Goal: Find specific page/section: Find specific page/section

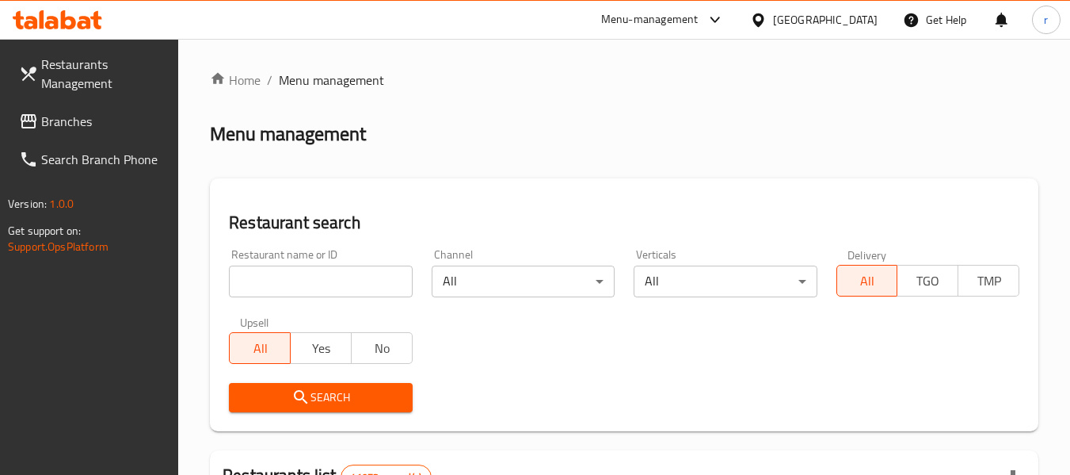
click at [74, 118] on span "Branches" at bounding box center [103, 121] width 125 height 19
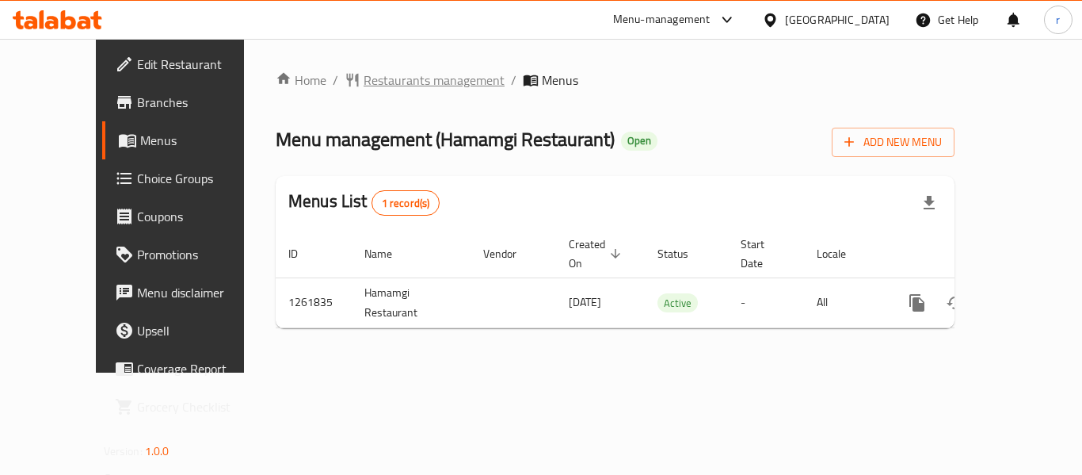
click at [419, 78] on span "Restaurants management" at bounding box center [434, 80] width 141 height 19
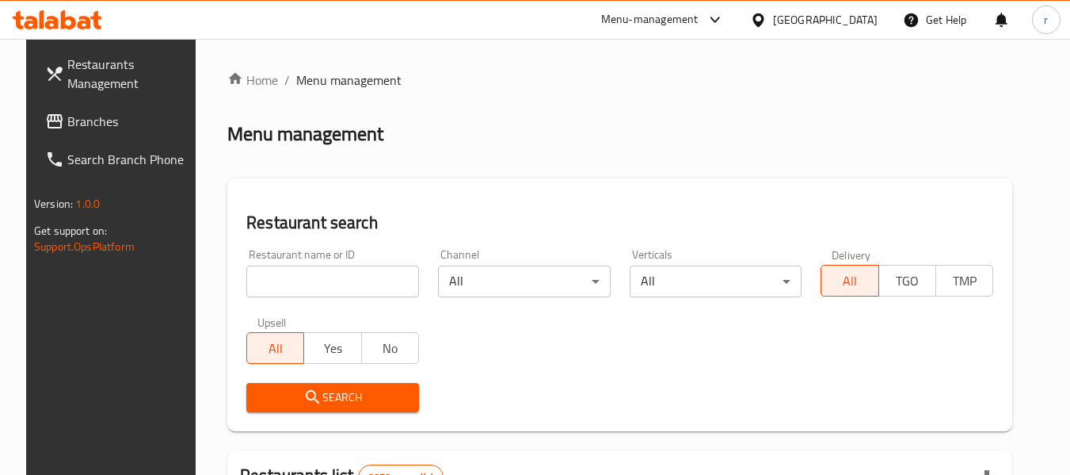
click at [316, 291] on input "search" at bounding box center [332, 281] width 173 height 32
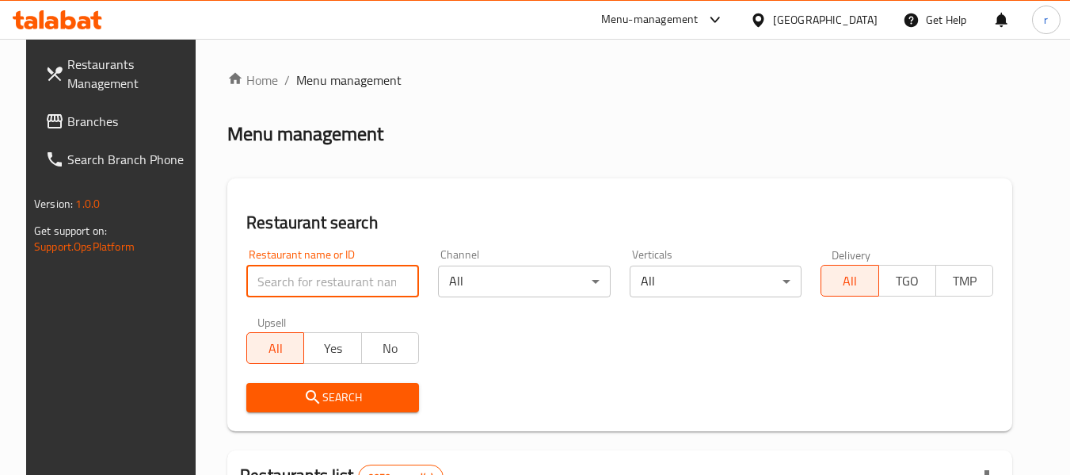
paste input "350936"
type input "350936"
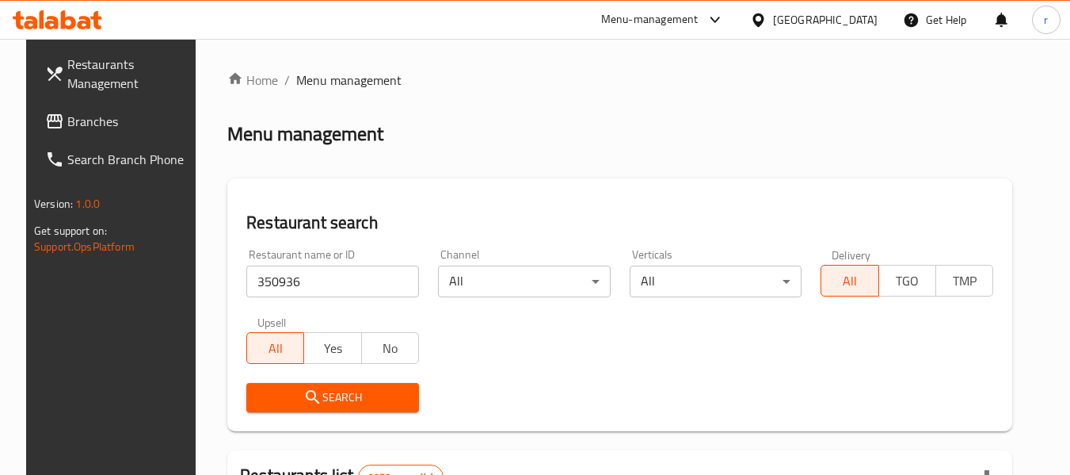
click at [366, 397] on span "Search" at bounding box center [332, 397] width 147 height 20
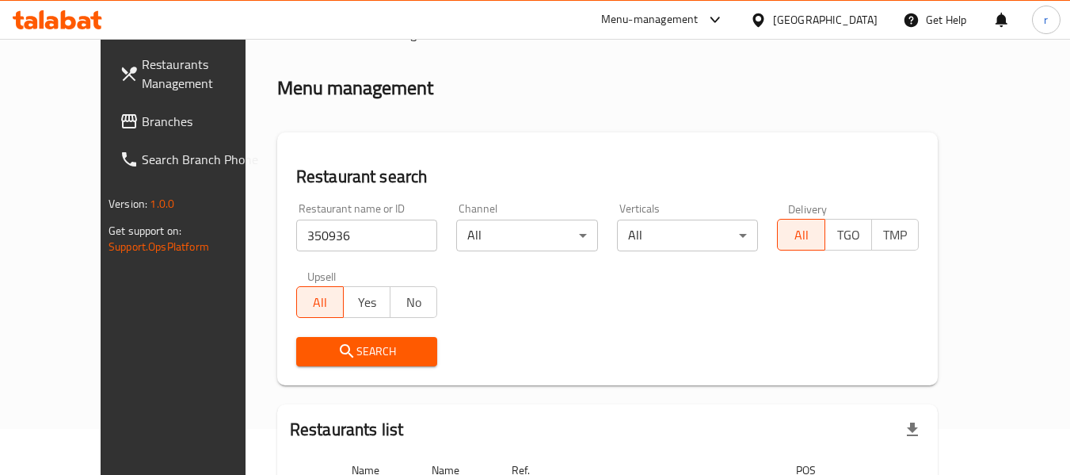
scroll to position [14, 0]
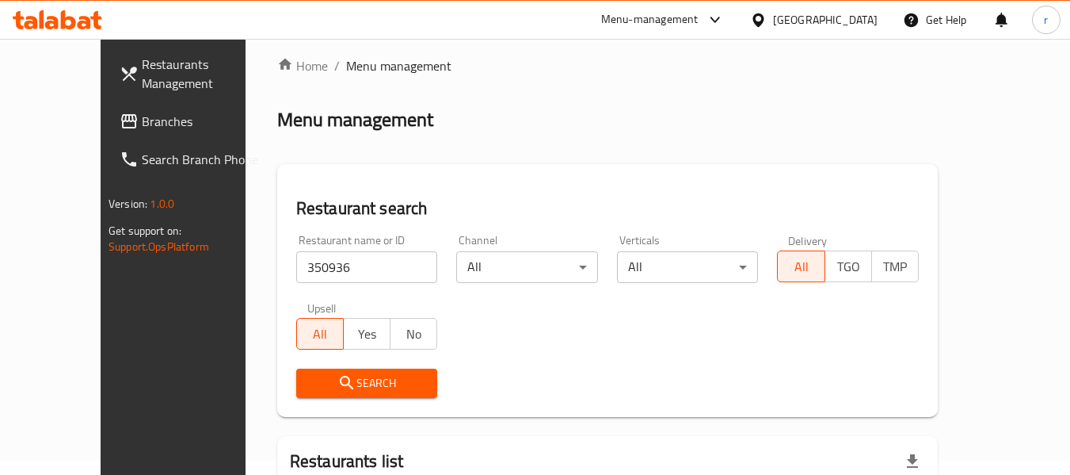
click at [340, 385] on icon "submit" at bounding box center [346, 382] width 13 height 13
click at [325, 383] on span "Search" at bounding box center [367, 383] width 116 height 20
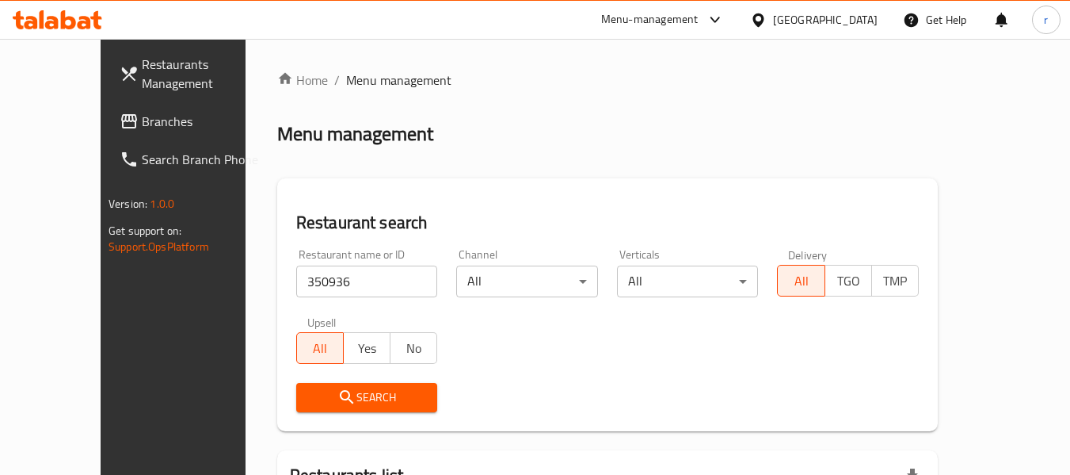
click at [142, 128] on span "Branches" at bounding box center [204, 121] width 125 height 19
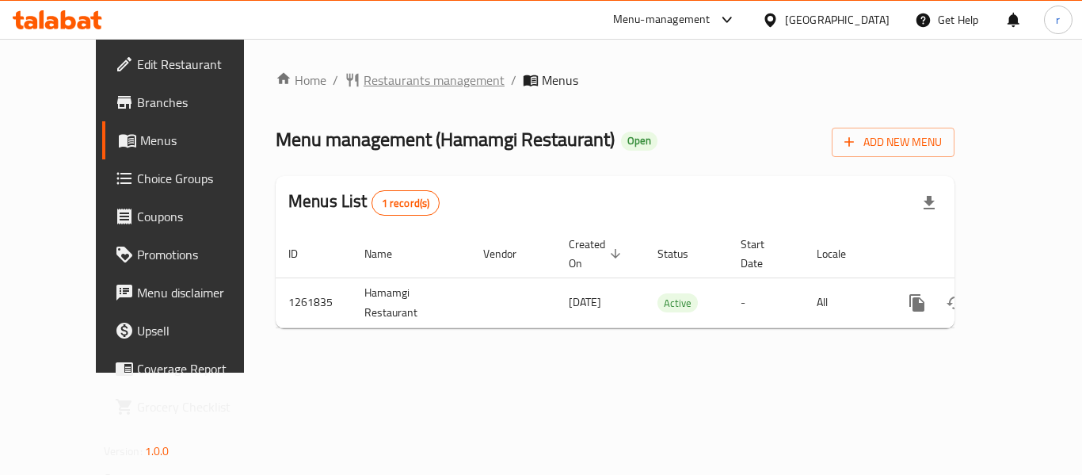
click at [399, 74] on span "Restaurants management" at bounding box center [434, 80] width 141 height 19
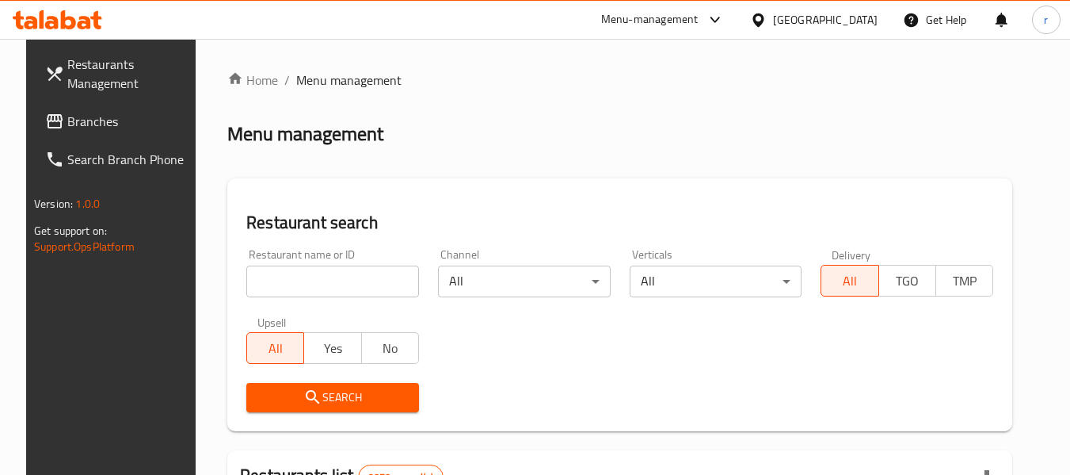
click at [300, 287] on input "search" at bounding box center [332, 281] width 173 height 32
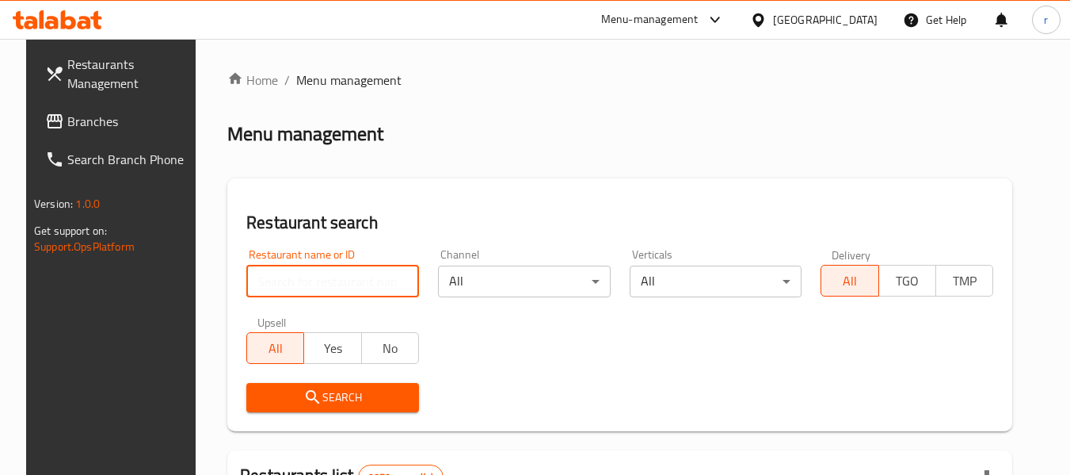
paste input "685336"
type input "685336"
click button "Search" at bounding box center [332, 397] width 173 height 29
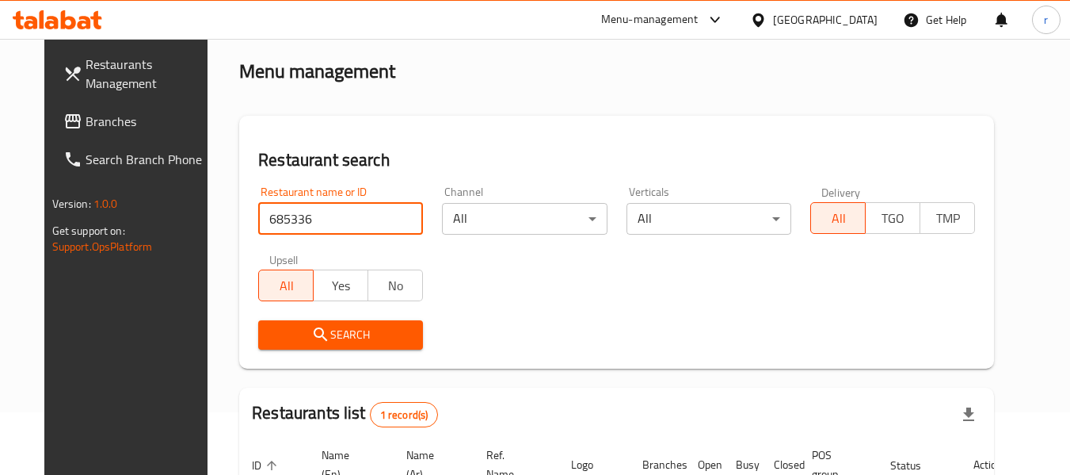
scroll to position [212, 0]
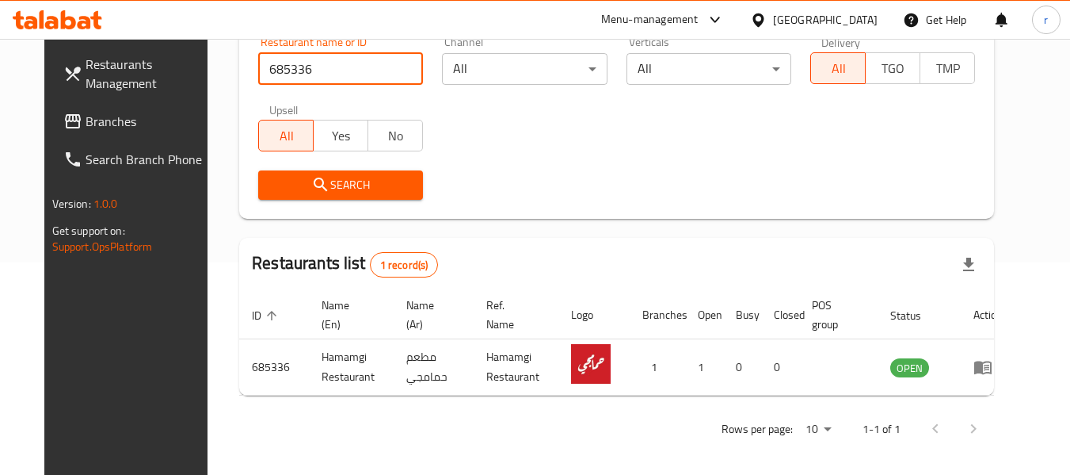
click at [86, 120] on span "Branches" at bounding box center [148, 121] width 125 height 19
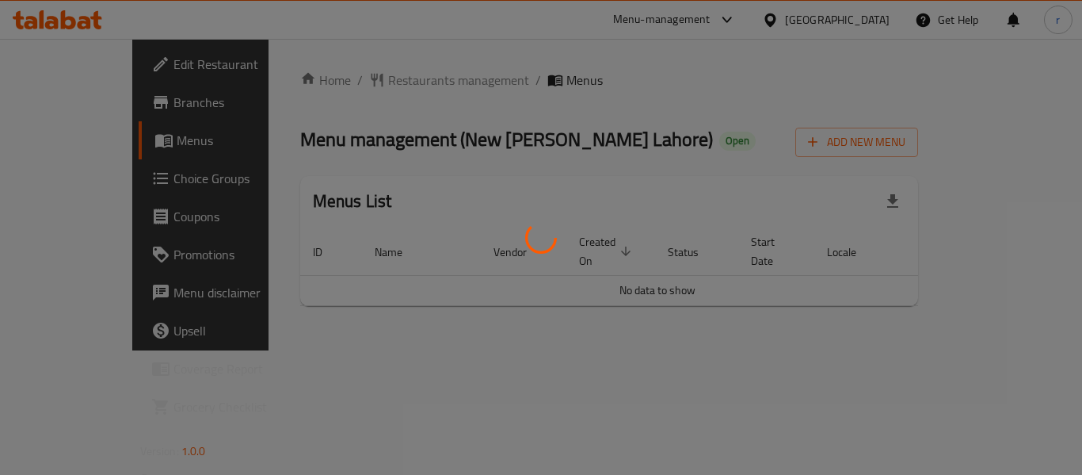
click at [340, 78] on div at bounding box center [541, 237] width 1082 height 475
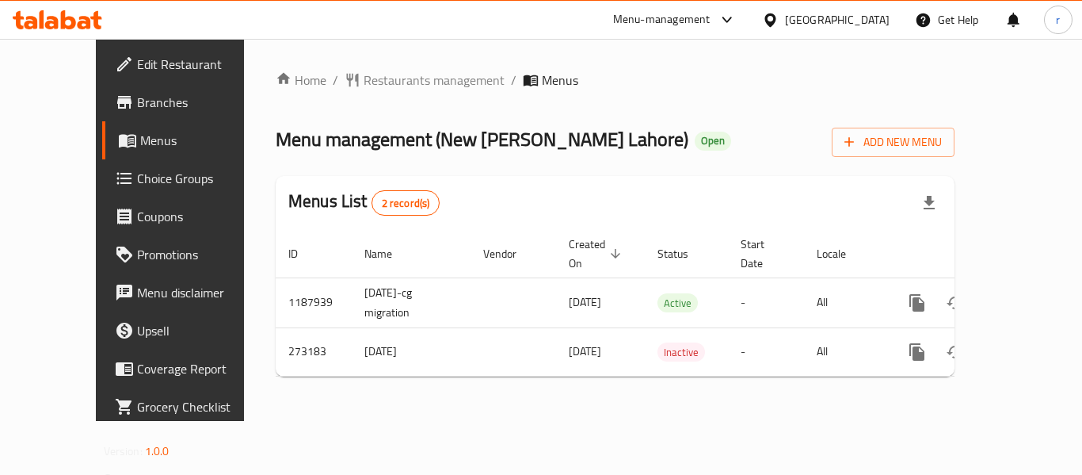
click at [364, 78] on span "Restaurants management" at bounding box center [434, 80] width 141 height 19
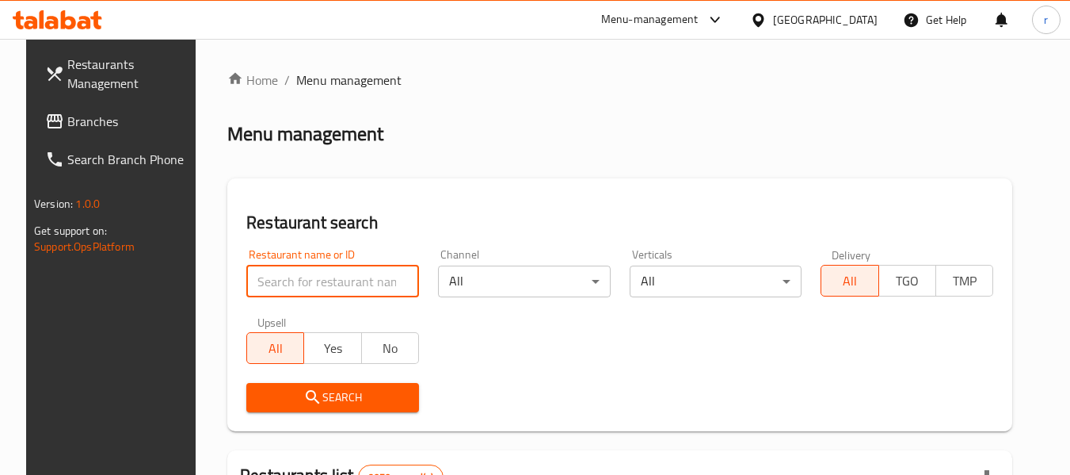
click at [326, 273] on input "search" at bounding box center [332, 281] width 173 height 32
paste input "627854"
type input "627854"
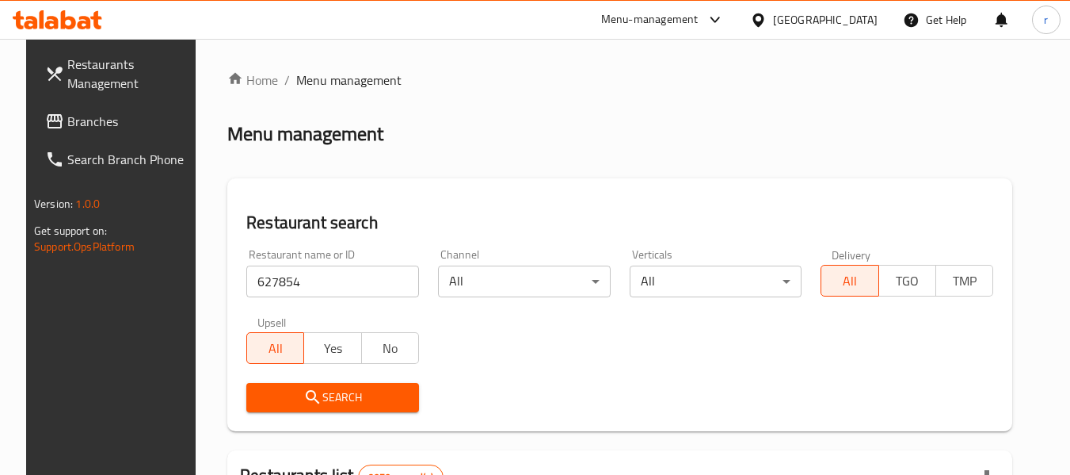
click at [313, 402] on span "Search" at bounding box center [332, 397] width 147 height 20
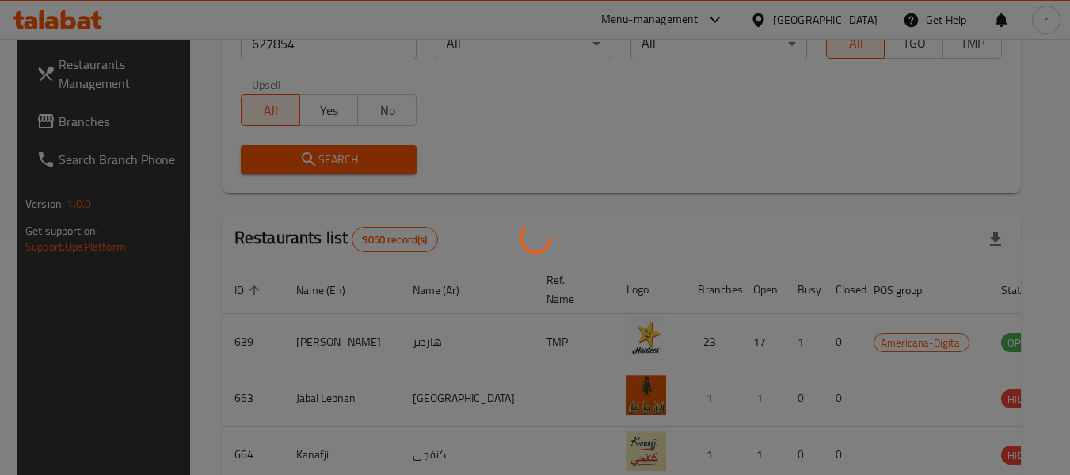
scroll to position [232, 0]
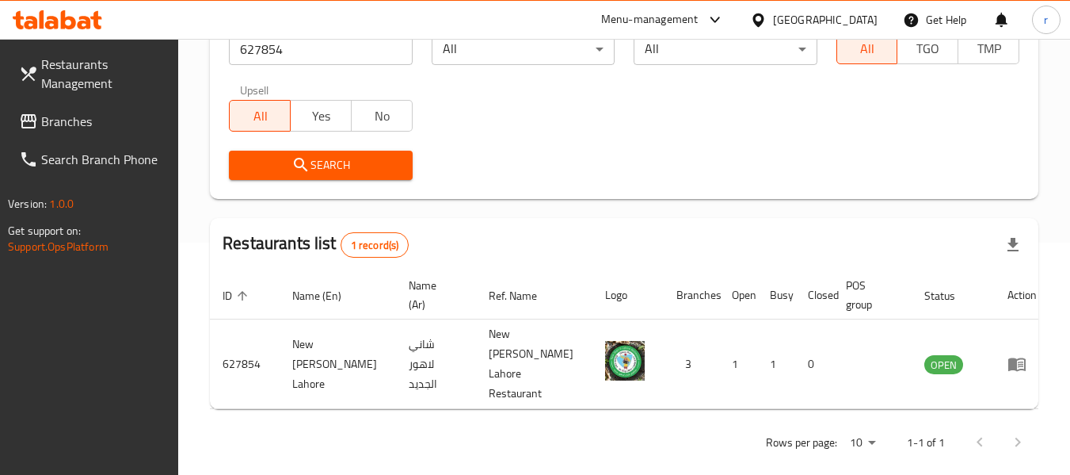
click at [70, 117] on span "Branches" at bounding box center [103, 121] width 125 height 19
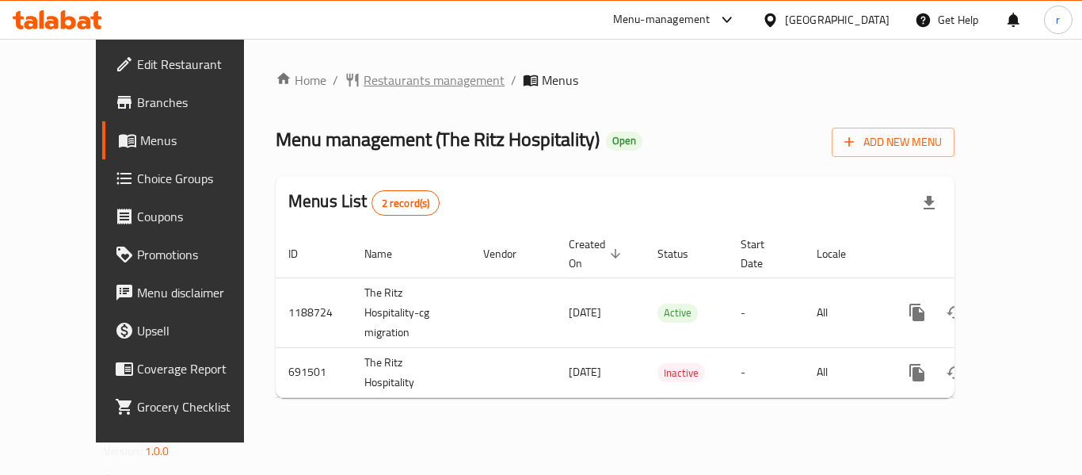
click at [376, 83] on span "Restaurants management" at bounding box center [434, 80] width 141 height 19
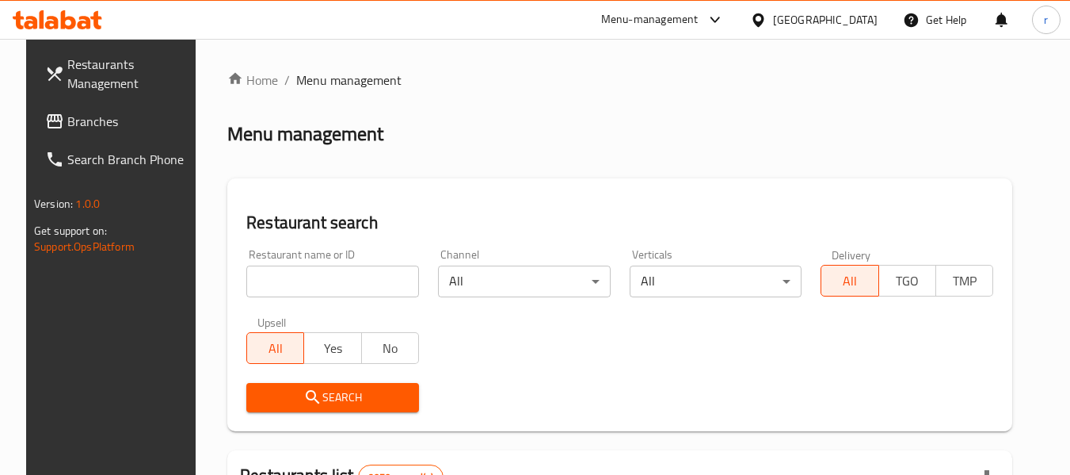
click at [281, 278] on input "search" at bounding box center [332, 281] width 173 height 32
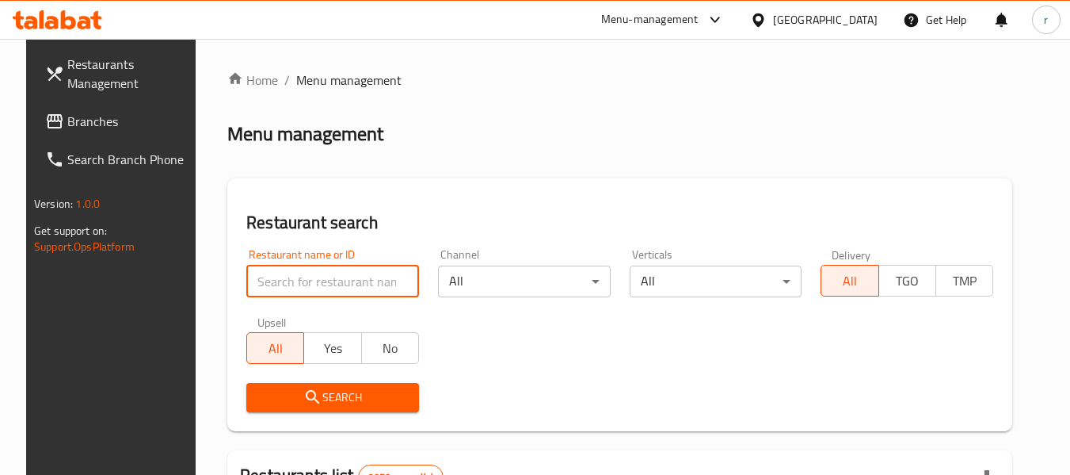
paste input "643256"
type input "643256"
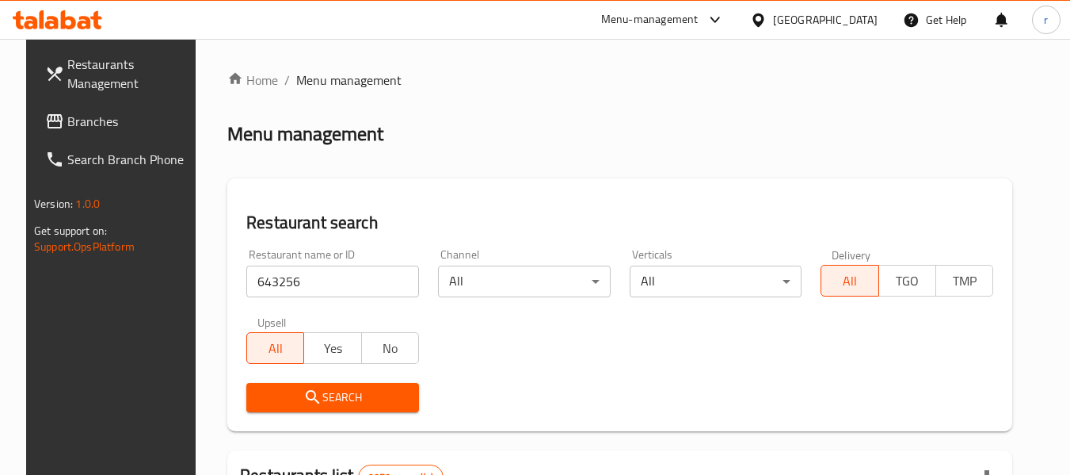
click at [303, 405] on icon "submit" at bounding box center [312, 396] width 19 height 19
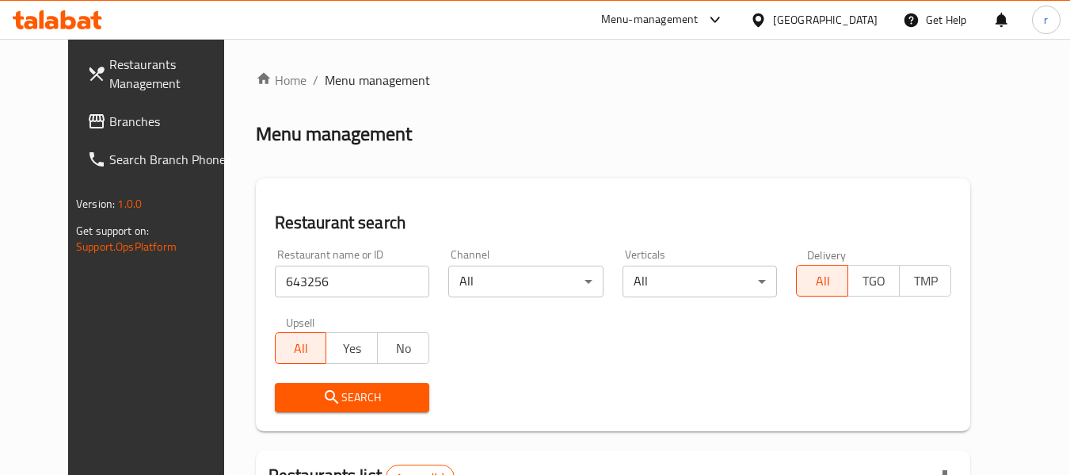
scroll to position [212, 0]
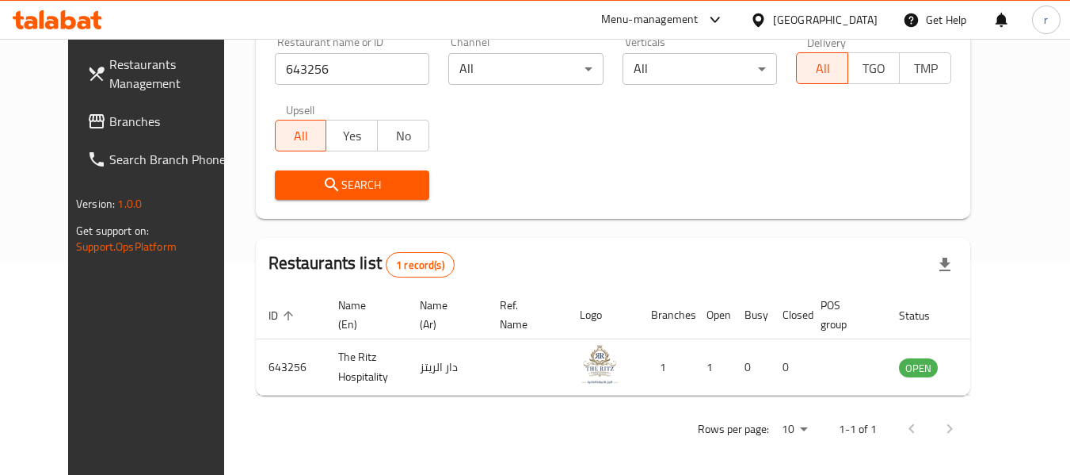
click at [767, 17] on icon at bounding box center [758, 20] width 17 height 17
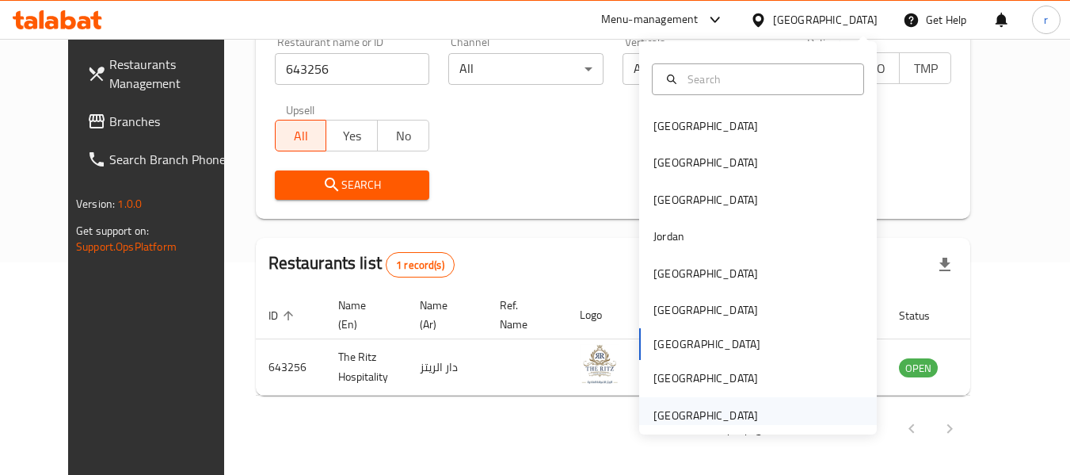
click at [684, 415] on div "[GEOGRAPHIC_DATA]" at bounding box center [706, 414] width 105 height 17
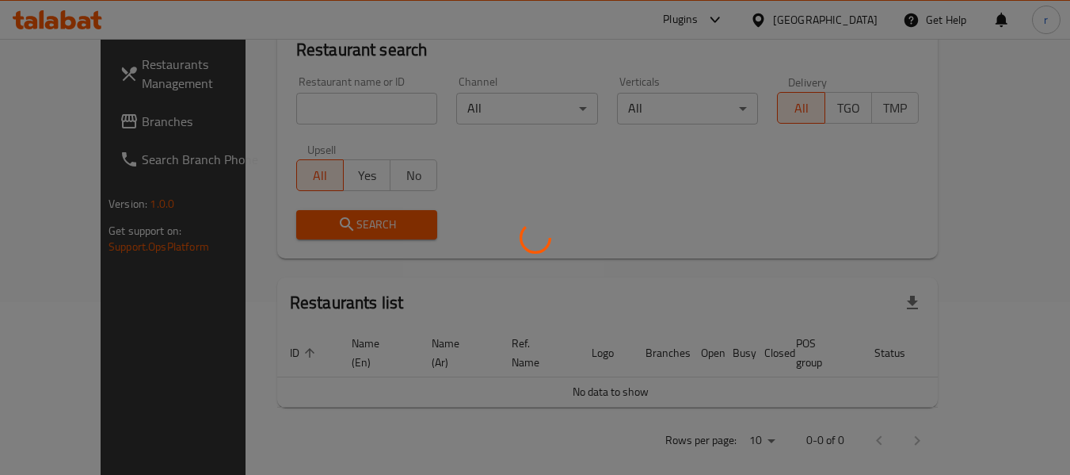
scroll to position [212, 0]
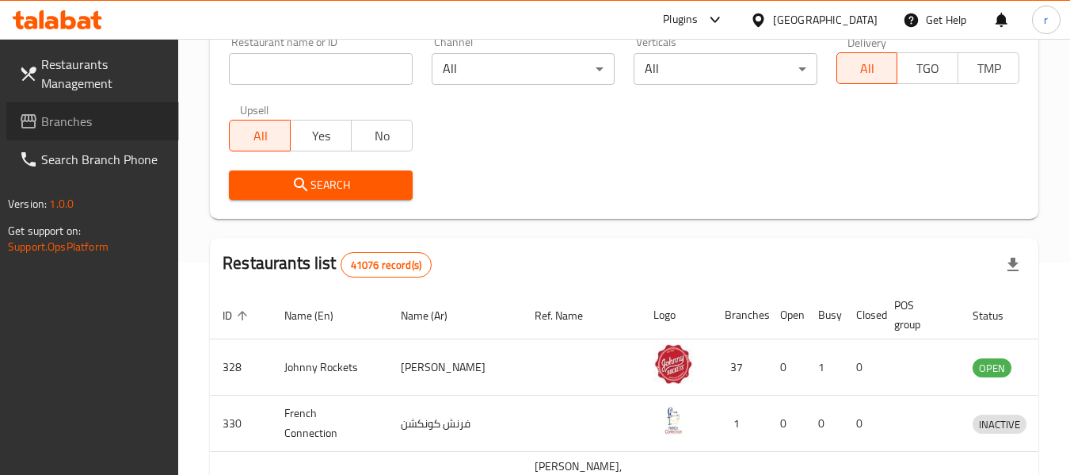
click at [97, 118] on span "Branches" at bounding box center [103, 121] width 125 height 19
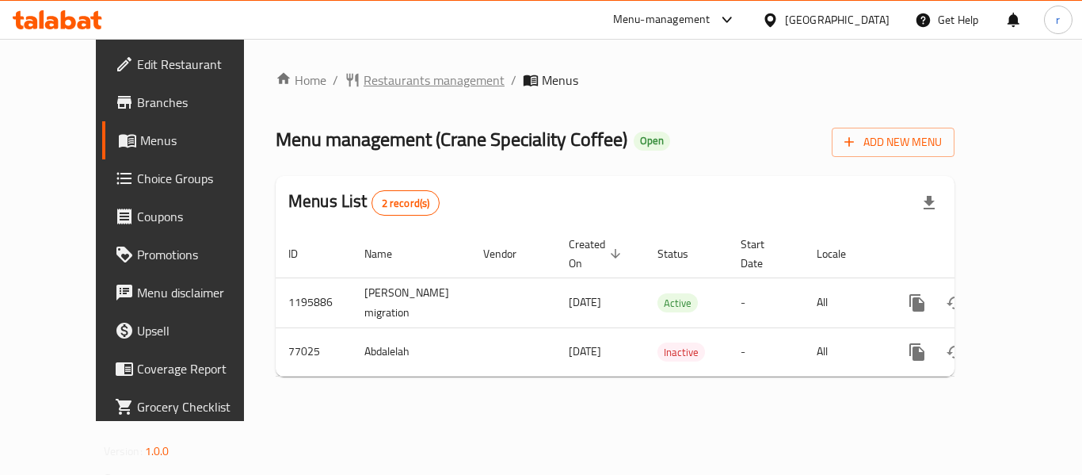
click at [364, 74] on span "Restaurants management" at bounding box center [434, 80] width 141 height 19
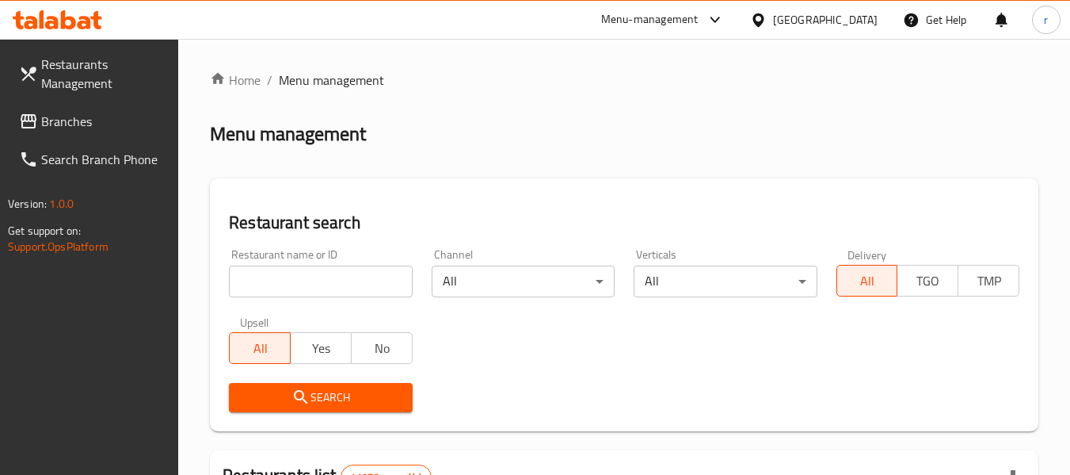
click at [289, 276] on div at bounding box center [535, 237] width 1070 height 475
click at [289, 276] on input "search" at bounding box center [320, 281] width 183 height 32
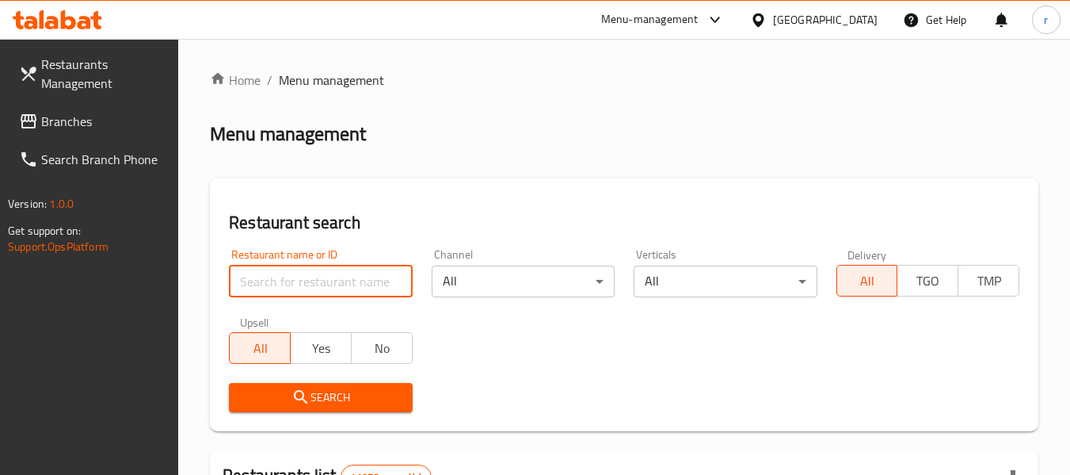
paste input "600152"
type input "600152"
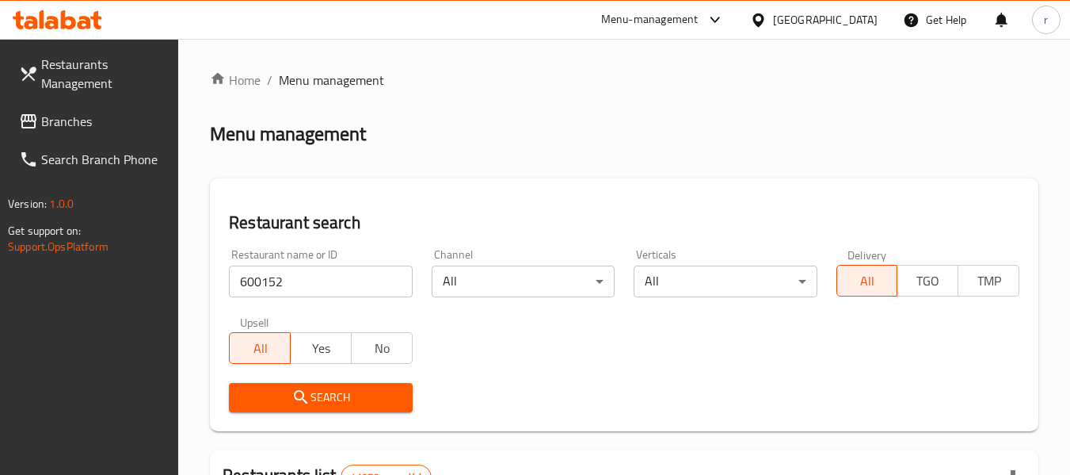
click at [311, 407] on button "Search" at bounding box center [320, 397] width 183 height 29
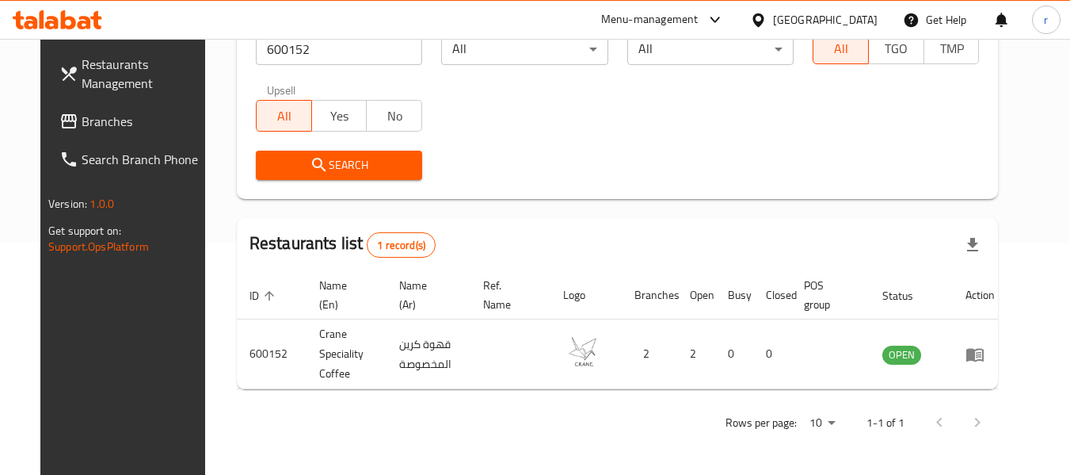
scroll to position [232, 0]
click at [810, 16] on div "[GEOGRAPHIC_DATA]" at bounding box center [825, 19] width 105 height 17
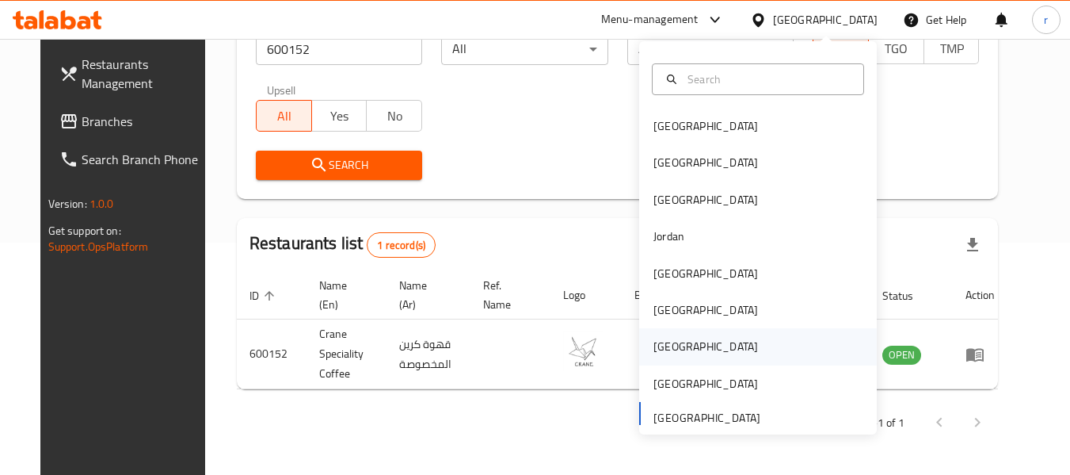
click at [669, 352] on div "[GEOGRAPHIC_DATA]" at bounding box center [706, 346] width 130 height 36
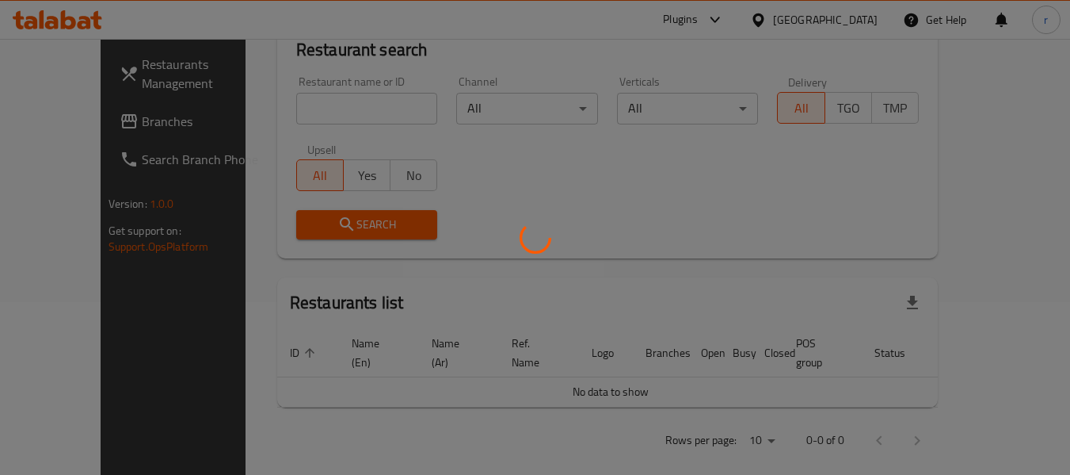
scroll to position [232, 0]
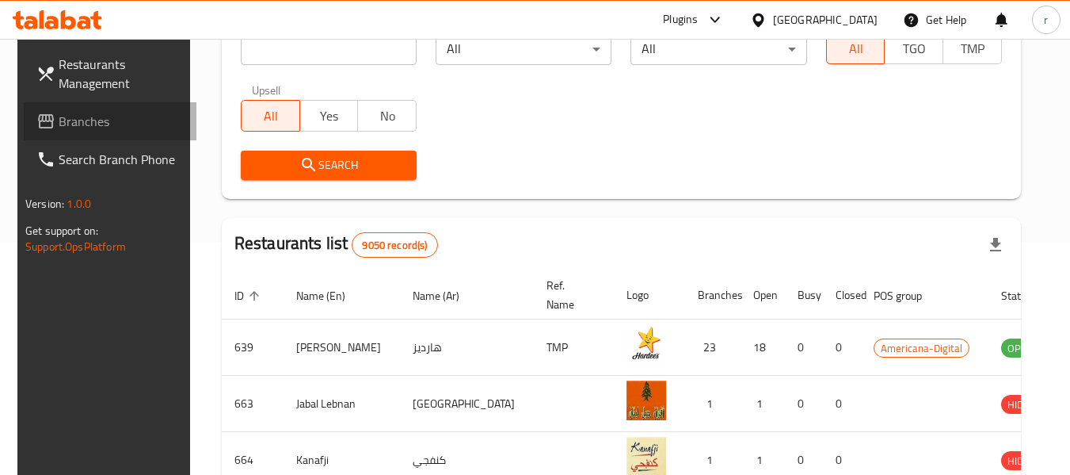
click at [75, 133] on link "Branches" at bounding box center [110, 121] width 173 height 38
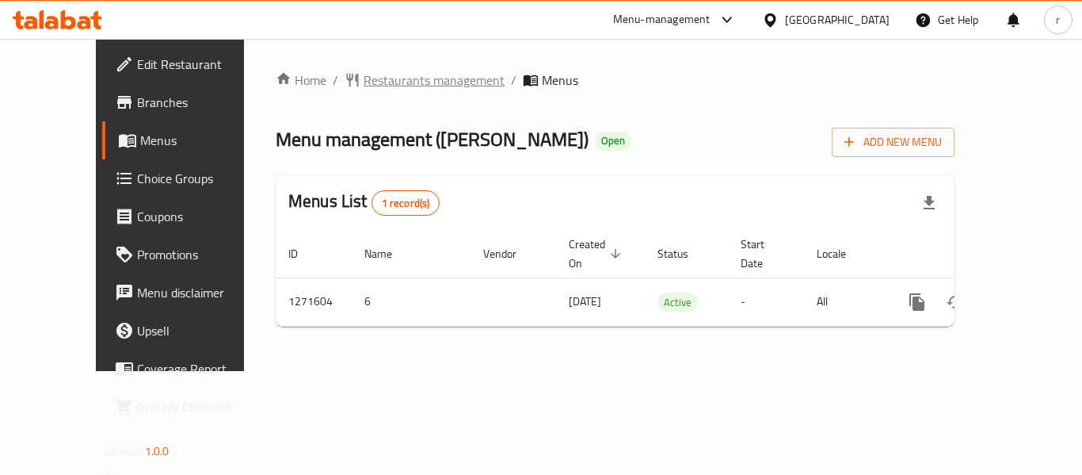
click at [382, 72] on span "Restaurants management" at bounding box center [434, 80] width 141 height 19
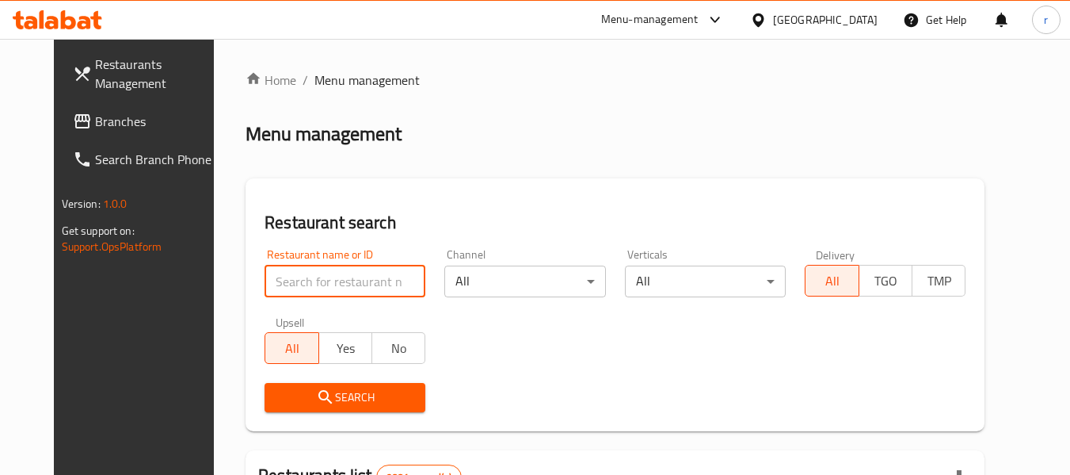
click at [281, 284] on input "search" at bounding box center [345, 281] width 161 height 32
paste input "689819"
type input "689819"
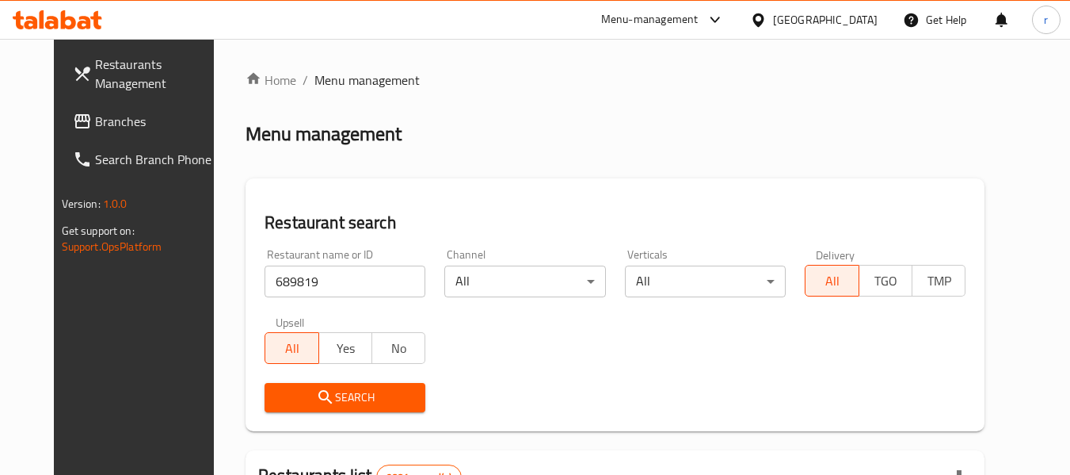
drag, startPoint x: 311, startPoint y: 391, endPoint x: 327, endPoint y: 327, distance: 65.3
click at [311, 391] on span "Search" at bounding box center [344, 397] width 135 height 20
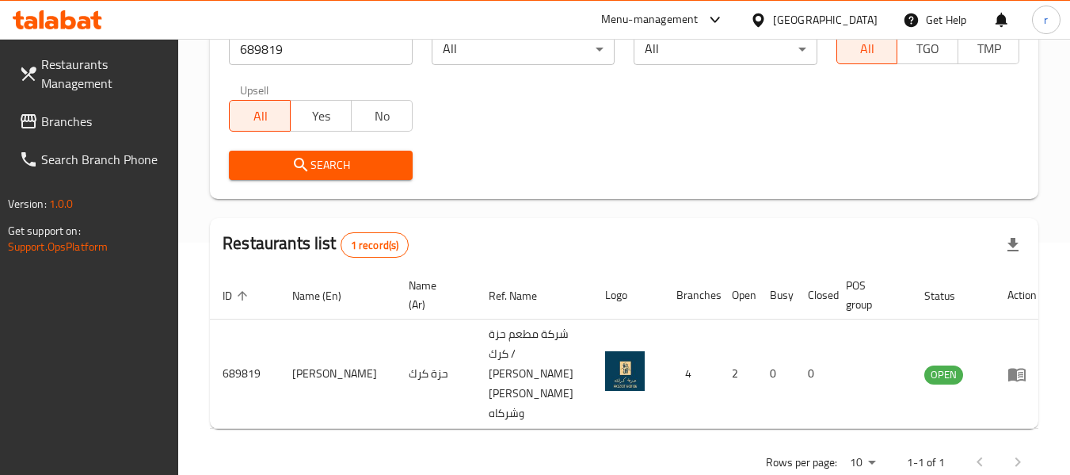
scroll to position [238, 0]
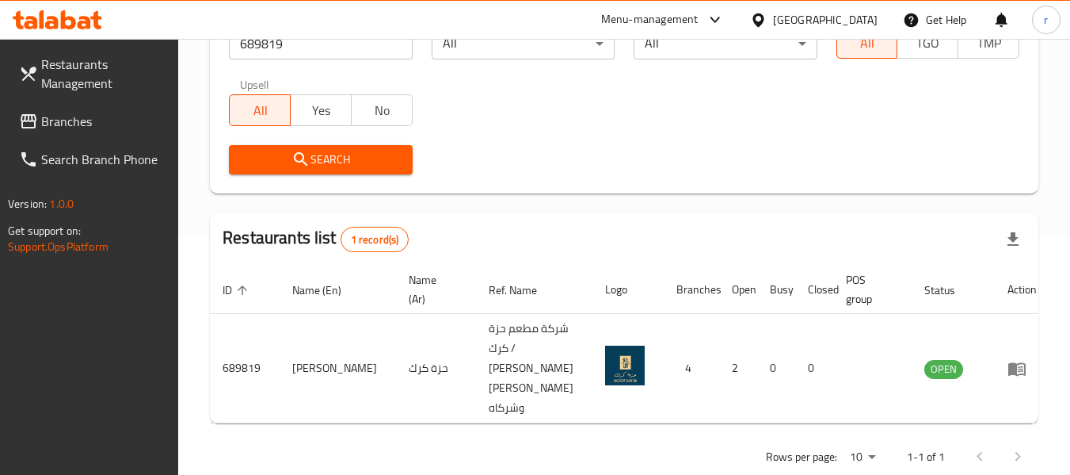
click at [767, 17] on icon at bounding box center [758, 20] width 17 height 17
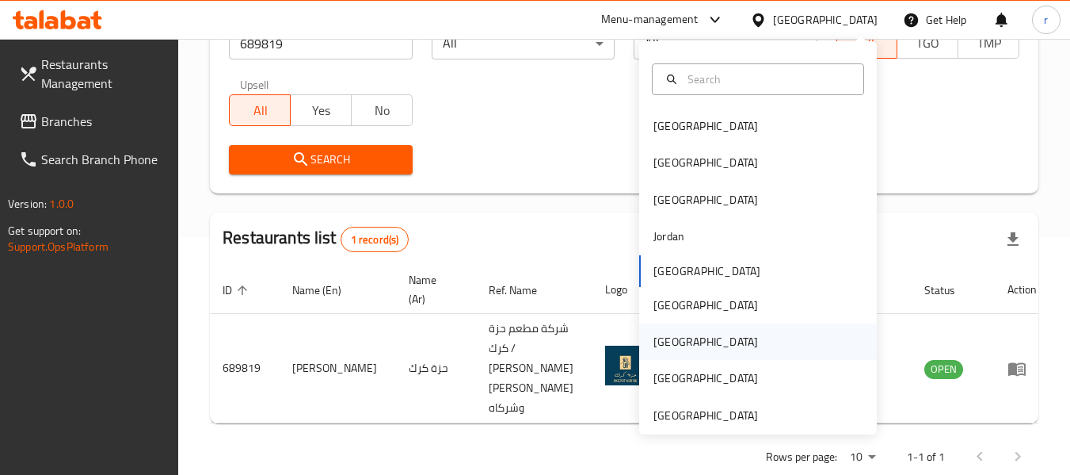
click at [672, 336] on div "[GEOGRAPHIC_DATA]" at bounding box center [706, 341] width 130 height 36
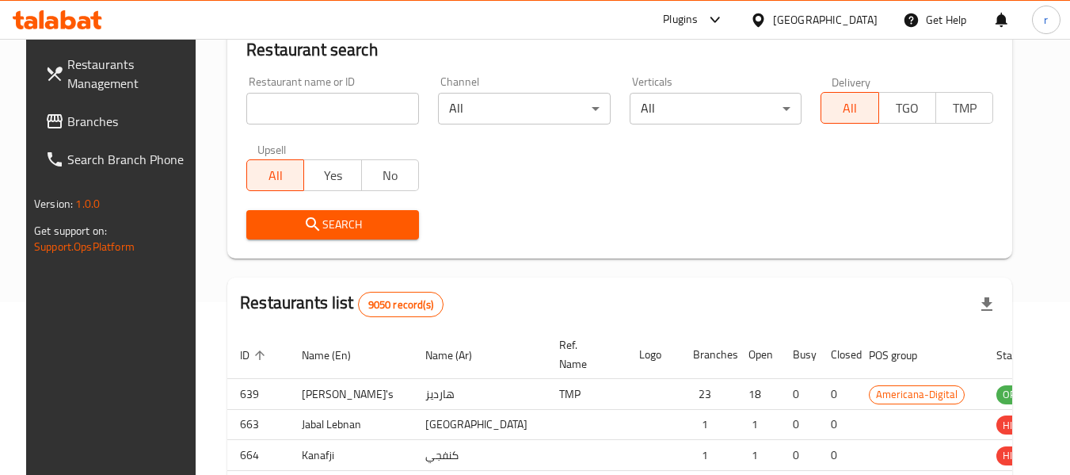
scroll to position [238, 0]
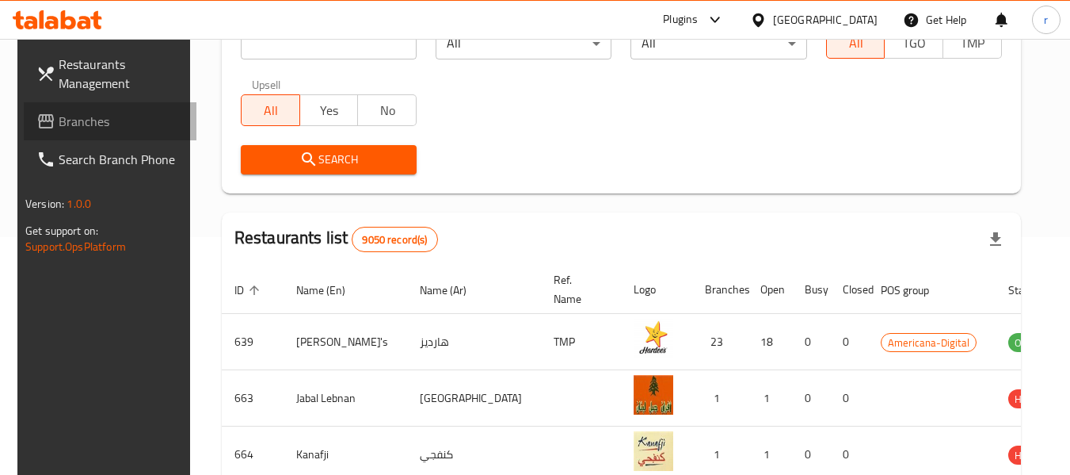
click at [74, 128] on span "Branches" at bounding box center [121, 121] width 125 height 19
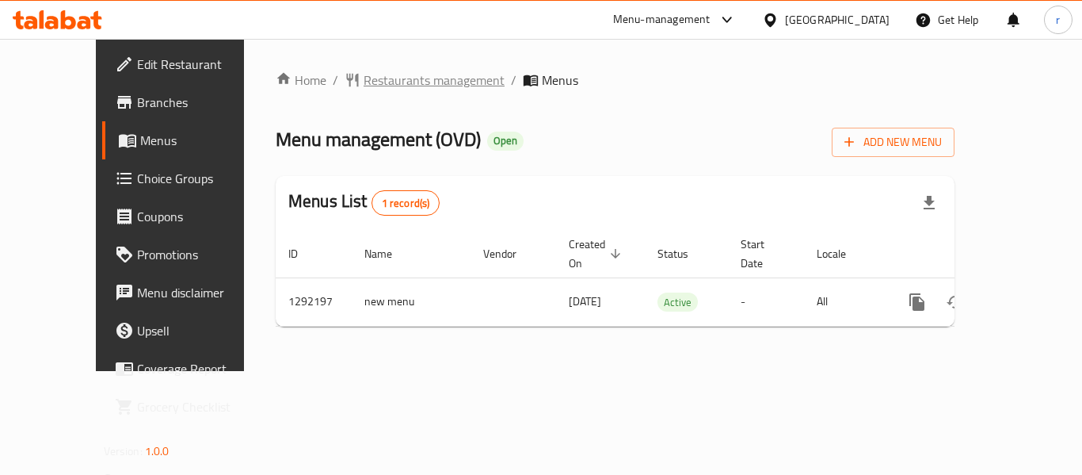
click at [376, 78] on span "Restaurants management" at bounding box center [434, 80] width 141 height 19
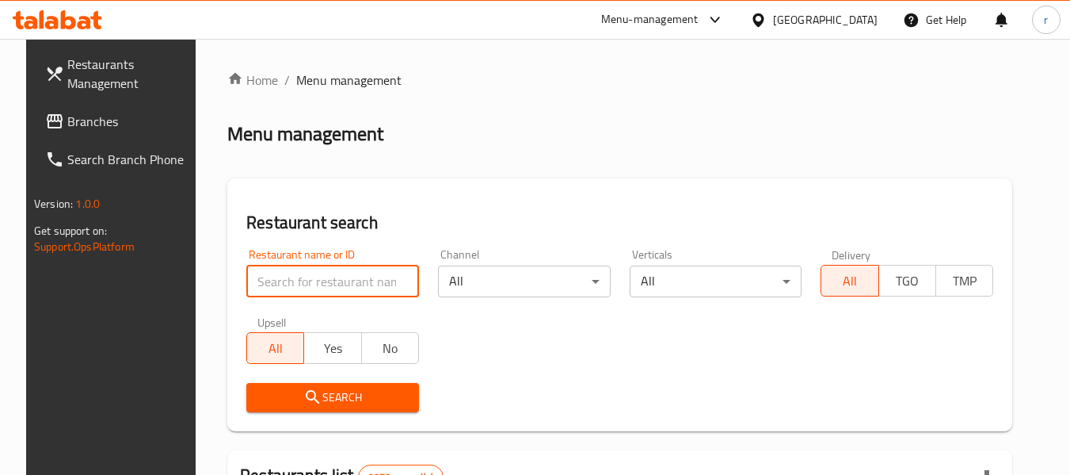
click at [313, 281] on input "search" at bounding box center [332, 281] width 173 height 32
paste input "699039"
type input "699039"
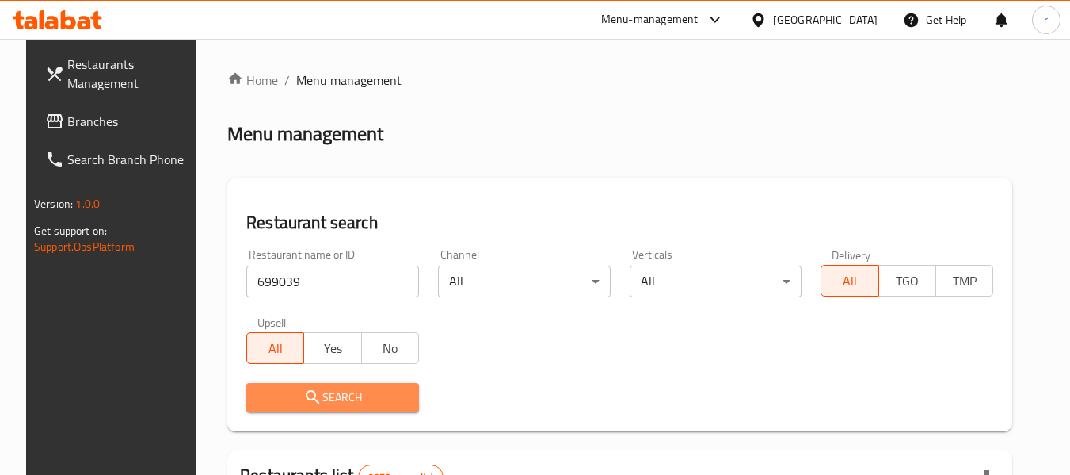
click at [306, 395] on icon "submit" at bounding box center [312, 396] width 13 height 13
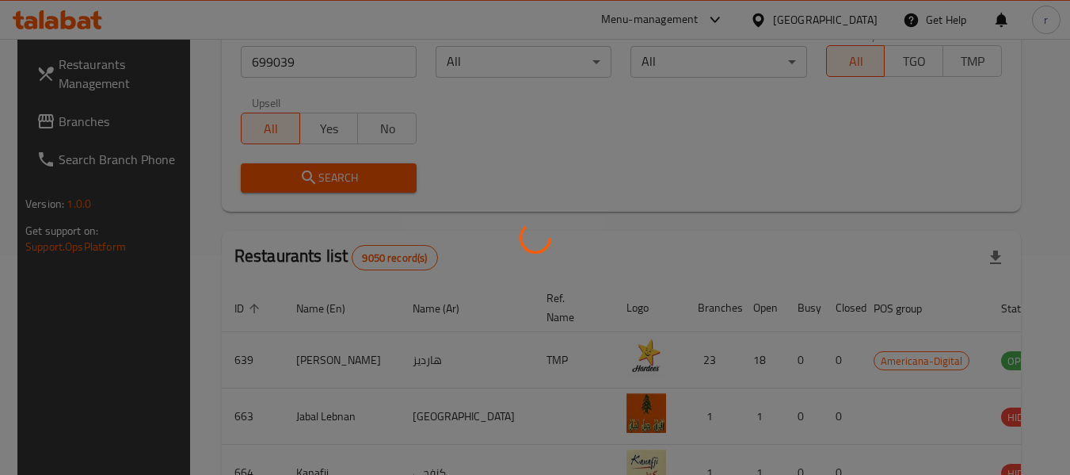
scroll to position [219, 0]
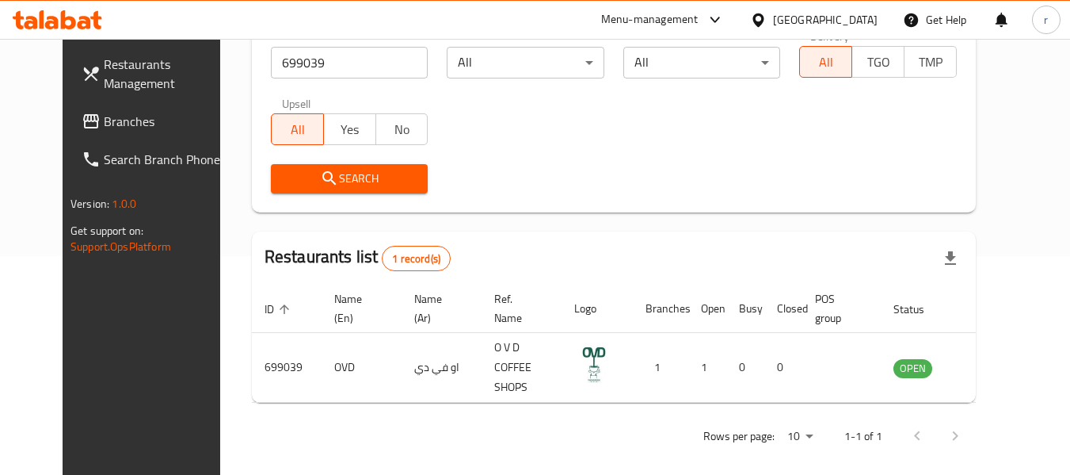
click at [764, 23] on icon at bounding box center [758, 19] width 11 height 13
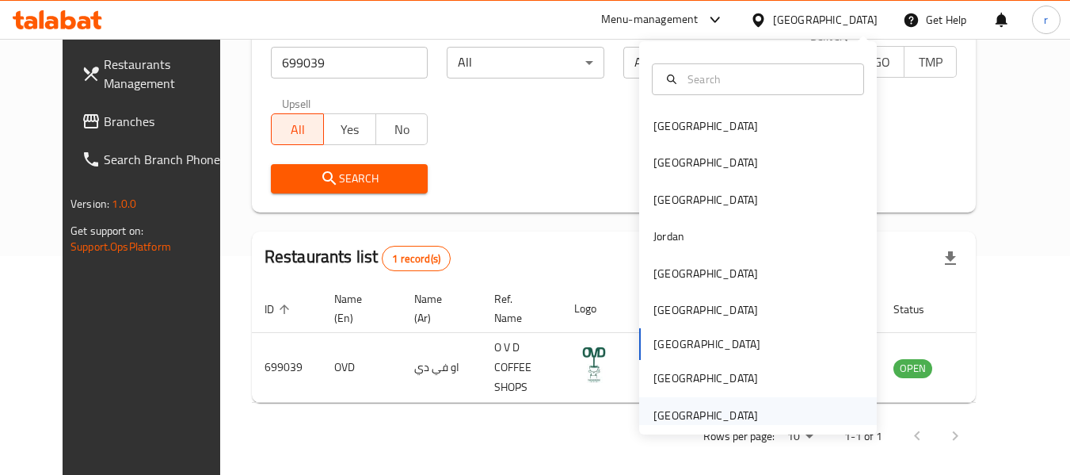
click at [740, 410] on div "[GEOGRAPHIC_DATA]" at bounding box center [706, 414] width 105 height 17
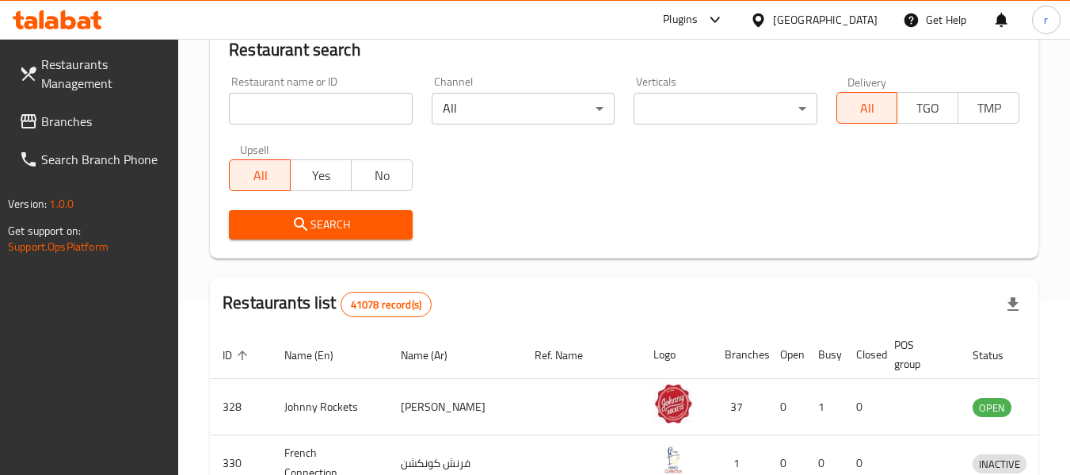
scroll to position [219, 0]
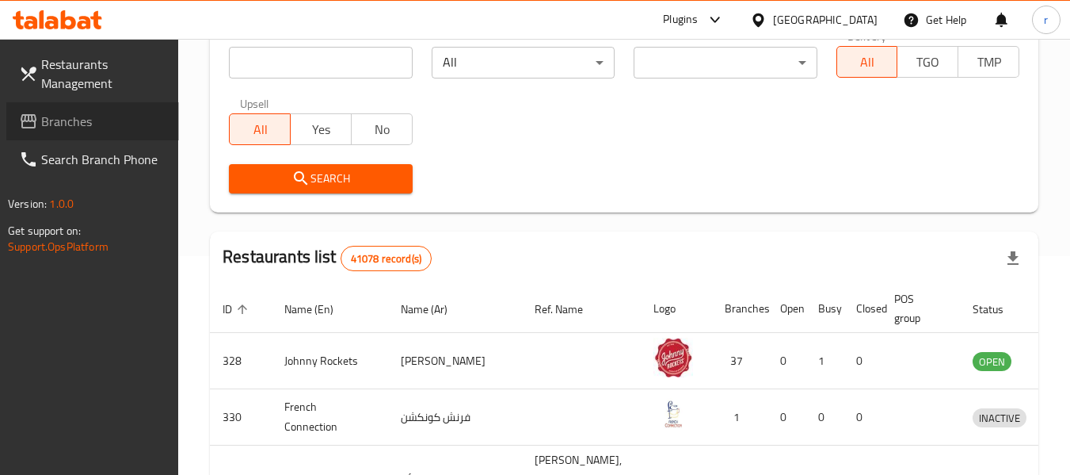
click at [86, 117] on span "Branches" at bounding box center [103, 121] width 125 height 19
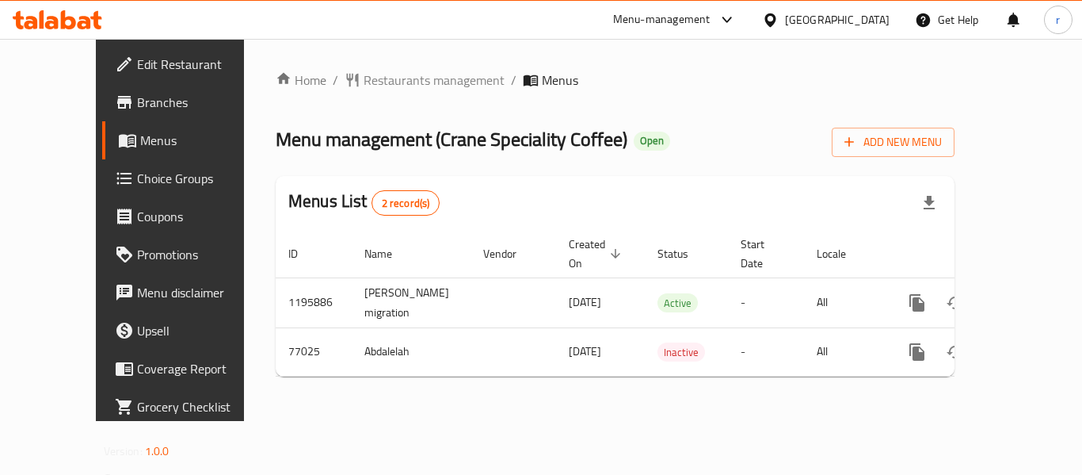
click at [380, 85] on span "Restaurants management" at bounding box center [434, 80] width 141 height 19
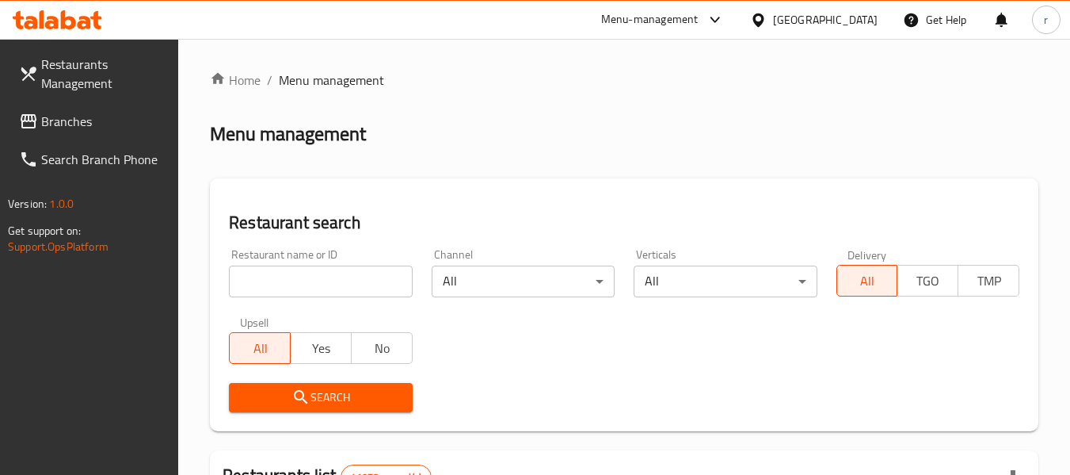
click at [317, 276] on input "search" at bounding box center [320, 281] width 183 height 32
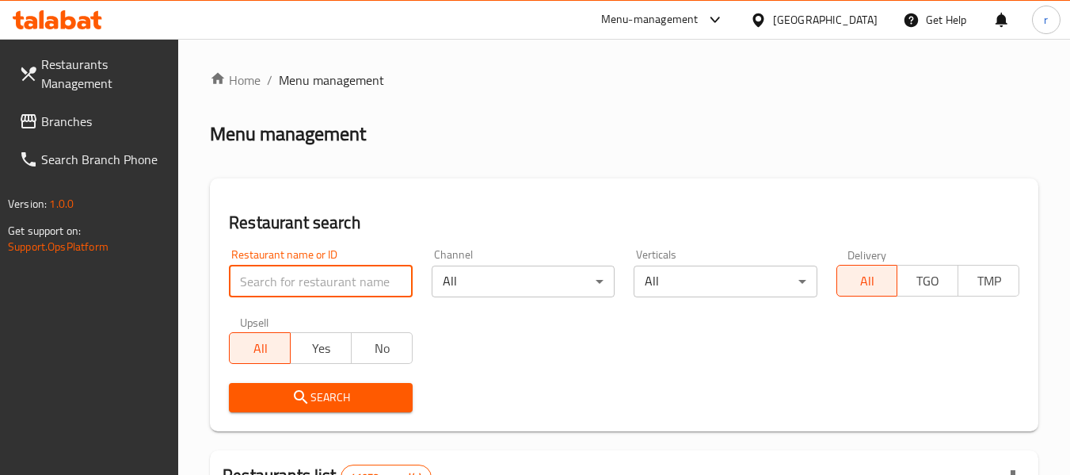
paste input "600152"
type input "600152"
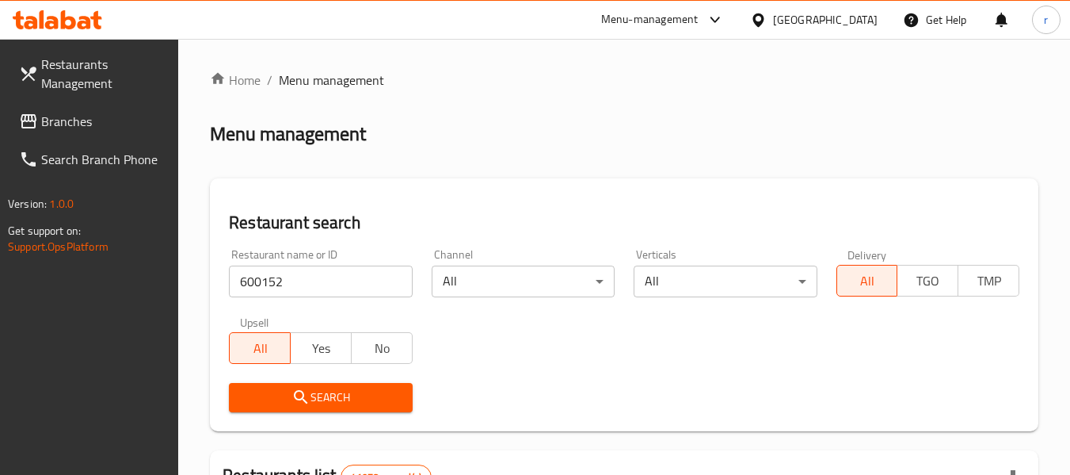
click at [317, 398] on span "Search" at bounding box center [321, 397] width 158 height 20
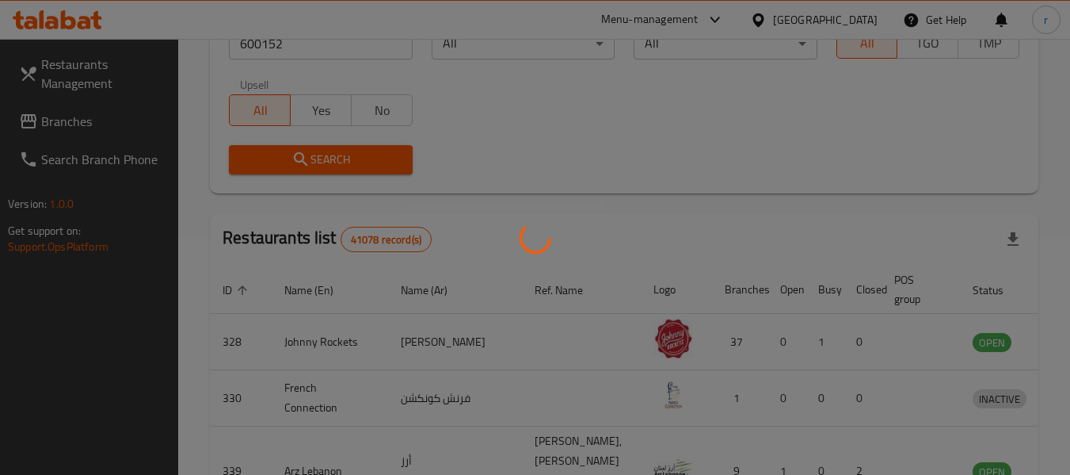
scroll to position [232, 0]
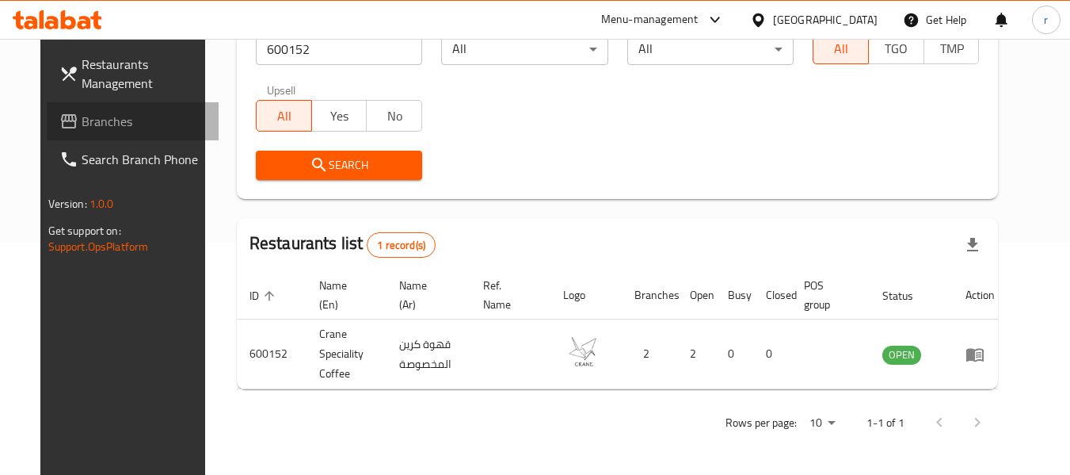
click at [82, 123] on span "Branches" at bounding box center [144, 121] width 125 height 19
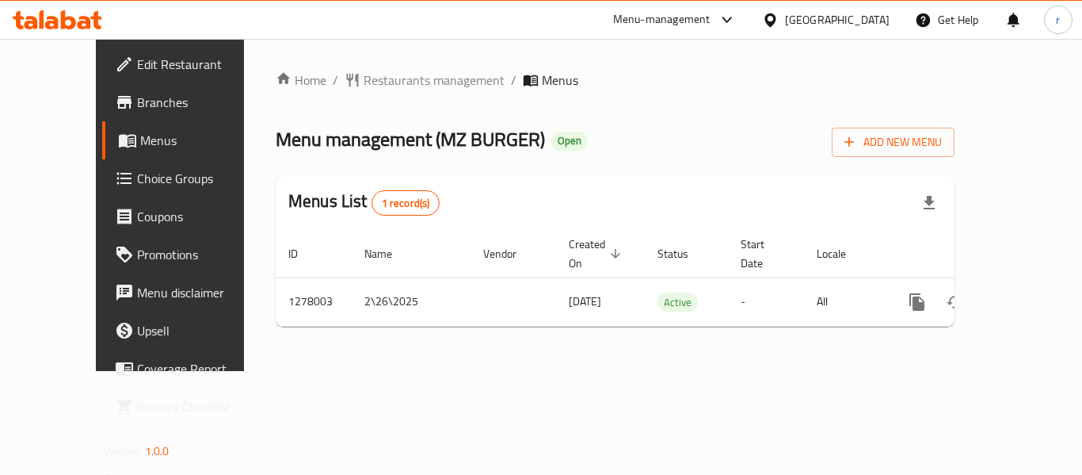
click at [364, 83] on span "Restaurants management" at bounding box center [434, 80] width 141 height 19
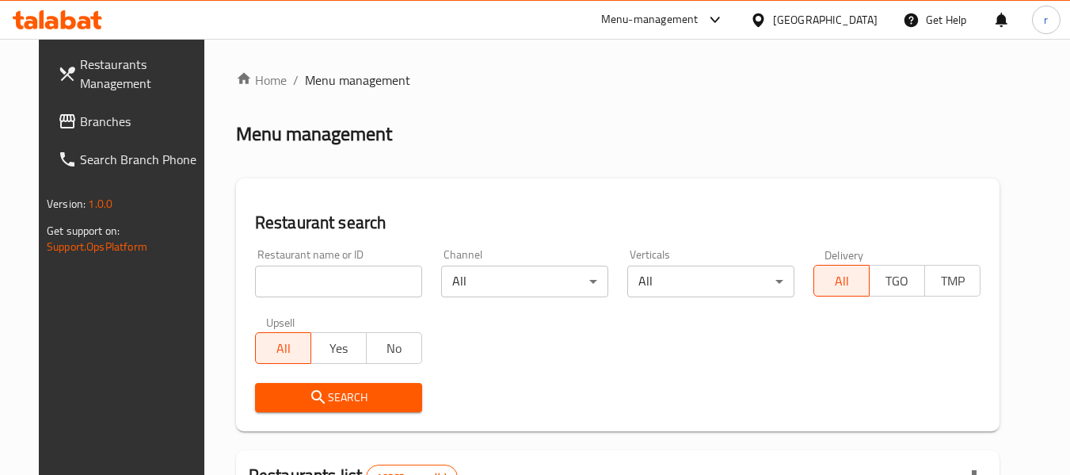
click at [307, 278] on input "search" at bounding box center [338, 281] width 167 height 32
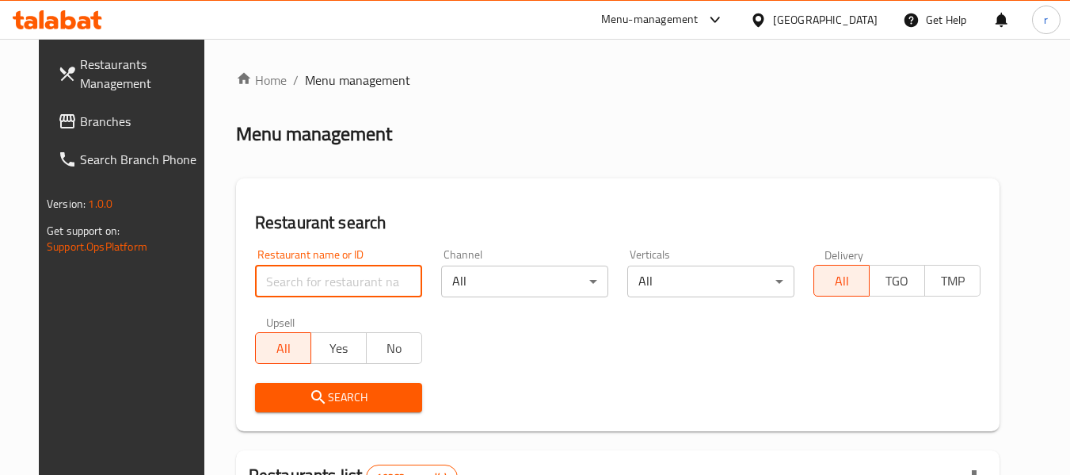
paste input "692748"
type input "692748"
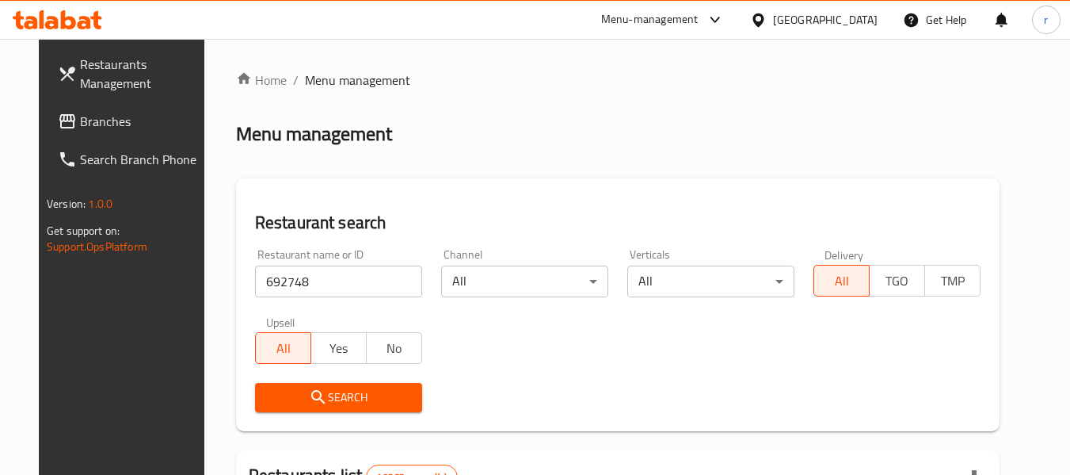
click at [345, 399] on span "Search" at bounding box center [339, 397] width 142 height 20
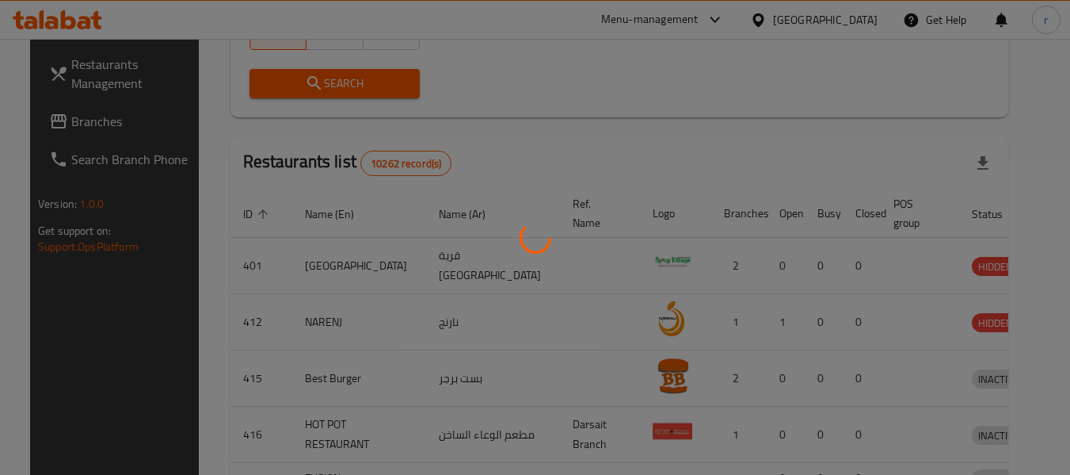
scroll to position [219, 0]
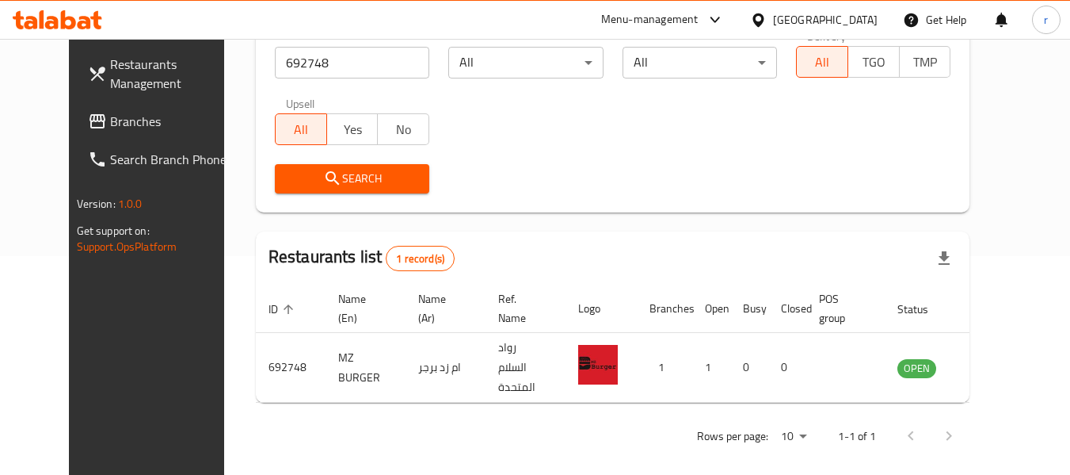
click at [833, 30] on div "Oman" at bounding box center [814, 20] width 153 height 38
click at [856, 13] on div "Oman" at bounding box center [825, 19] width 105 height 17
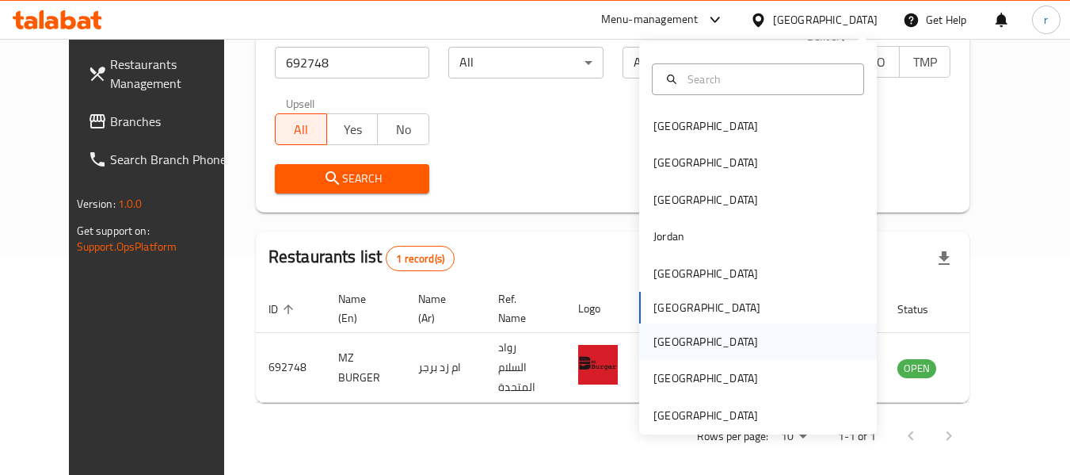
click at [673, 351] on div "[GEOGRAPHIC_DATA]" at bounding box center [706, 341] width 130 height 36
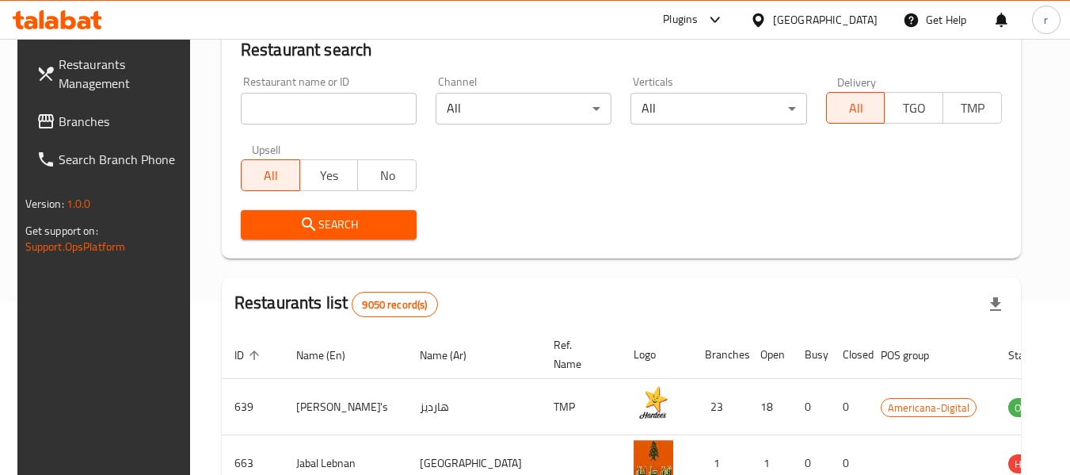
scroll to position [219, 0]
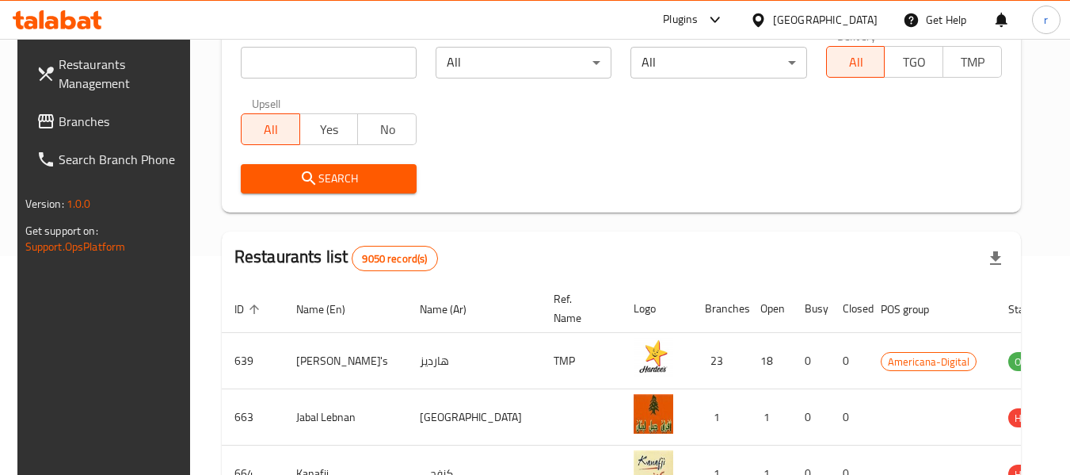
click at [75, 123] on span "Branches" at bounding box center [121, 121] width 125 height 19
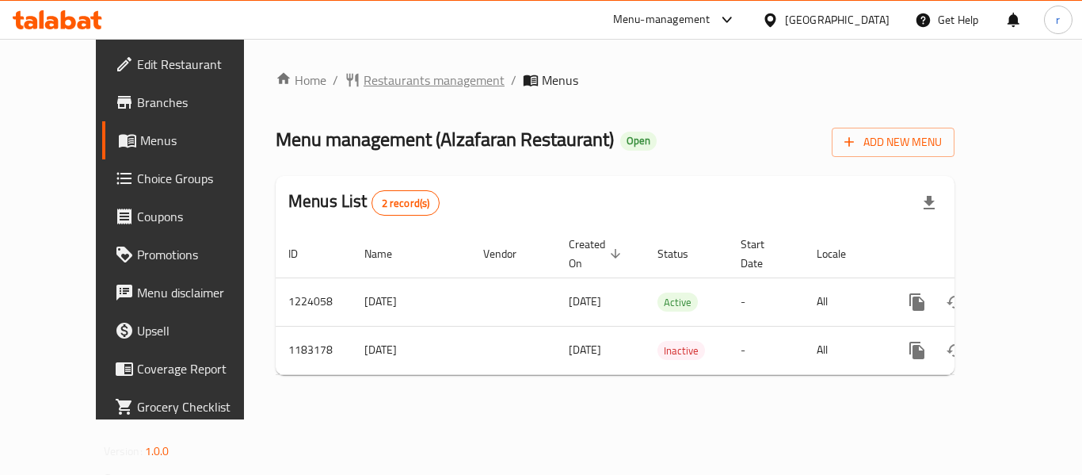
click at [374, 86] on span "Restaurants management" at bounding box center [434, 80] width 141 height 19
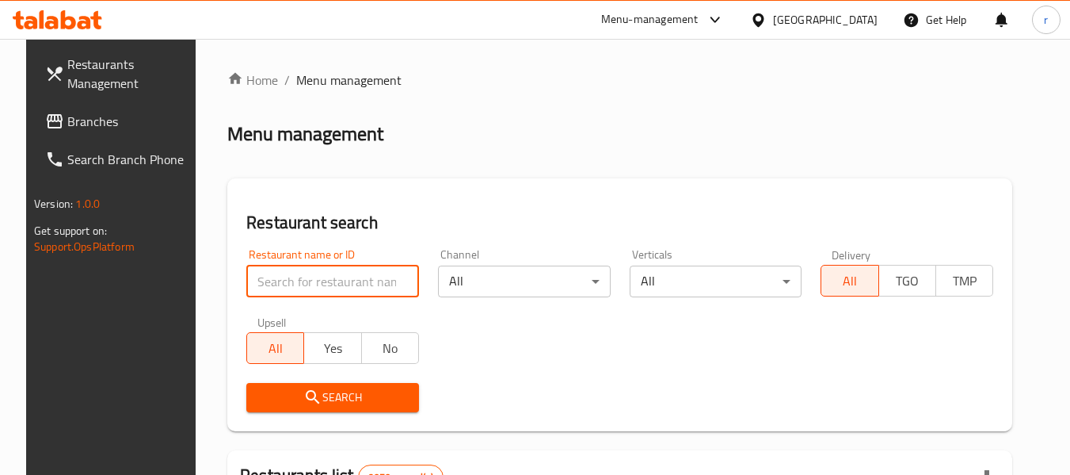
click at [304, 280] on input "search" at bounding box center [332, 281] width 173 height 32
paste input "666270"
type input "666270"
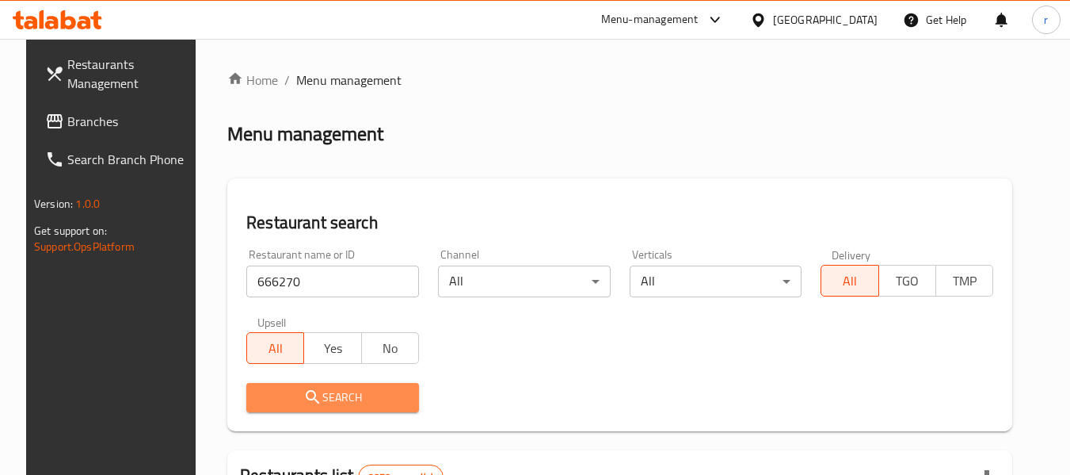
click at [353, 393] on span "Search" at bounding box center [332, 397] width 147 height 20
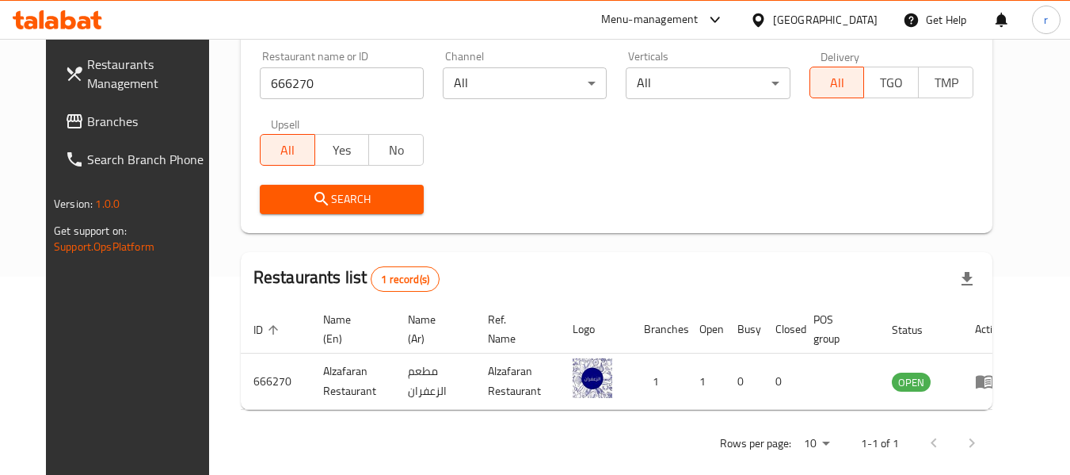
scroll to position [219, 0]
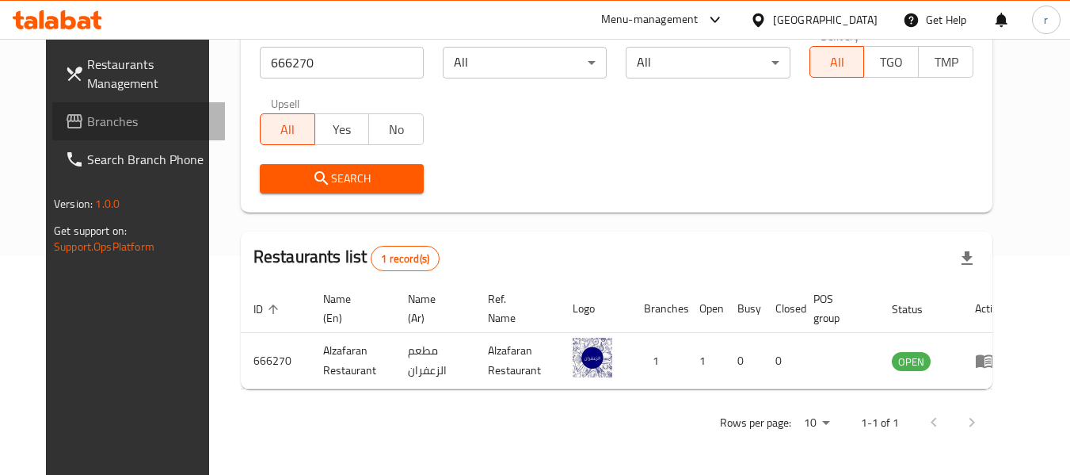
click at [110, 117] on span "Branches" at bounding box center [149, 121] width 125 height 19
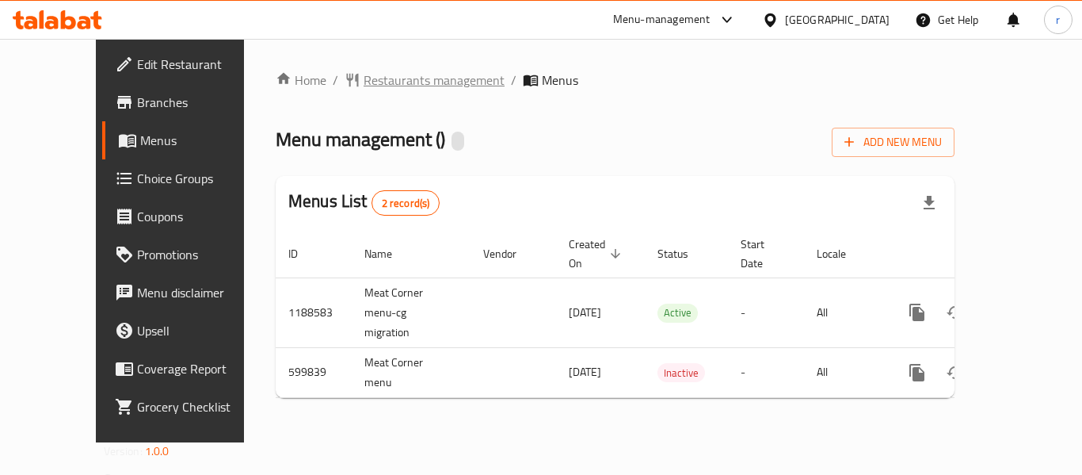
click at [364, 89] on span "Restaurants management" at bounding box center [434, 80] width 141 height 19
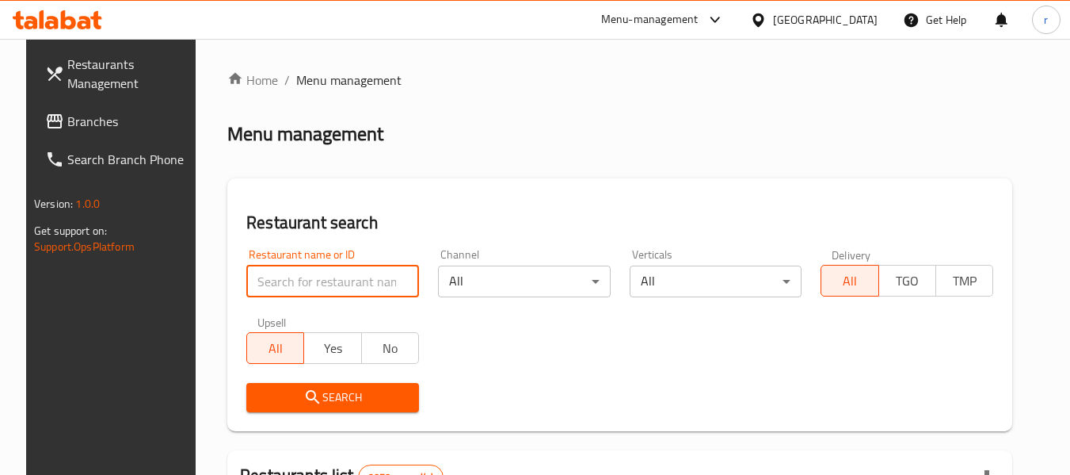
click at [317, 274] on input "search" at bounding box center [332, 281] width 173 height 32
paste input "637636"
type input "637636"
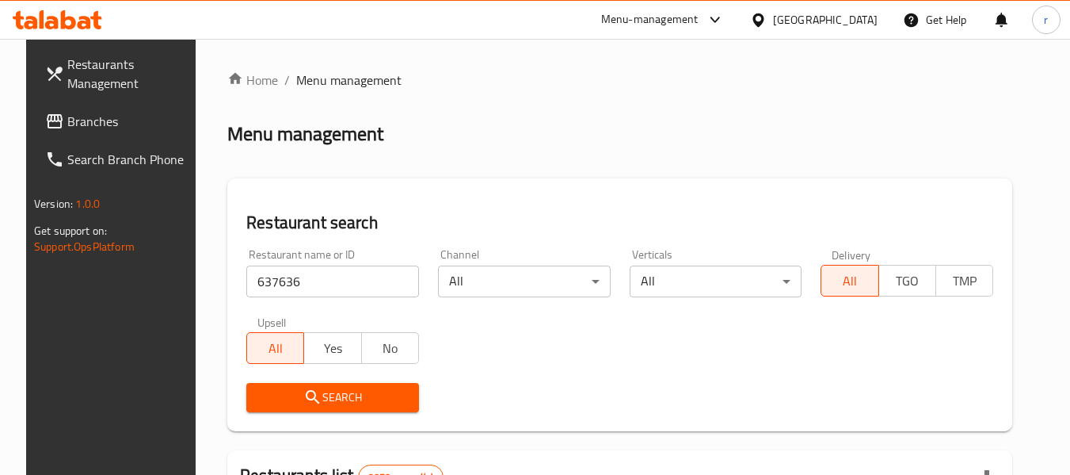
click at [340, 385] on button "Search" at bounding box center [332, 397] width 173 height 29
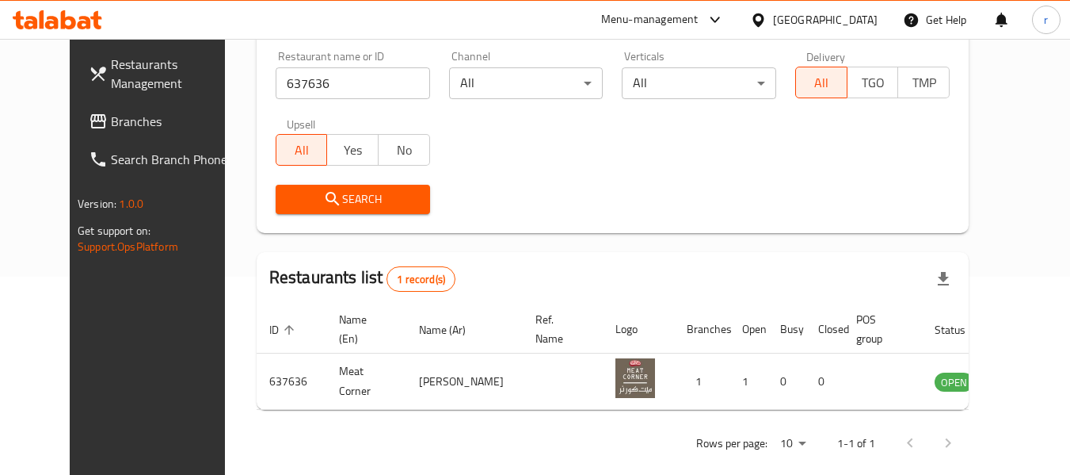
scroll to position [219, 0]
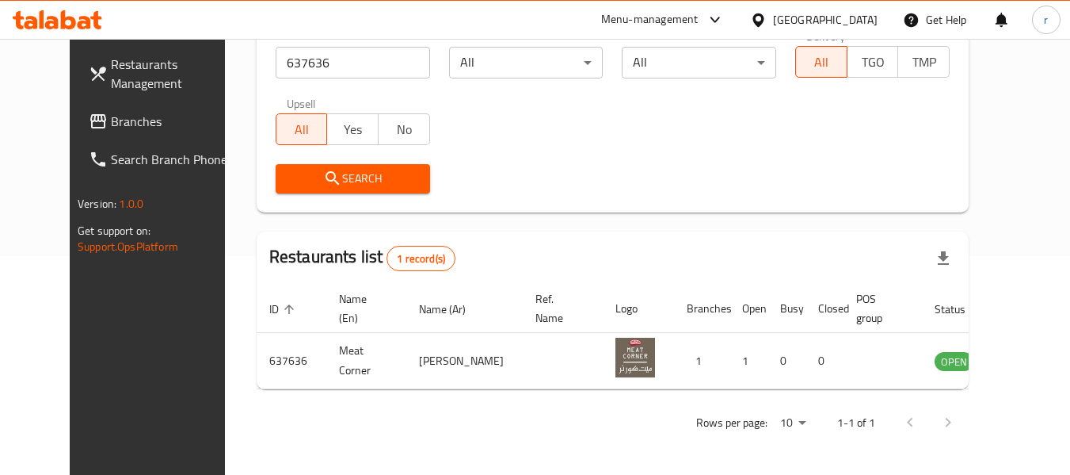
click at [767, 27] on icon at bounding box center [758, 20] width 17 height 17
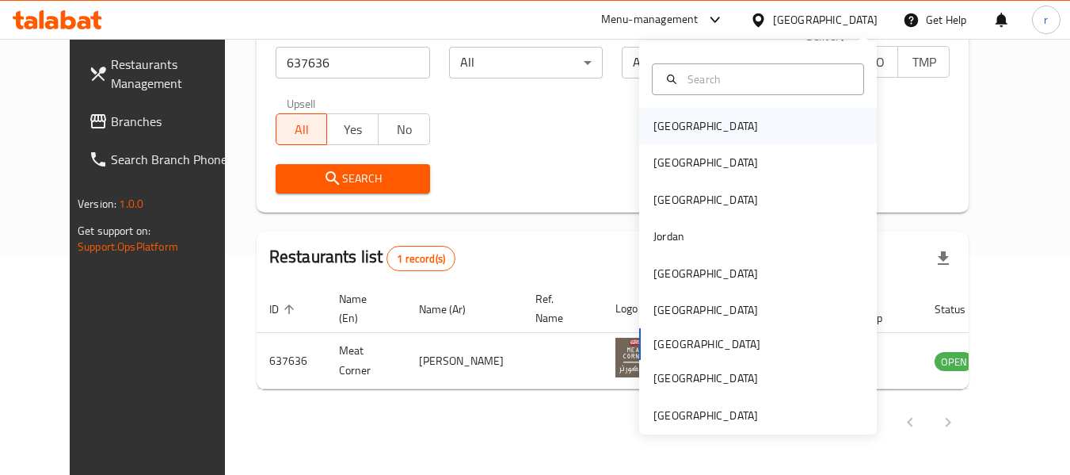
click at [713, 132] on div "[GEOGRAPHIC_DATA]" at bounding box center [758, 126] width 238 height 36
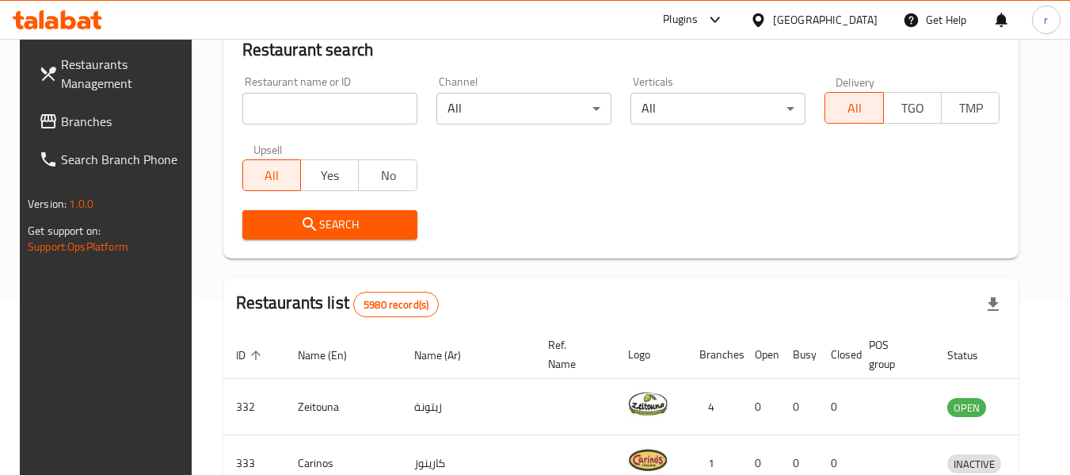
scroll to position [219, 0]
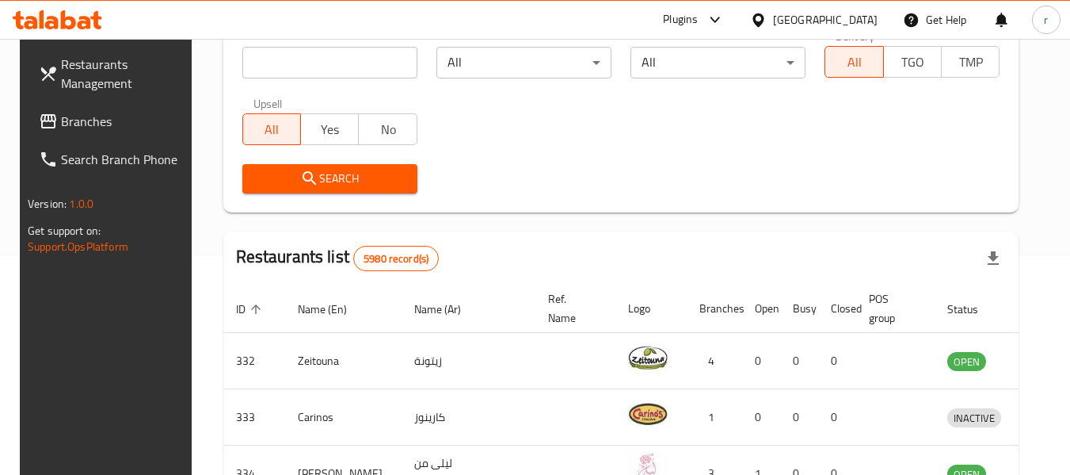
drag, startPoint x: 56, startPoint y: 115, endPoint x: 76, endPoint y: 115, distance: 19.8
click at [61, 115] on span "Branches" at bounding box center [123, 121] width 125 height 19
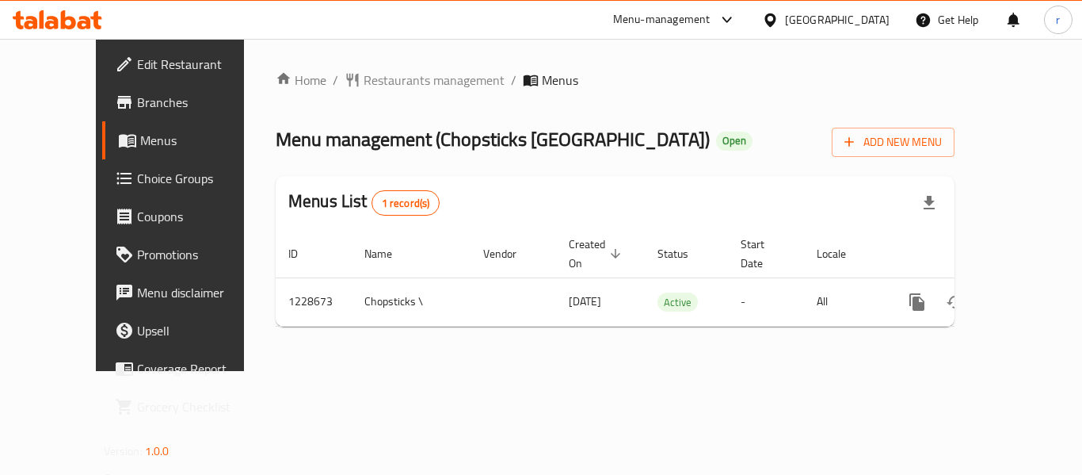
click at [364, 82] on span "Restaurants management" at bounding box center [434, 80] width 141 height 19
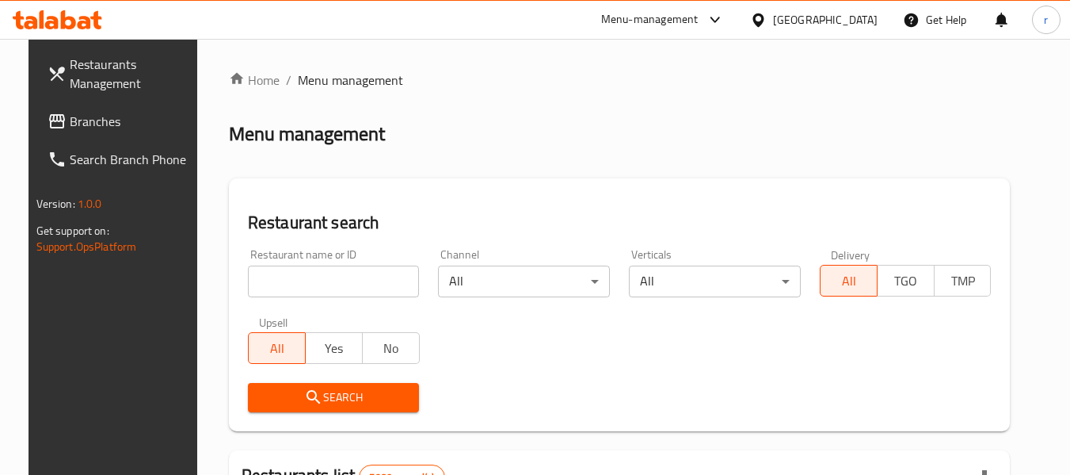
click at [286, 273] on input "search" at bounding box center [334, 281] width 172 height 32
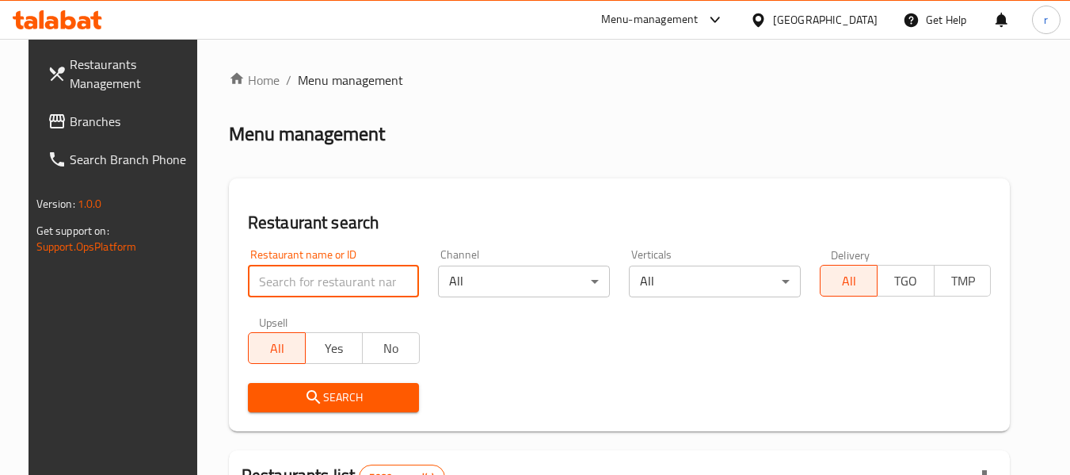
paste input "676245"
type input "676245"
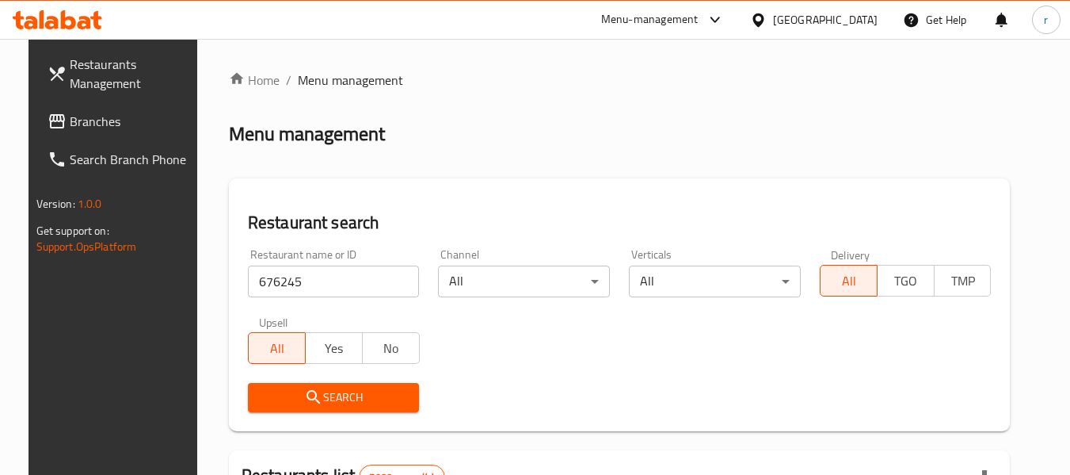
click at [330, 404] on span "Search" at bounding box center [334, 397] width 147 height 20
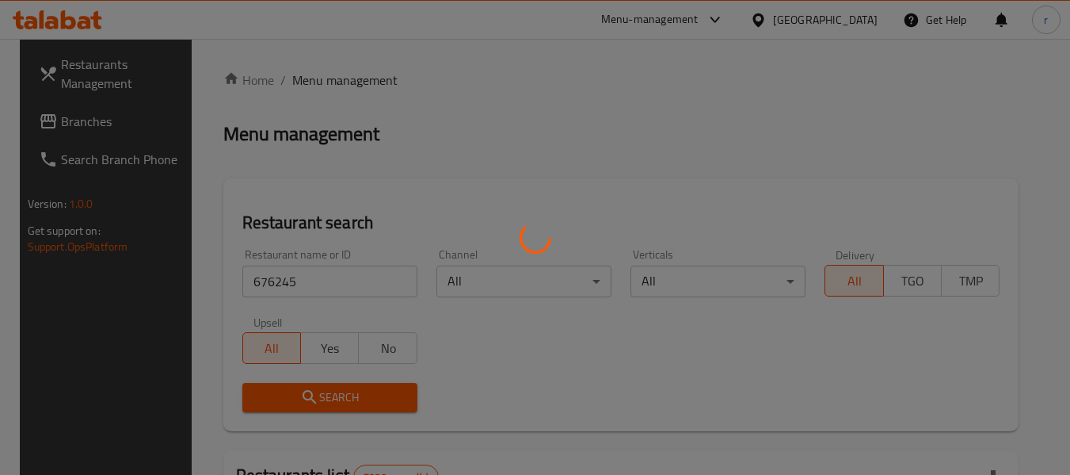
scroll to position [232, 0]
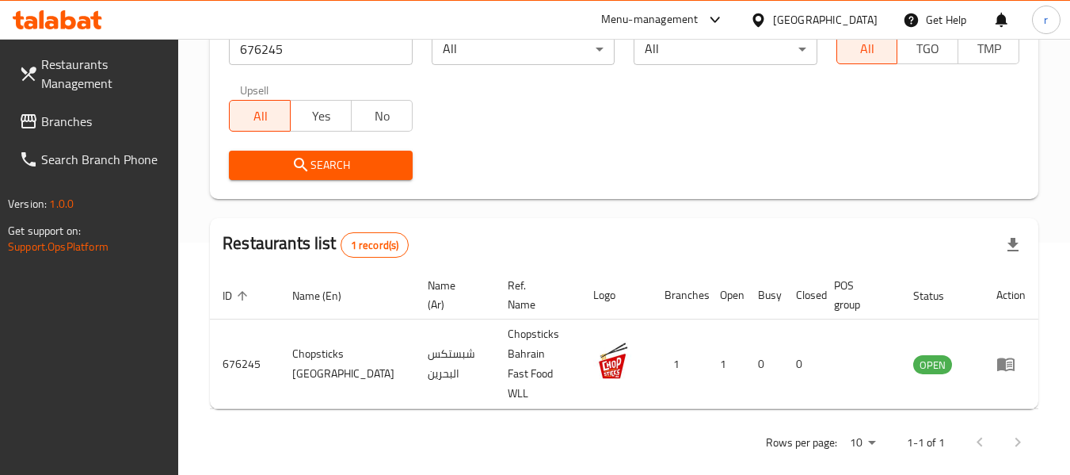
click at [841, 29] on div "[GEOGRAPHIC_DATA]" at bounding box center [825, 19] width 105 height 17
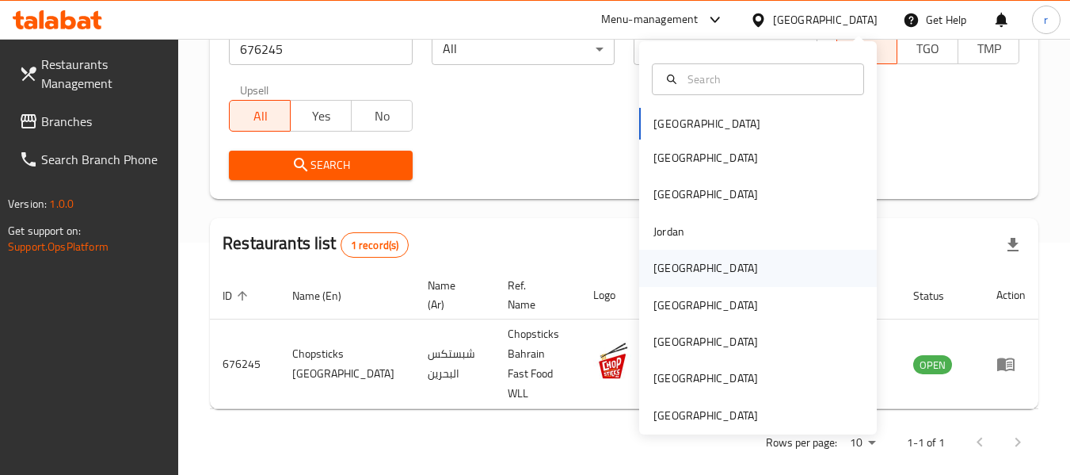
click at [654, 267] on div "[GEOGRAPHIC_DATA]" at bounding box center [706, 267] width 105 height 17
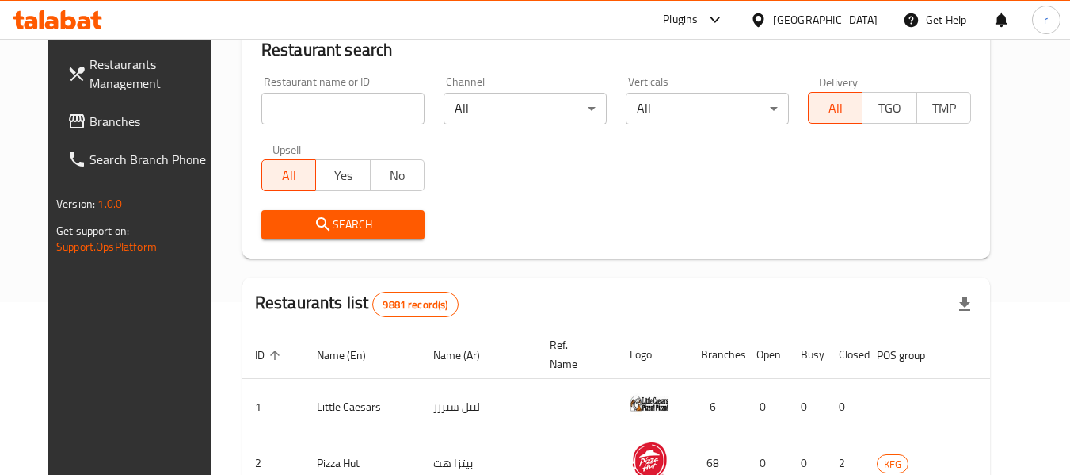
scroll to position [232, 0]
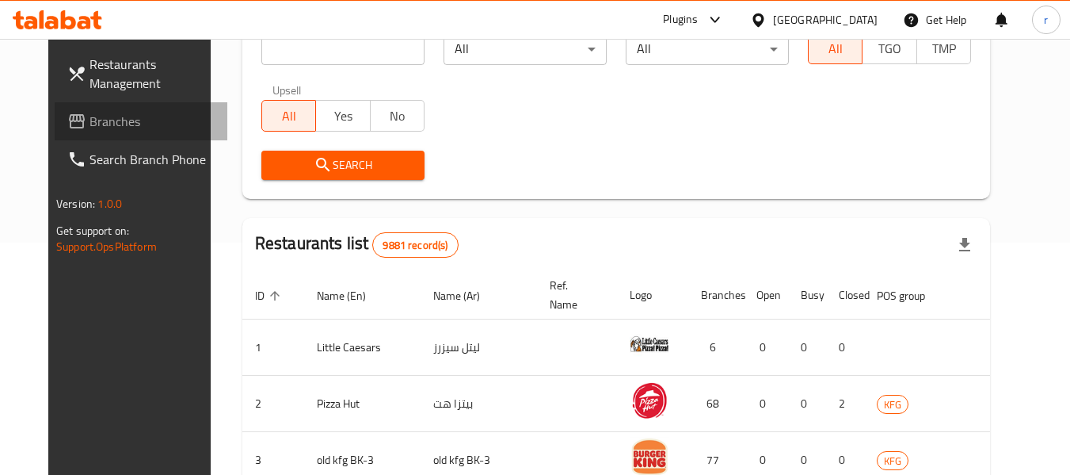
drag, startPoint x: 75, startPoint y: 120, endPoint x: 86, endPoint y: 104, distance: 19.6
click at [90, 120] on span "Branches" at bounding box center [152, 121] width 125 height 19
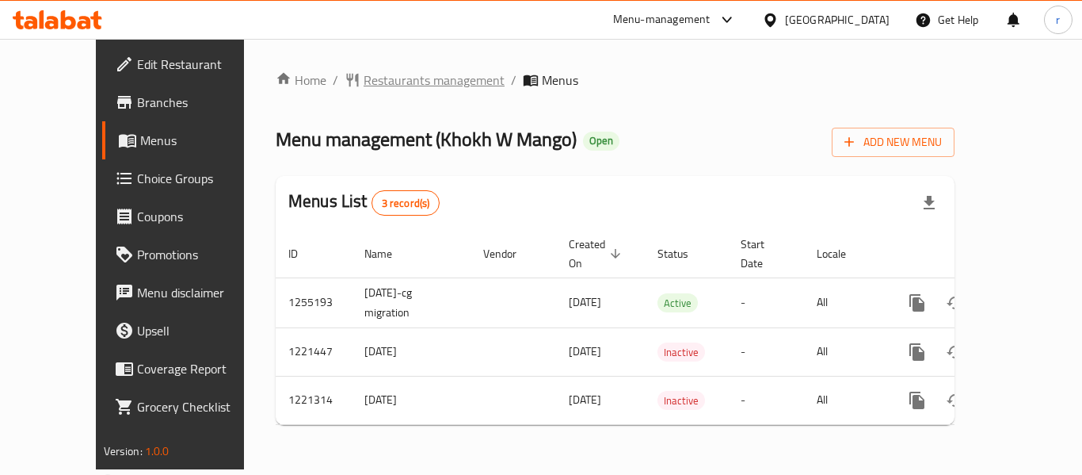
click at [364, 82] on span "Restaurants management" at bounding box center [434, 80] width 141 height 19
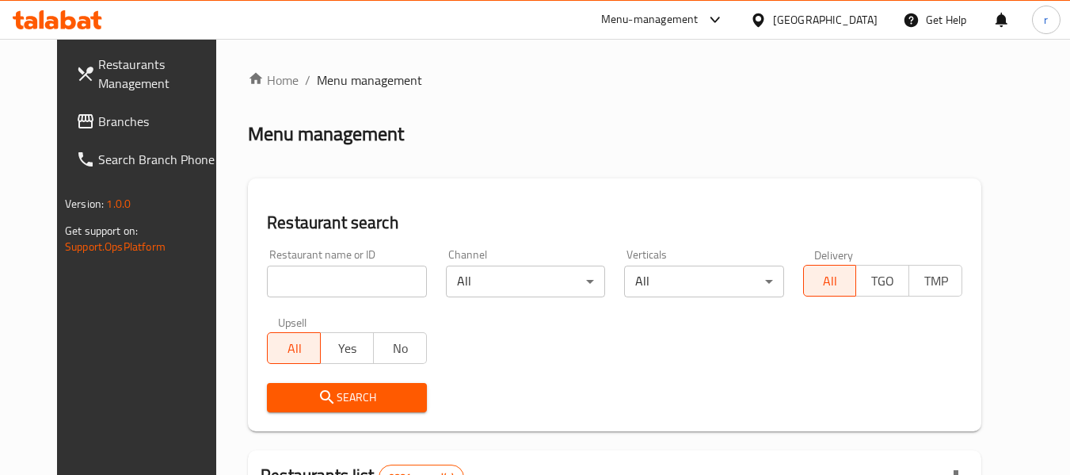
click at [284, 276] on input "search" at bounding box center [346, 281] width 159 height 32
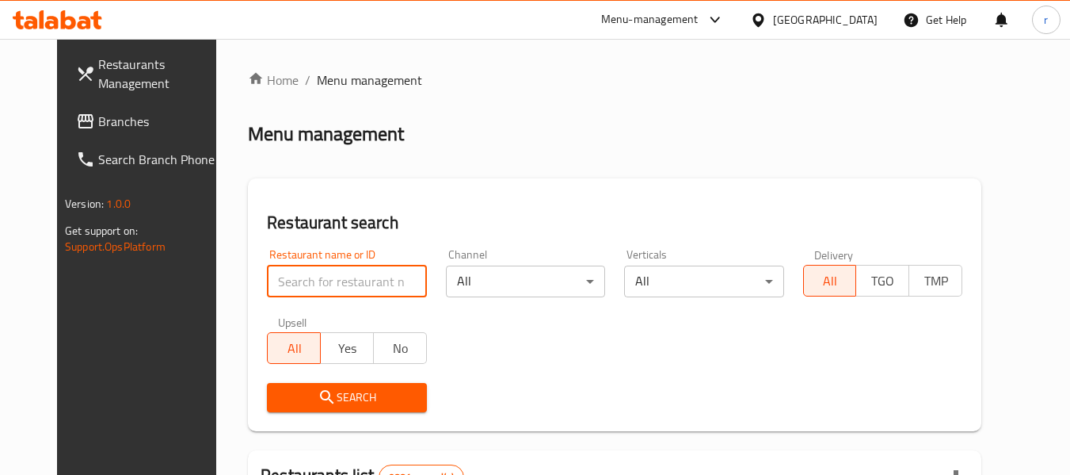
paste input "23507"
type input "23507"
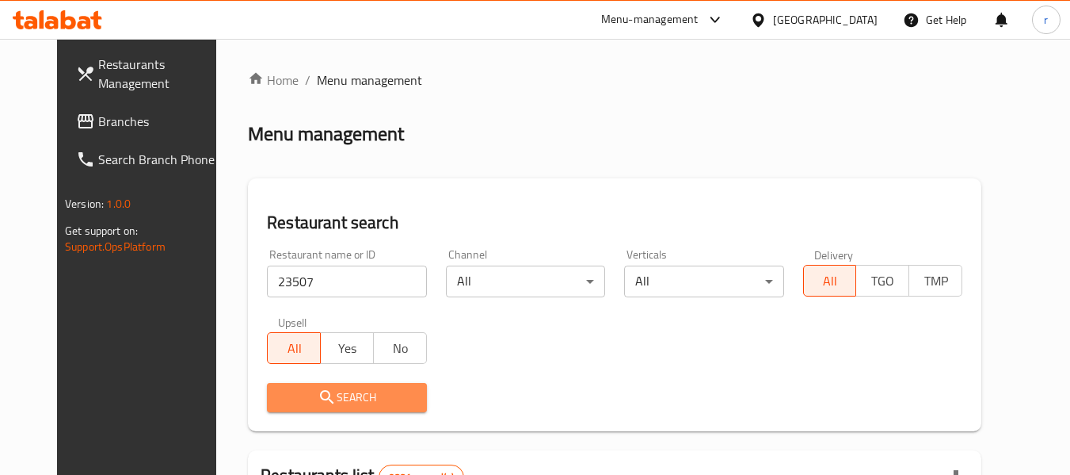
click at [311, 406] on span "Search" at bounding box center [347, 397] width 134 height 20
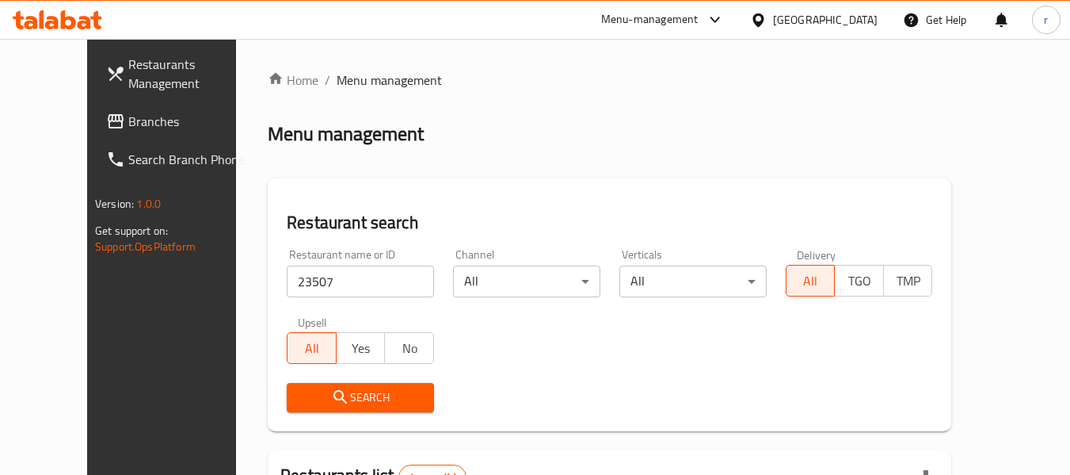
scroll to position [212, 0]
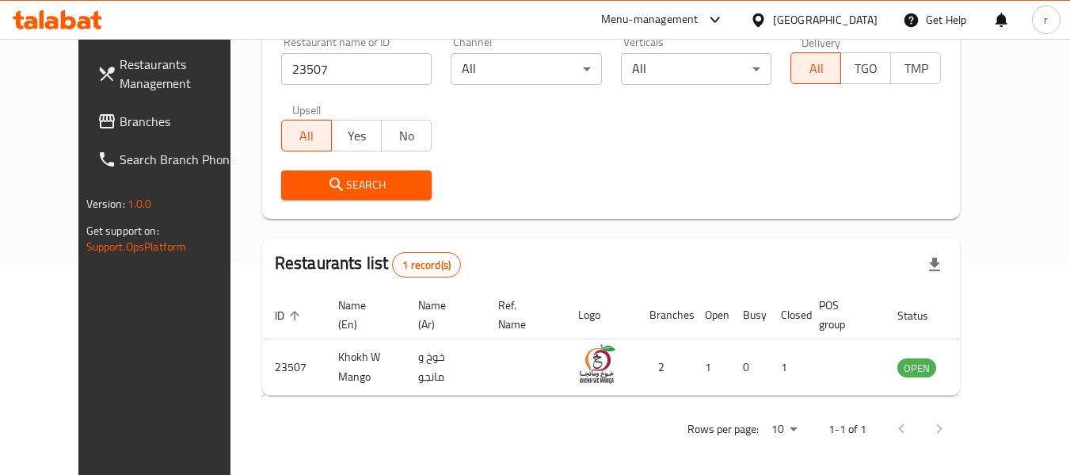
click at [767, 19] on icon at bounding box center [758, 20] width 17 height 17
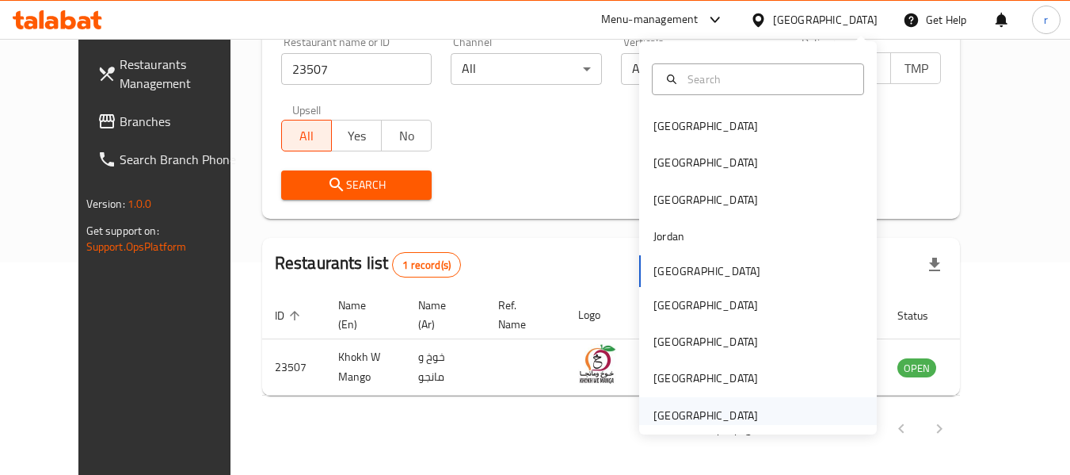
click at [672, 409] on div "[GEOGRAPHIC_DATA]" at bounding box center [706, 414] width 105 height 17
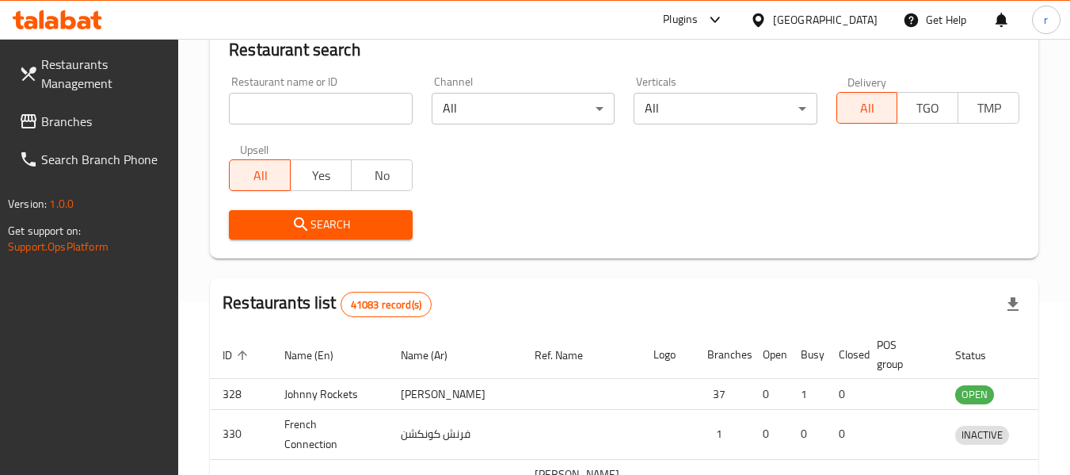
scroll to position [212, 0]
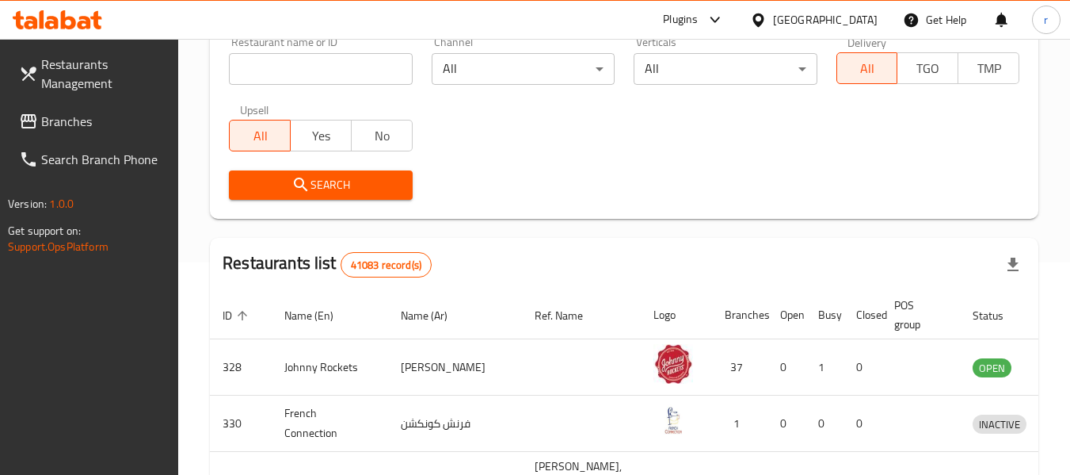
click at [44, 126] on span "Branches" at bounding box center [103, 121] width 125 height 19
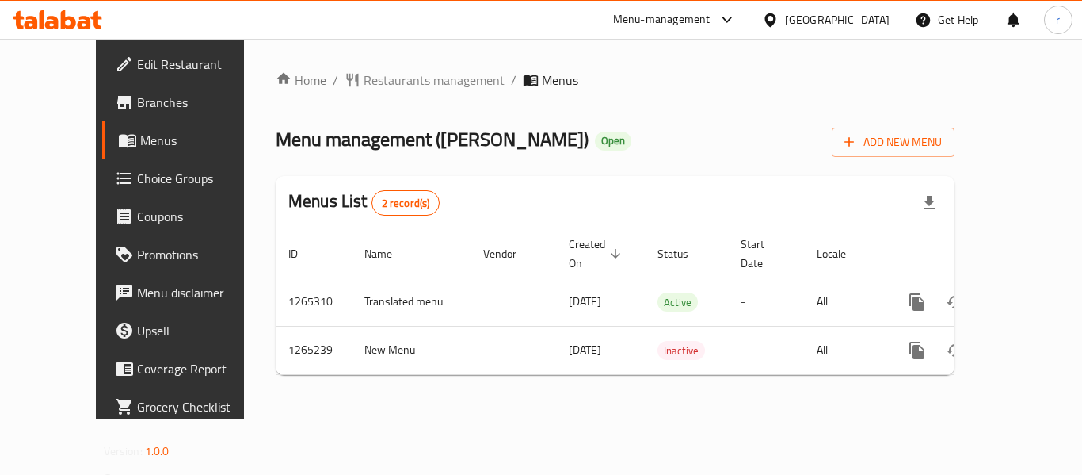
click at [364, 77] on span "Restaurants management" at bounding box center [434, 80] width 141 height 19
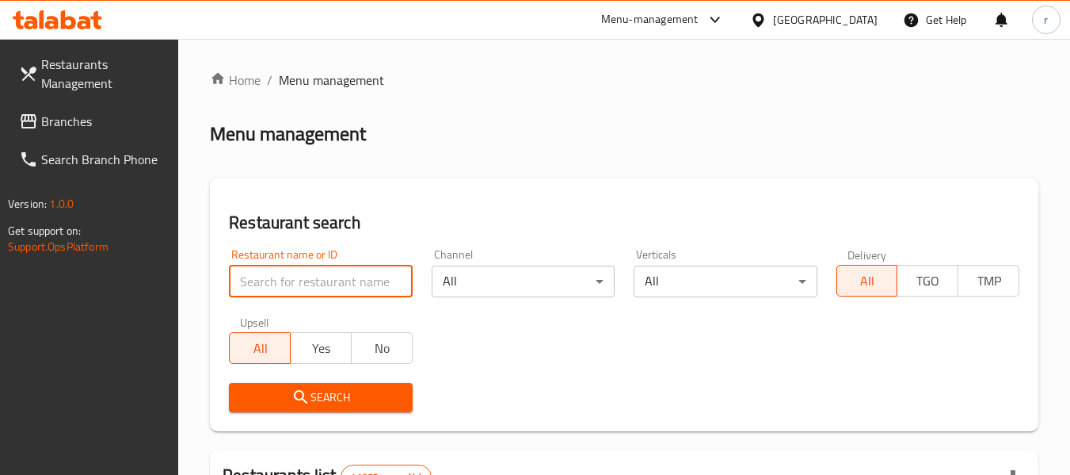
click at [299, 276] on input "search" at bounding box center [320, 281] width 183 height 32
paste input "686701"
type input "686701"
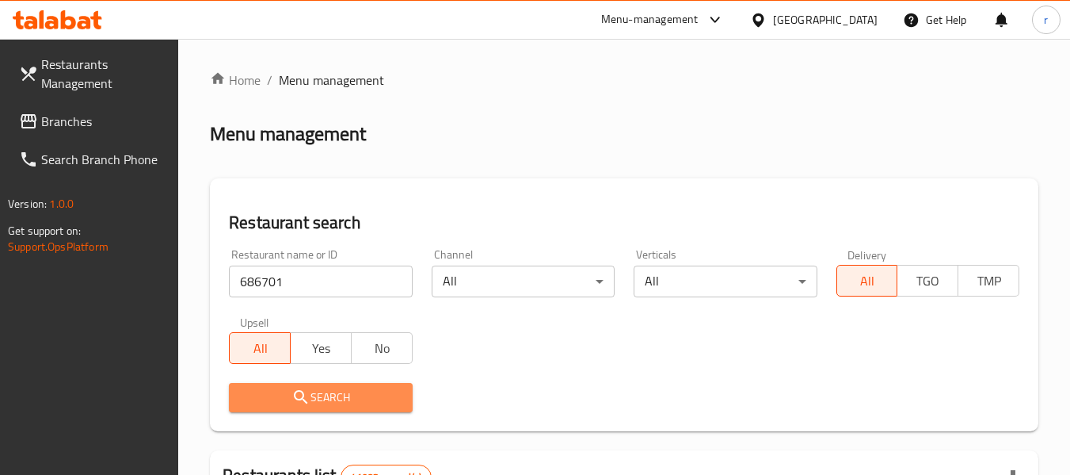
click at [316, 395] on span "Search" at bounding box center [321, 397] width 158 height 20
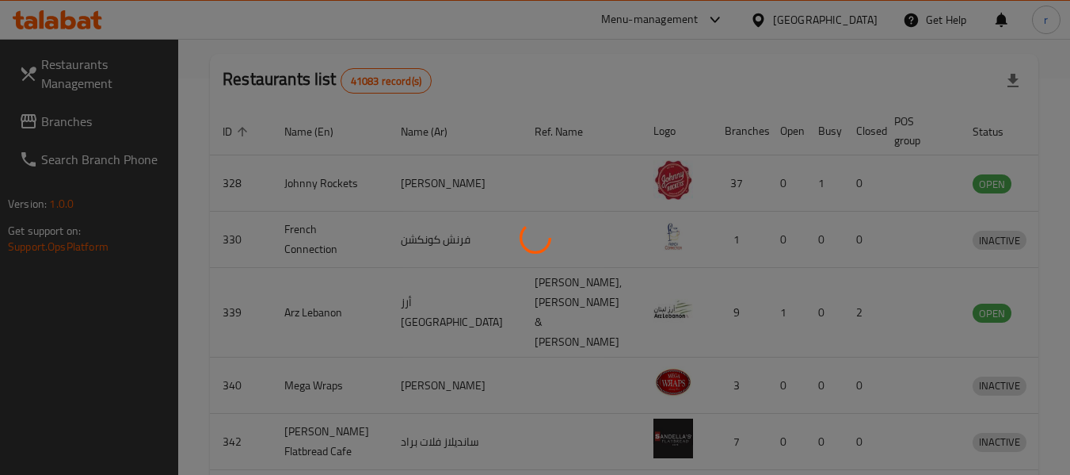
scroll to position [252, 0]
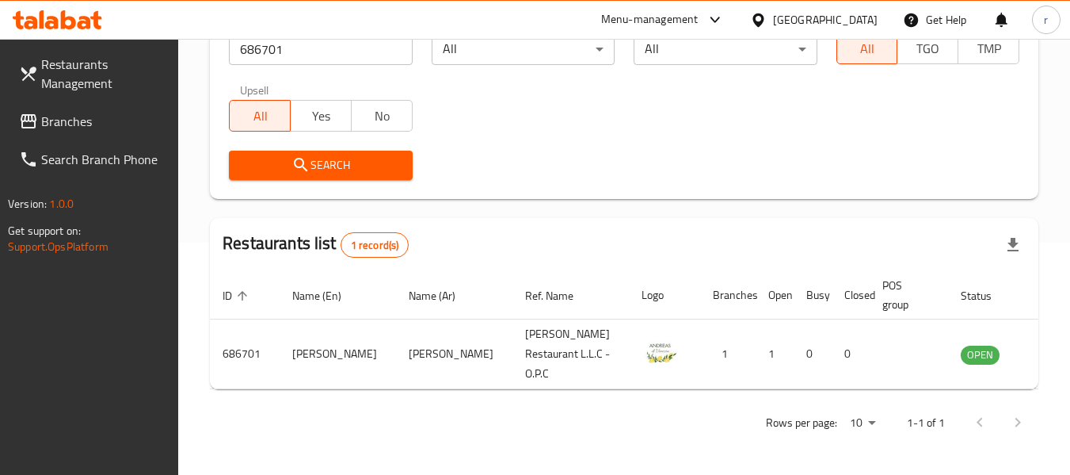
click at [799, 26] on div "[GEOGRAPHIC_DATA]" at bounding box center [825, 19] width 105 height 17
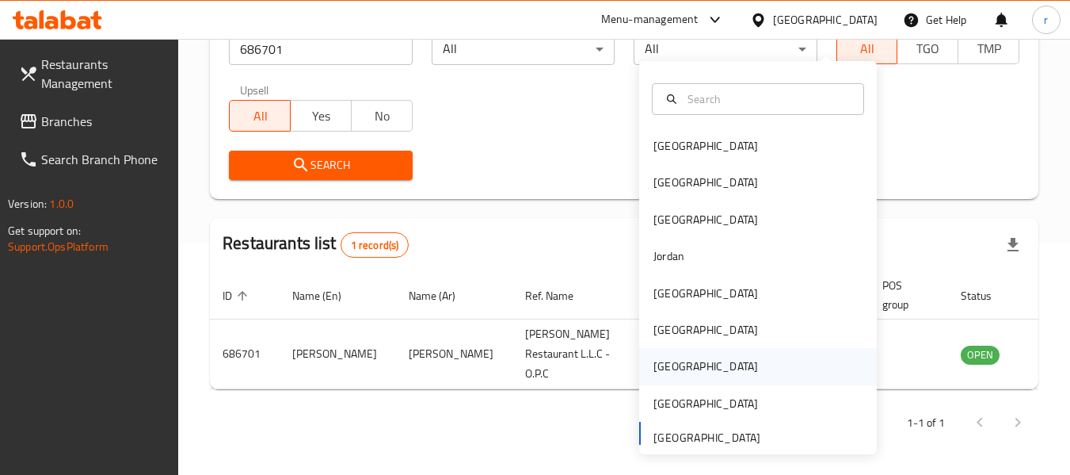
drag, startPoint x: 658, startPoint y: 348, endPoint x: 658, endPoint y: 339, distance: 8.8
click at [658, 357] on div "[GEOGRAPHIC_DATA]" at bounding box center [706, 365] width 105 height 17
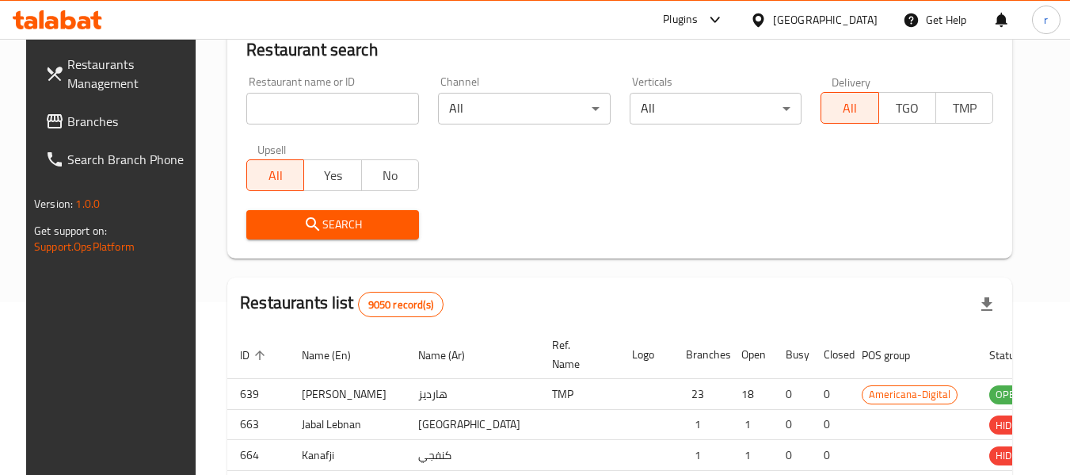
scroll to position [252, 0]
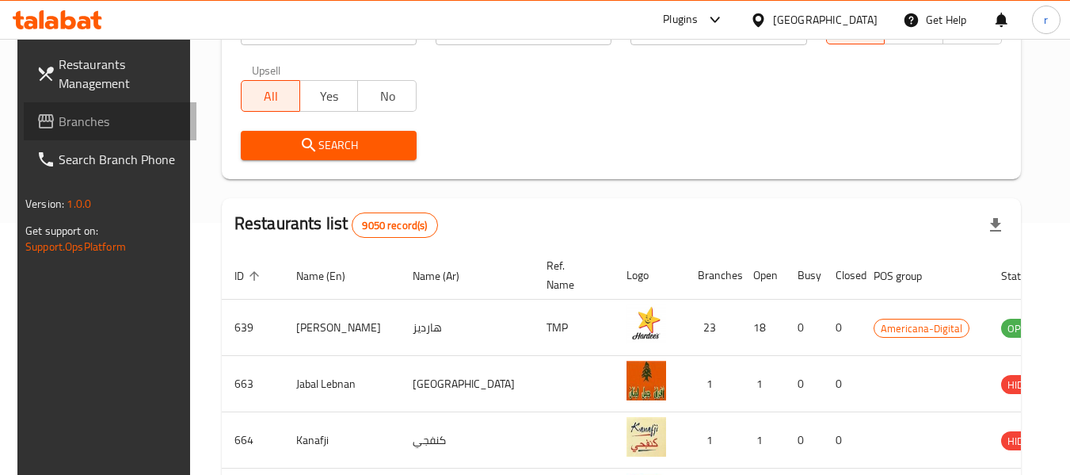
click at [82, 126] on span "Branches" at bounding box center [121, 121] width 125 height 19
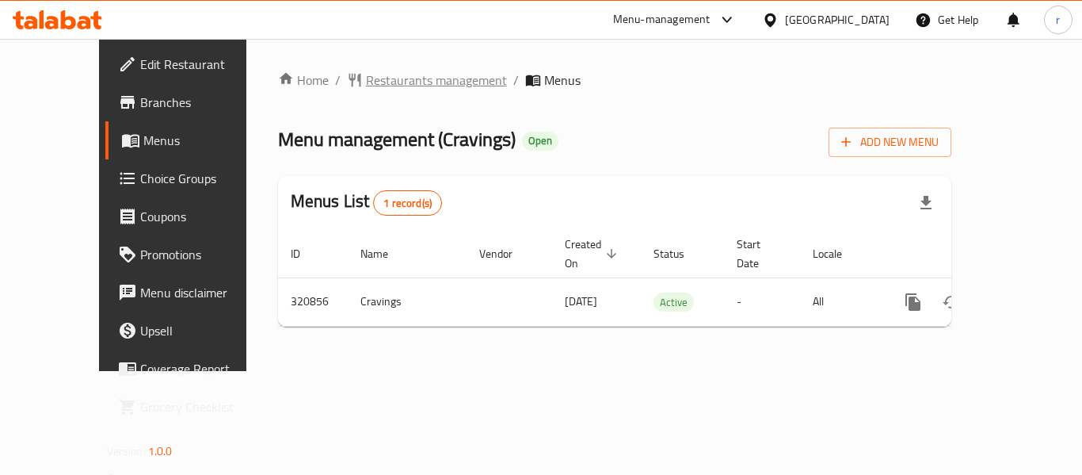
click at [366, 82] on span "Restaurants management" at bounding box center [436, 80] width 141 height 19
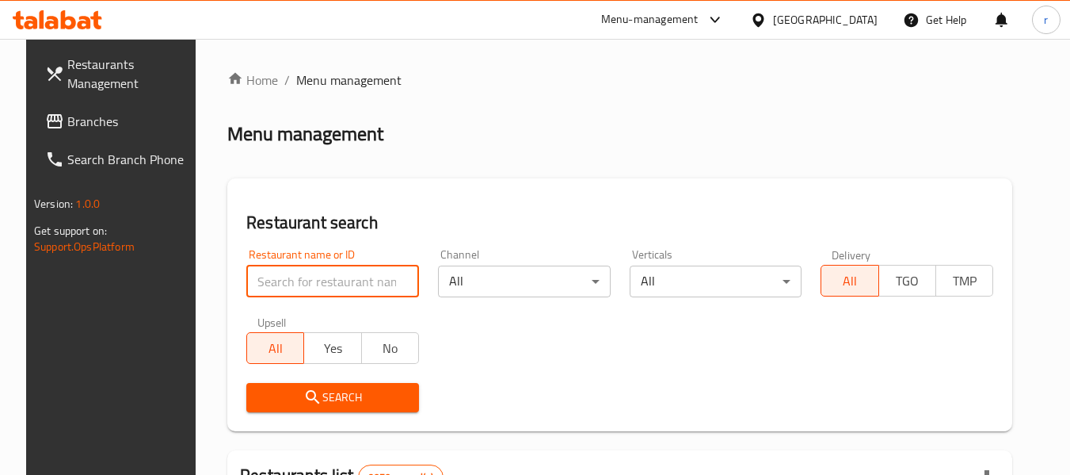
click at [290, 292] on input "search" at bounding box center [332, 281] width 173 height 32
paste input "629478"
type input "629478"
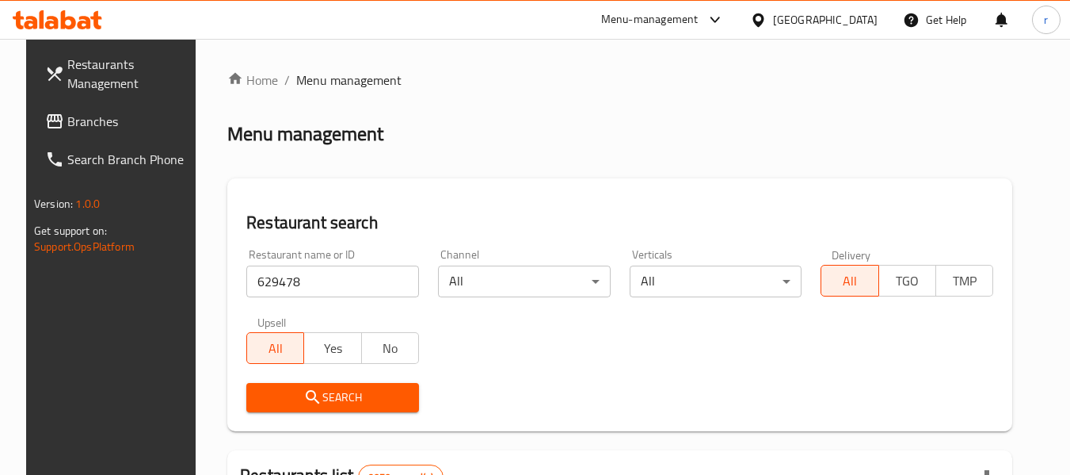
click at [303, 390] on icon "submit" at bounding box center [312, 396] width 19 height 19
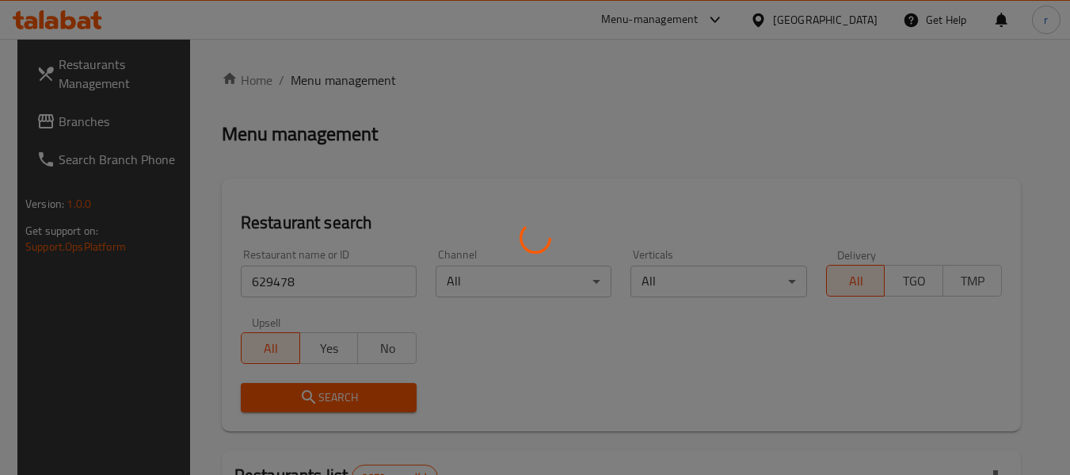
scroll to position [219, 0]
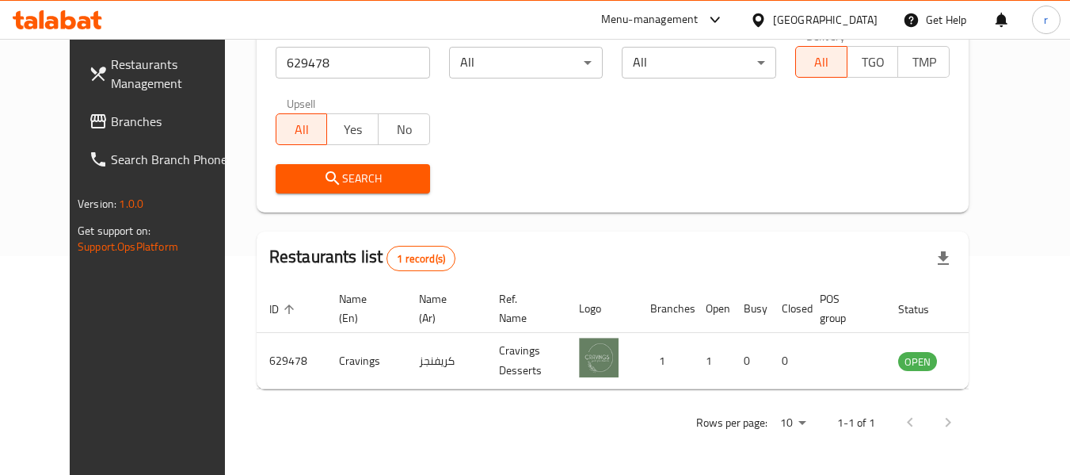
click at [767, 24] on icon at bounding box center [758, 20] width 17 height 17
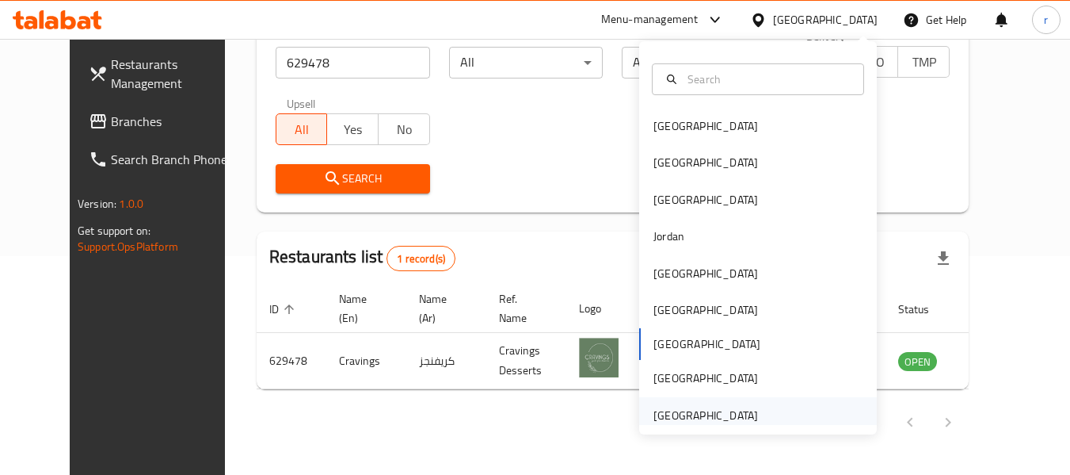
click at [692, 408] on div "[GEOGRAPHIC_DATA]" at bounding box center [706, 414] width 105 height 17
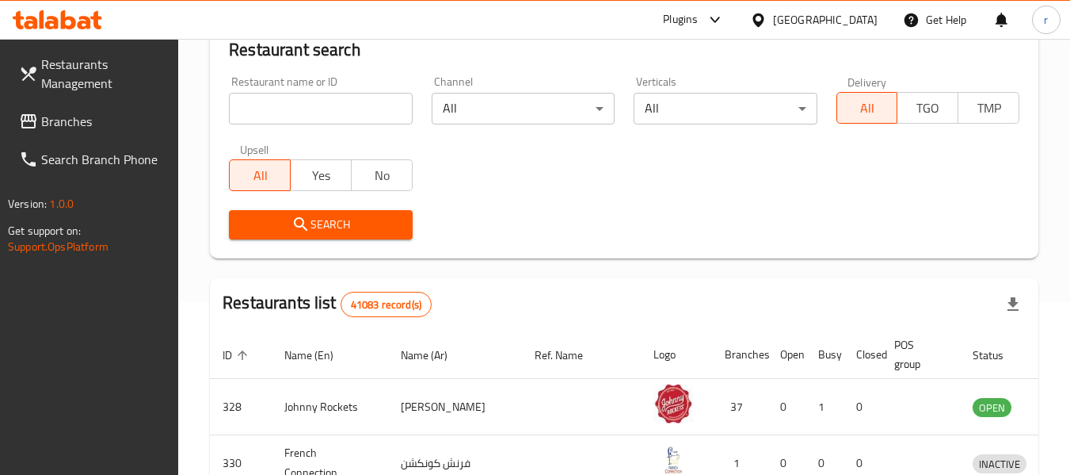
scroll to position [219, 0]
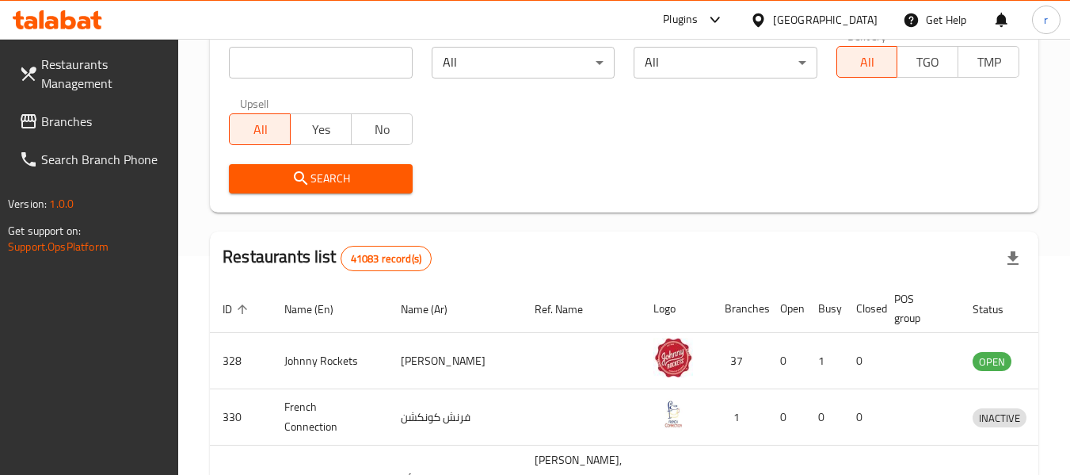
click at [51, 113] on span "Branches" at bounding box center [103, 121] width 125 height 19
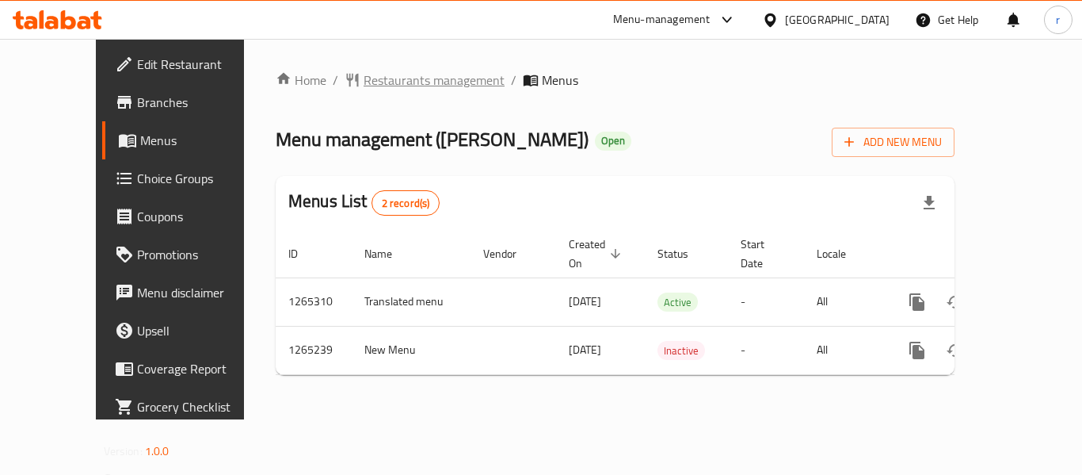
click at [364, 82] on span "Restaurants management" at bounding box center [434, 80] width 141 height 19
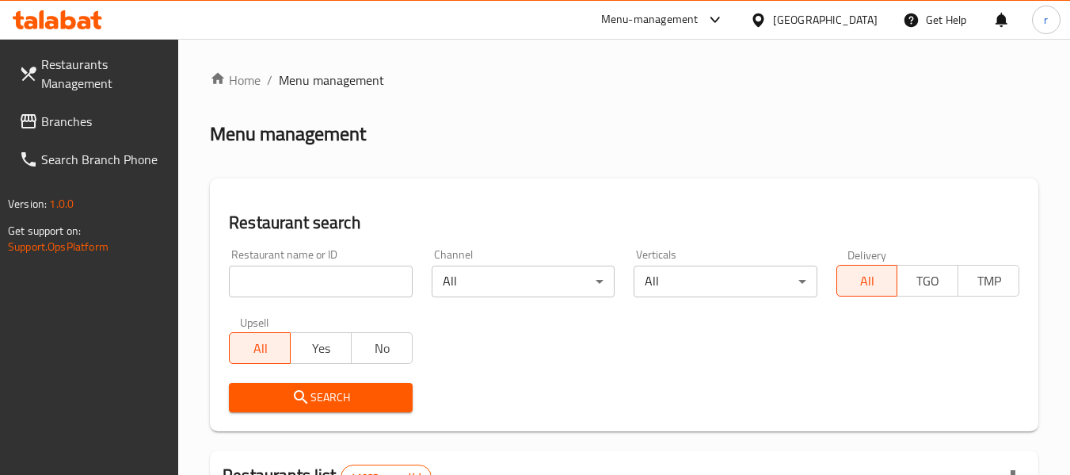
click at [314, 279] on input "search" at bounding box center [320, 281] width 183 height 32
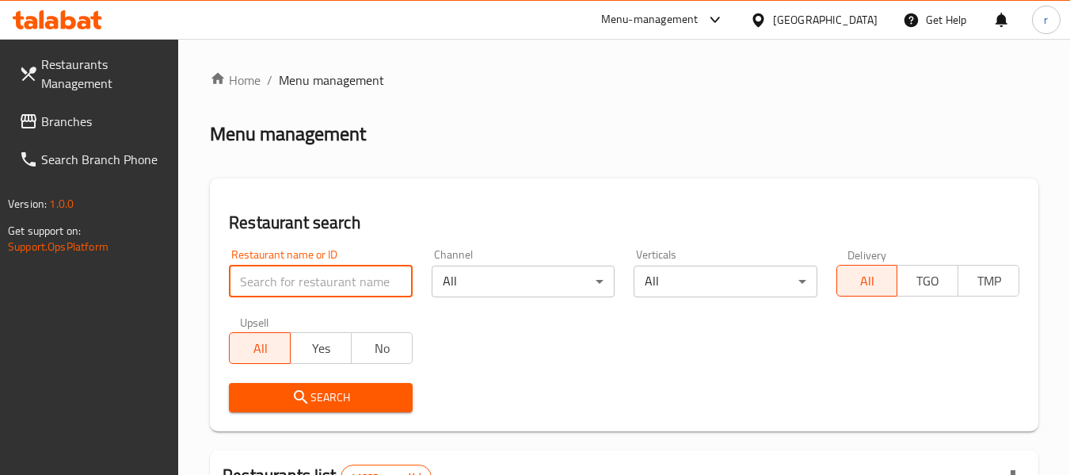
paste input "686701"
type input "686701"
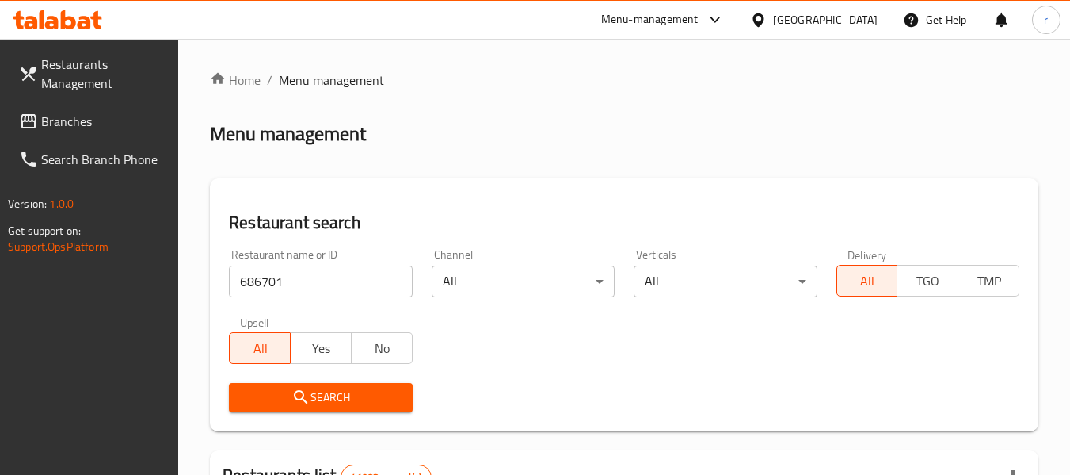
click at [351, 392] on span "Search" at bounding box center [321, 397] width 158 height 20
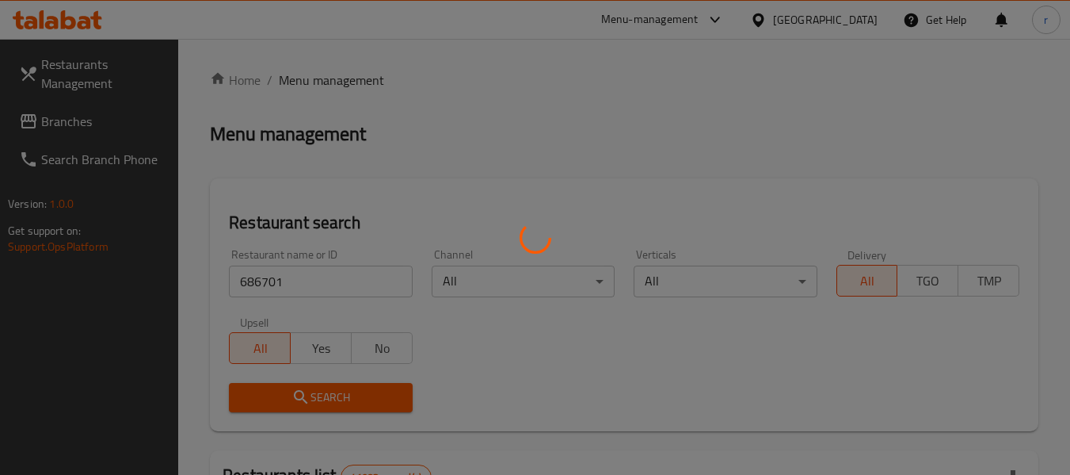
scroll to position [238, 0]
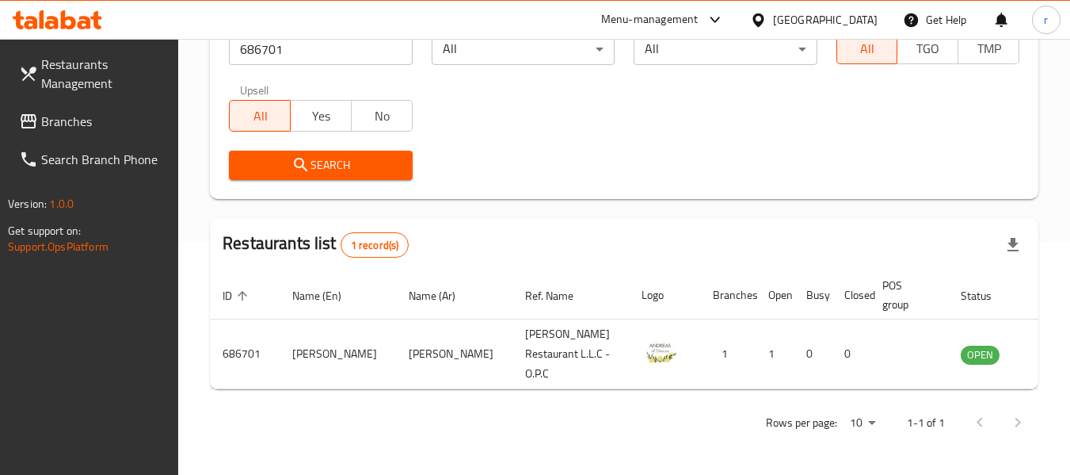
click at [757, 13] on icon at bounding box center [758, 20] width 17 height 17
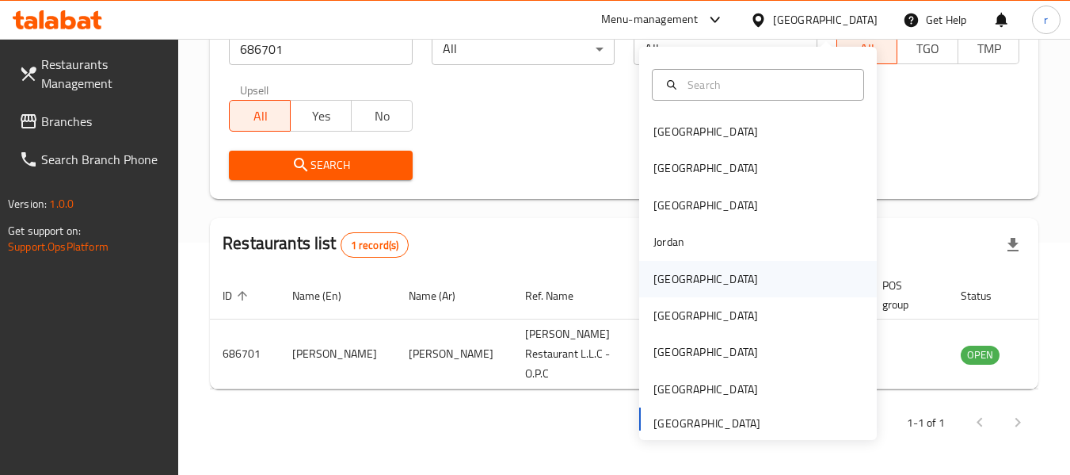
click at [667, 280] on div "[GEOGRAPHIC_DATA]" at bounding box center [706, 278] width 105 height 17
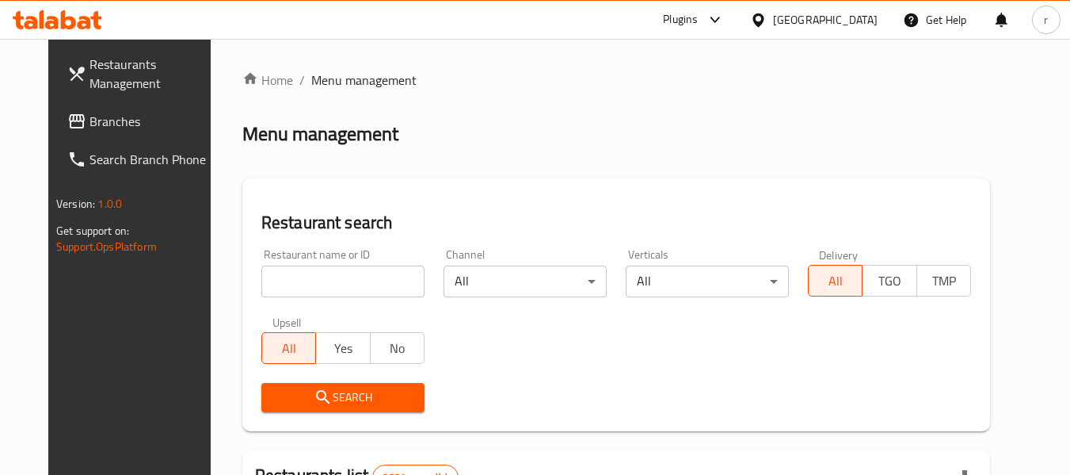
click at [90, 116] on span "Branches" at bounding box center [152, 121] width 125 height 19
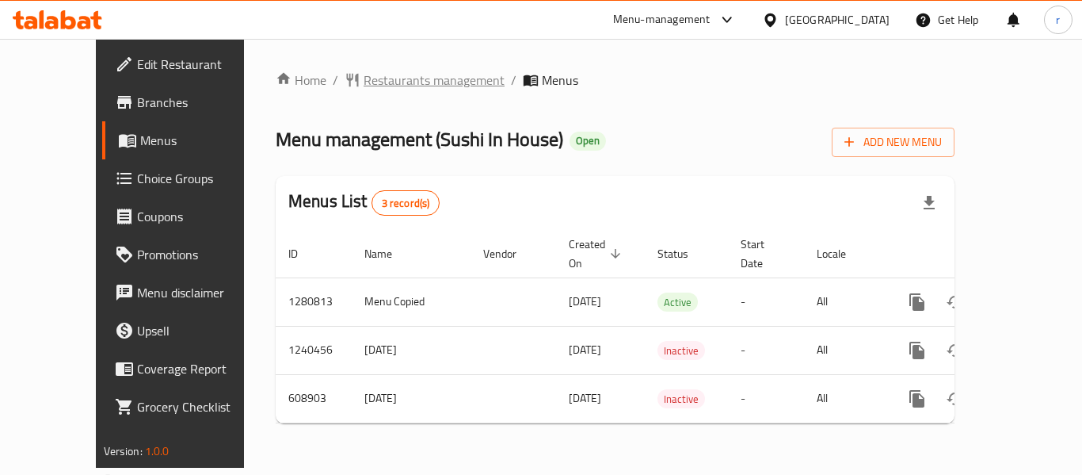
click at [370, 80] on span "Restaurants management" at bounding box center [434, 80] width 141 height 19
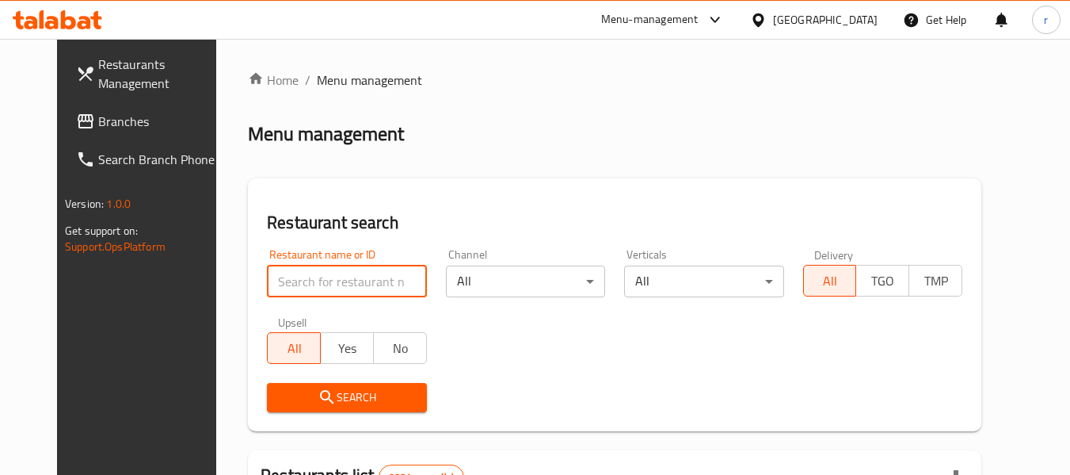
click at [299, 276] on input "search" at bounding box center [346, 281] width 159 height 32
type input "v"
click at [396, 284] on input "v" at bounding box center [346, 281] width 159 height 32
click at [314, 287] on input "search" at bounding box center [346, 281] width 159 height 32
paste input "638273"
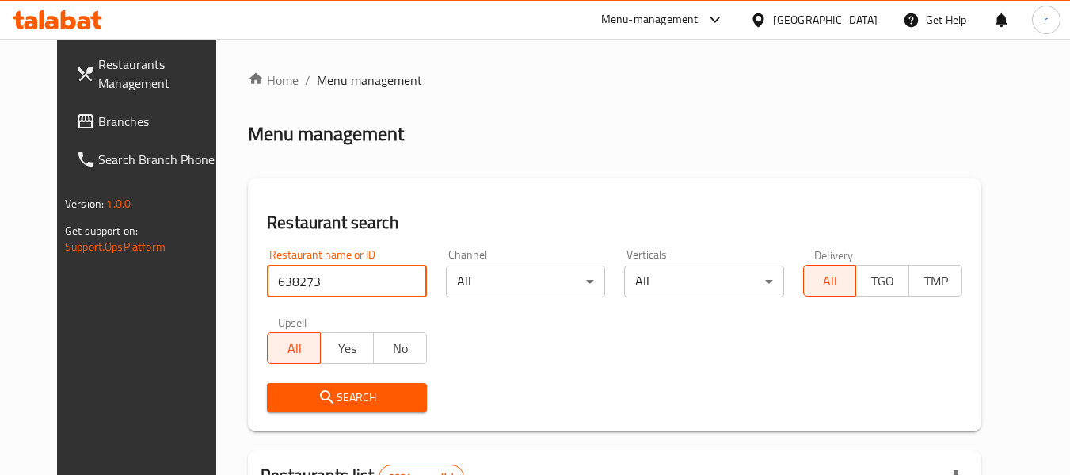
type input "638273"
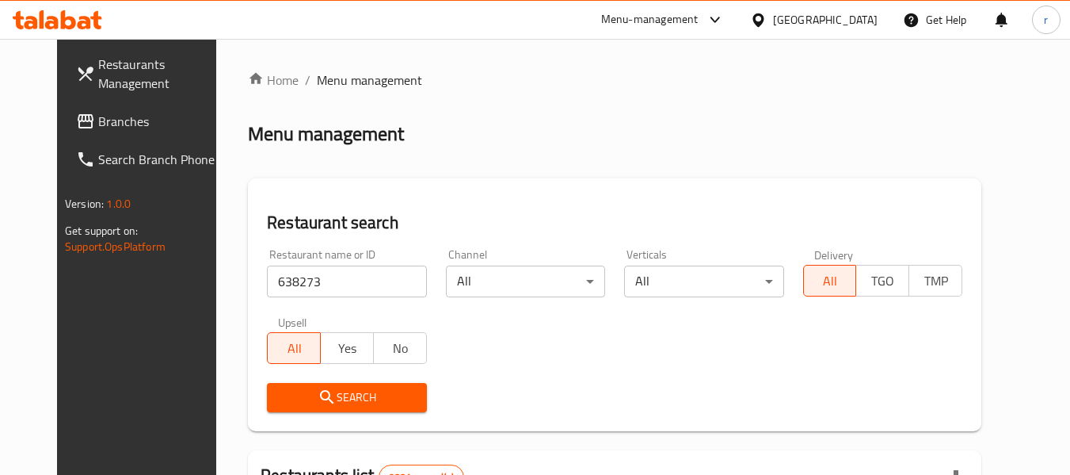
click at [280, 395] on span "Search" at bounding box center [347, 397] width 134 height 20
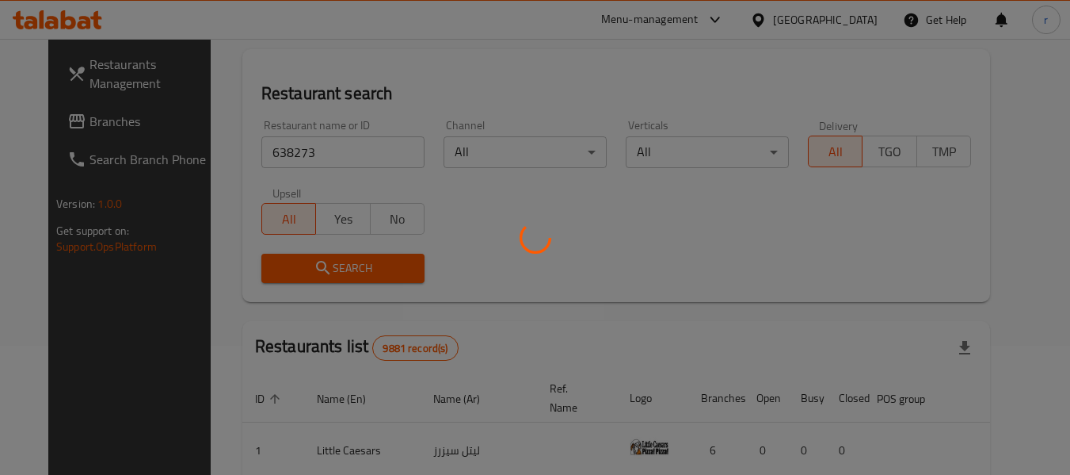
scroll to position [219, 0]
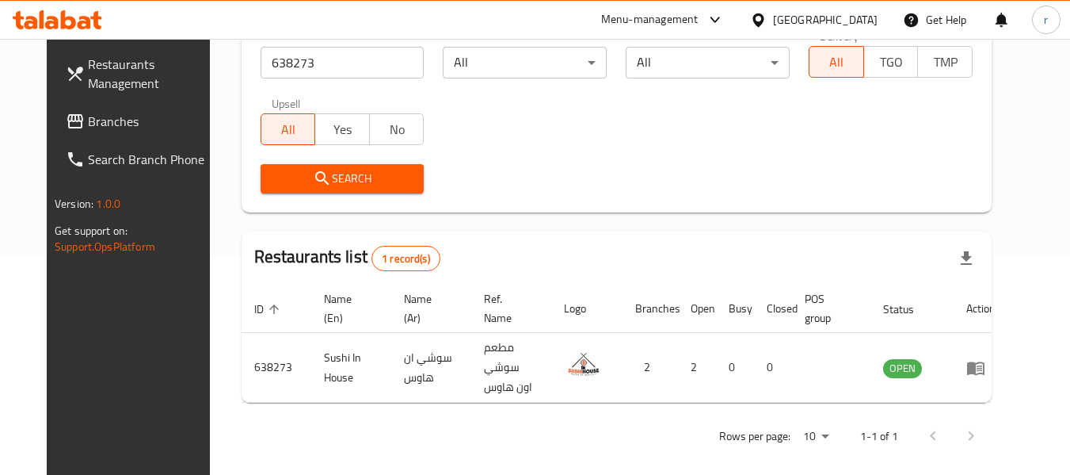
click at [767, 17] on icon at bounding box center [758, 20] width 17 height 17
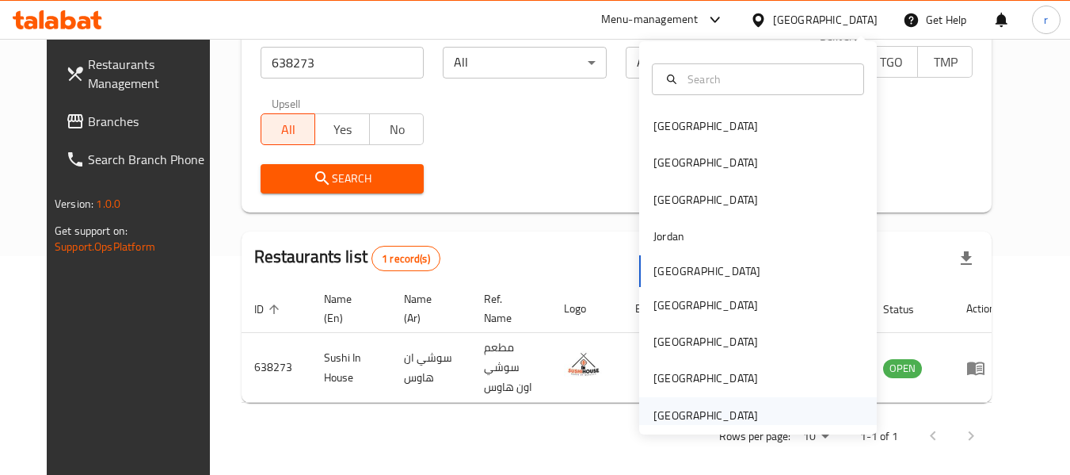
click at [654, 406] on div "[GEOGRAPHIC_DATA]" at bounding box center [706, 414] width 105 height 17
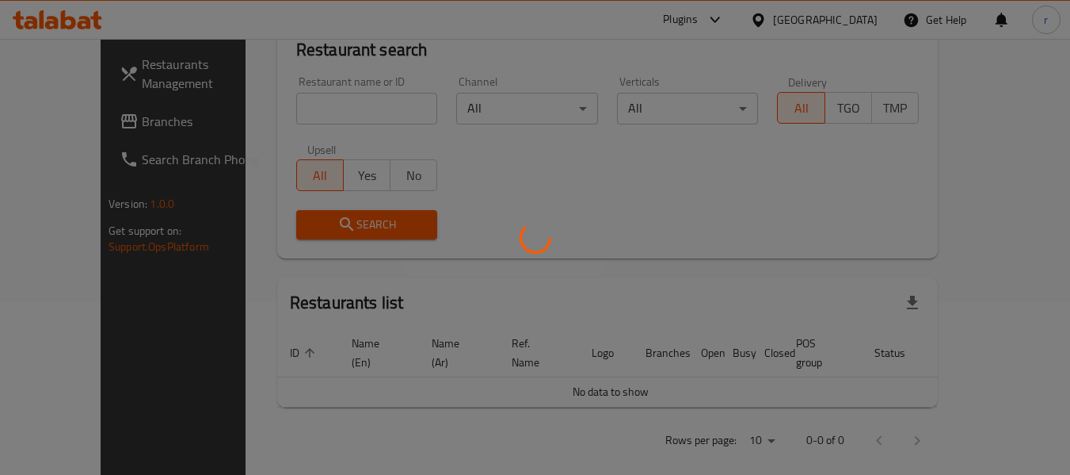
scroll to position [219, 0]
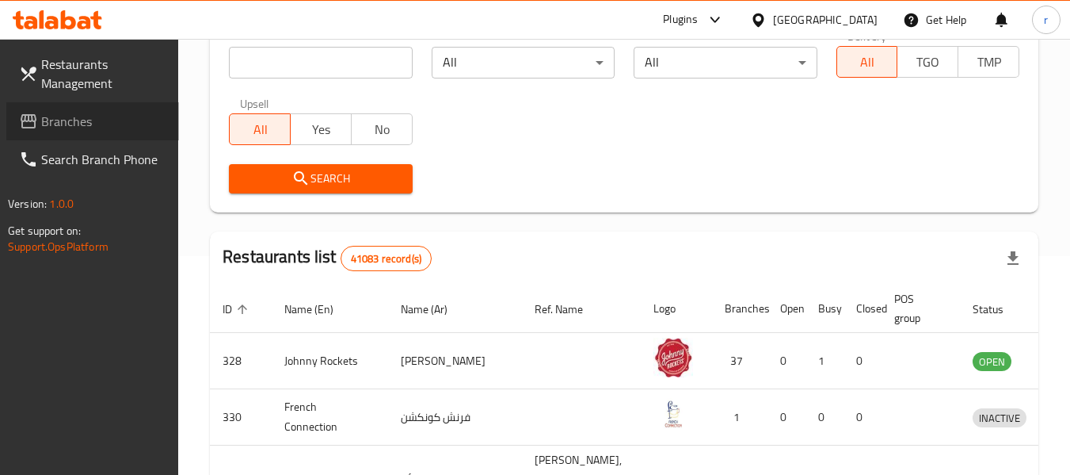
click at [93, 131] on link "Branches" at bounding box center [92, 121] width 173 height 38
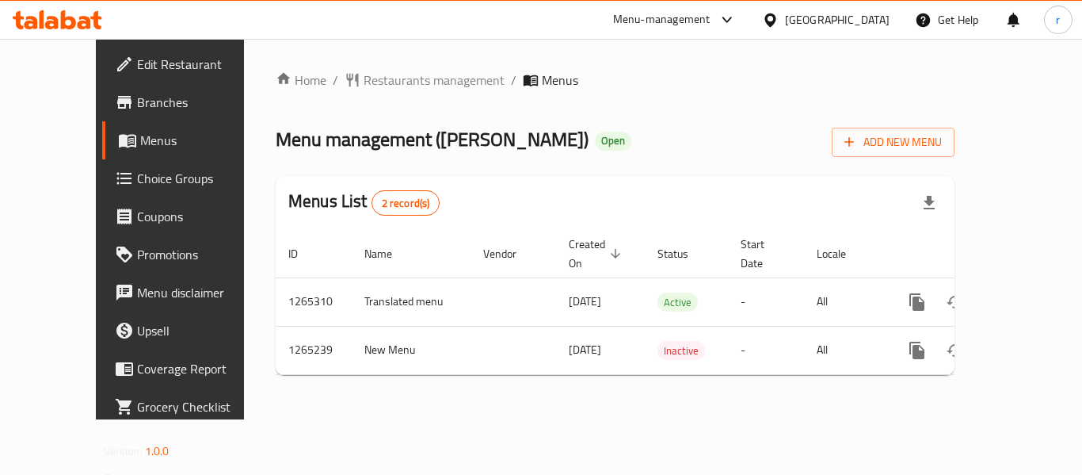
click at [372, 86] on span "Restaurants management" at bounding box center [434, 80] width 141 height 19
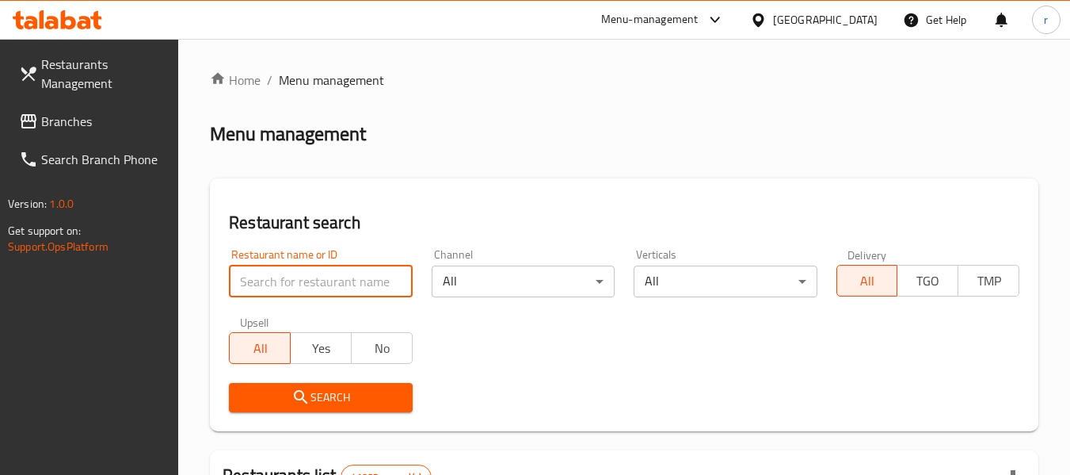
click at [316, 283] on input "search" at bounding box center [320, 281] width 183 height 32
paste input "686701"
type input "686701"
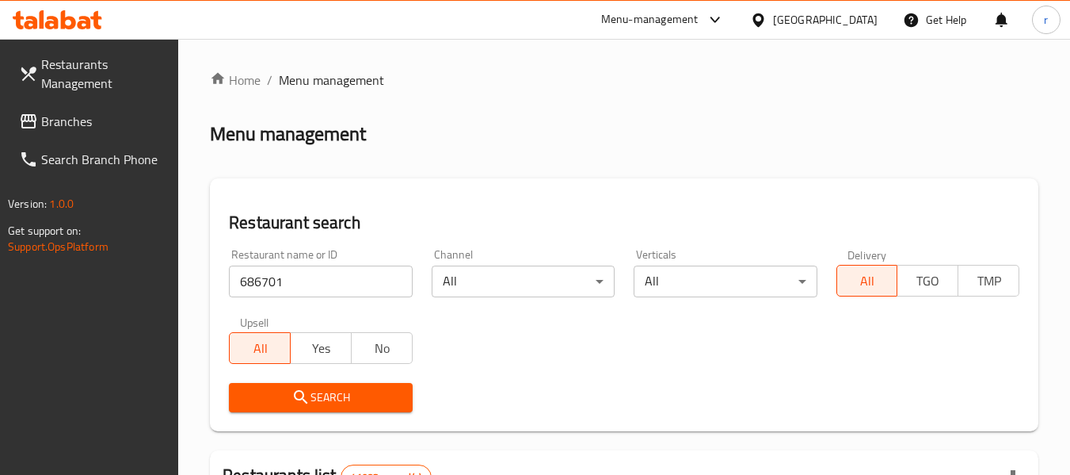
click at [333, 391] on span "Search" at bounding box center [321, 397] width 158 height 20
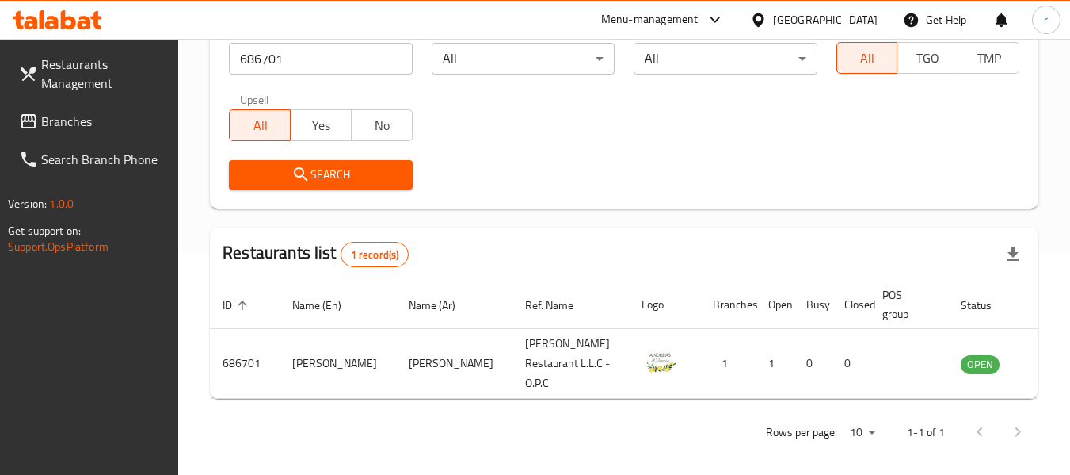
scroll to position [238, 0]
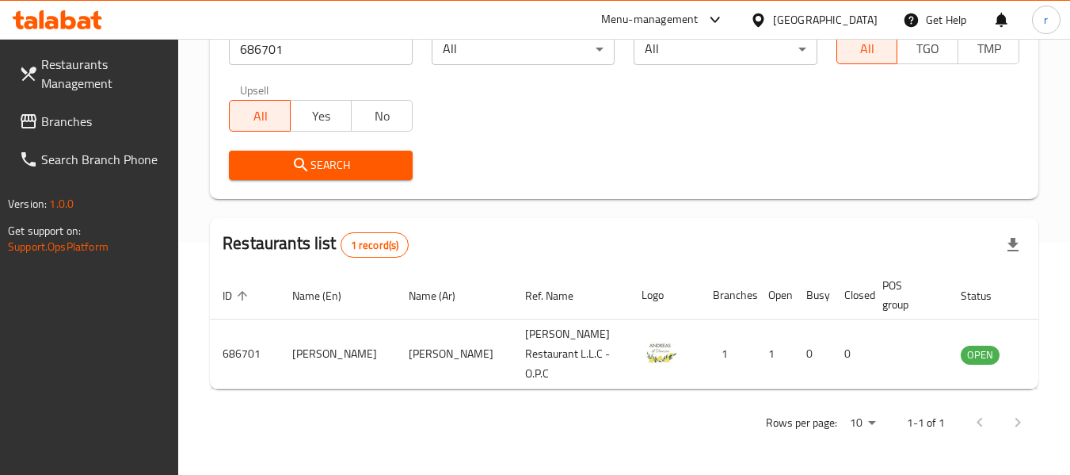
click at [798, 14] on div "[GEOGRAPHIC_DATA]" at bounding box center [825, 19] width 105 height 17
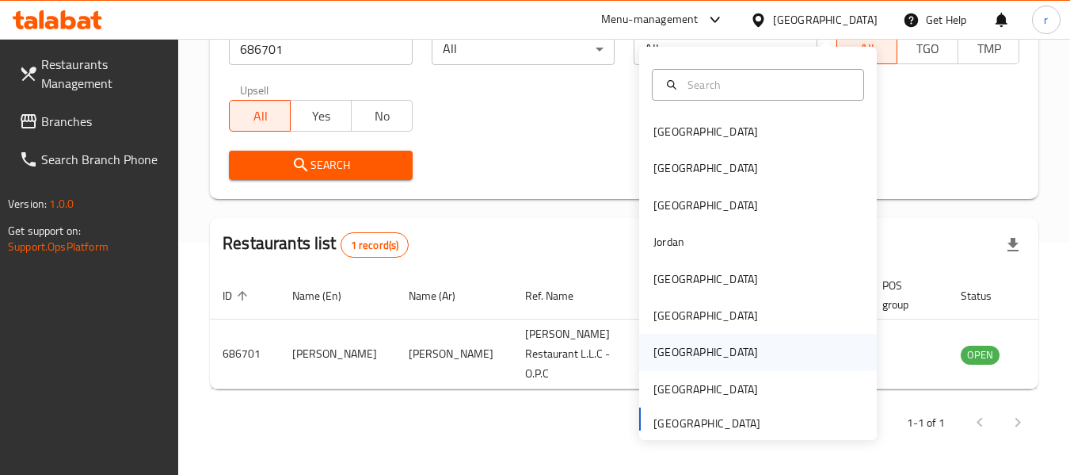
click at [657, 345] on div "Qatar" at bounding box center [706, 351] width 105 height 17
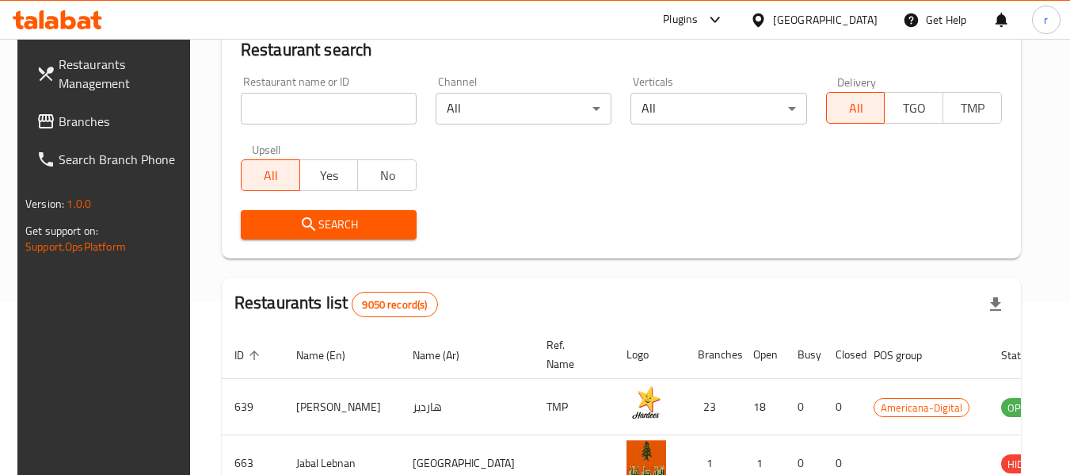
scroll to position [238, 0]
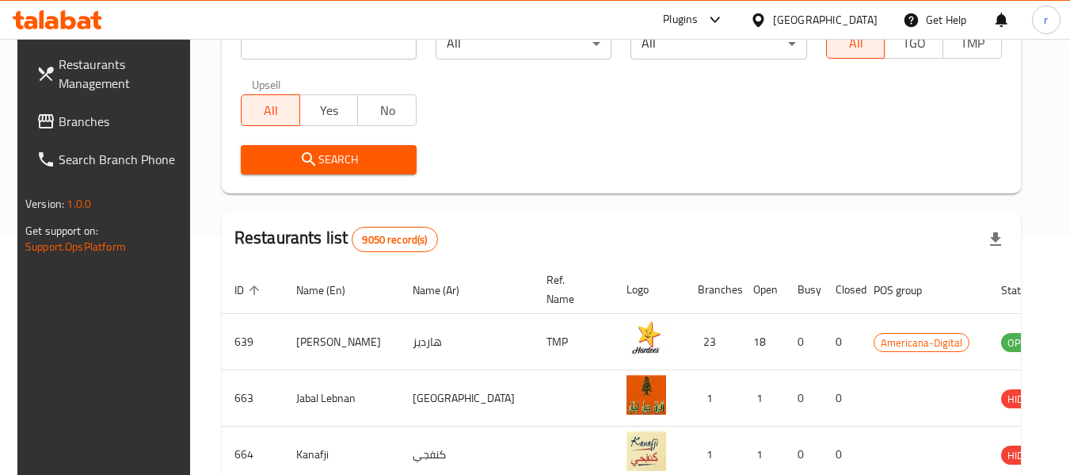
drag, startPoint x: 54, startPoint y: 127, endPoint x: 109, endPoint y: 103, distance: 60.3
click at [59, 127] on span "Branches" at bounding box center [121, 121] width 125 height 19
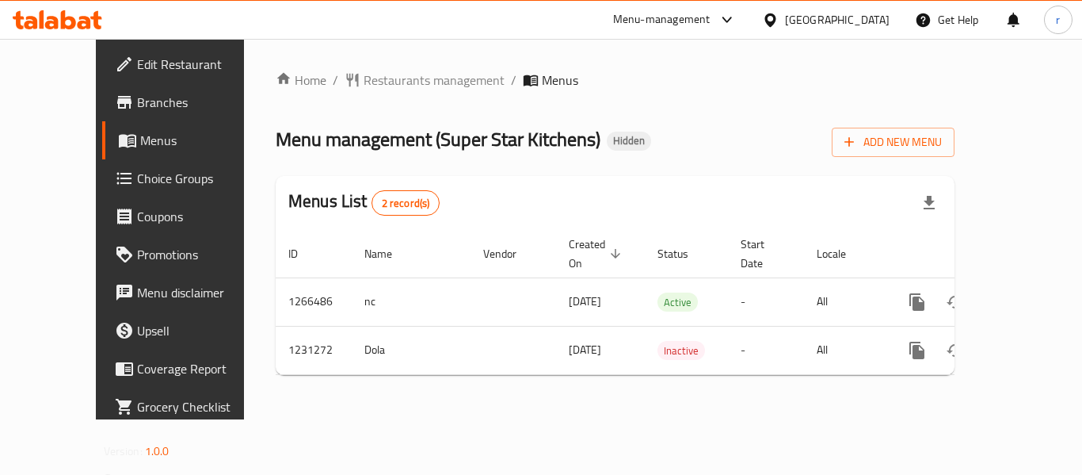
click at [367, 76] on span "Restaurants management" at bounding box center [434, 80] width 141 height 19
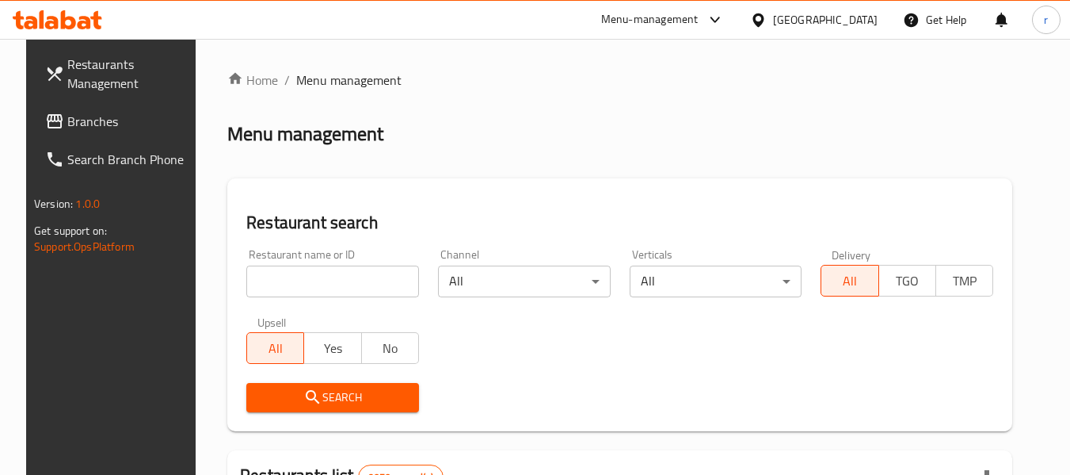
click at [326, 283] on input "search" at bounding box center [332, 281] width 173 height 32
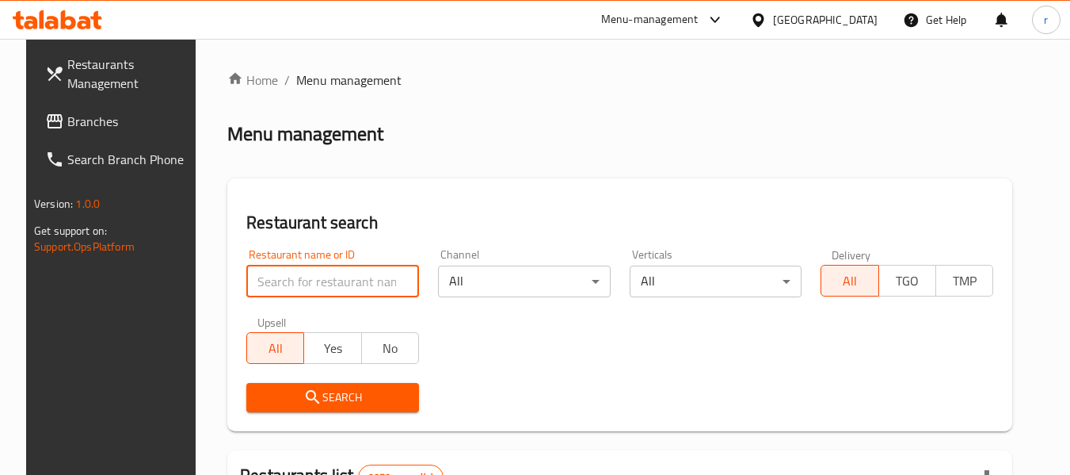
paste input "676808"
type input "676808"
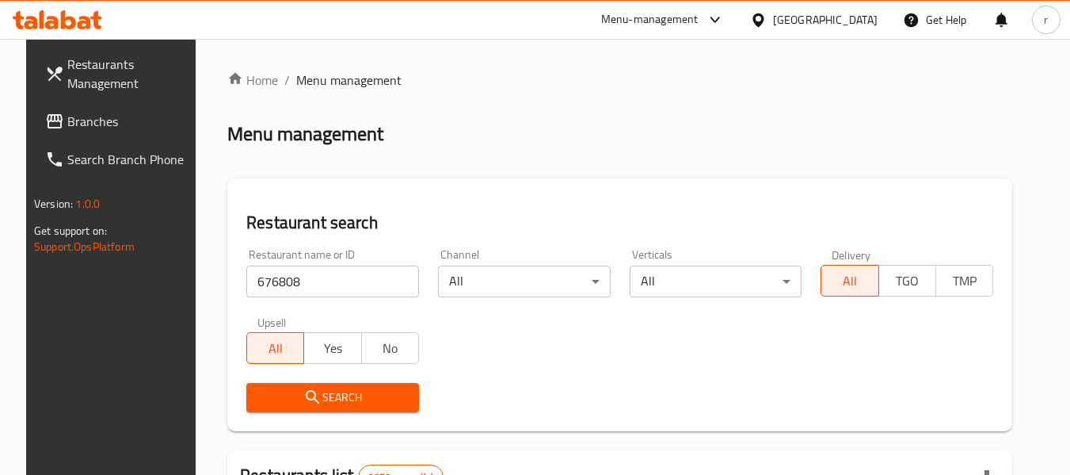
click at [323, 398] on span "Search" at bounding box center [332, 397] width 147 height 20
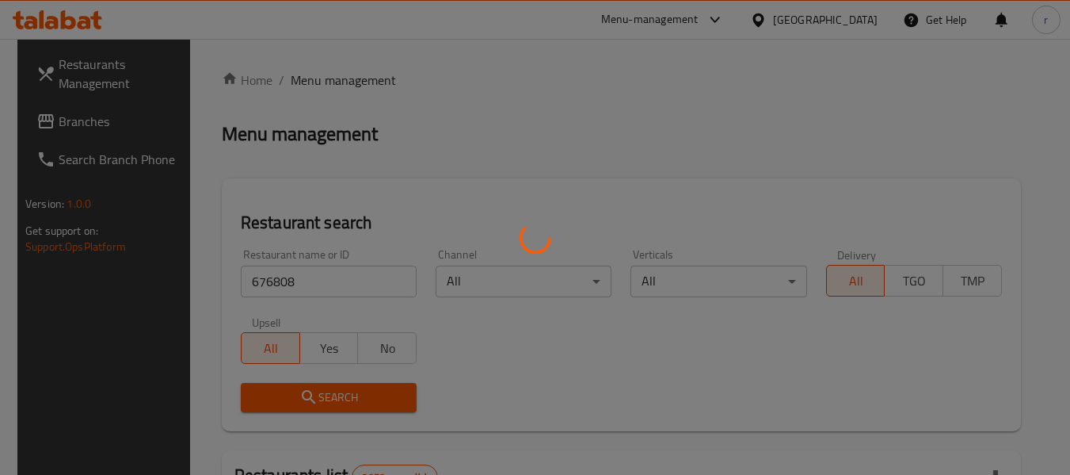
scroll to position [219, 0]
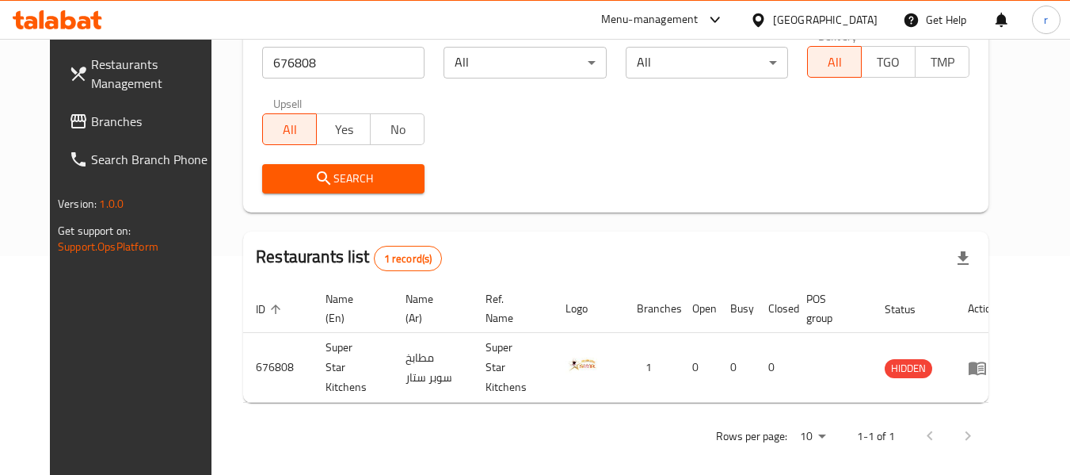
click at [764, 21] on icon at bounding box center [758, 19] width 11 height 13
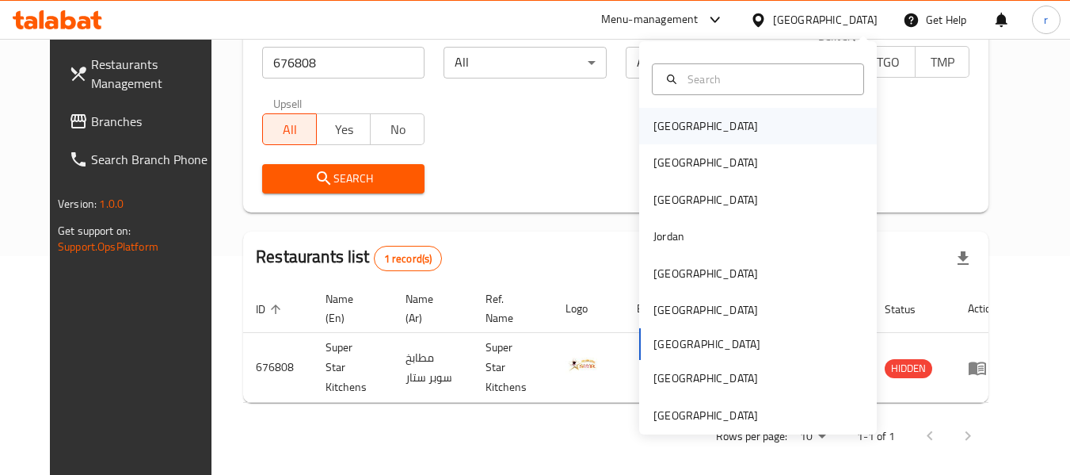
click at [671, 132] on div "[GEOGRAPHIC_DATA]" at bounding box center [706, 125] width 105 height 17
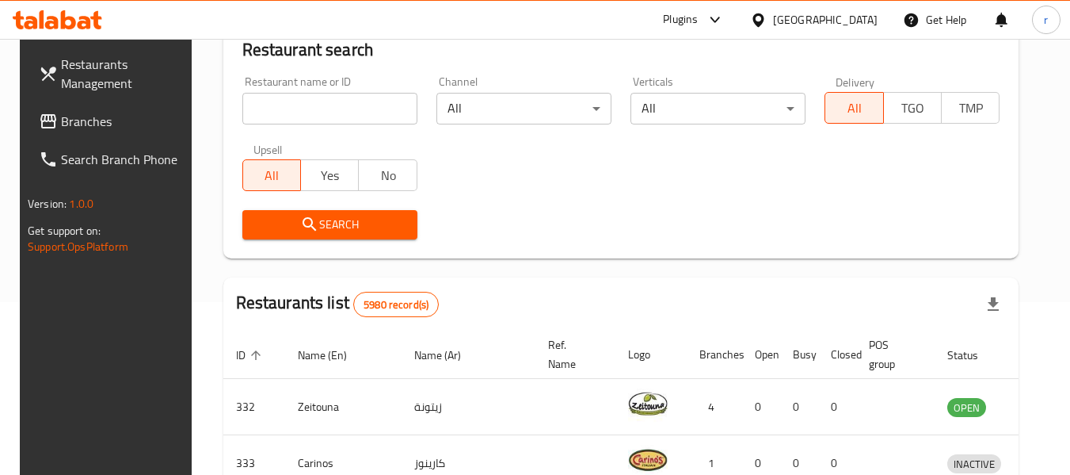
scroll to position [219, 0]
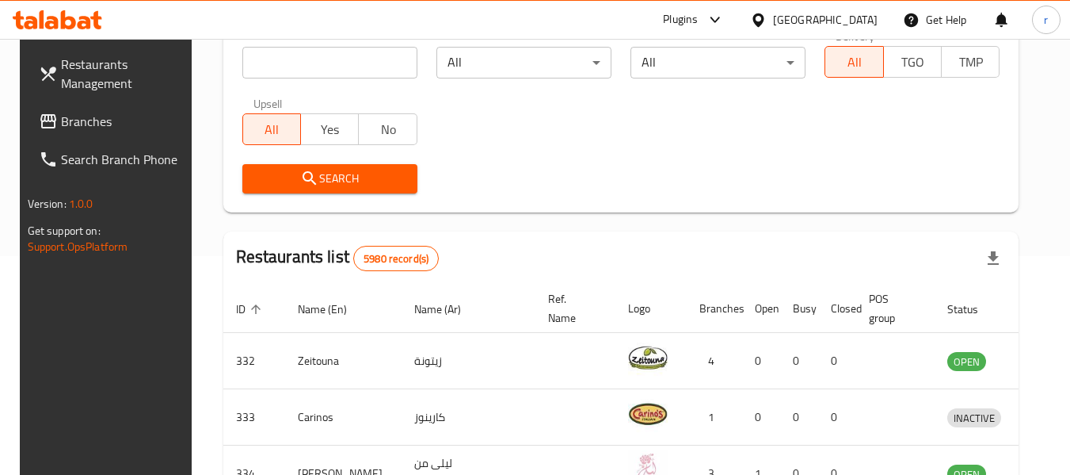
click at [112, 114] on span "Branches" at bounding box center [123, 121] width 125 height 19
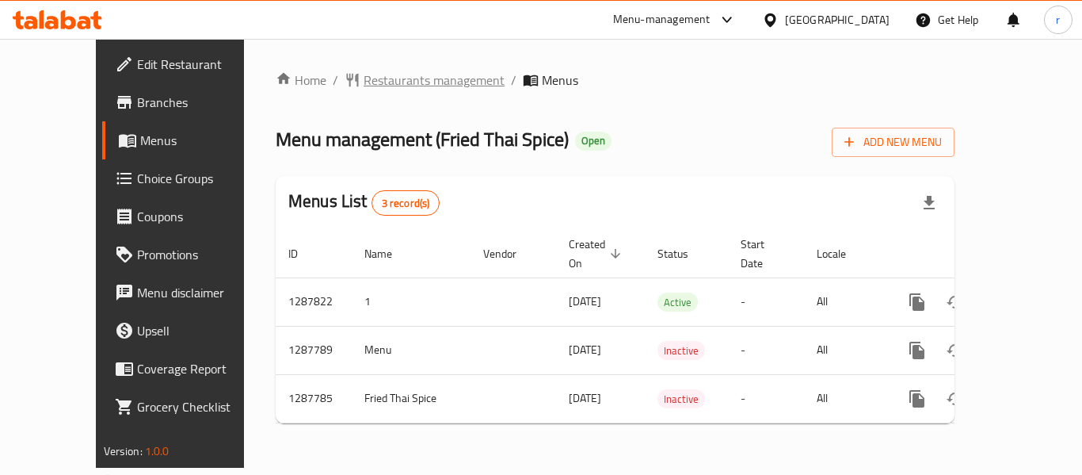
click at [364, 80] on span "Restaurants management" at bounding box center [434, 80] width 141 height 19
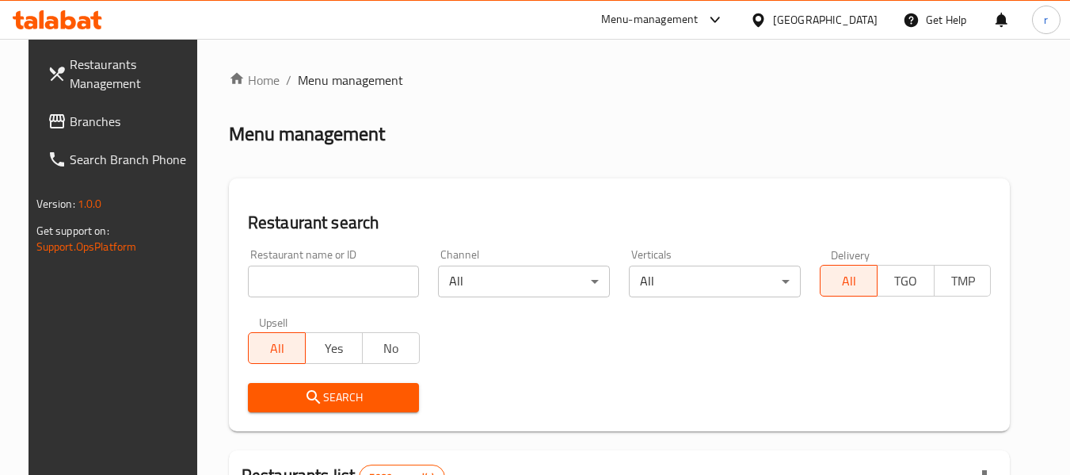
click at [291, 276] on input "search" at bounding box center [334, 281] width 172 height 32
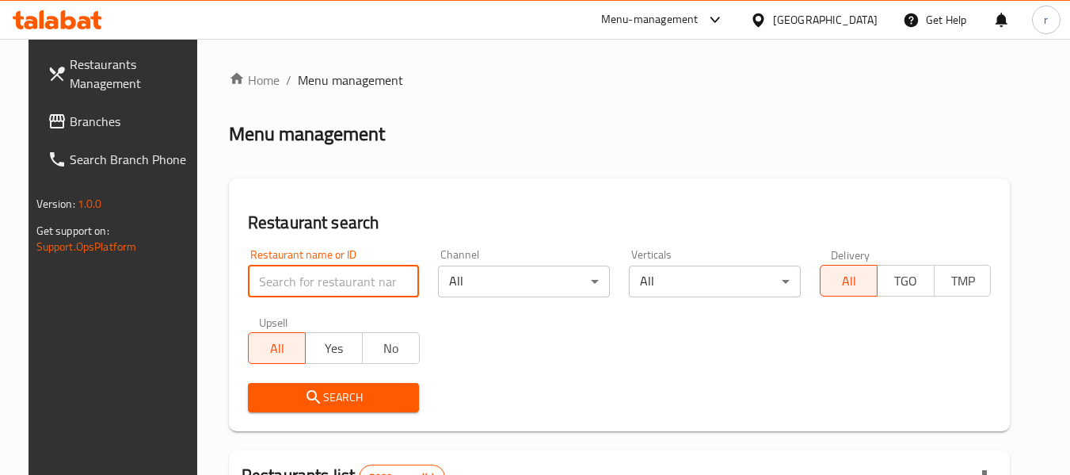
paste input "696849"
type input "696849"
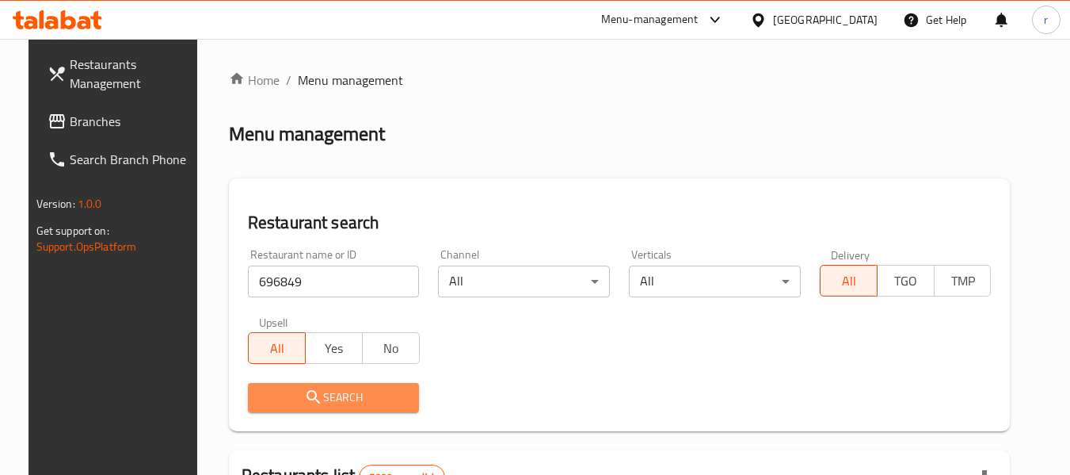
click at [333, 390] on span "Search" at bounding box center [334, 397] width 147 height 20
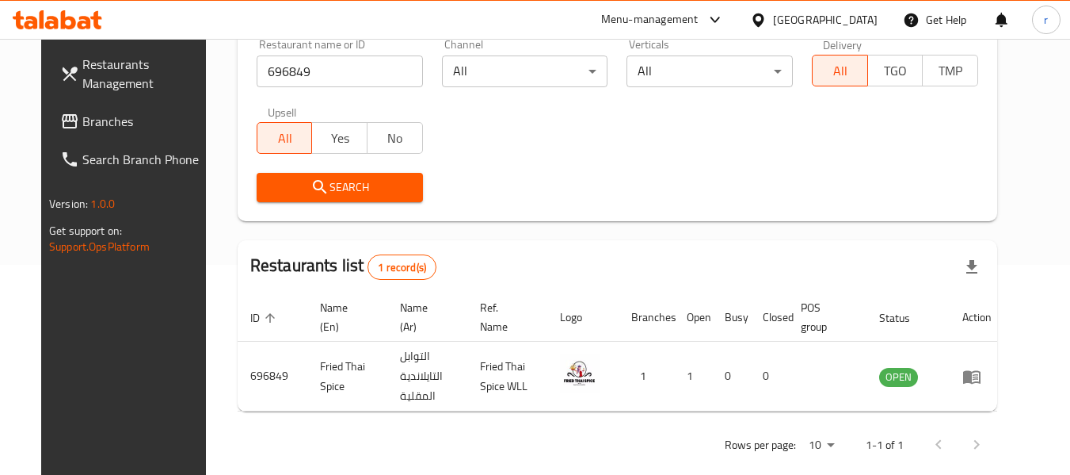
scroll to position [232, 0]
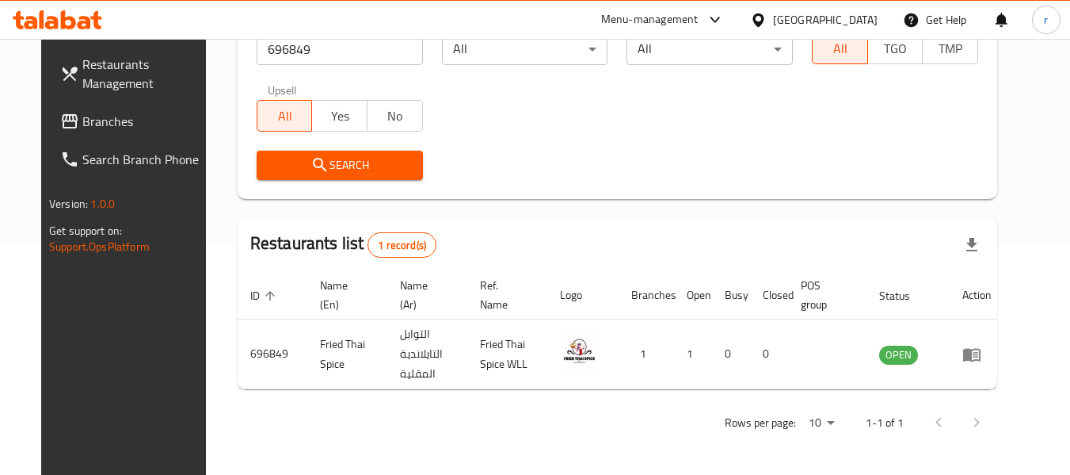
click at [773, 14] on div at bounding box center [761, 19] width 23 height 17
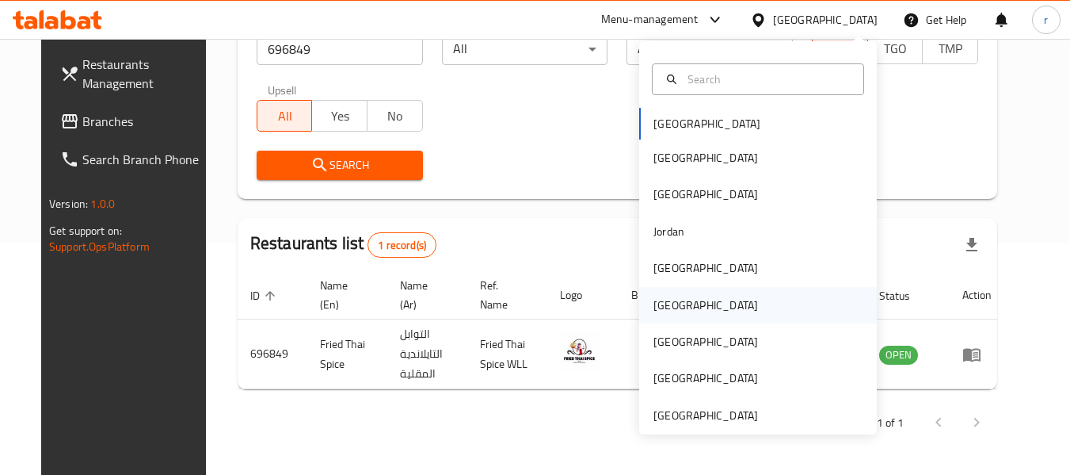
click at [655, 311] on div "[GEOGRAPHIC_DATA]" at bounding box center [706, 304] width 105 height 17
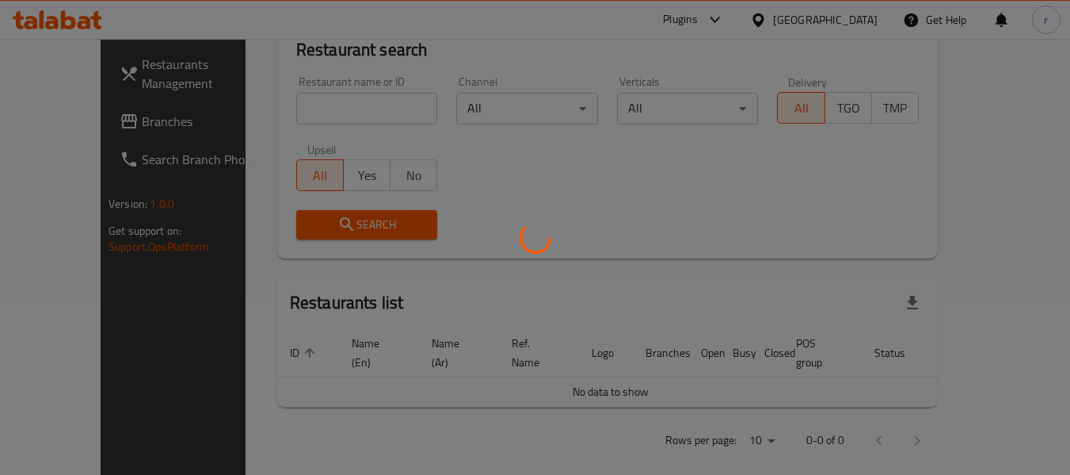
scroll to position [232, 0]
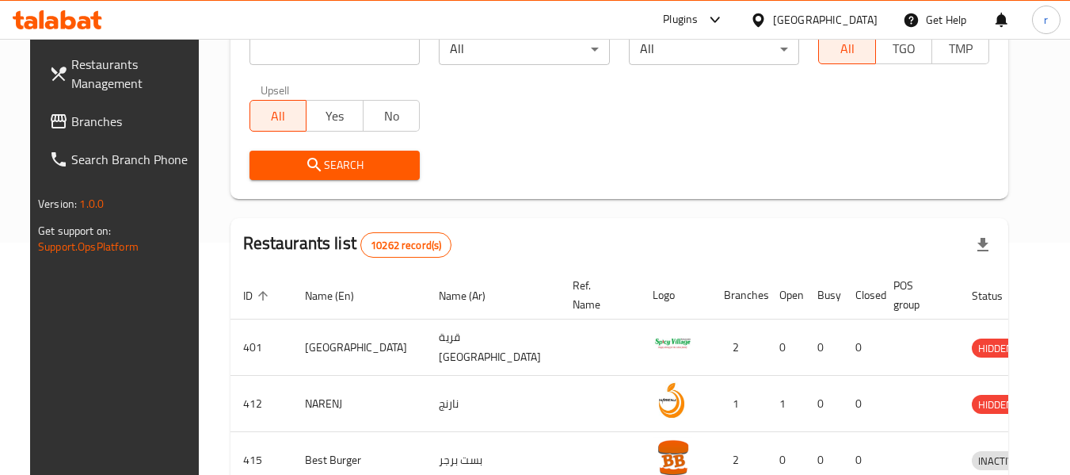
click at [71, 116] on span "Branches" at bounding box center [133, 121] width 125 height 19
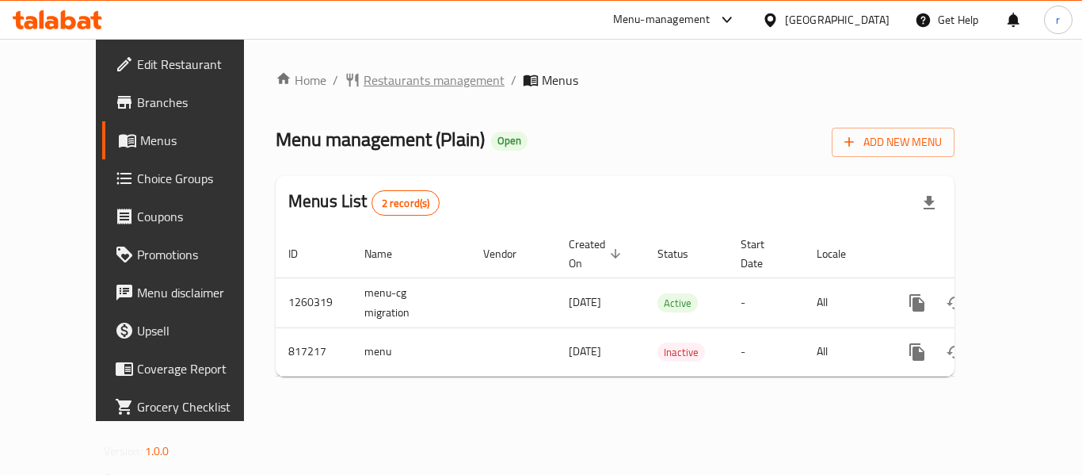
click at [364, 79] on span "Restaurants management" at bounding box center [434, 80] width 141 height 19
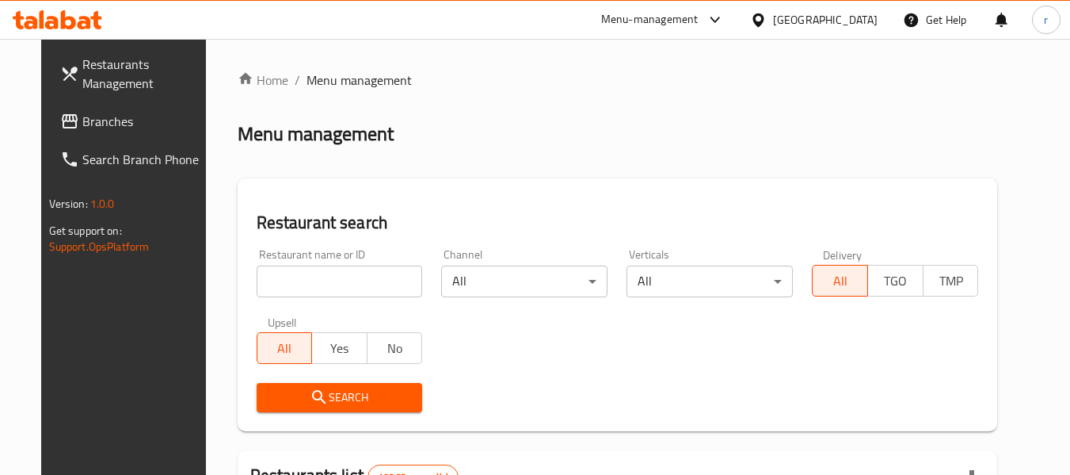
click at [318, 276] on input "search" at bounding box center [340, 281] width 166 height 32
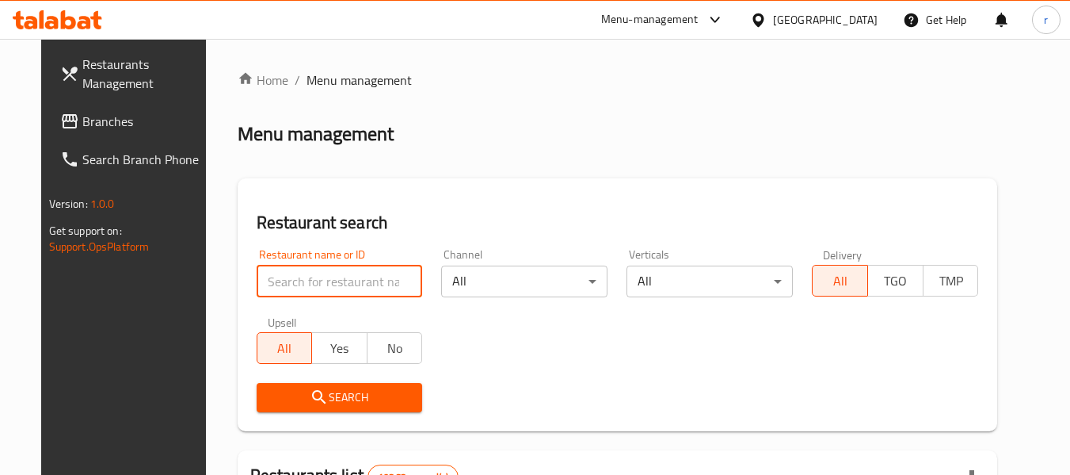
paste input "654911"
type input "654911"
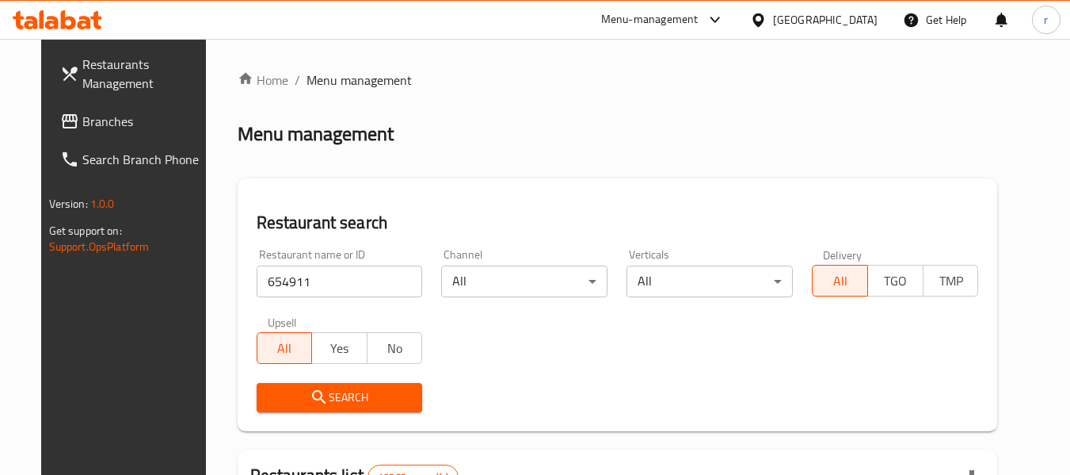
click at [349, 392] on span "Search" at bounding box center [339, 397] width 141 height 20
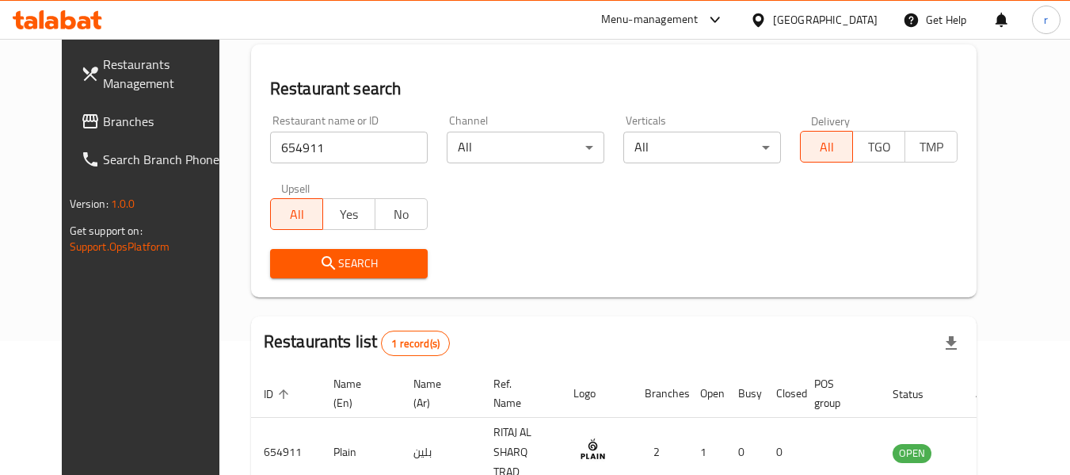
scroll to position [219, 0]
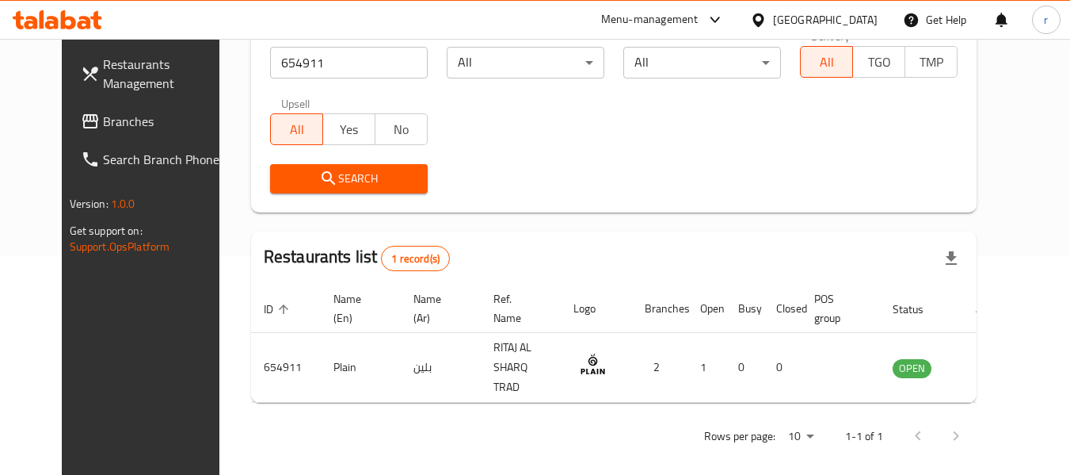
click at [764, 15] on icon at bounding box center [758, 19] width 11 height 13
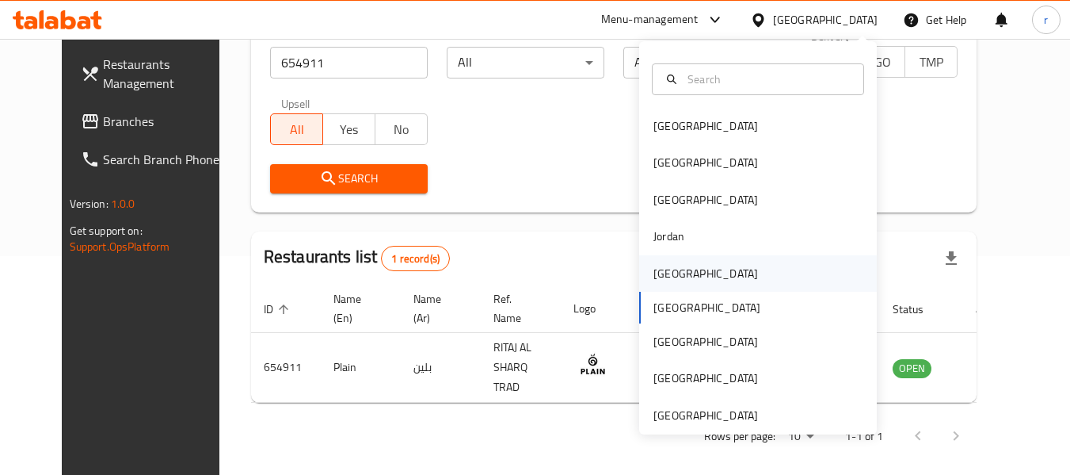
click at [654, 274] on div "[GEOGRAPHIC_DATA]" at bounding box center [706, 273] width 105 height 17
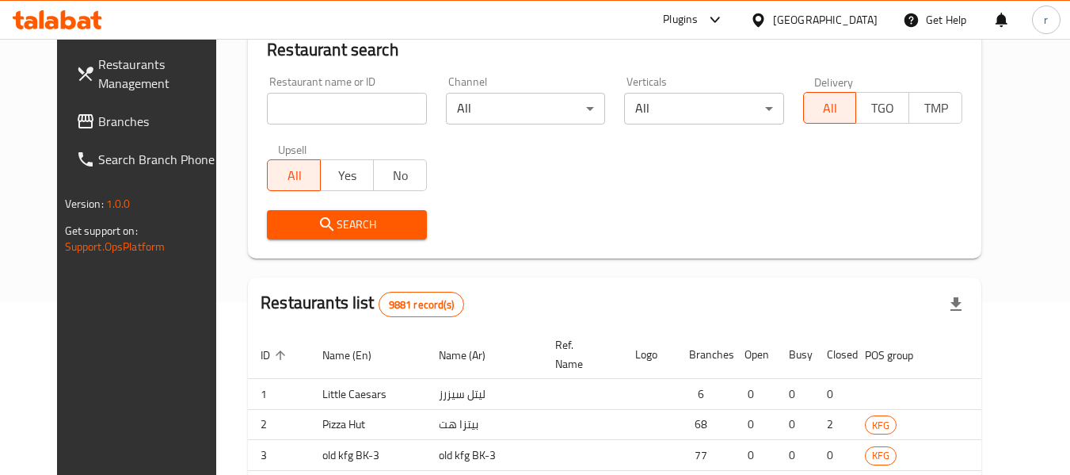
scroll to position [219, 0]
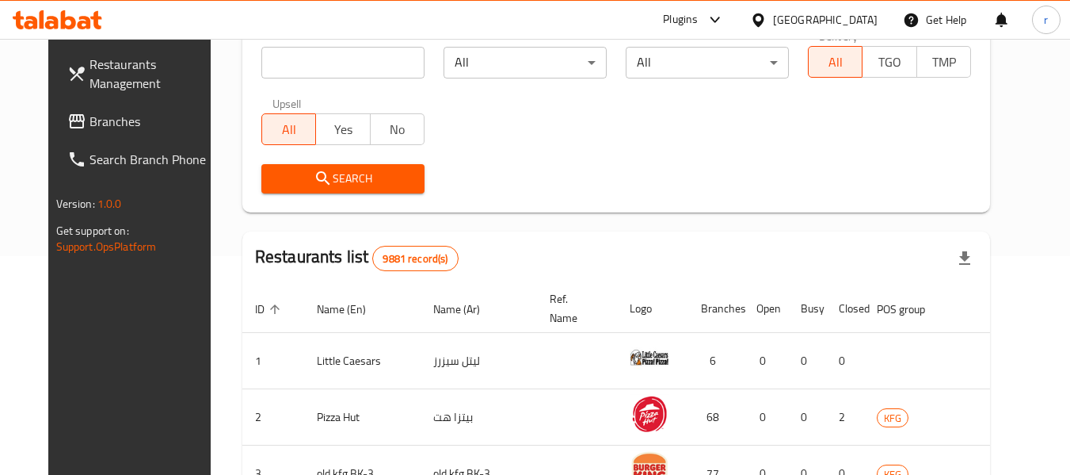
click at [90, 127] on span "Branches" at bounding box center [152, 121] width 125 height 19
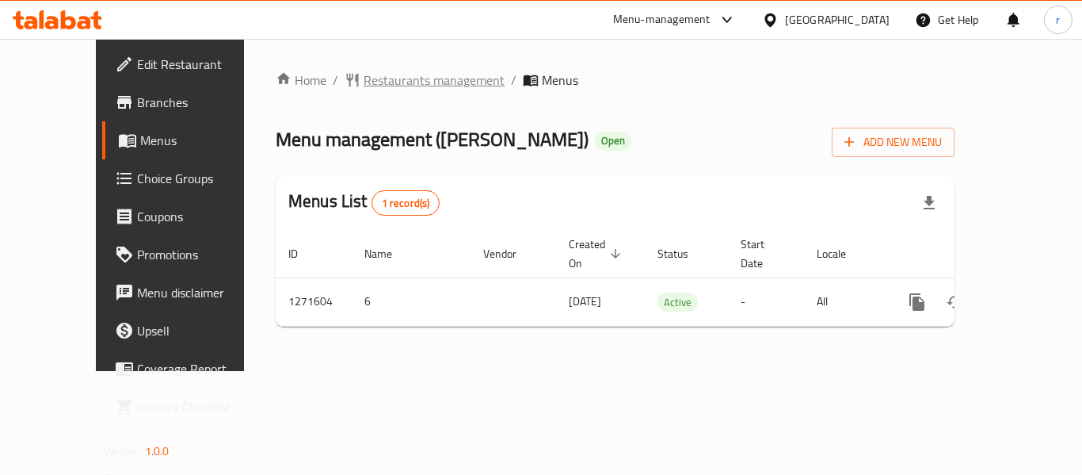
click at [364, 74] on span "Restaurants management" at bounding box center [434, 80] width 141 height 19
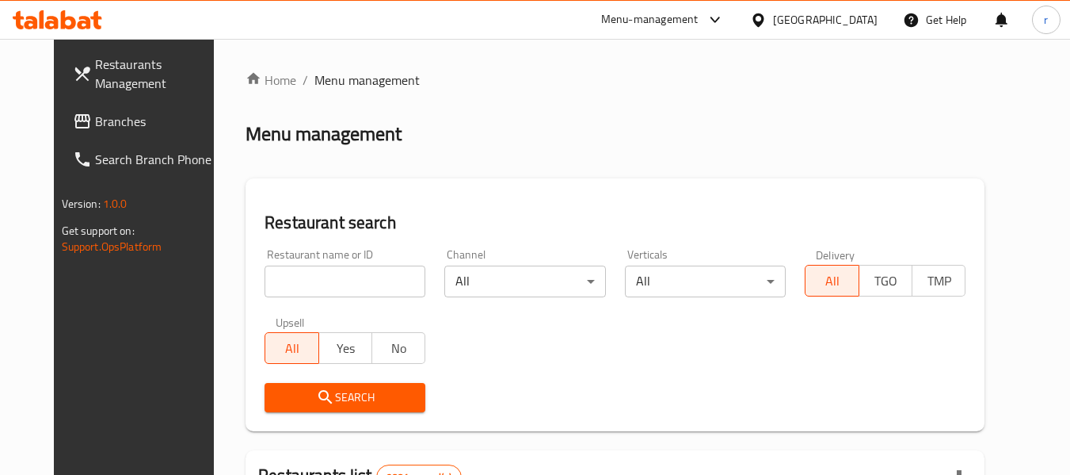
click at [299, 282] on input "search" at bounding box center [345, 281] width 161 height 32
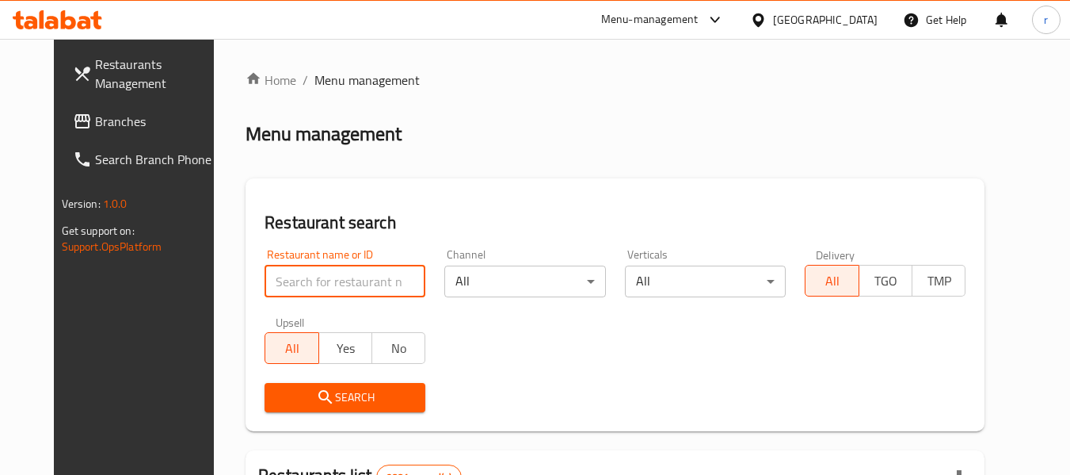
paste input "689819"
type input "689819"
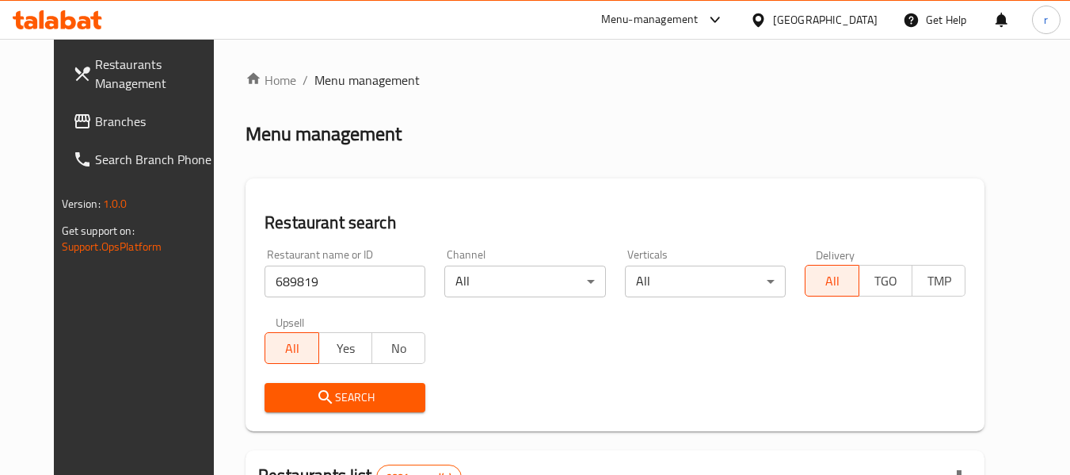
drag, startPoint x: 318, startPoint y: 395, endPoint x: 327, endPoint y: 383, distance: 14.1
click at [320, 398] on span "Search" at bounding box center [344, 397] width 135 height 20
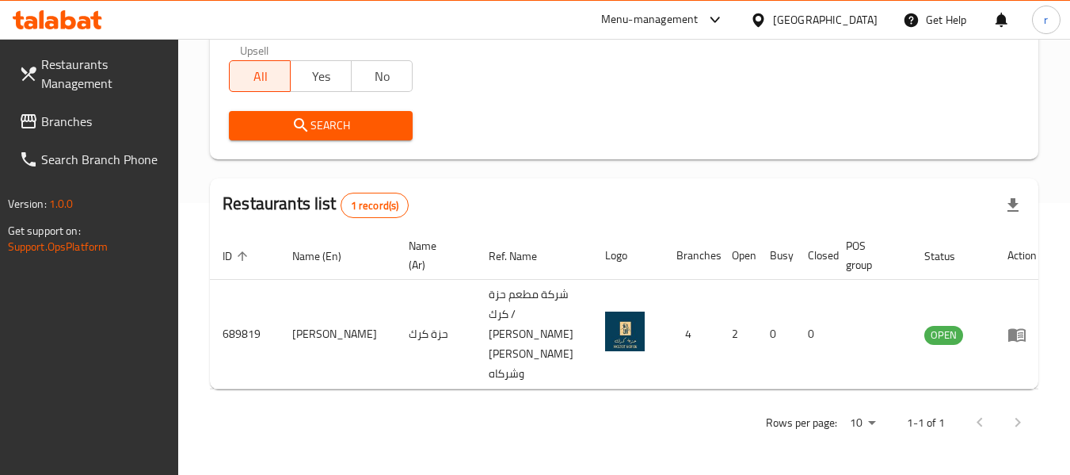
scroll to position [252, 0]
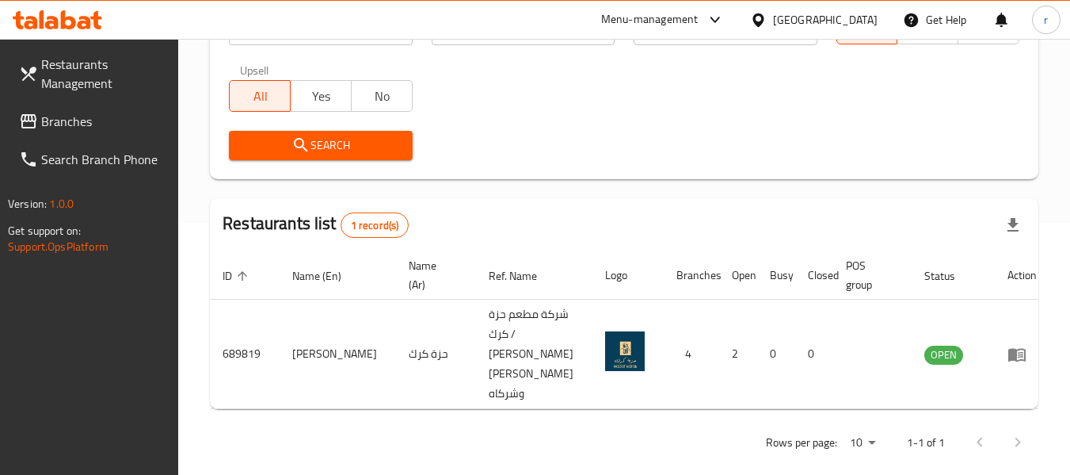
click at [764, 17] on icon at bounding box center [758, 19] width 11 height 13
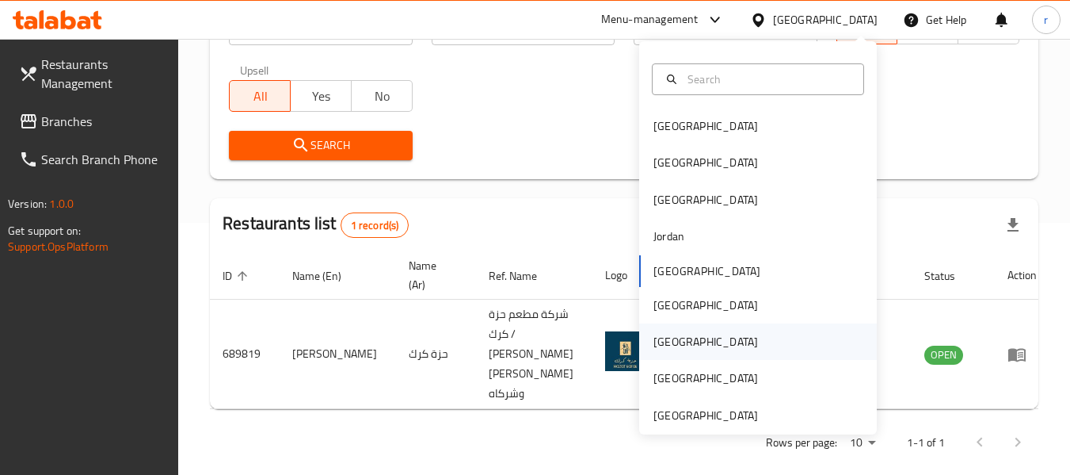
click at [670, 334] on div "[GEOGRAPHIC_DATA]" at bounding box center [706, 341] width 130 height 36
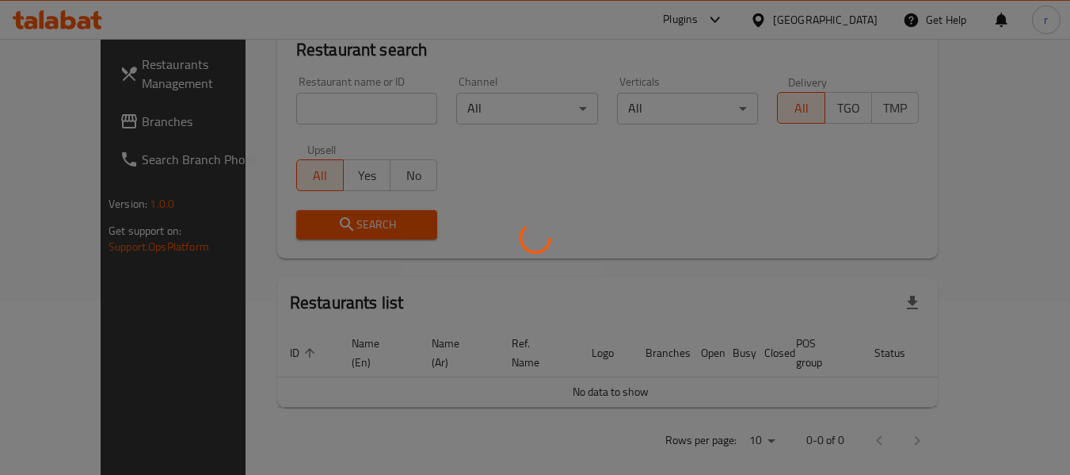
scroll to position [252, 0]
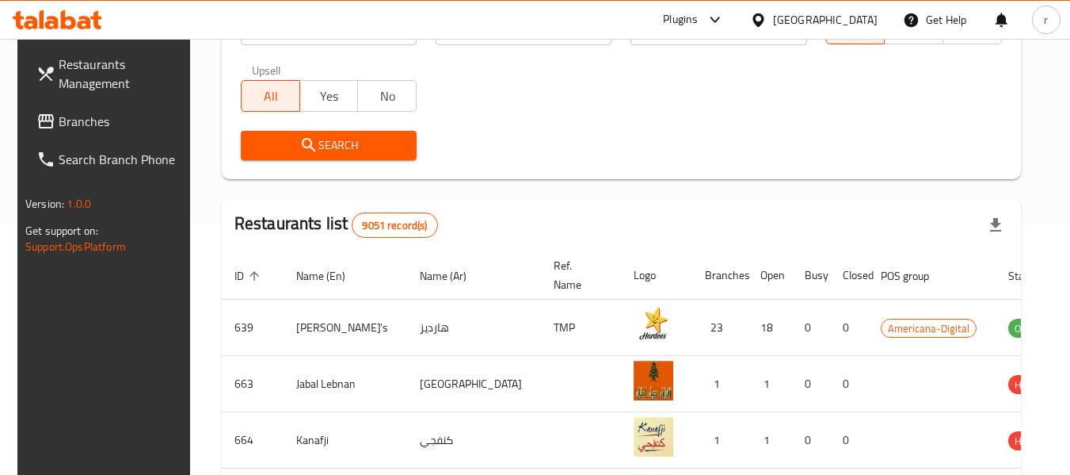
click at [70, 116] on span "Branches" at bounding box center [121, 121] width 125 height 19
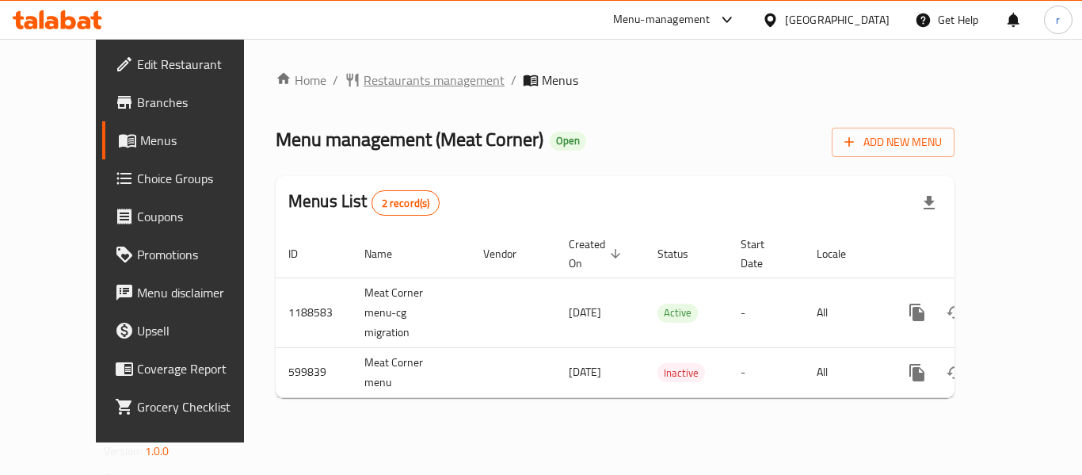
click at [364, 77] on span "Restaurants management" at bounding box center [434, 80] width 141 height 19
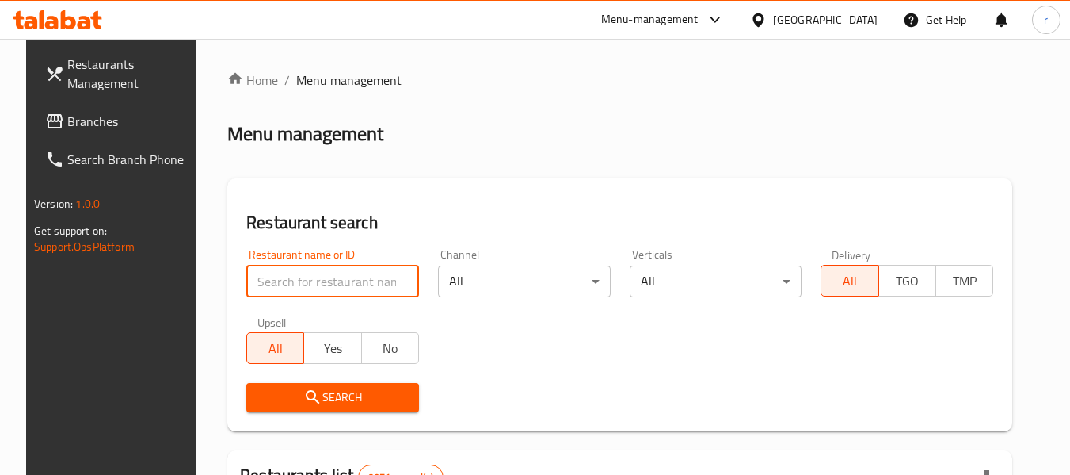
click at [297, 269] on input "search" at bounding box center [332, 281] width 173 height 32
paste input "637636"
type input "637636"
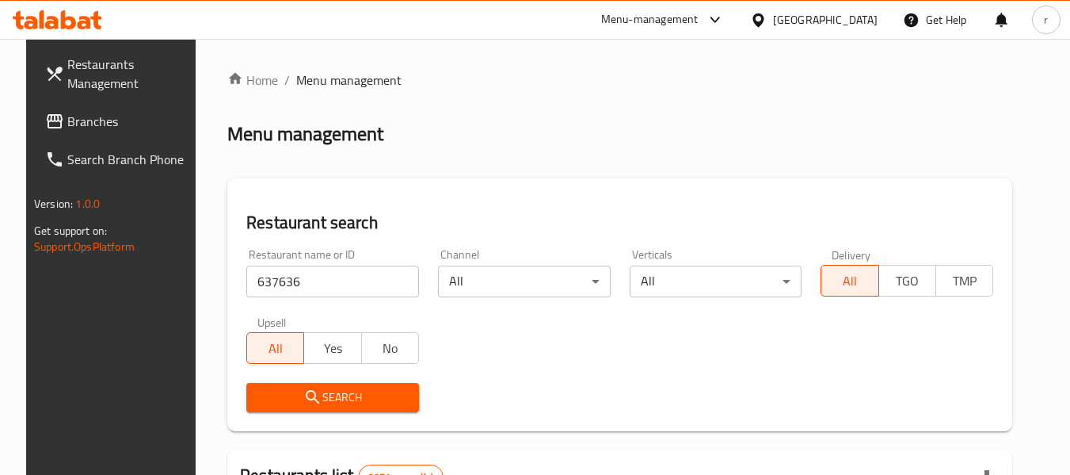
click at [349, 405] on span "Search" at bounding box center [332, 397] width 147 height 20
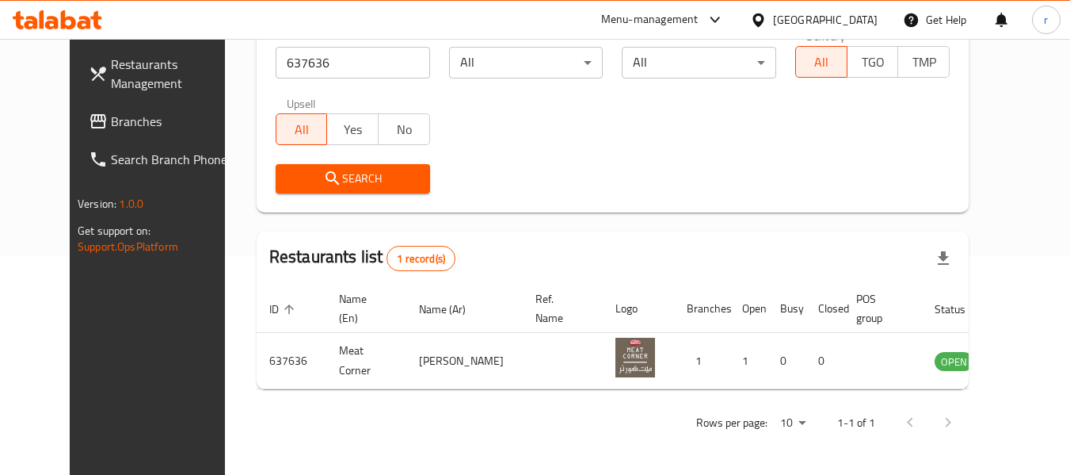
scroll to position [219, 0]
click at [773, 17] on div at bounding box center [761, 19] width 23 height 17
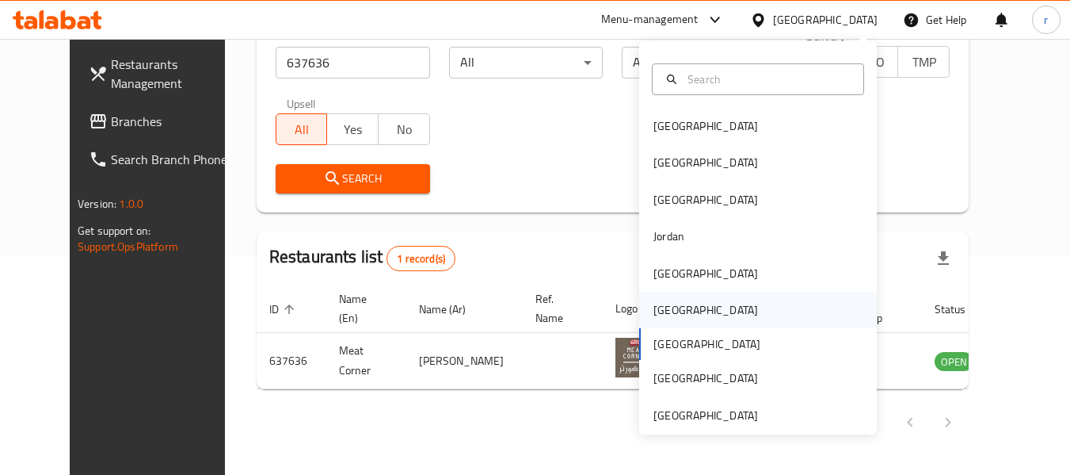
click at [649, 298] on div "[GEOGRAPHIC_DATA]" at bounding box center [706, 310] width 130 height 36
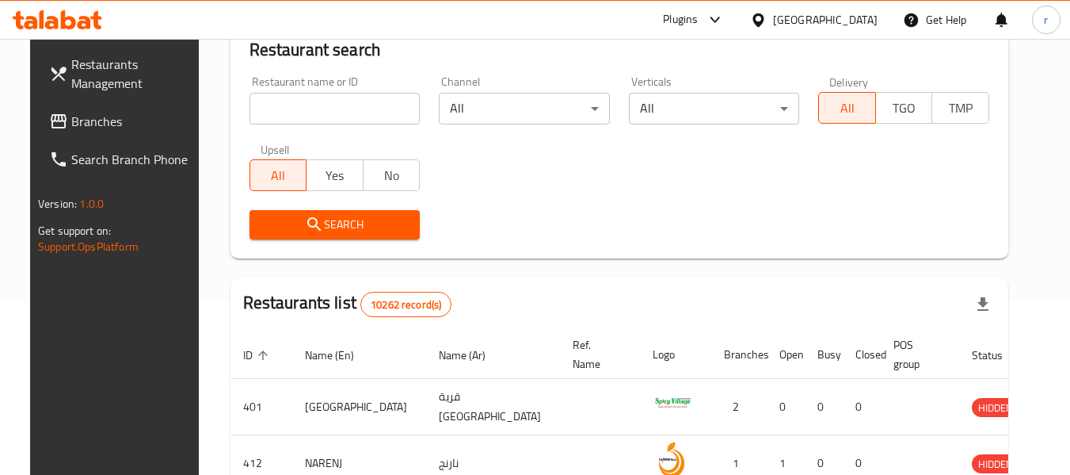
scroll to position [219, 0]
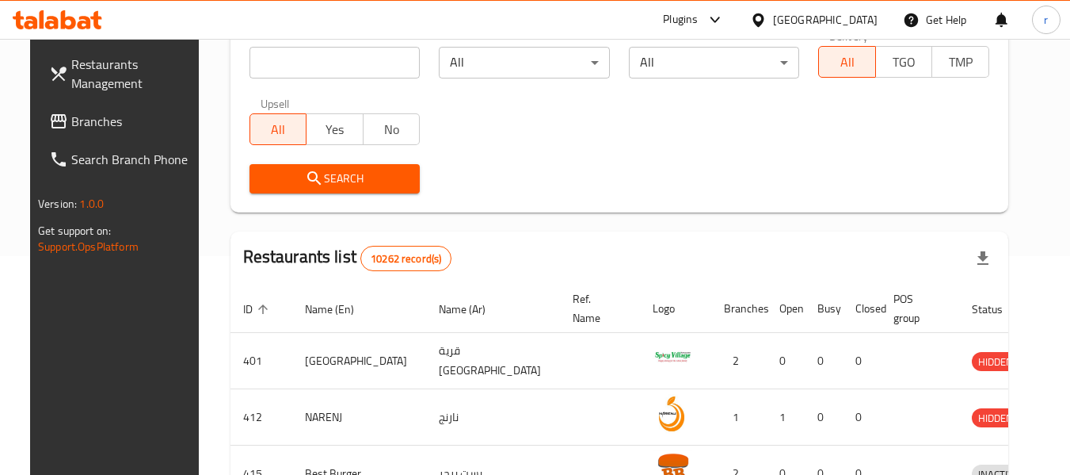
click at [79, 117] on span "Branches" at bounding box center [133, 121] width 125 height 19
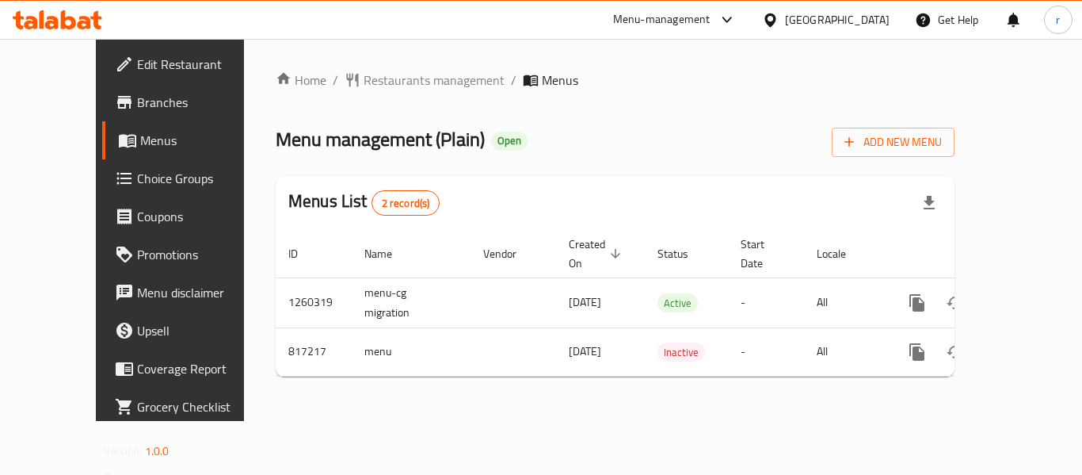
click at [378, 75] on span "Restaurants management" at bounding box center [434, 80] width 141 height 19
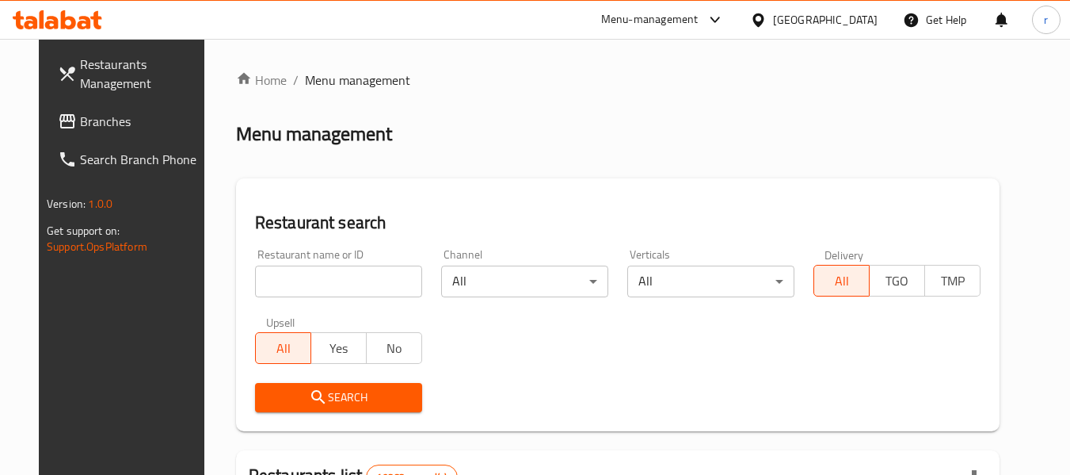
click at [303, 279] on input "search" at bounding box center [338, 281] width 167 height 32
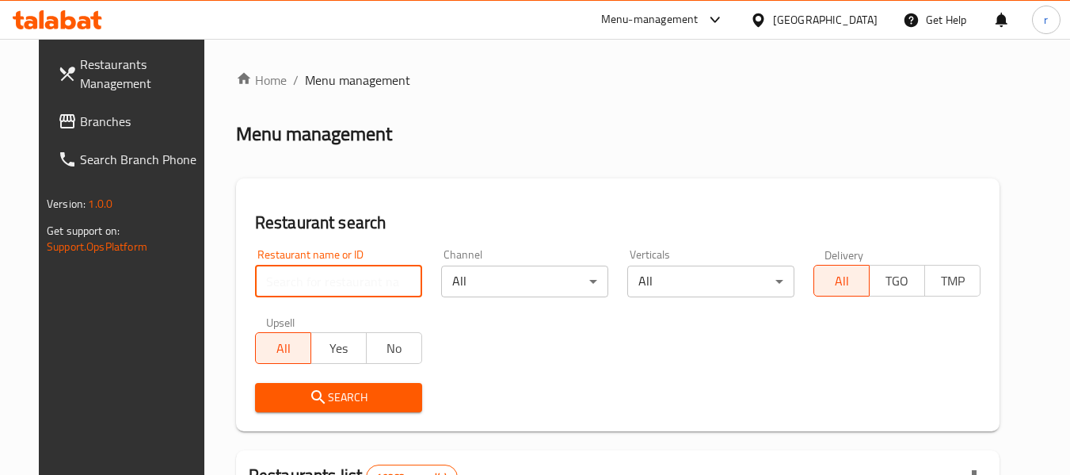
paste input "654911"
type input "654911"
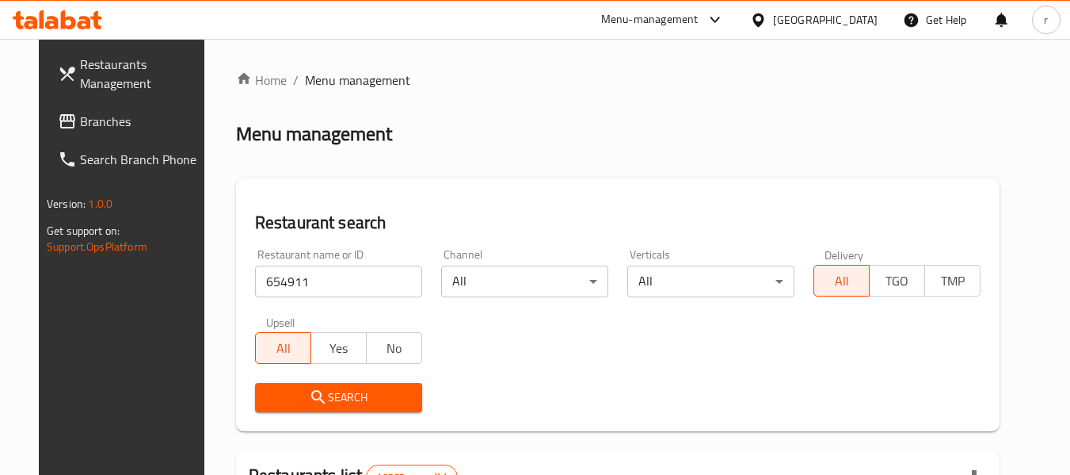
click at [341, 393] on span "Search" at bounding box center [339, 397] width 142 height 20
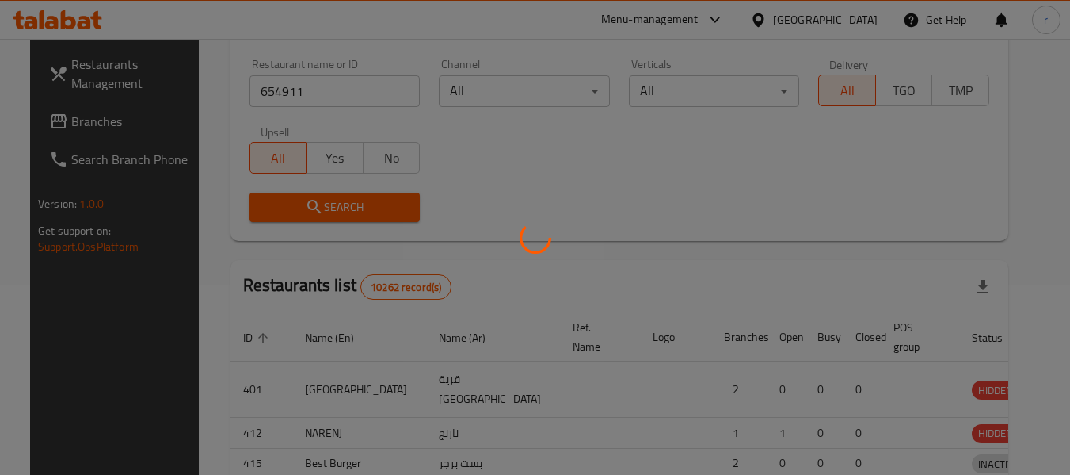
scroll to position [219, 0]
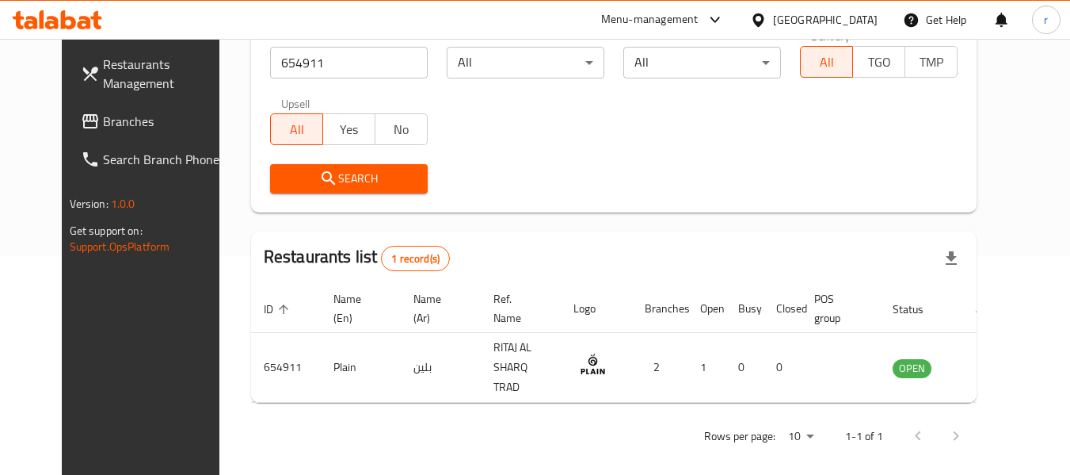
click at [764, 14] on icon at bounding box center [758, 19] width 11 height 13
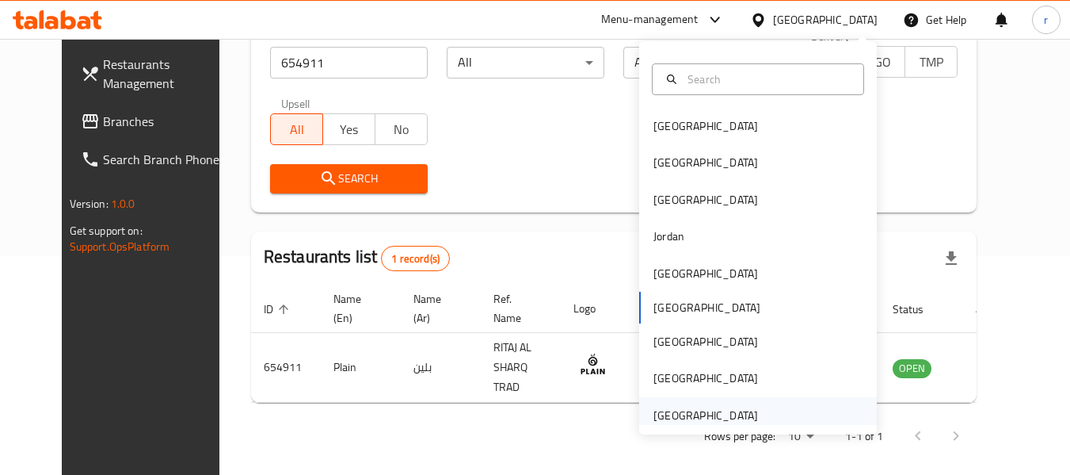
click at [688, 420] on div "[GEOGRAPHIC_DATA]" at bounding box center [706, 414] width 105 height 17
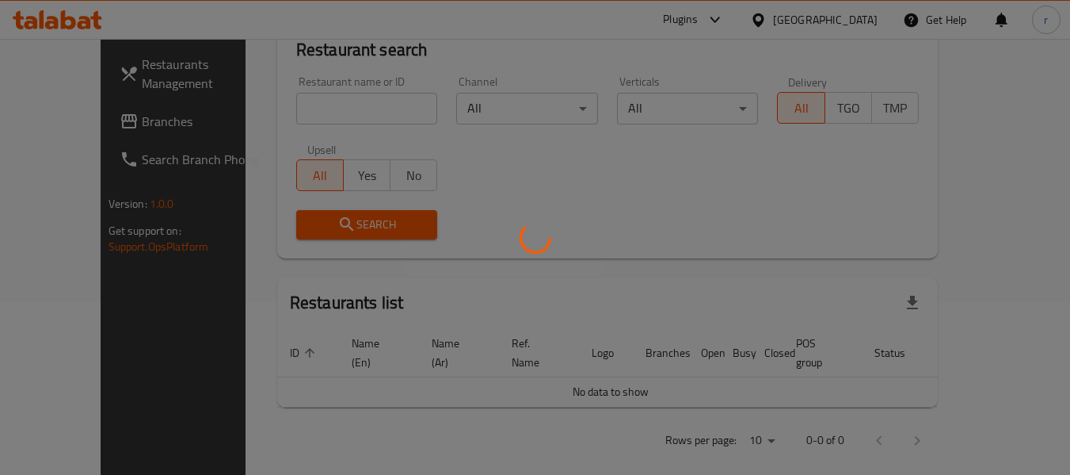
scroll to position [219, 0]
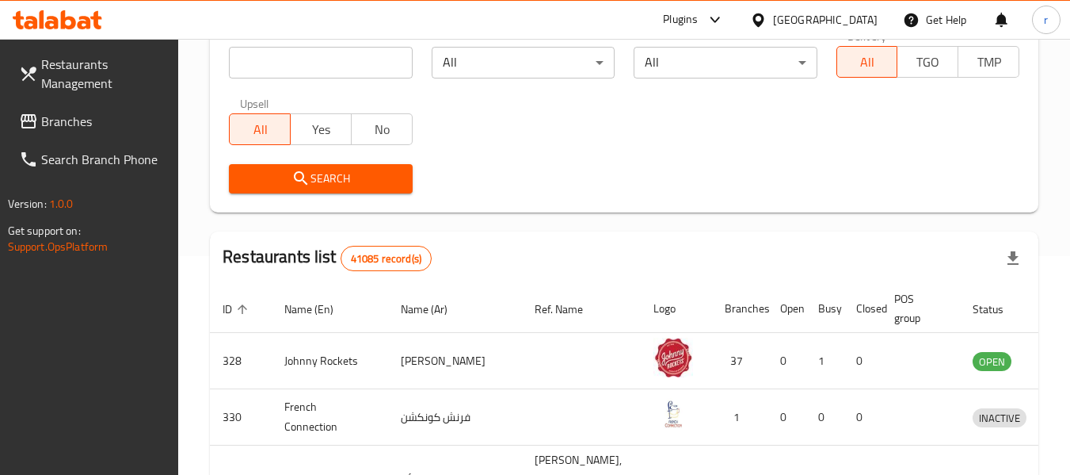
click at [51, 117] on span "Branches" at bounding box center [103, 121] width 125 height 19
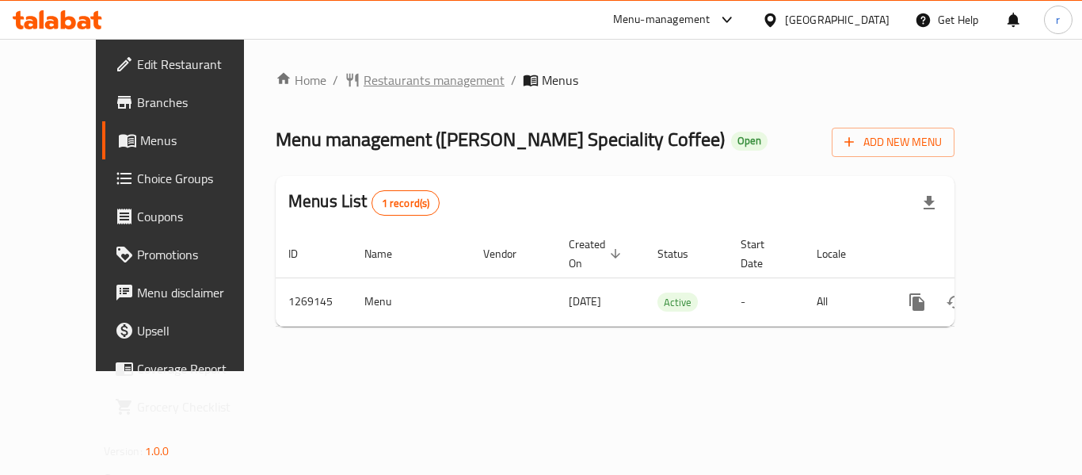
click at [364, 77] on span "Restaurants management" at bounding box center [434, 80] width 141 height 19
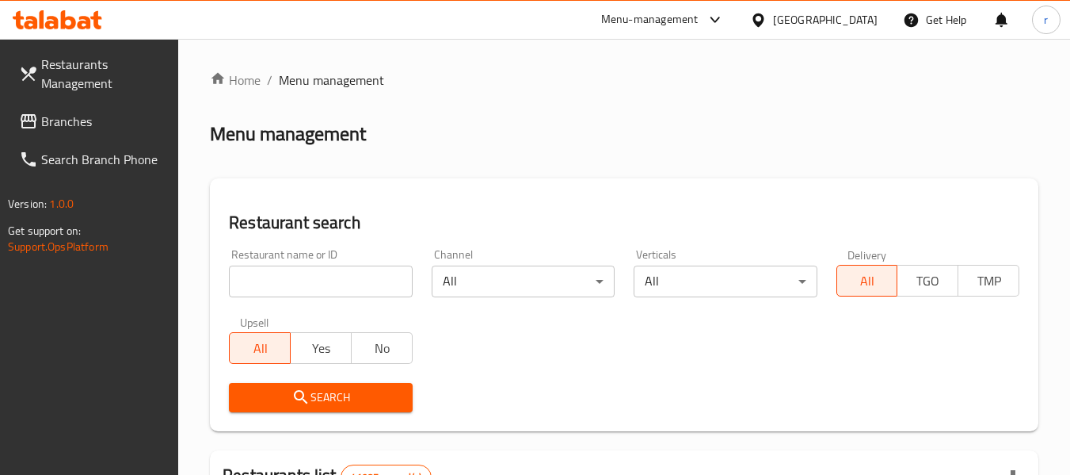
click at [297, 280] on input "search" at bounding box center [320, 281] width 183 height 32
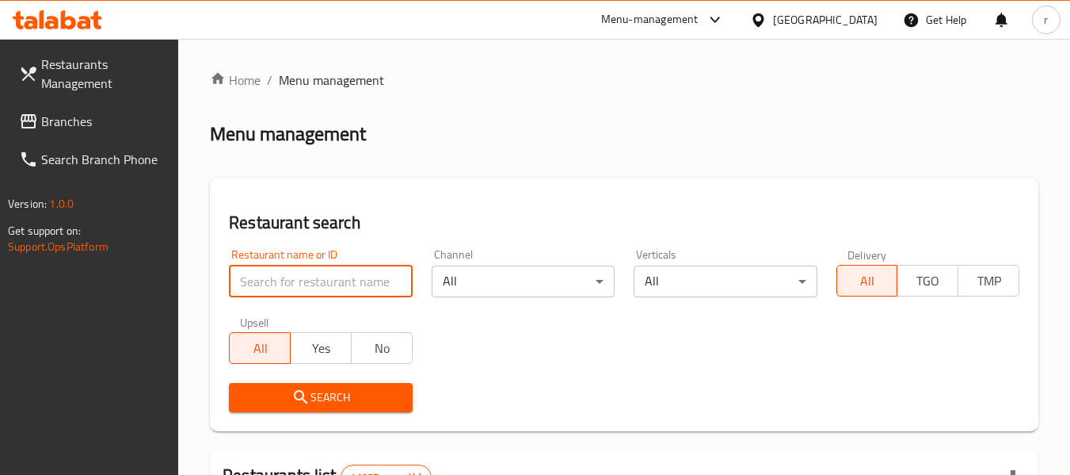
paste input "688474"
type input "688474"
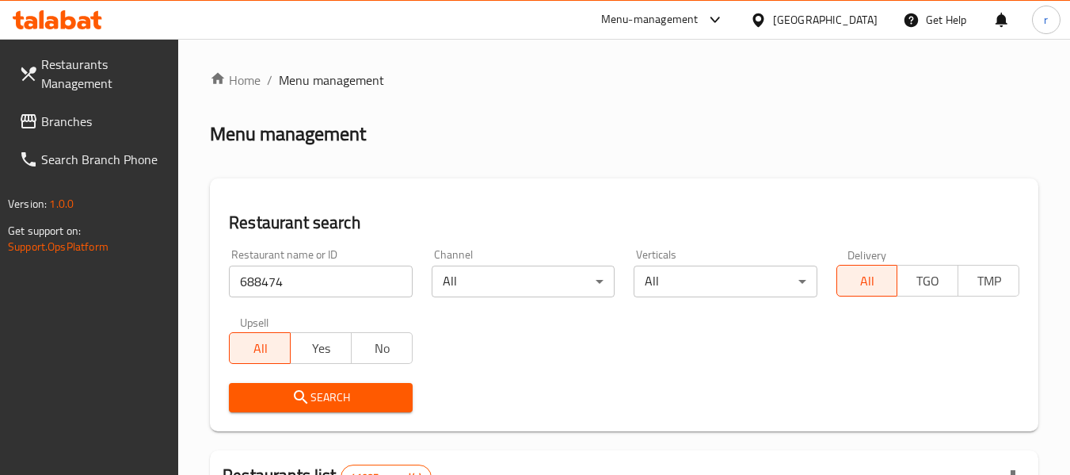
click at [327, 398] on span "Search" at bounding box center [321, 397] width 158 height 20
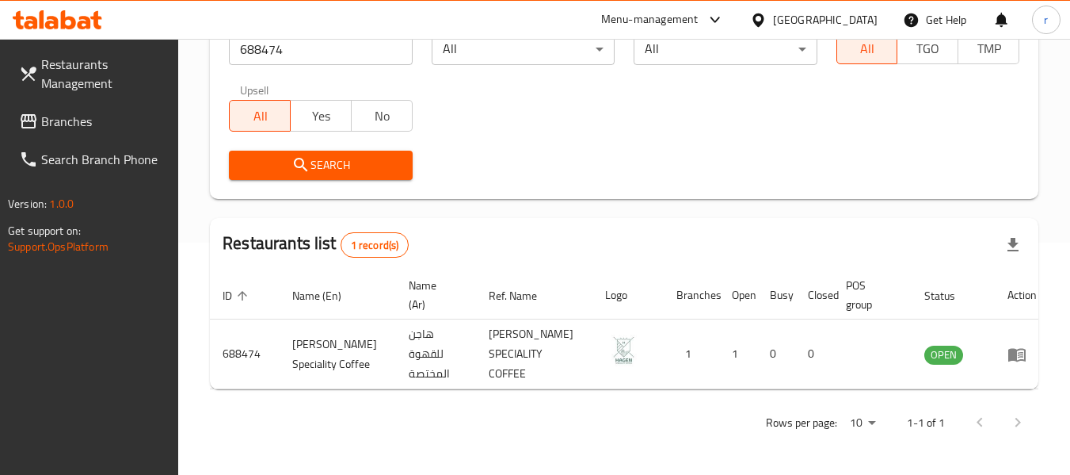
scroll to position [232, 0]
click at [80, 124] on span "Branches" at bounding box center [103, 121] width 125 height 19
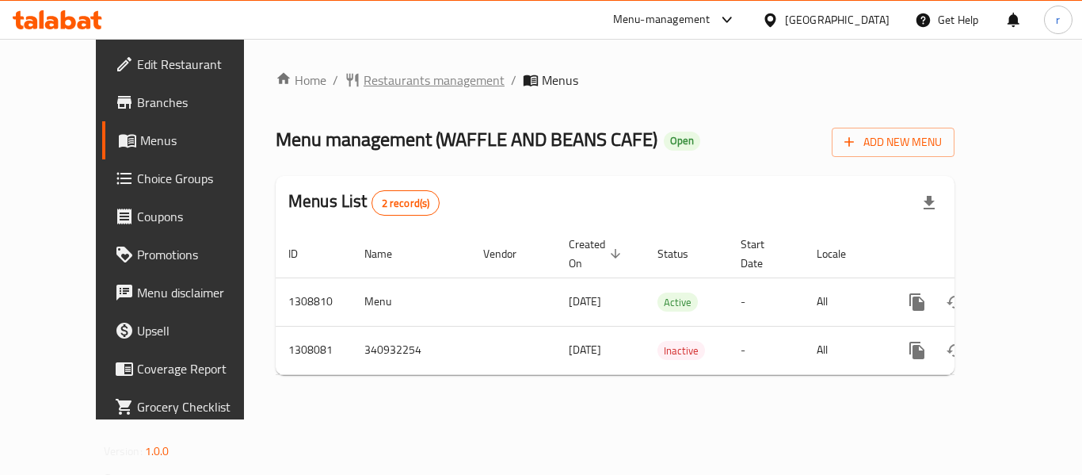
click at [364, 78] on span "Restaurants management" at bounding box center [434, 80] width 141 height 19
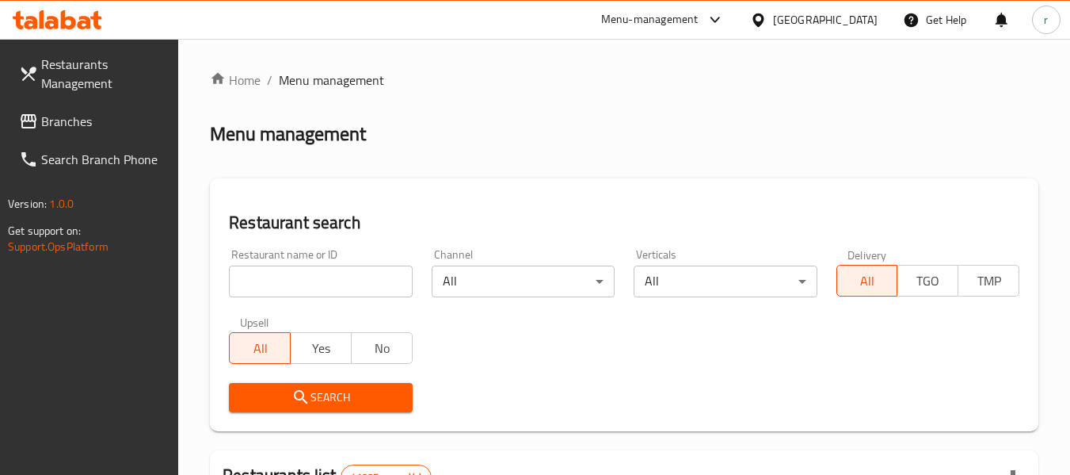
click at [321, 276] on div at bounding box center [535, 237] width 1070 height 475
click at [321, 276] on input "search" at bounding box center [320, 281] width 183 height 32
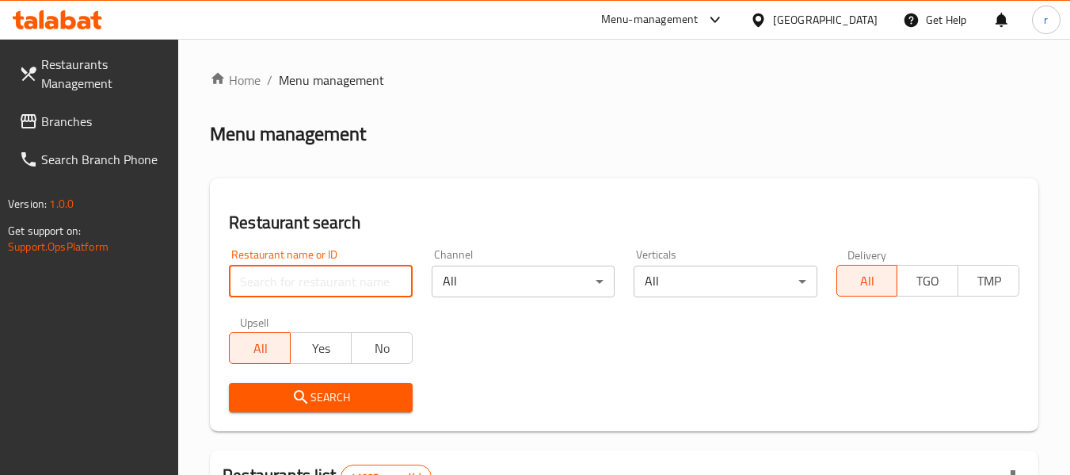
paste input "704152"
type input "704152"
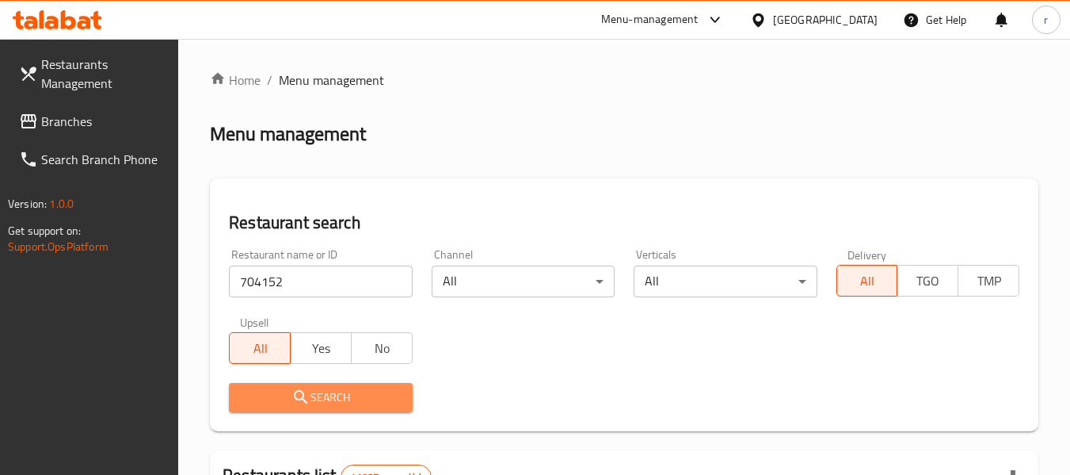
click at [346, 393] on span "Search" at bounding box center [321, 397] width 158 height 20
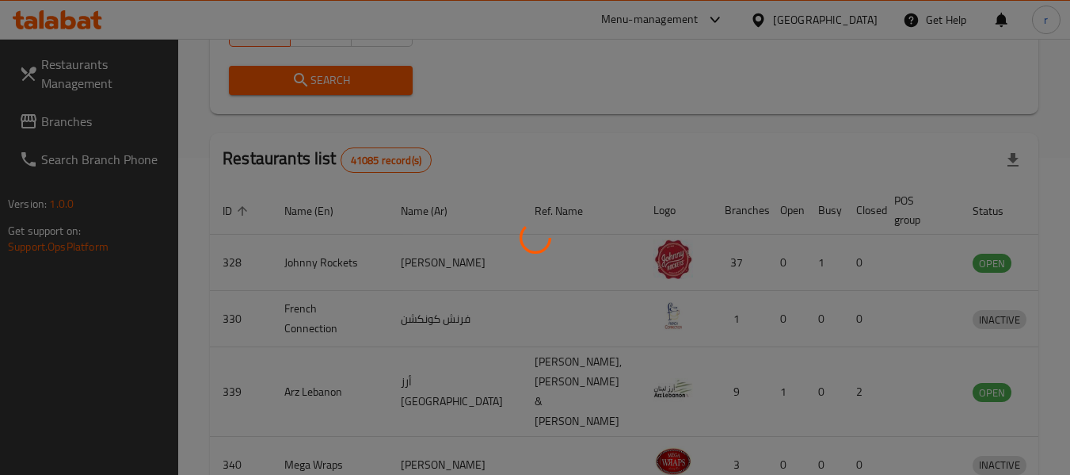
scroll to position [232, 0]
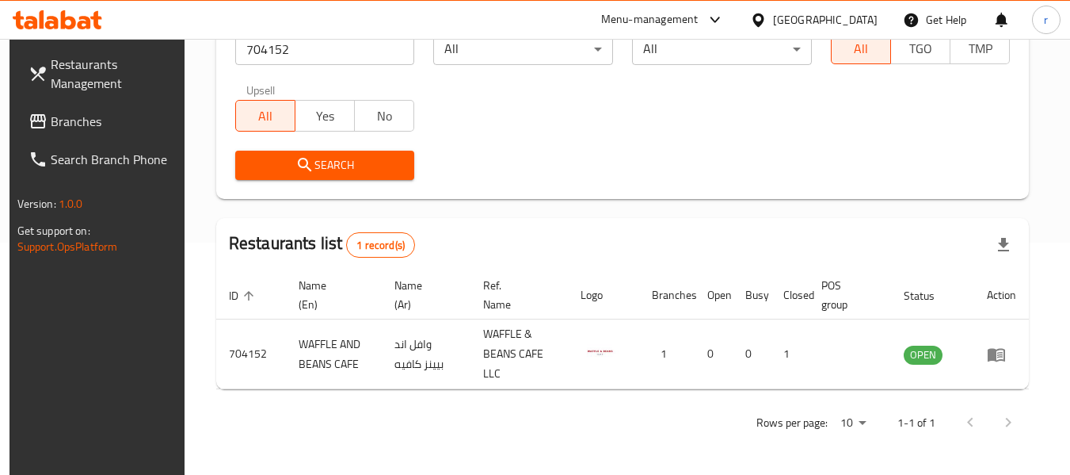
click at [97, 125] on span "Branches" at bounding box center [113, 121] width 125 height 19
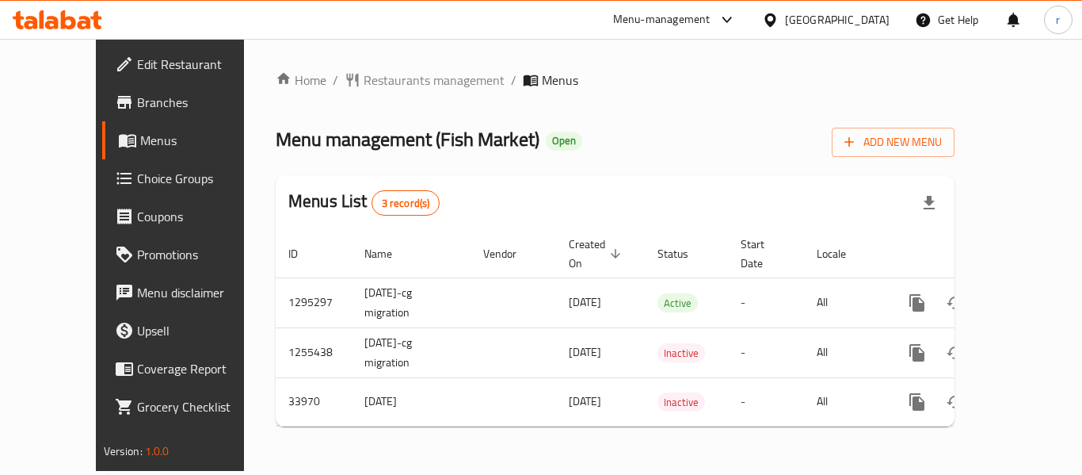
click at [372, 78] on span "Restaurants management" at bounding box center [434, 80] width 141 height 19
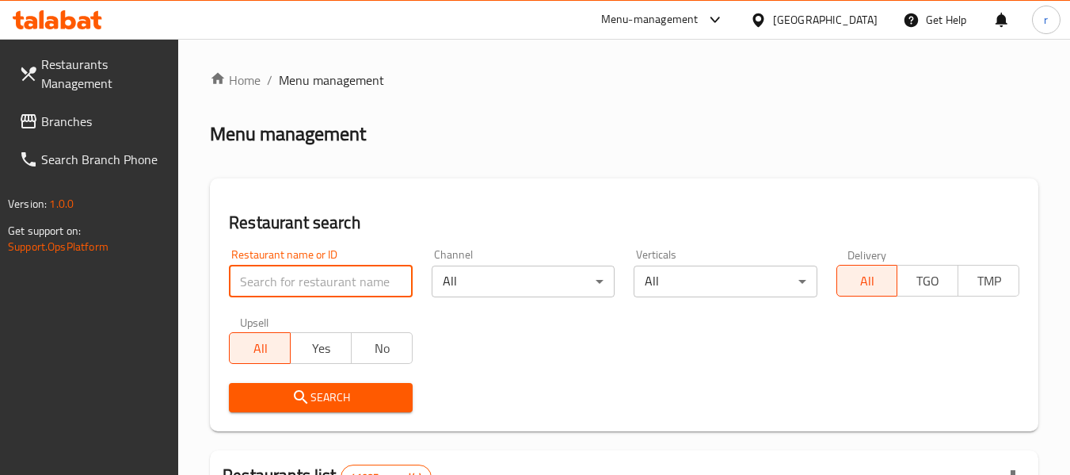
click at [308, 278] on input "search" at bounding box center [320, 281] width 183 height 32
paste input "17506"
type input "17506"
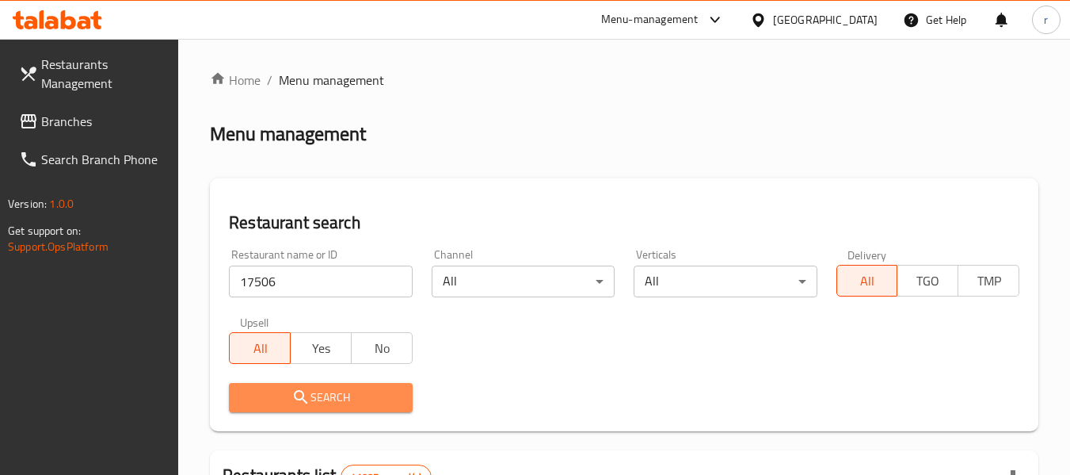
click at [371, 389] on span "Search" at bounding box center [321, 397] width 158 height 20
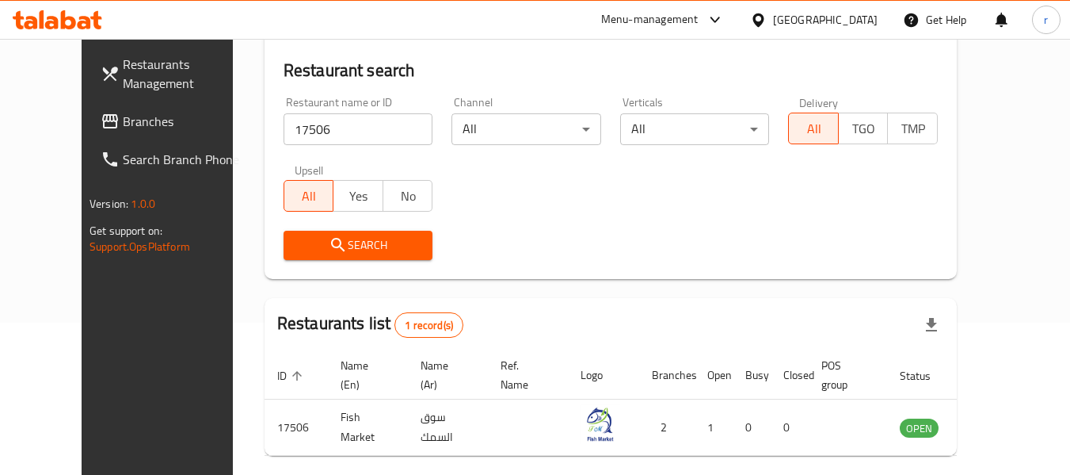
scroll to position [219, 0]
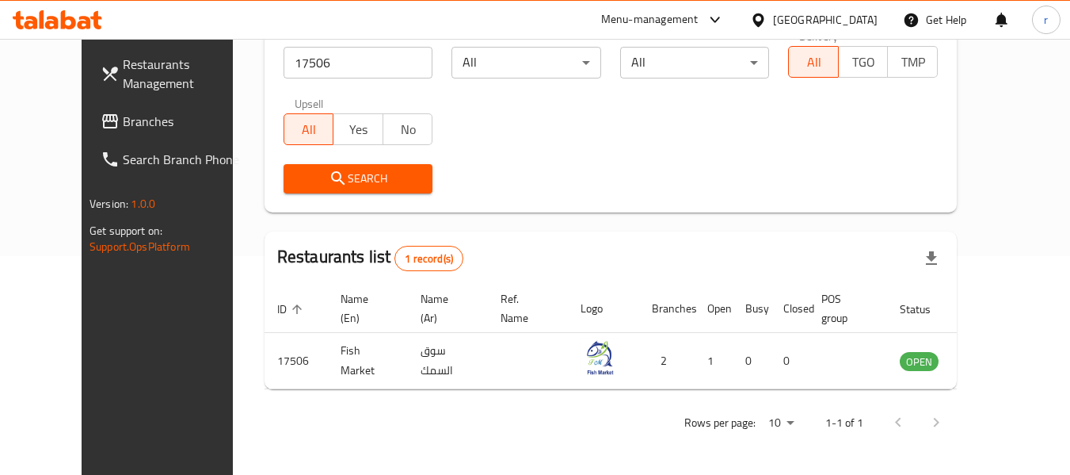
click at [88, 112] on link "Branches" at bounding box center [174, 121] width 173 height 38
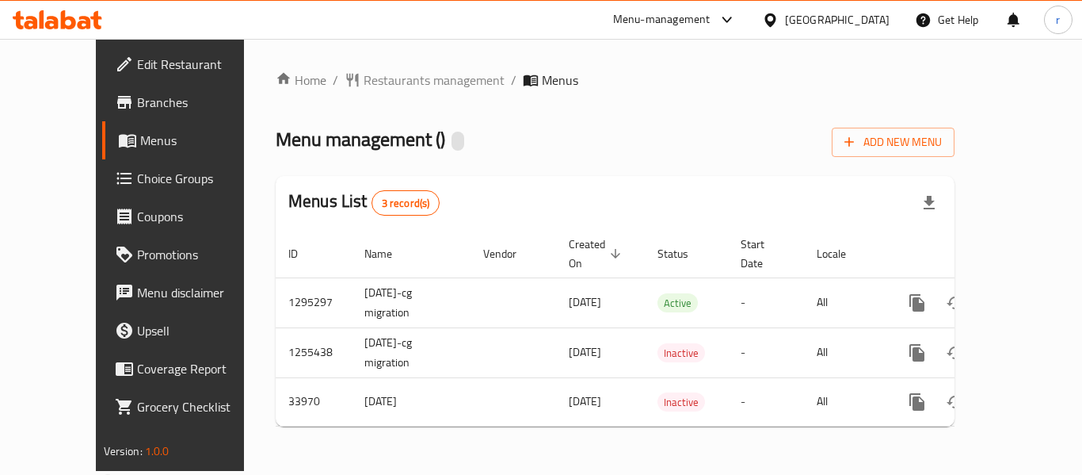
click at [383, 82] on span "Restaurants management" at bounding box center [434, 80] width 141 height 19
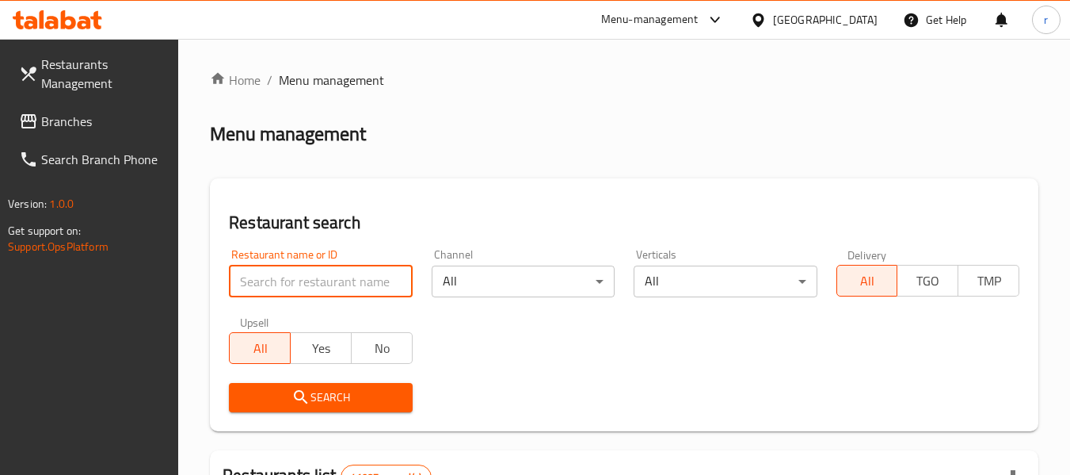
click at [302, 280] on input "search" at bounding box center [320, 281] width 183 height 32
paste input "17506"
type input "17506"
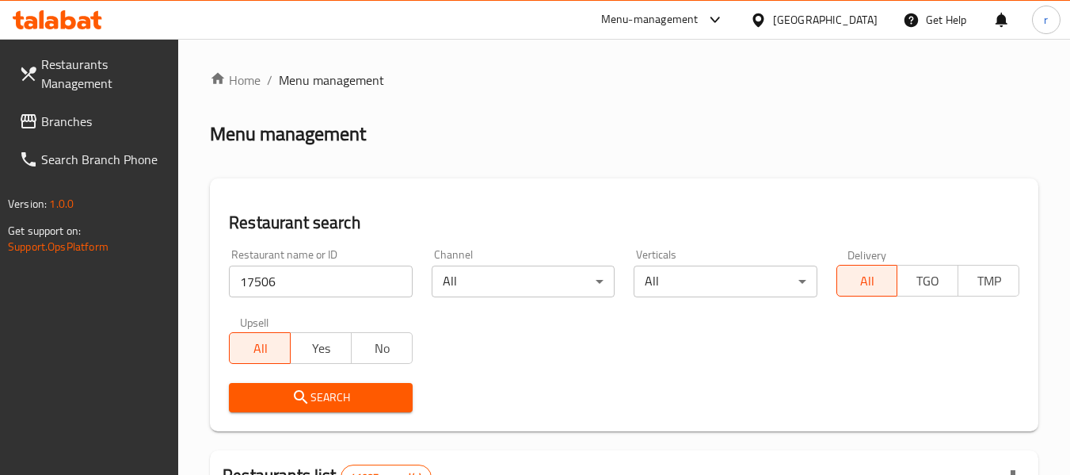
click at [316, 395] on span "Search" at bounding box center [321, 397] width 158 height 20
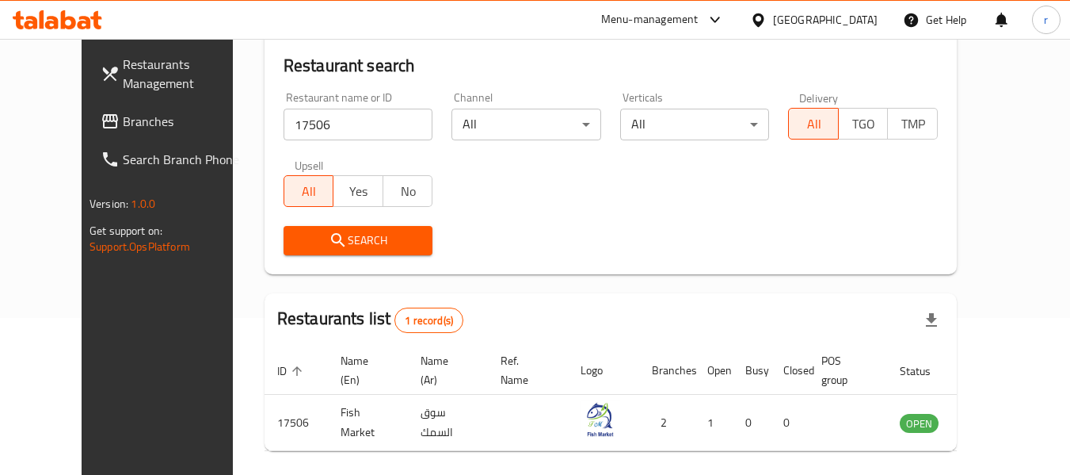
scroll to position [219, 0]
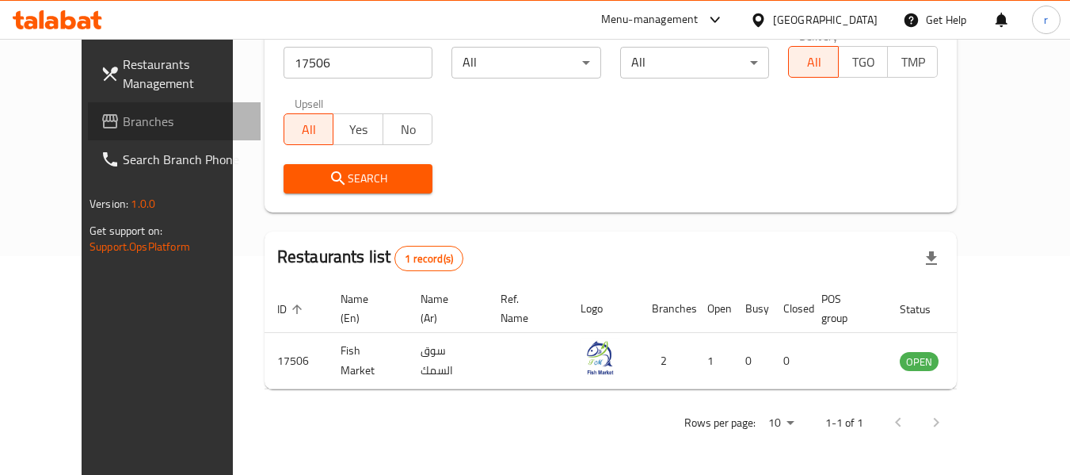
click at [123, 123] on span "Branches" at bounding box center [185, 121] width 125 height 19
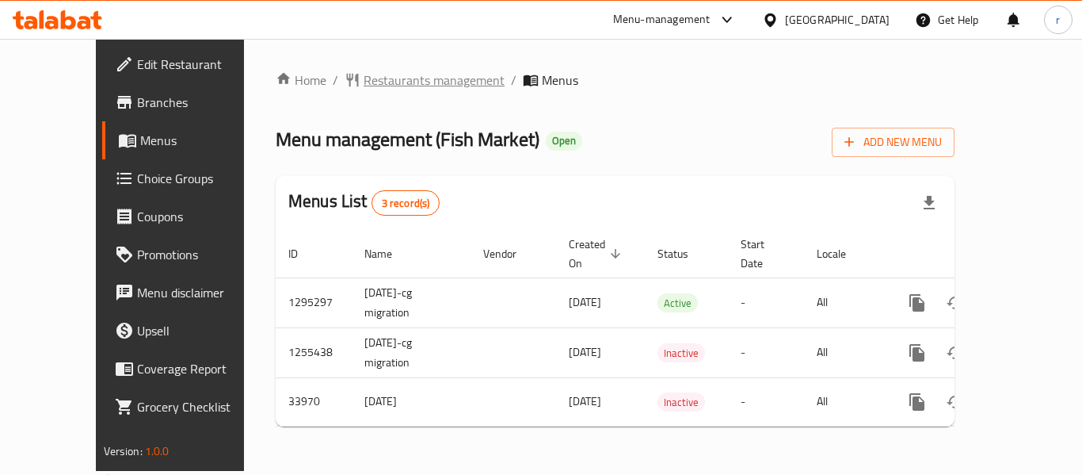
click at [376, 90] on span "Restaurants management" at bounding box center [434, 80] width 141 height 19
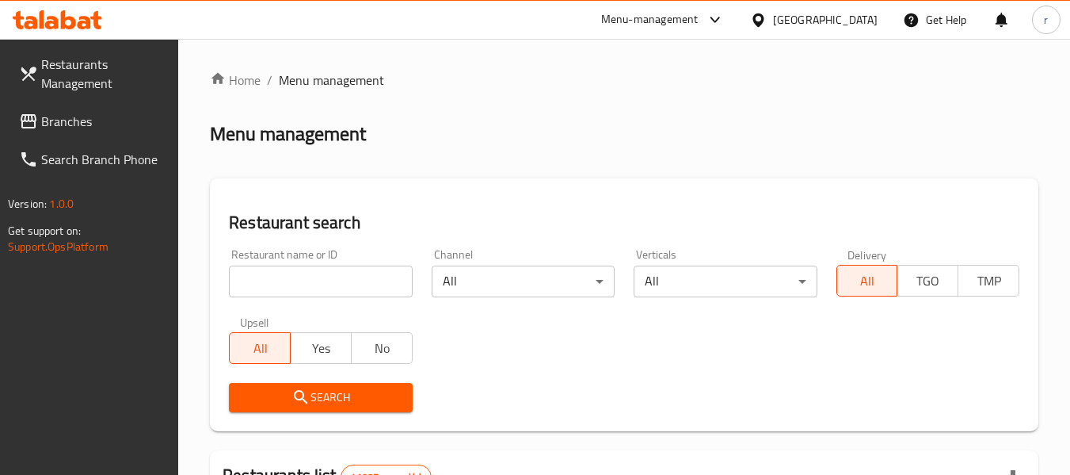
drag, startPoint x: 283, startPoint y: 294, endPoint x: 283, endPoint y: 283, distance: 11.1
click at [283, 284] on input "search" at bounding box center [320, 281] width 183 height 32
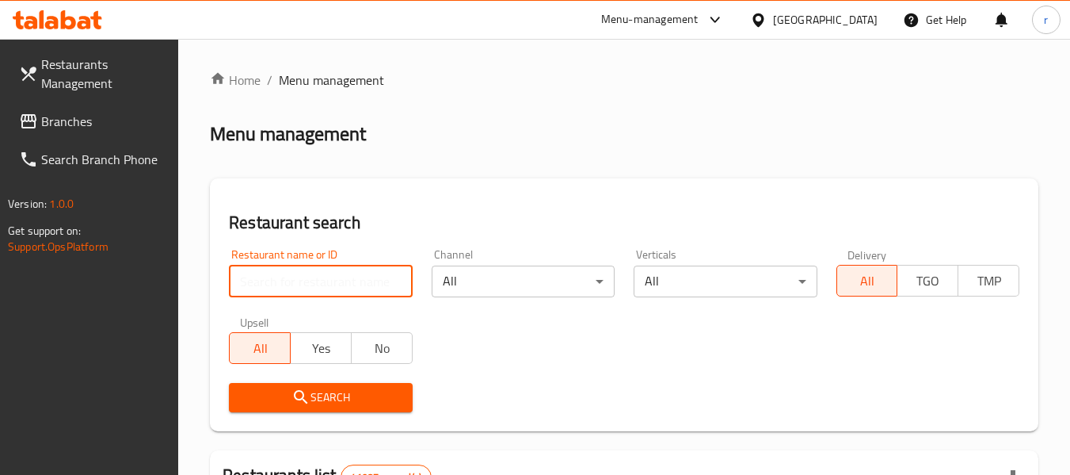
paste input "17506"
type input "17506"
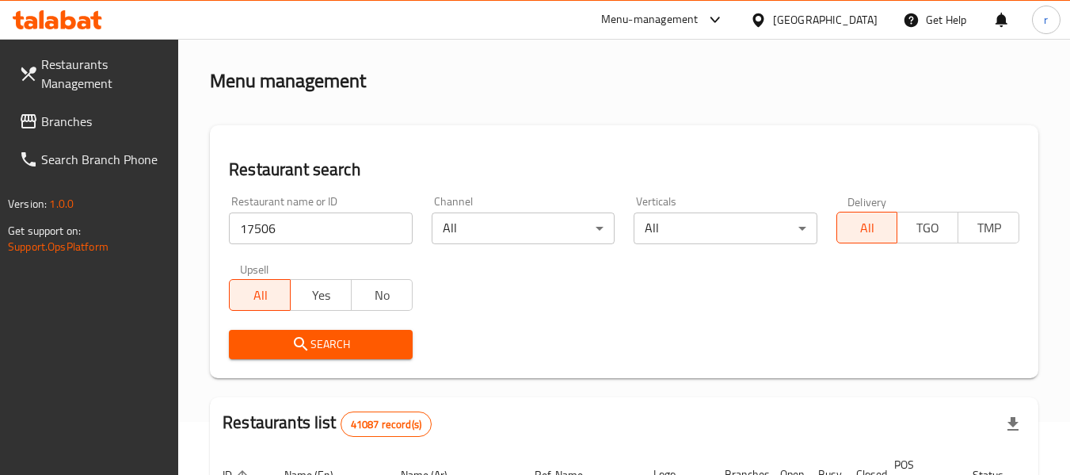
scroll to position [79, 0]
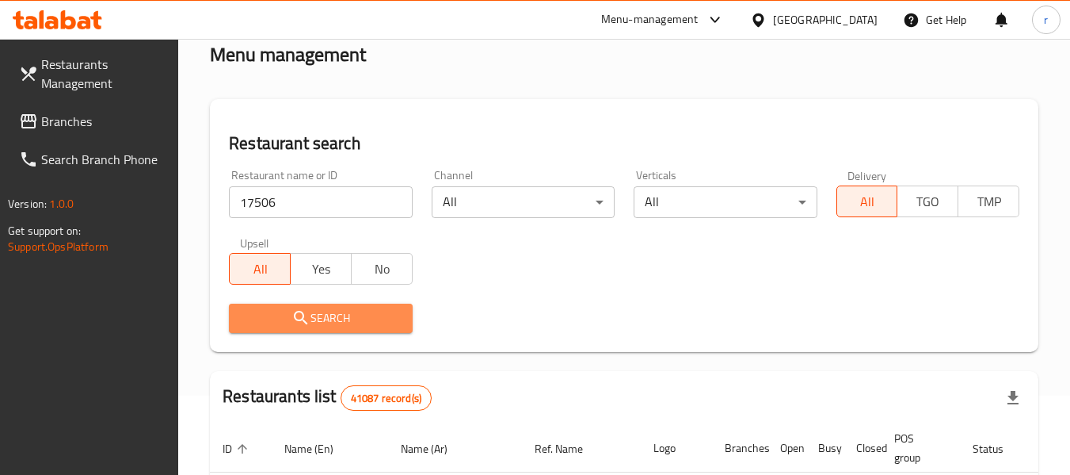
click at [329, 316] on span "Search" at bounding box center [321, 318] width 158 height 20
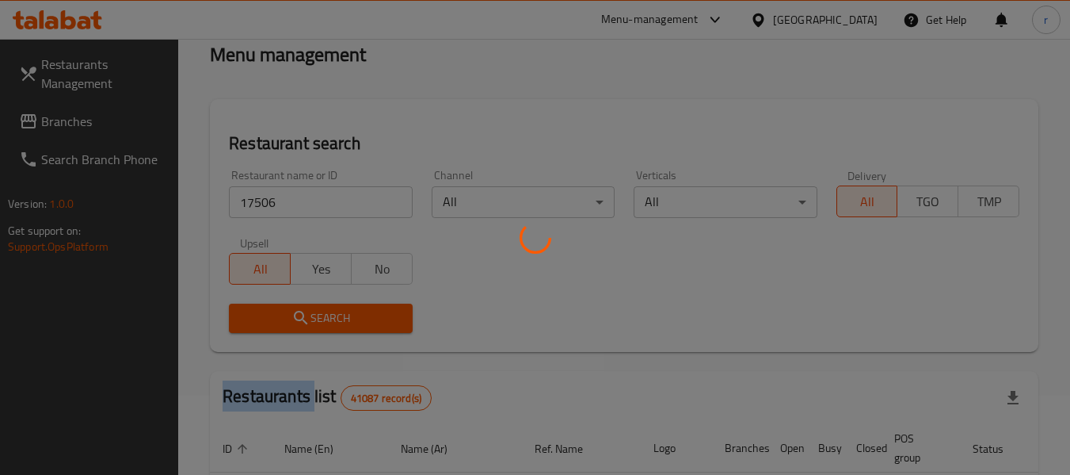
click at [329, 316] on div at bounding box center [535, 237] width 1070 height 475
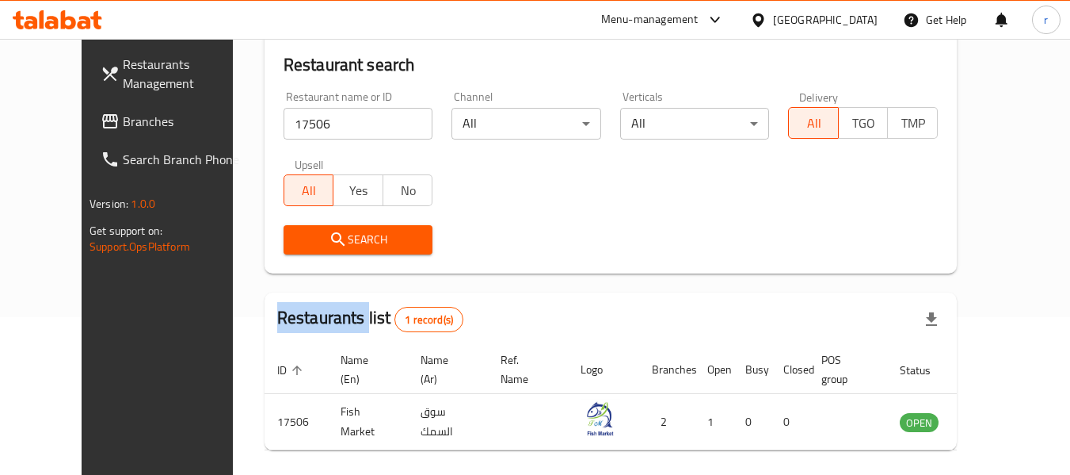
scroll to position [175, 0]
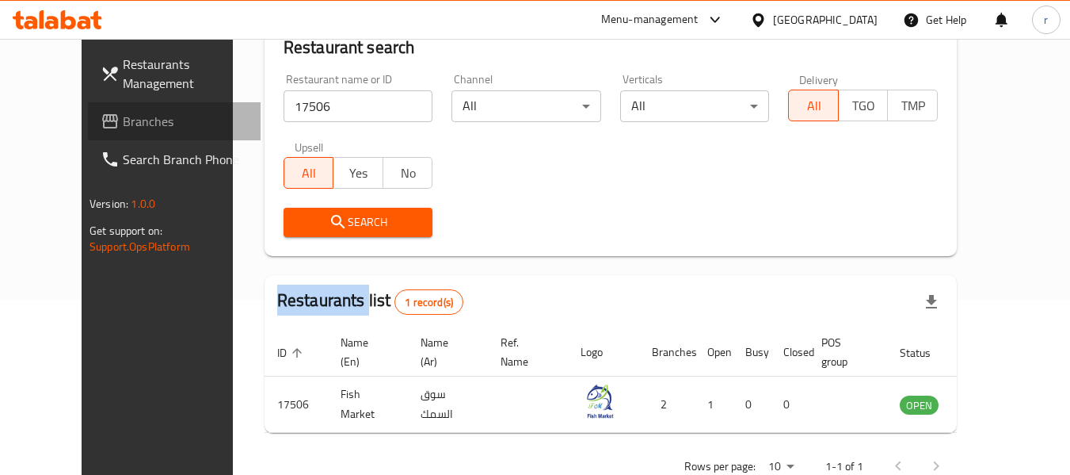
click at [123, 117] on span "Branches" at bounding box center [185, 121] width 125 height 19
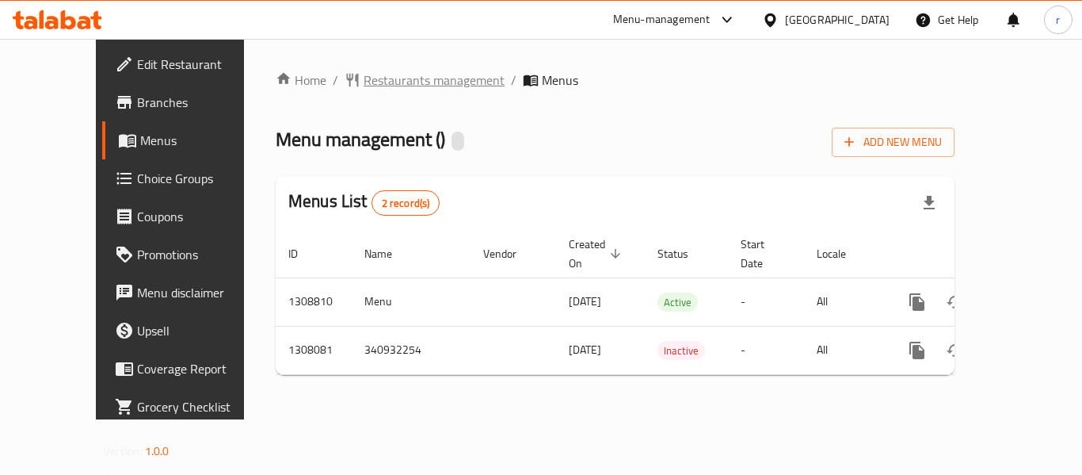
drag, startPoint x: 0, startPoint y: 0, endPoint x: 368, endPoint y: 88, distance: 378.0
click at [368, 88] on span "Restaurants management" at bounding box center [434, 80] width 141 height 19
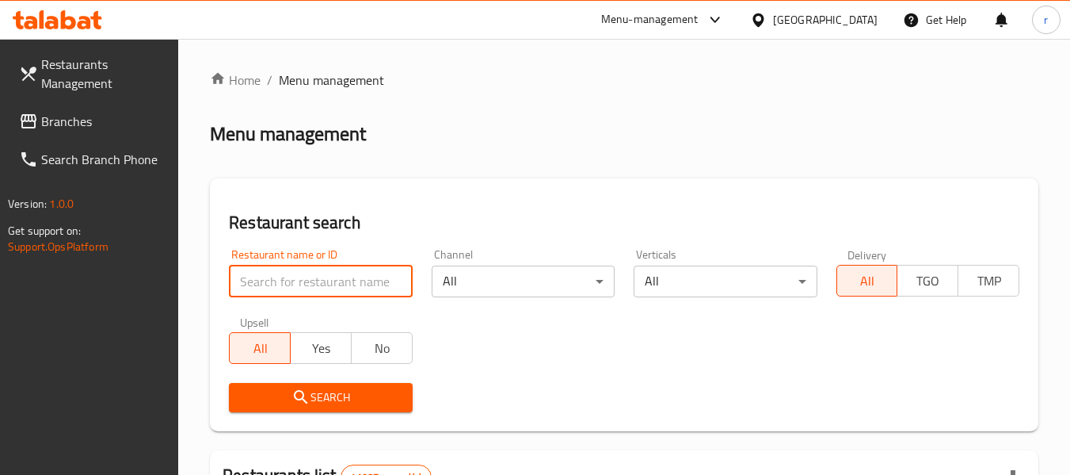
click at [306, 284] on input "search" at bounding box center [320, 281] width 183 height 32
paste input "704152"
type input "704152"
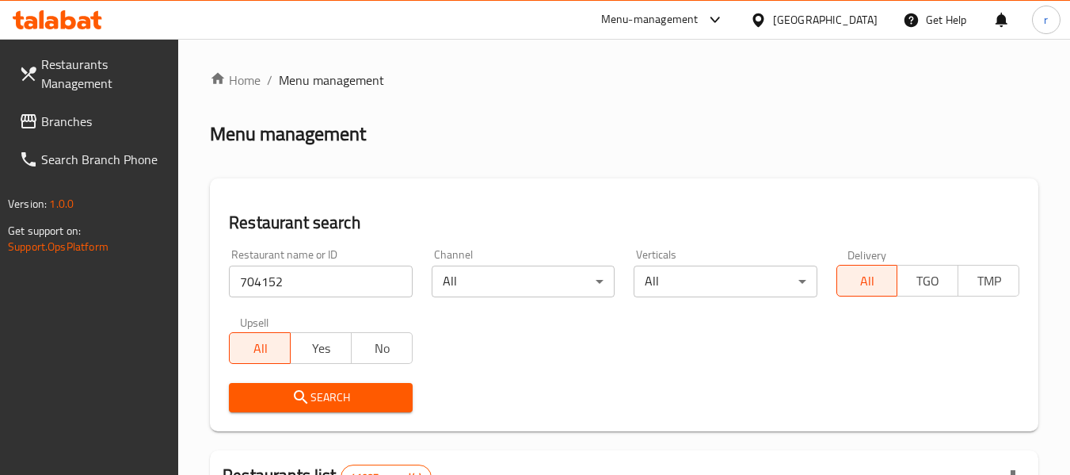
click at [307, 398] on icon "submit" at bounding box center [301, 396] width 19 height 19
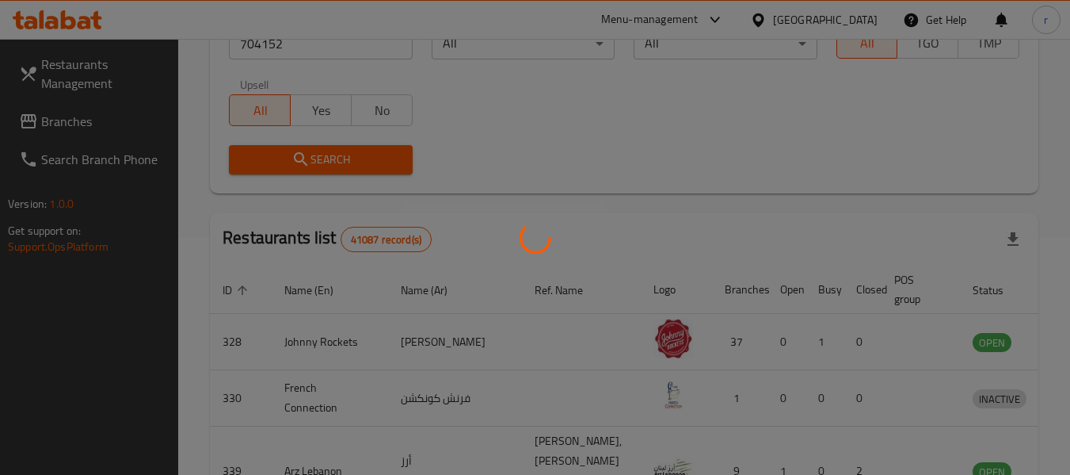
scroll to position [232, 0]
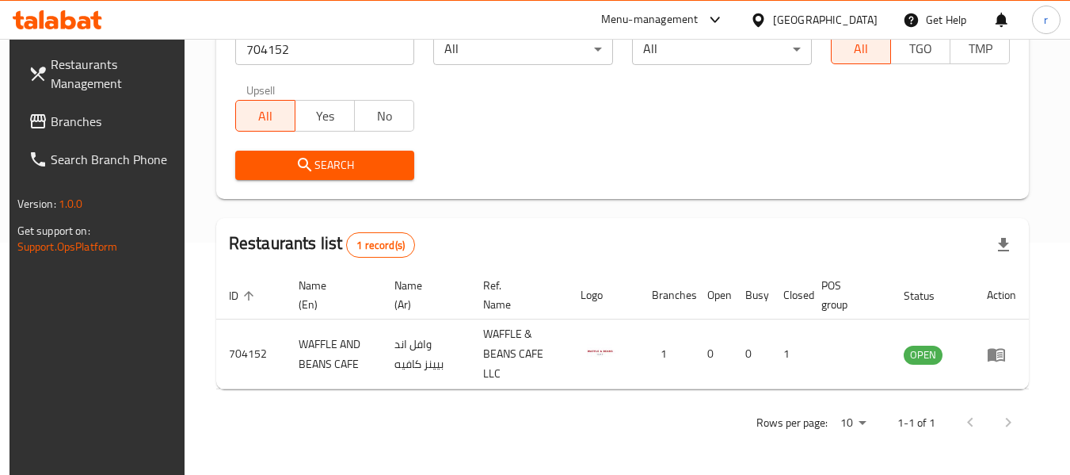
click at [29, 117] on icon at bounding box center [38, 121] width 19 height 19
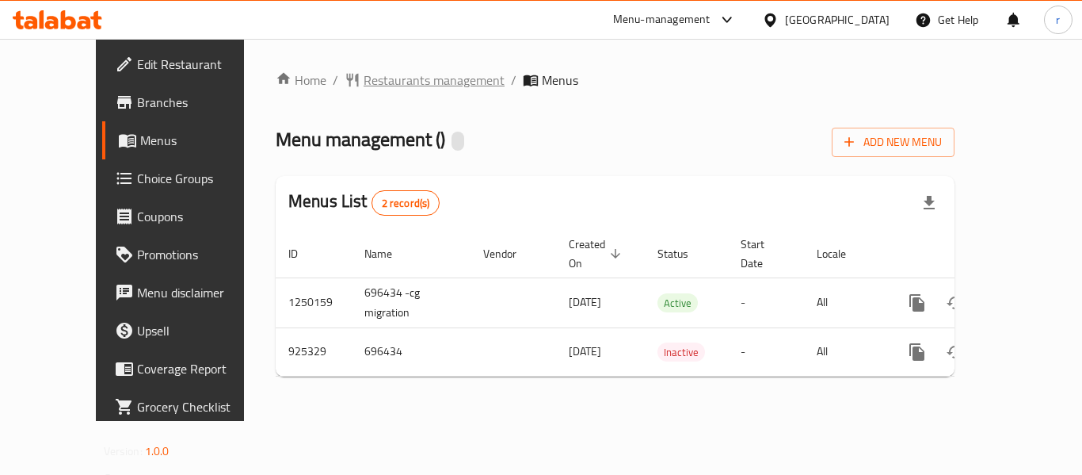
click at [364, 80] on span "Restaurants management" at bounding box center [434, 80] width 141 height 19
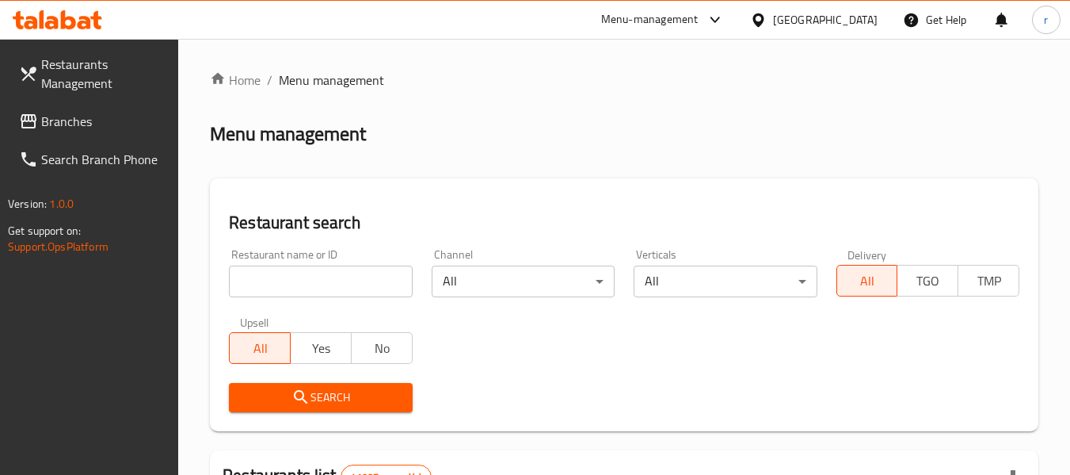
click at [288, 279] on input "search" at bounding box center [320, 281] width 183 height 32
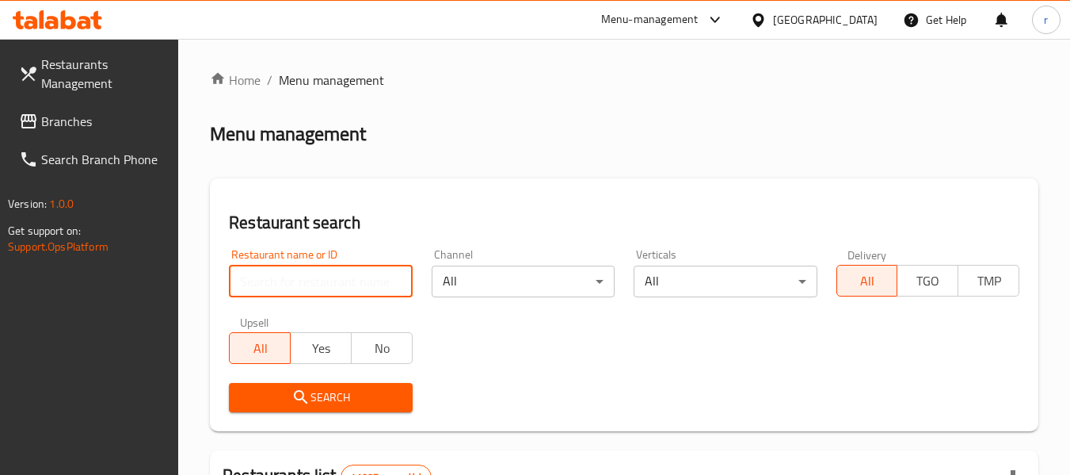
paste input "658811"
type input "658811"
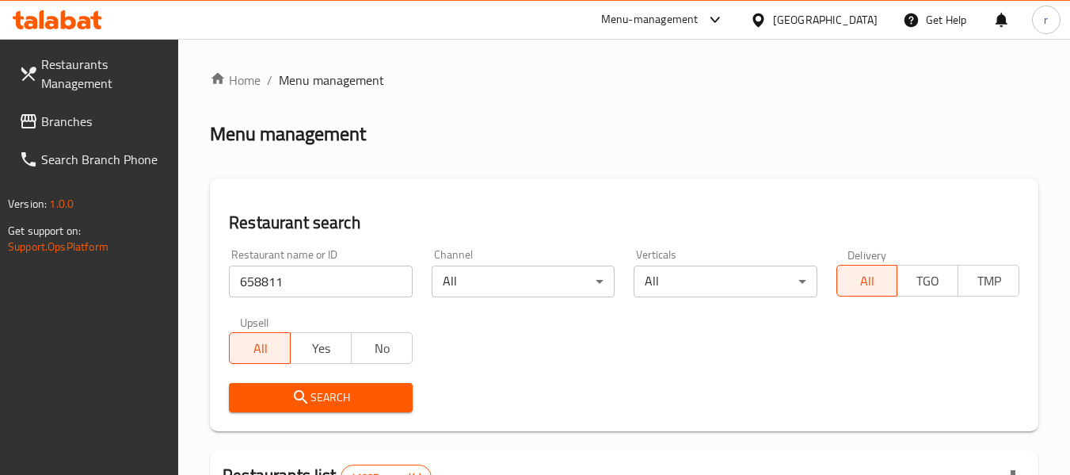
click at [309, 391] on icon "submit" at bounding box center [301, 396] width 19 height 19
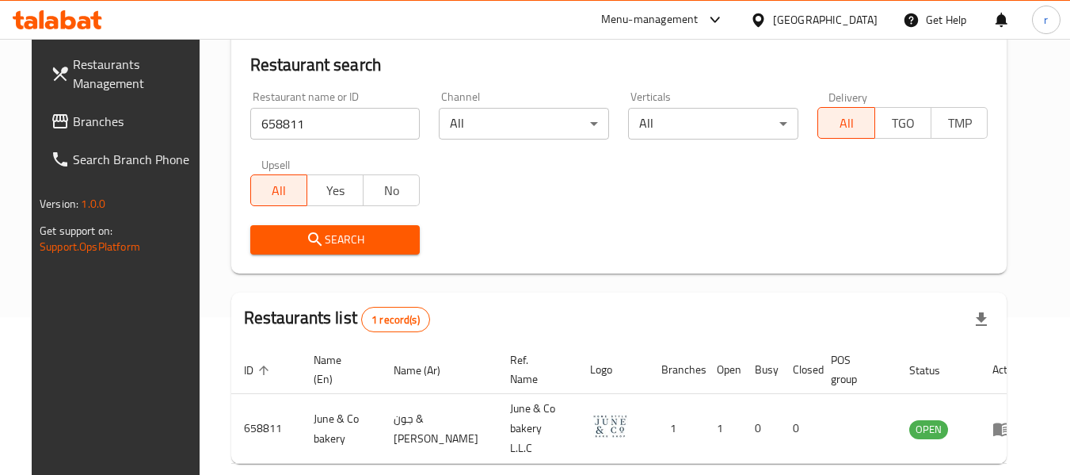
scroll to position [158, 0]
click at [761, 27] on icon at bounding box center [758, 20] width 17 height 17
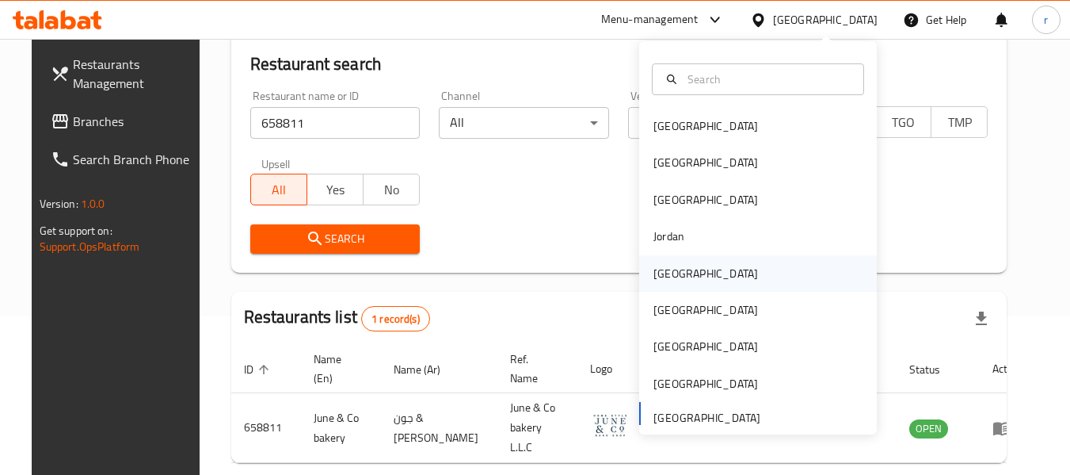
click at [669, 276] on div "[GEOGRAPHIC_DATA]" at bounding box center [706, 273] width 105 height 17
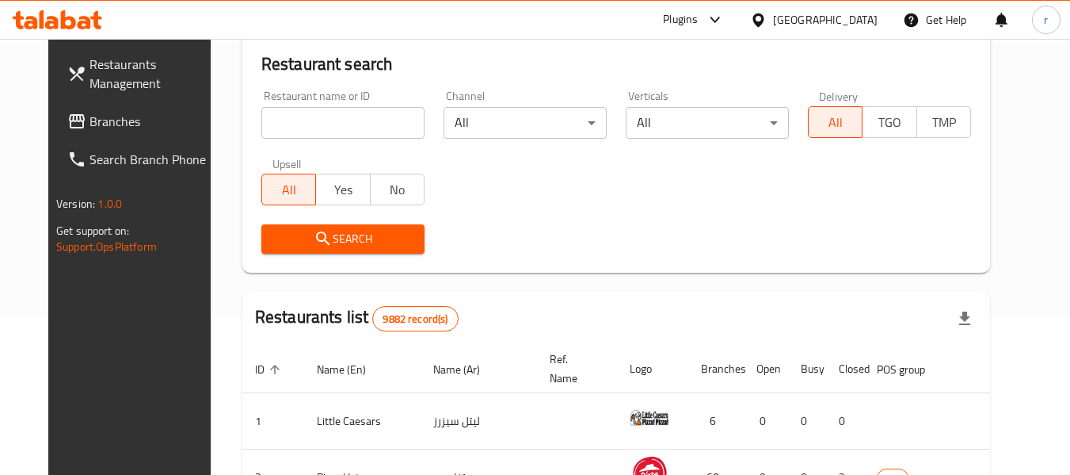
click at [67, 120] on span at bounding box center [78, 121] width 22 height 19
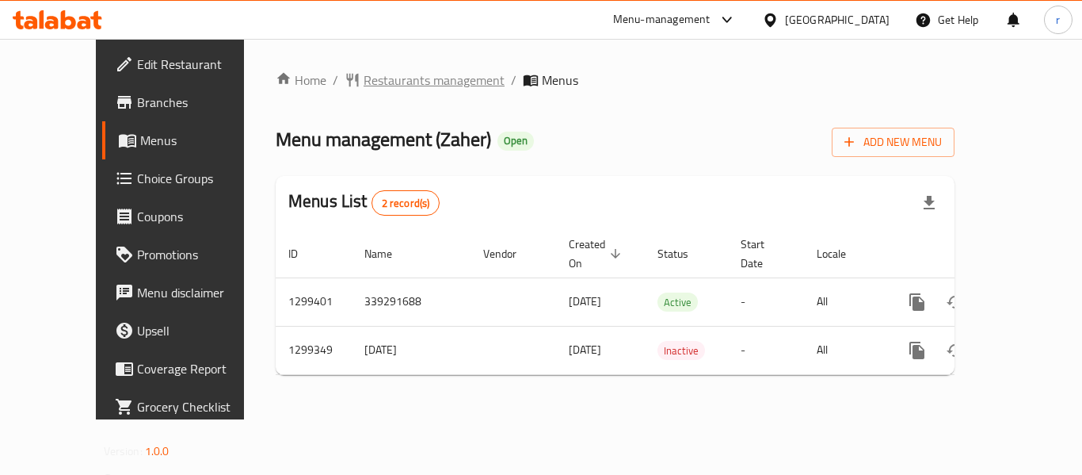
click at [364, 78] on span "Restaurants management" at bounding box center [434, 80] width 141 height 19
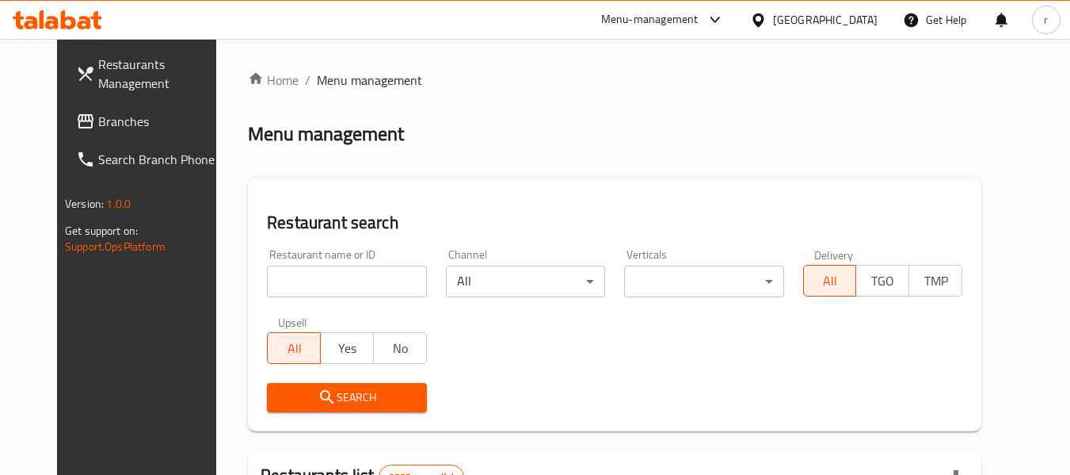
click at [301, 288] on input "search" at bounding box center [346, 281] width 159 height 32
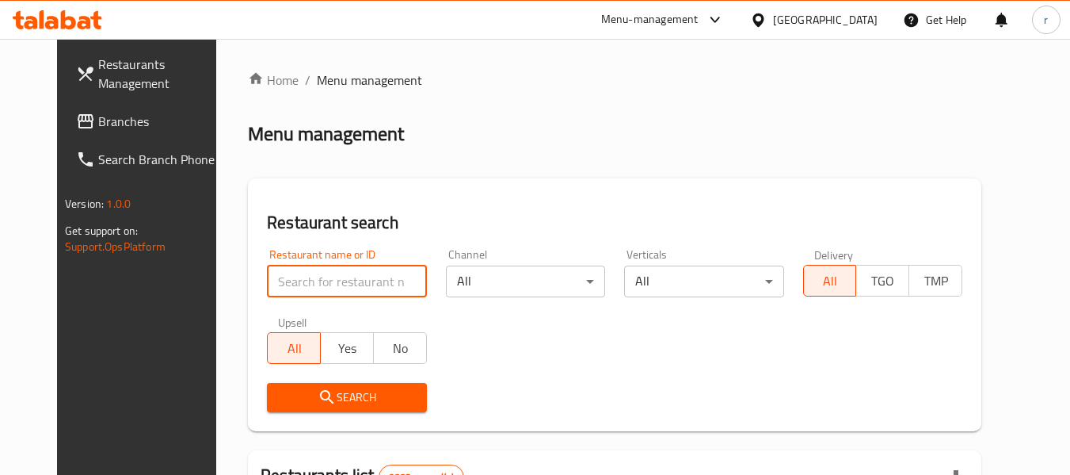
paste input "701311"
type input "701311"
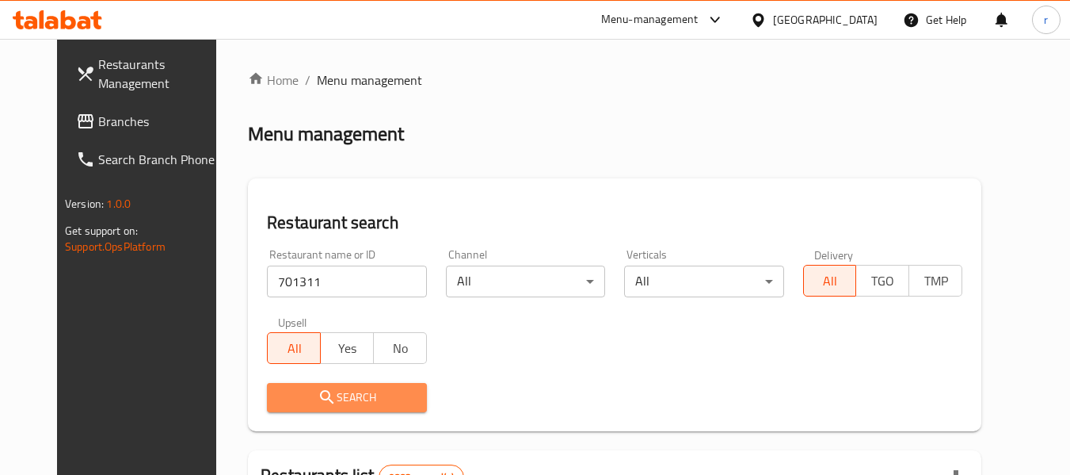
click at [327, 402] on span "Search" at bounding box center [347, 397] width 134 height 20
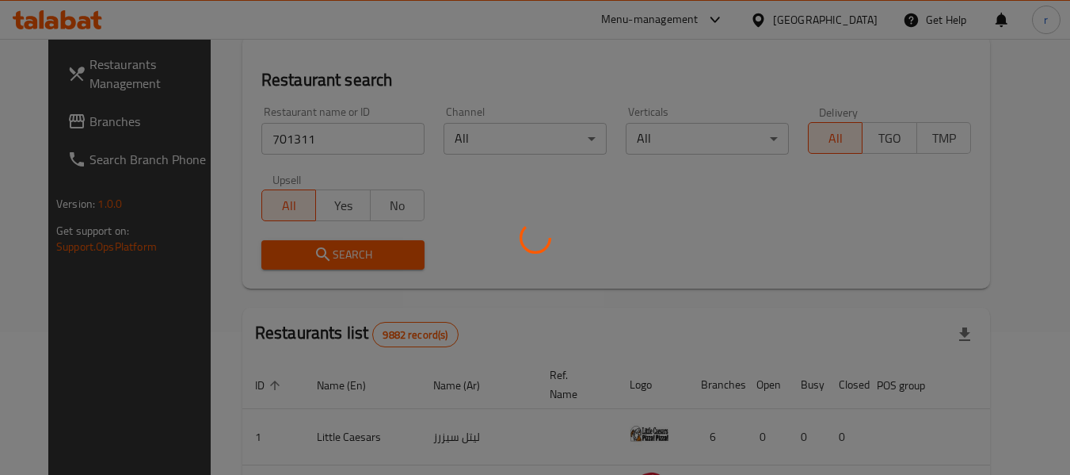
scroll to position [219, 0]
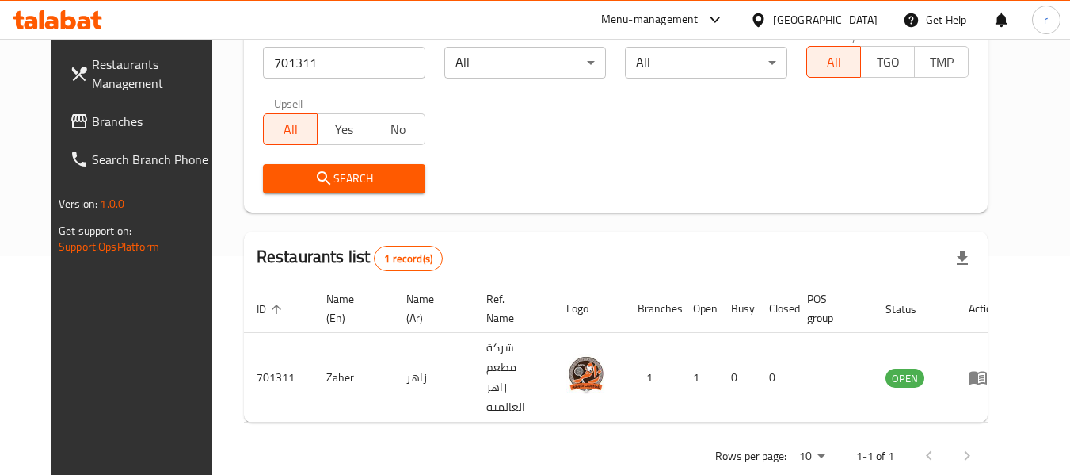
click at [57, 109] on link "Branches" at bounding box center [143, 121] width 173 height 38
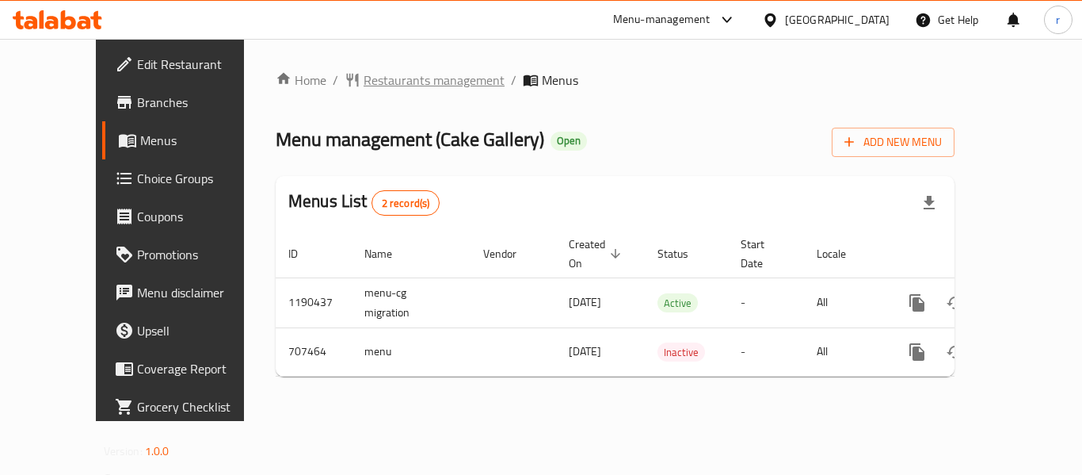
click at [372, 81] on span "Restaurants management" at bounding box center [434, 80] width 141 height 19
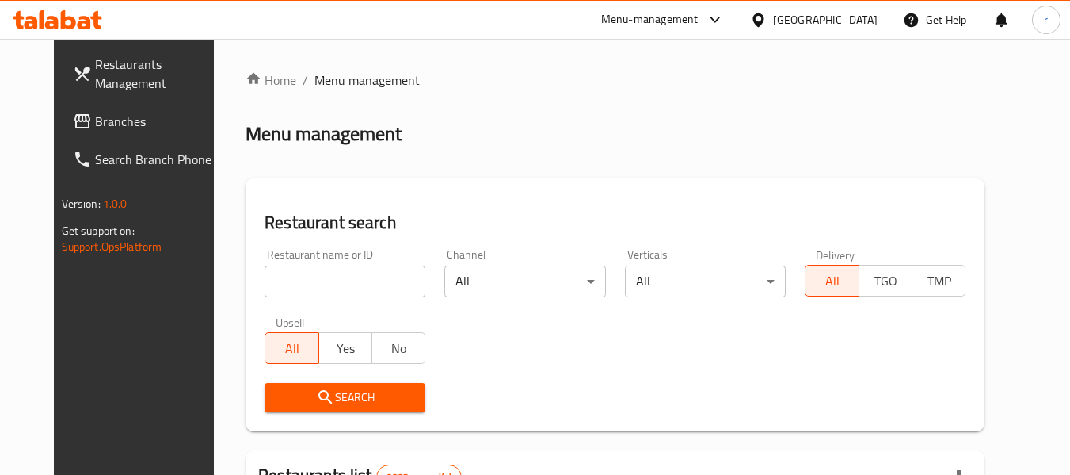
click at [302, 282] on input "search" at bounding box center [345, 281] width 161 height 32
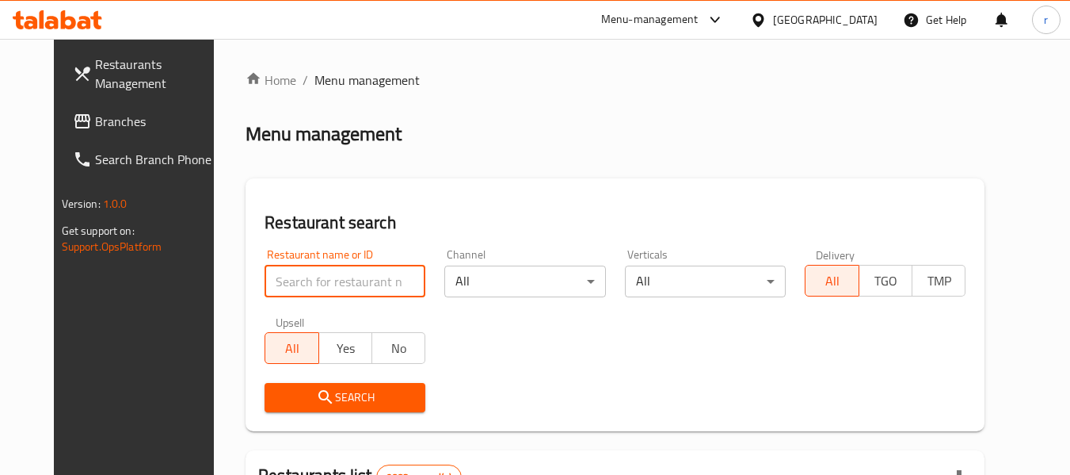
paste input "644813"
type input "644813"
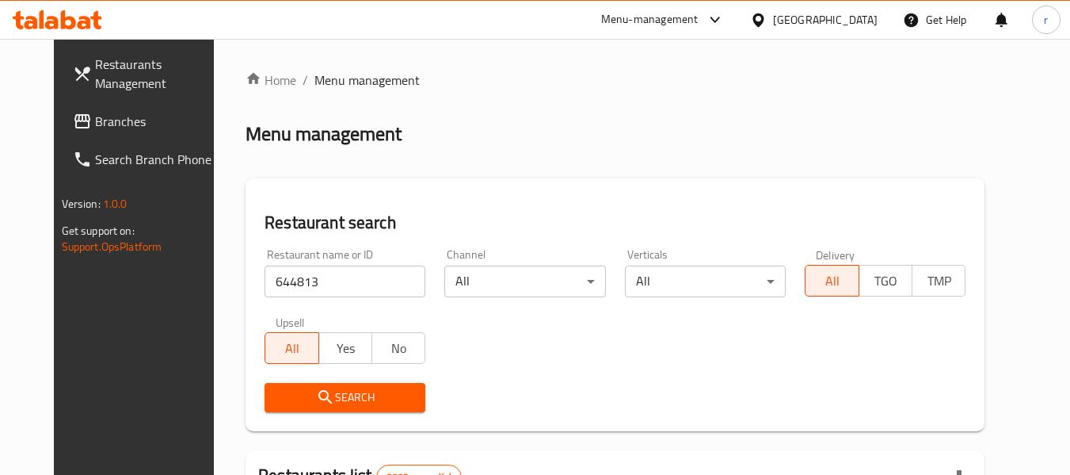
click at [358, 399] on span "Search" at bounding box center [344, 397] width 135 height 20
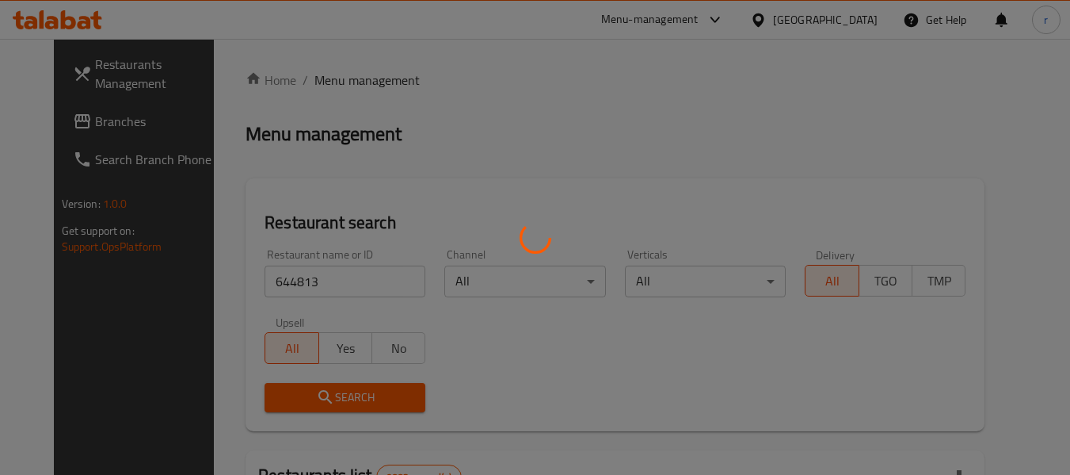
scroll to position [232, 0]
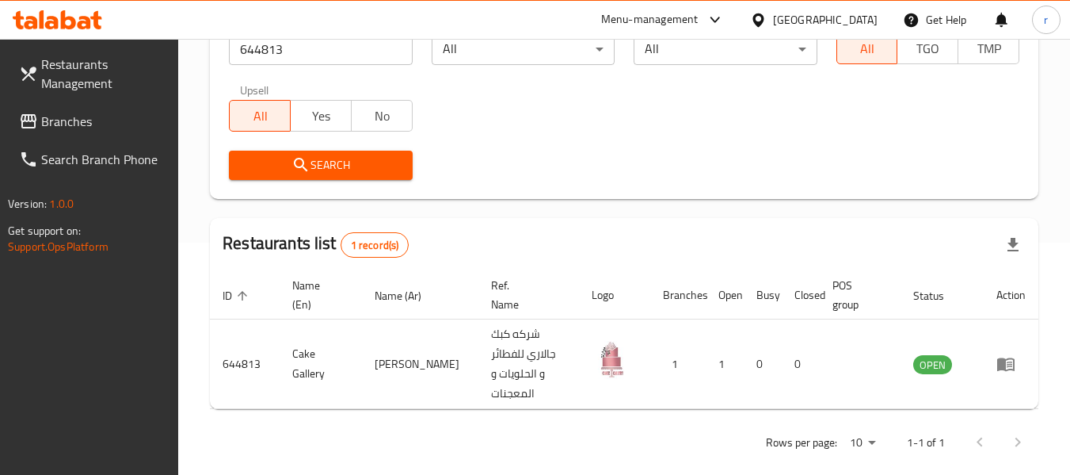
click at [767, 19] on icon at bounding box center [758, 20] width 17 height 17
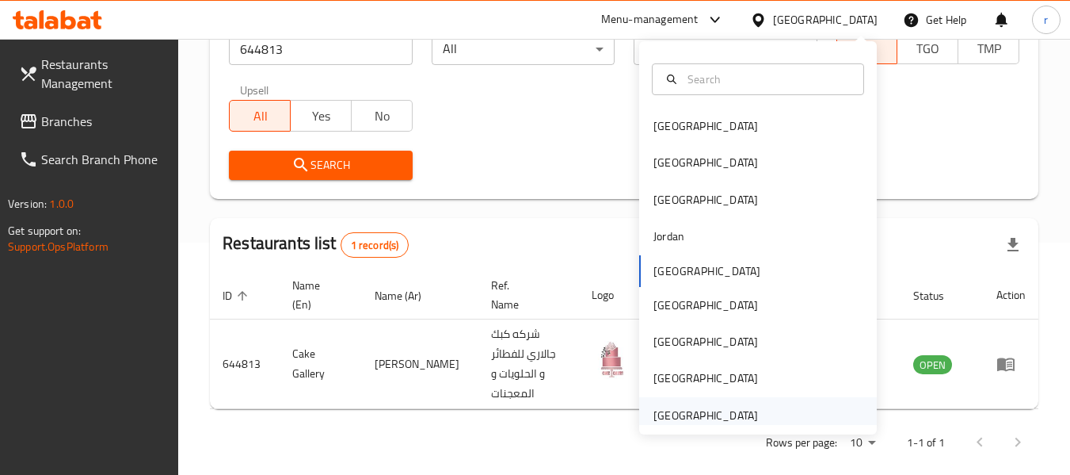
click at [700, 414] on div "[GEOGRAPHIC_DATA]" at bounding box center [706, 414] width 105 height 17
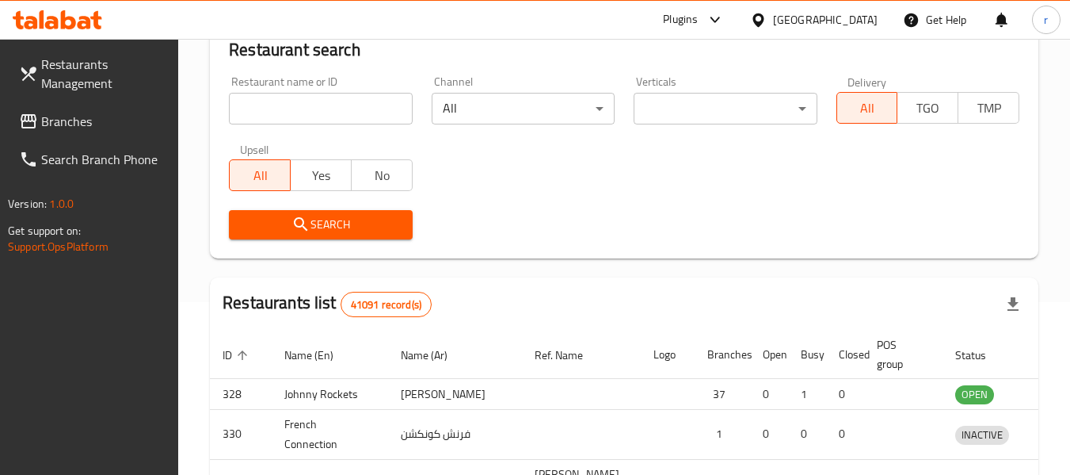
scroll to position [232, 0]
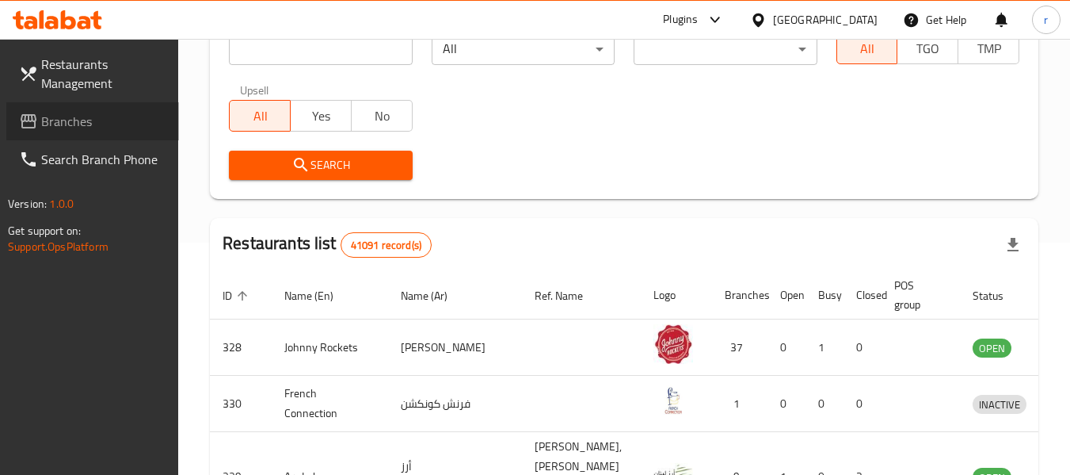
click at [58, 128] on span "Branches" at bounding box center [103, 121] width 125 height 19
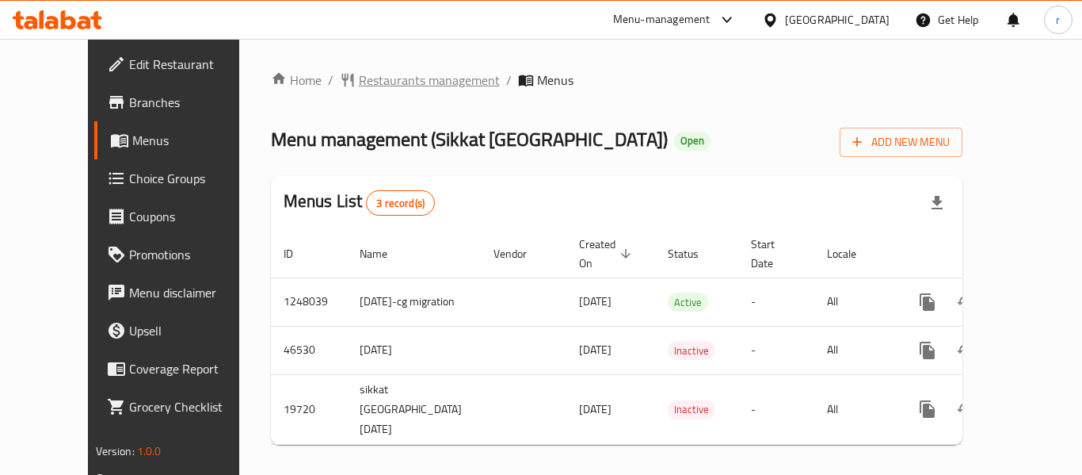
click at [373, 81] on span "Restaurants management" at bounding box center [429, 80] width 141 height 19
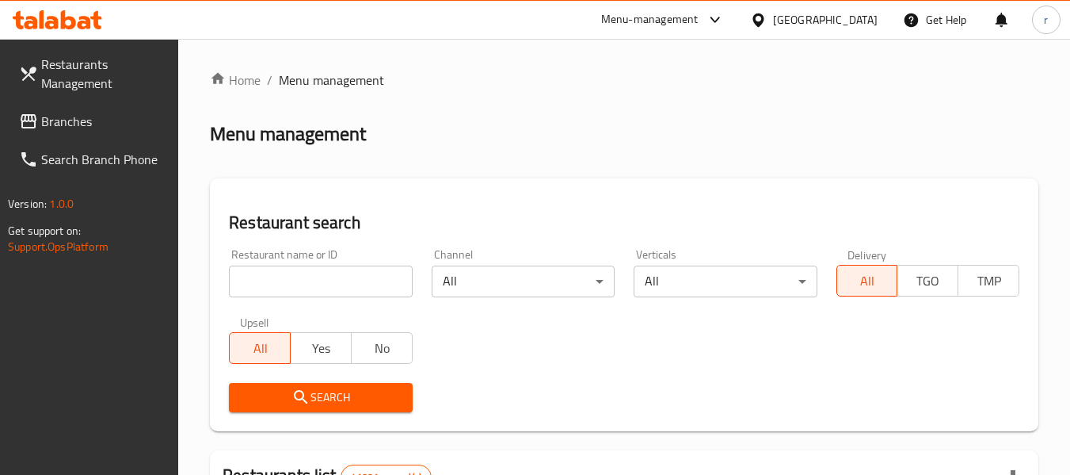
click at [311, 280] on input "search" at bounding box center [320, 281] width 183 height 32
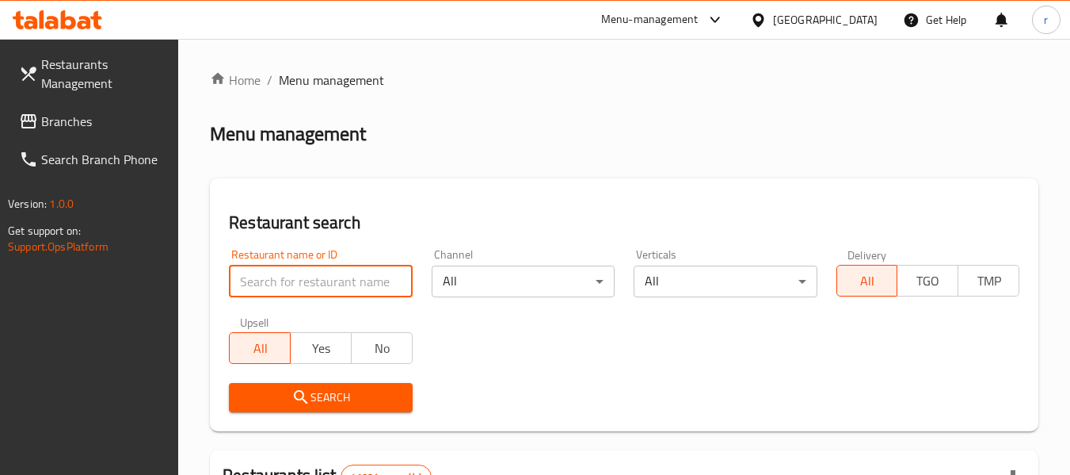
paste input "8991"
type input "8991"
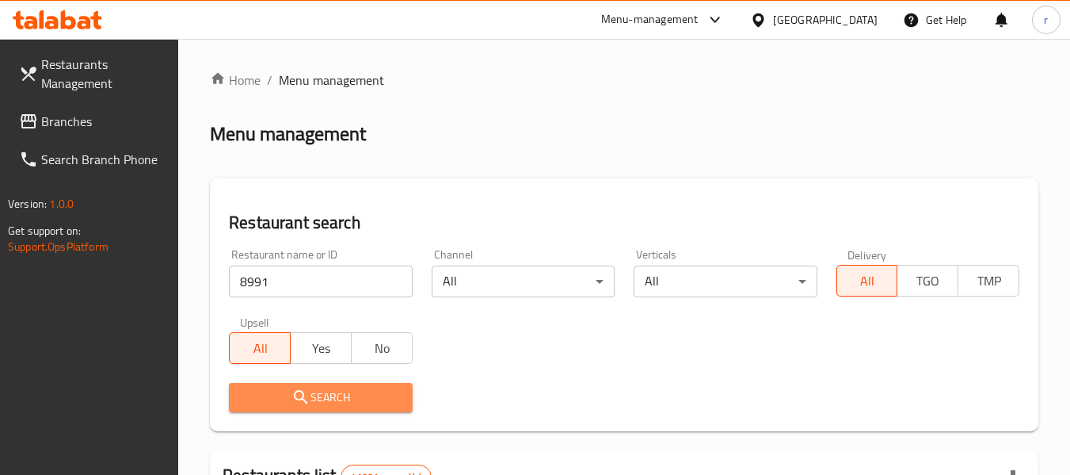
click at [337, 389] on span "Search" at bounding box center [321, 397] width 158 height 20
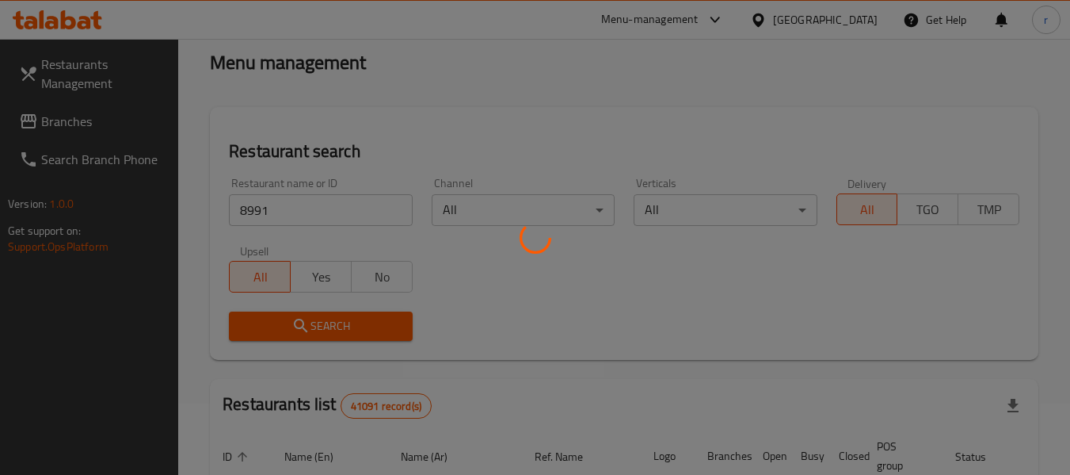
scroll to position [158, 0]
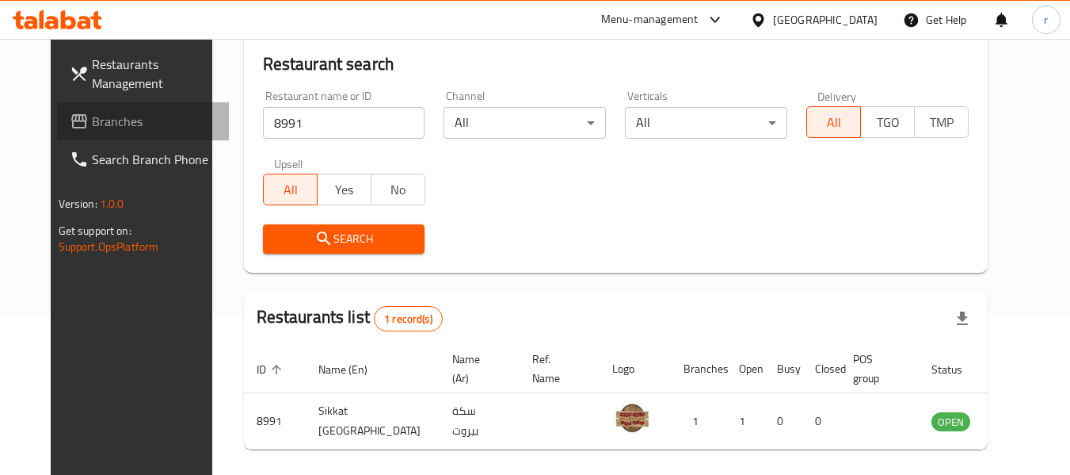
click at [92, 130] on span "Branches" at bounding box center [154, 121] width 125 height 19
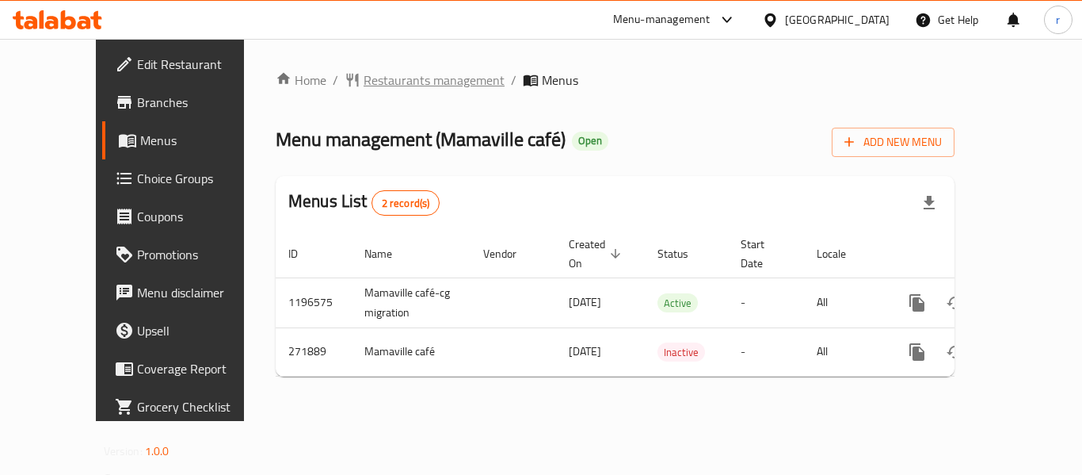
click at [364, 81] on span "Restaurants management" at bounding box center [434, 80] width 141 height 19
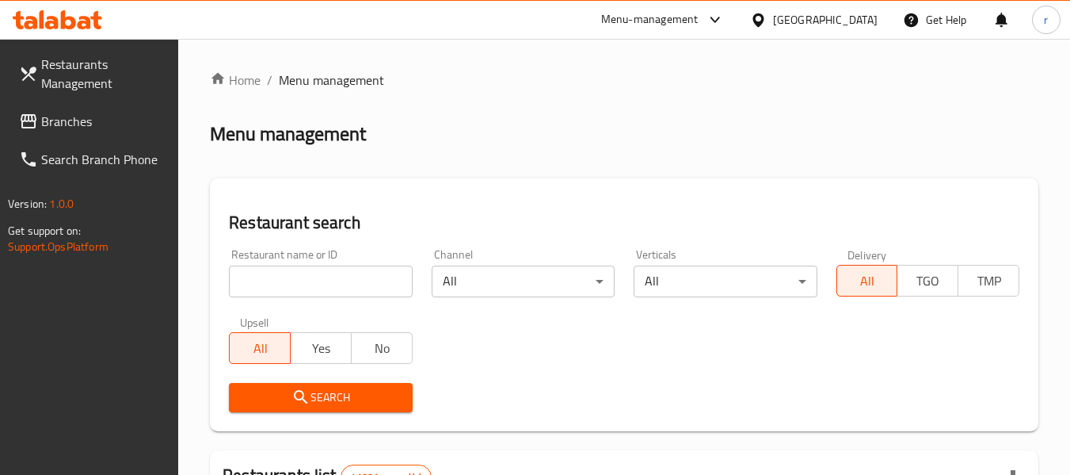
click at [334, 279] on input "search" at bounding box center [320, 281] width 183 height 32
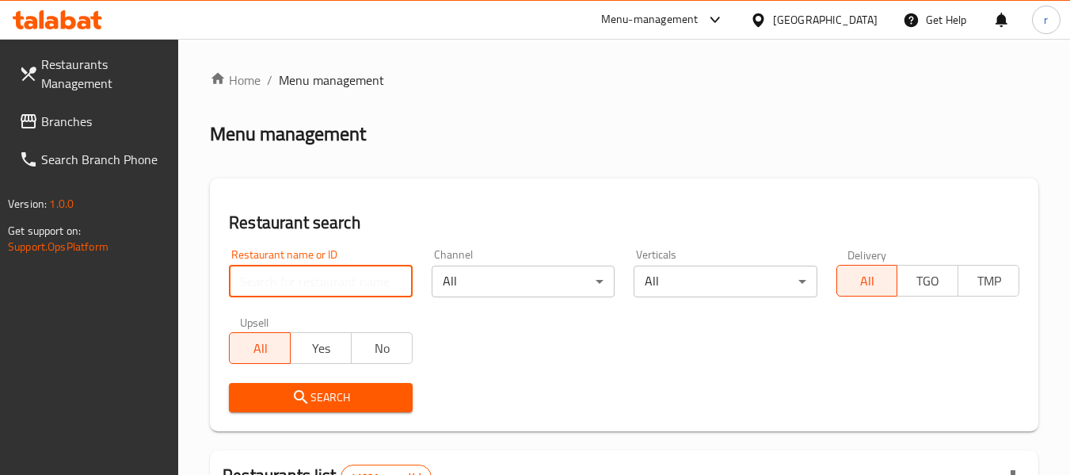
paste input "627764"
type input "627764"
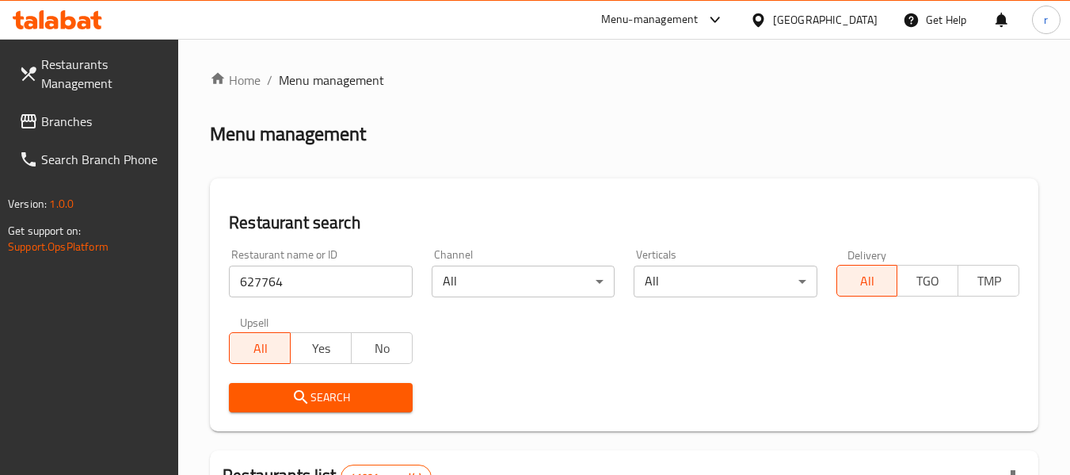
click at [374, 400] on span "Search" at bounding box center [321, 397] width 158 height 20
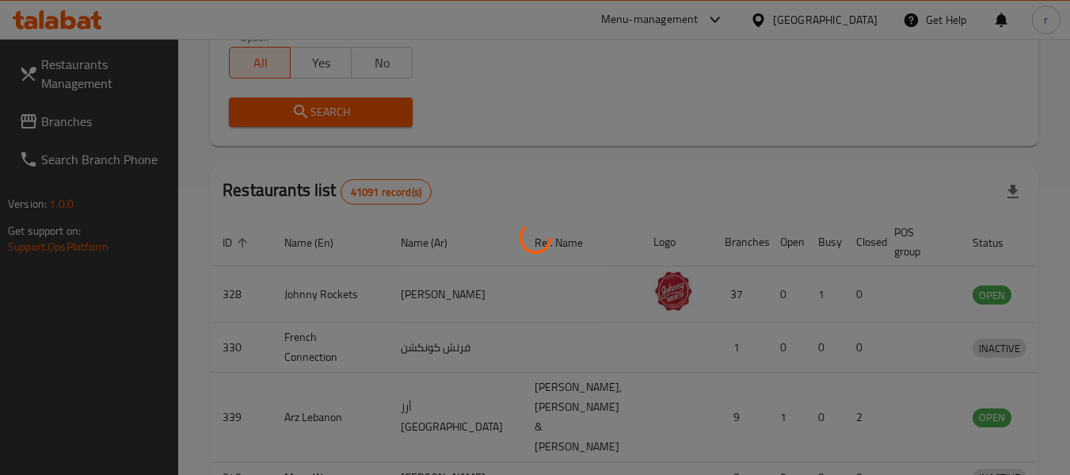
scroll to position [219, 0]
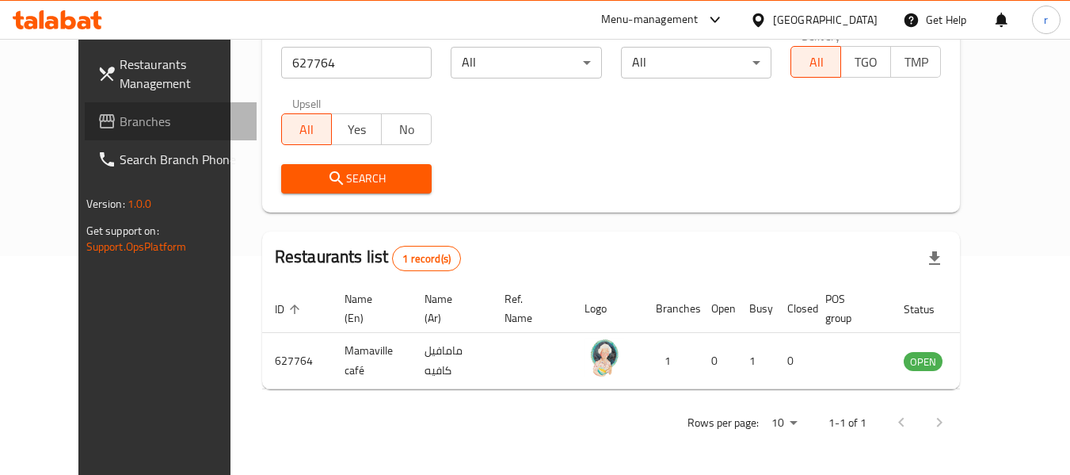
click at [120, 123] on span "Branches" at bounding box center [182, 121] width 125 height 19
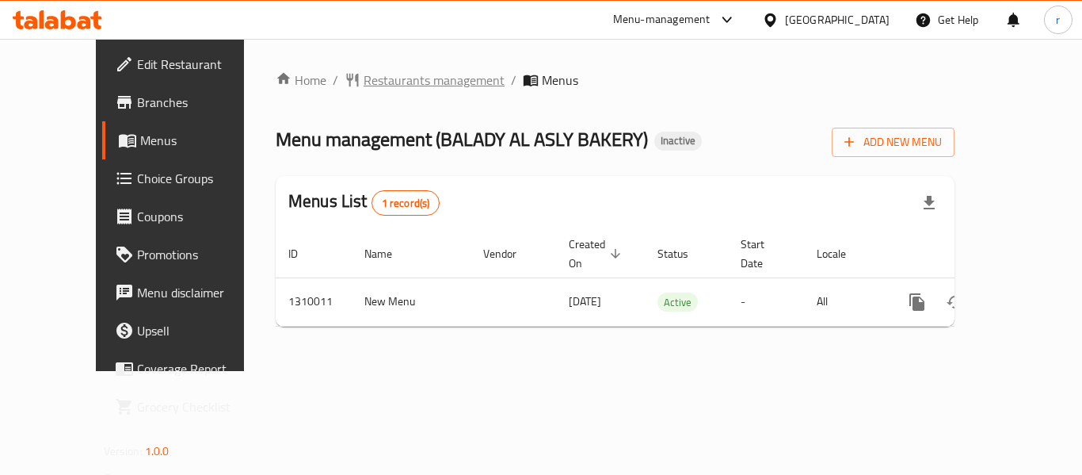
click at [364, 79] on span "Restaurants management" at bounding box center [434, 80] width 141 height 19
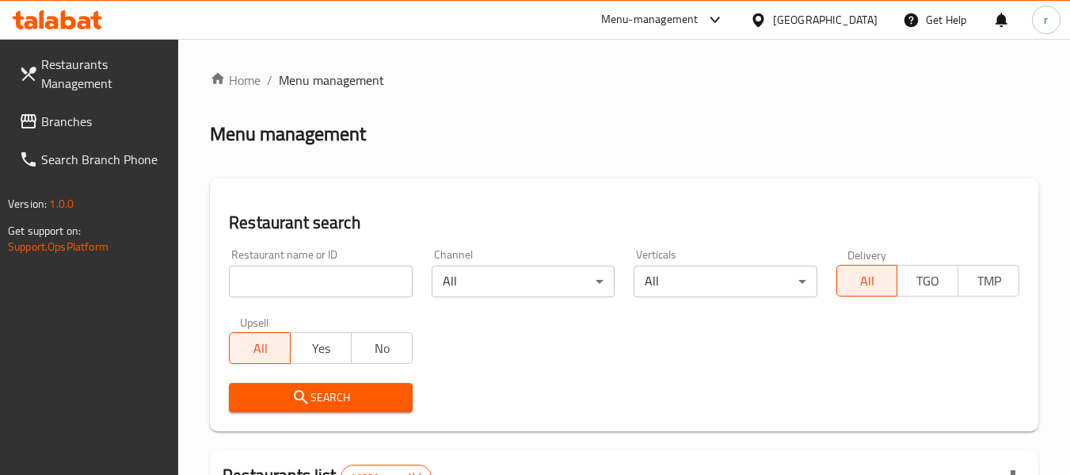
click at [285, 276] on input "search" at bounding box center [320, 281] width 183 height 32
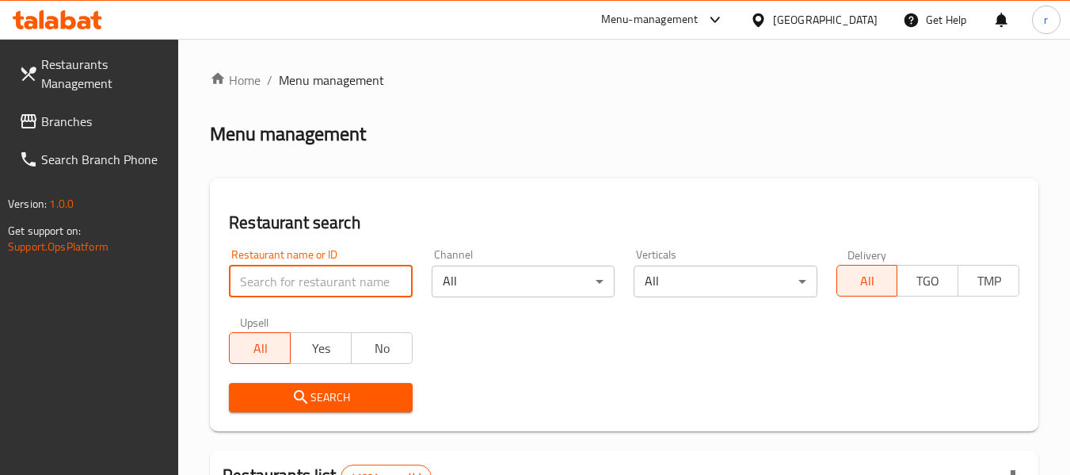
paste input "704872"
type input "704872"
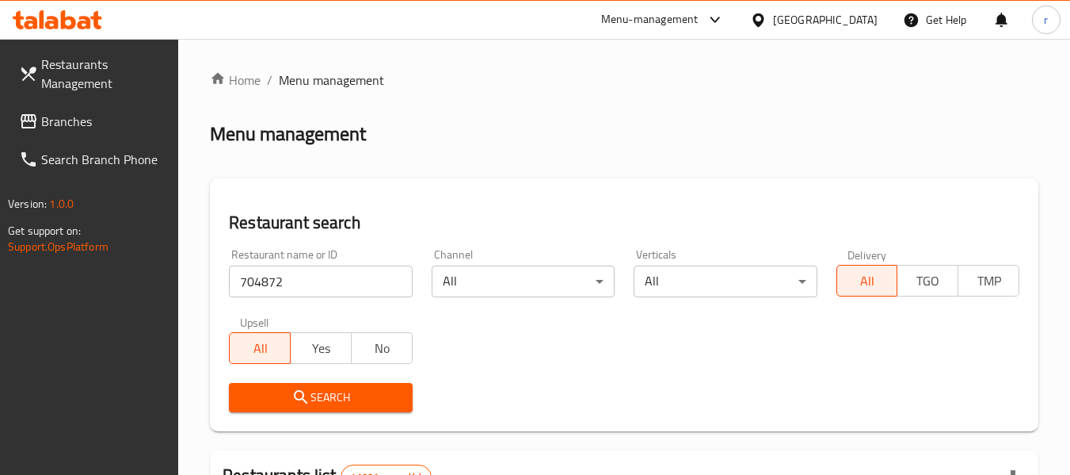
click at [318, 392] on span "Search" at bounding box center [321, 397] width 158 height 20
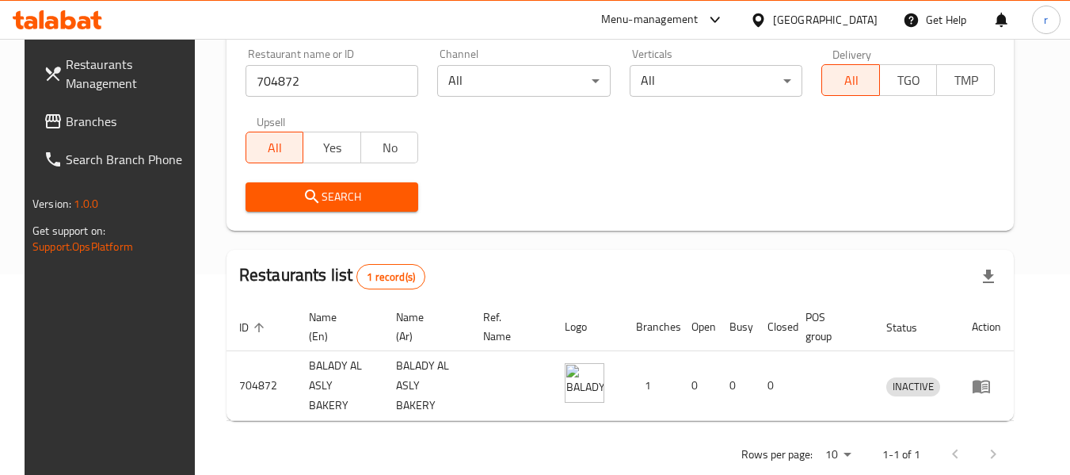
scroll to position [219, 0]
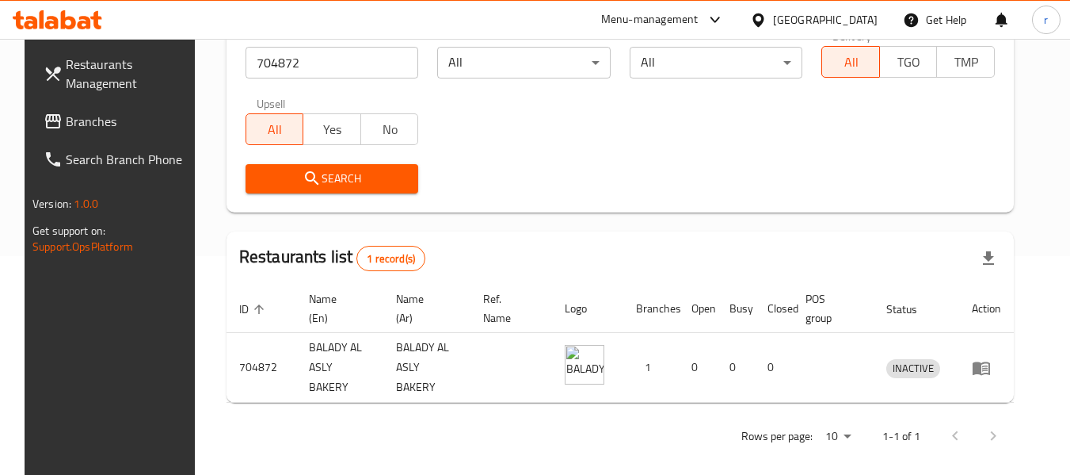
click at [811, 23] on div "[GEOGRAPHIC_DATA]" at bounding box center [825, 19] width 105 height 17
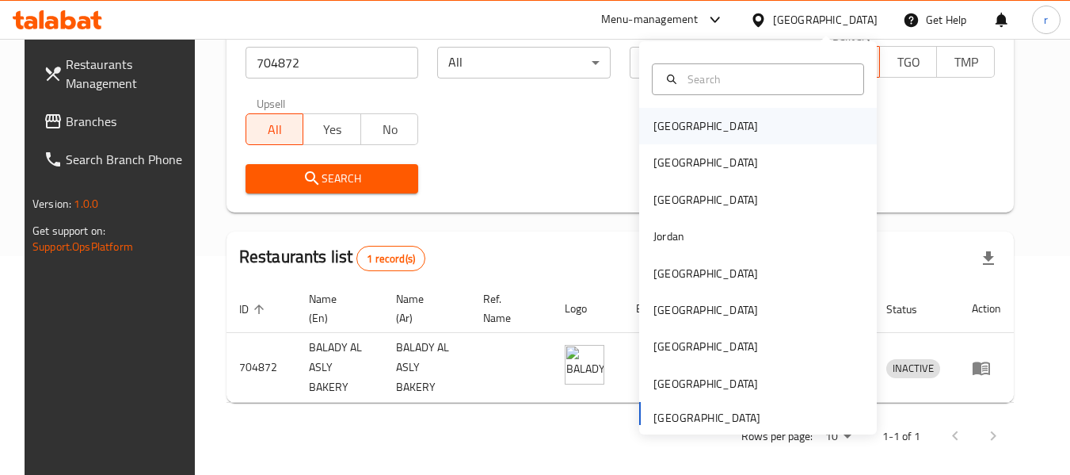
click at [661, 128] on div "[GEOGRAPHIC_DATA]" at bounding box center [706, 125] width 105 height 17
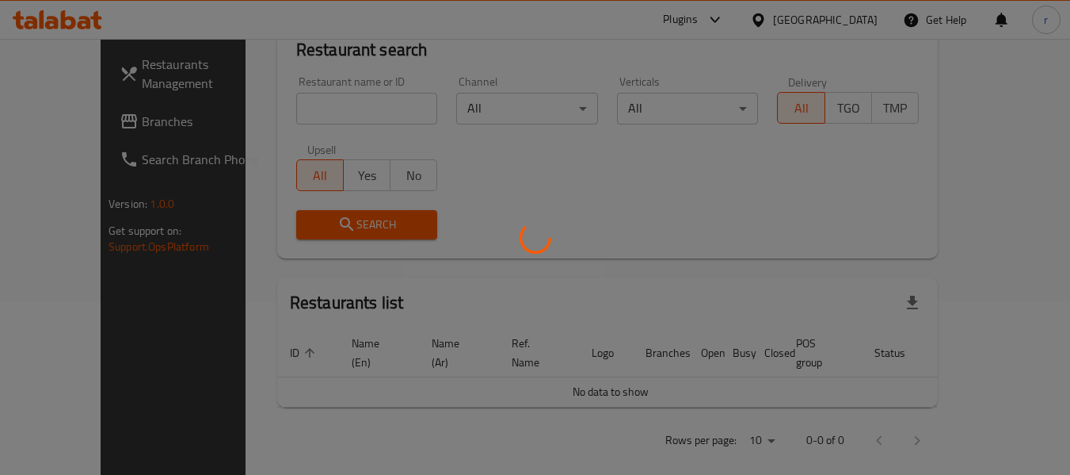
scroll to position [219, 0]
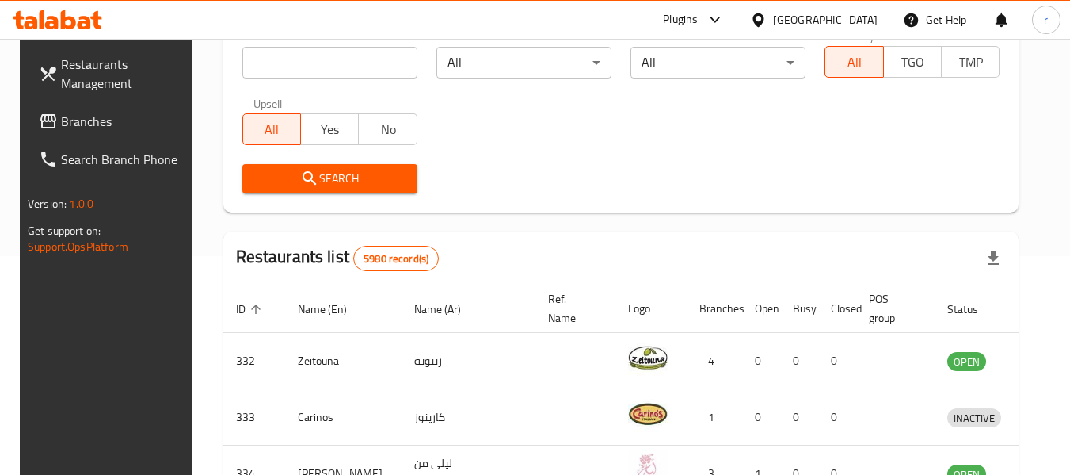
click at [74, 121] on span "Branches" at bounding box center [123, 121] width 125 height 19
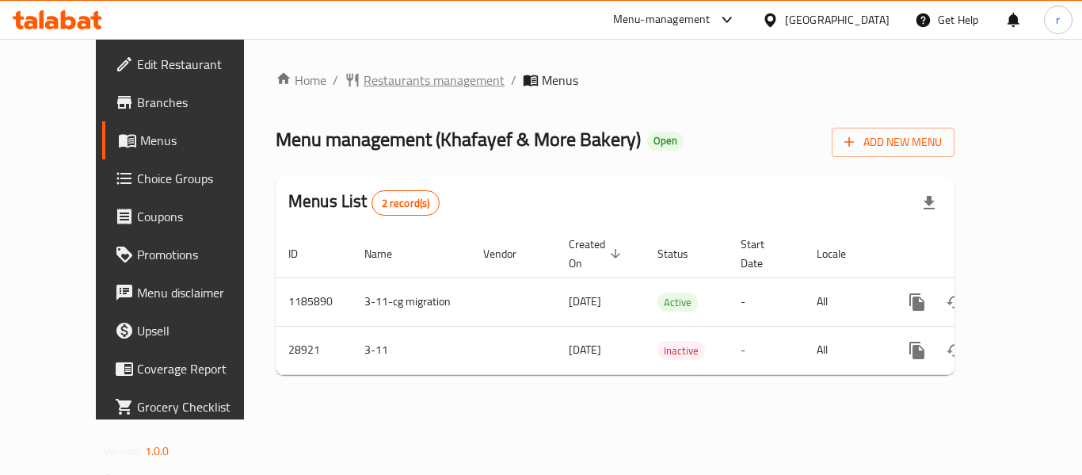
click at [364, 71] on span "Restaurants management" at bounding box center [434, 80] width 141 height 19
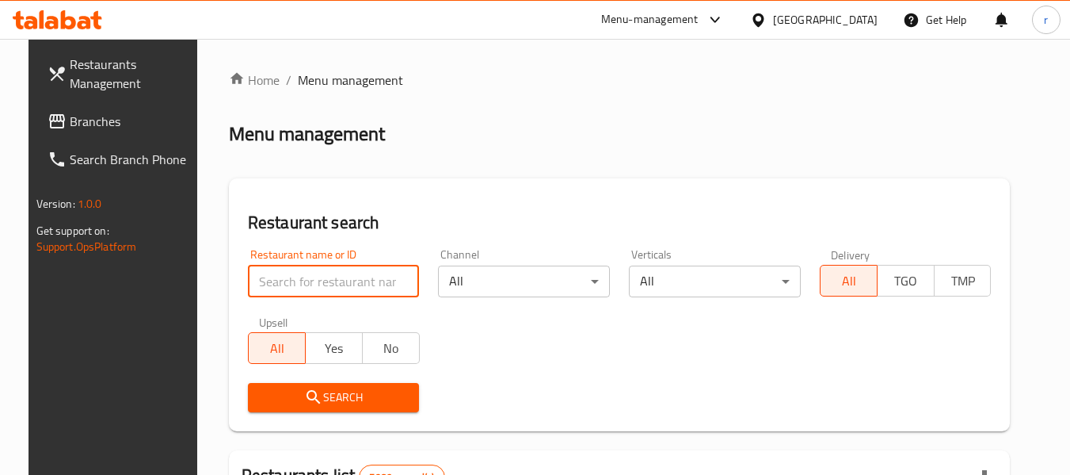
click at [264, 278] on input "search" at bounding box center [334, 281] width 172 height 32
paste input "14936"
type input "14936"
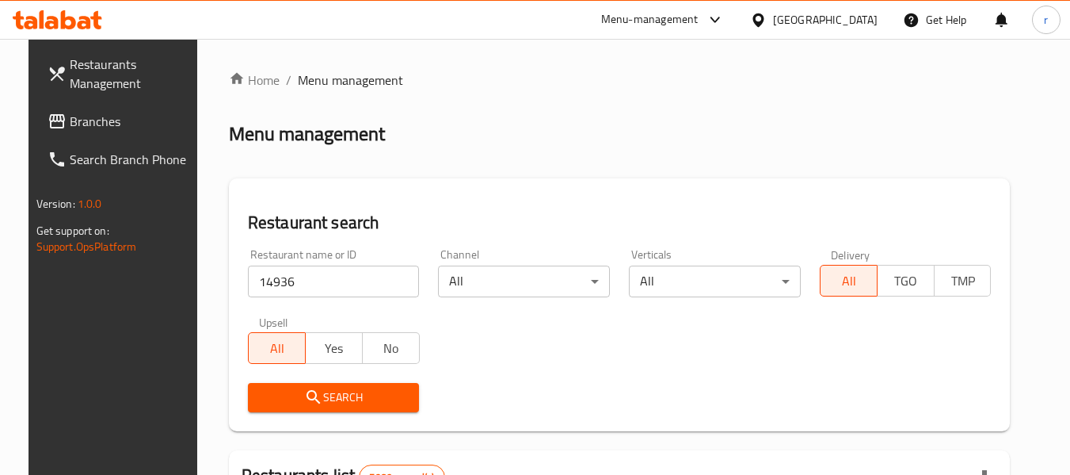
click at [331, 392] on span "Search" at bounding box center [334, 397] width 147 height 20
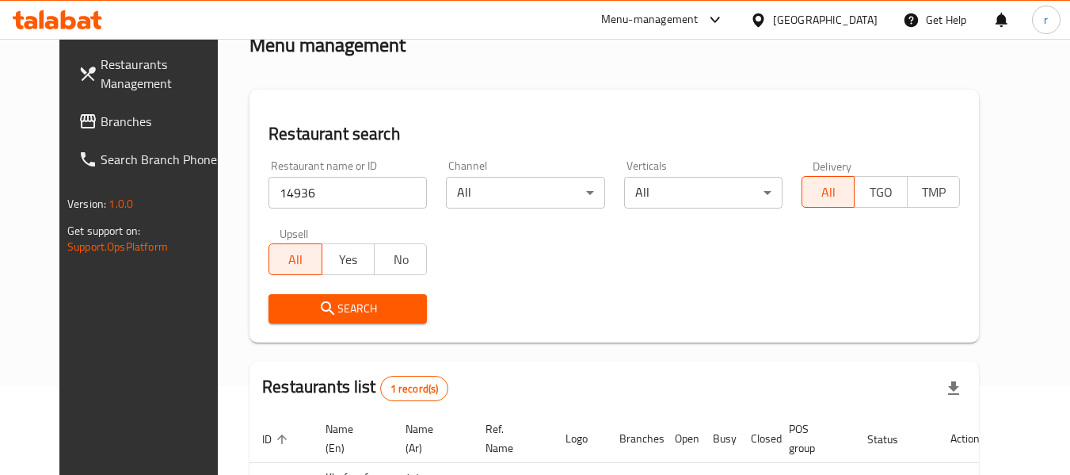
scroll to position [212, 0]
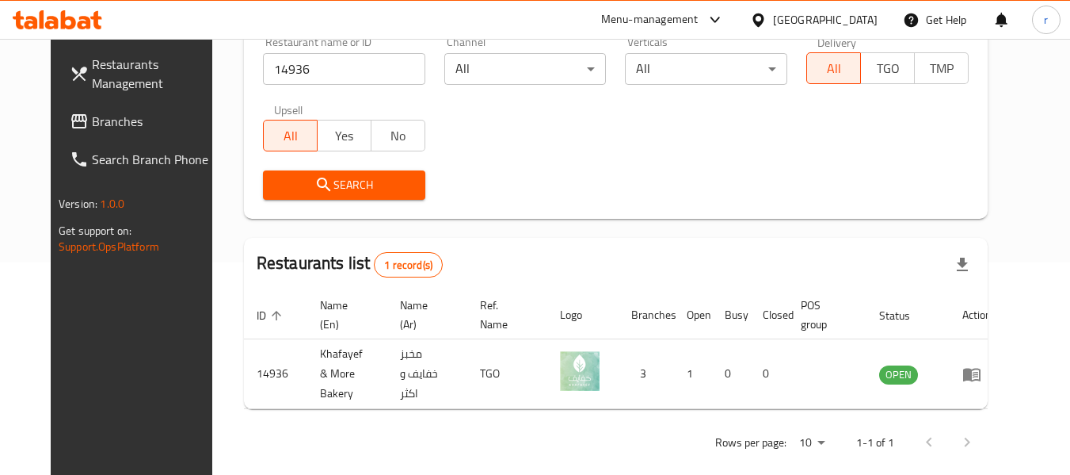
click at [840, 25] on div "[GEOGRAPHIC_DATA]" at bounding box center [825, 19] width 105 height 17
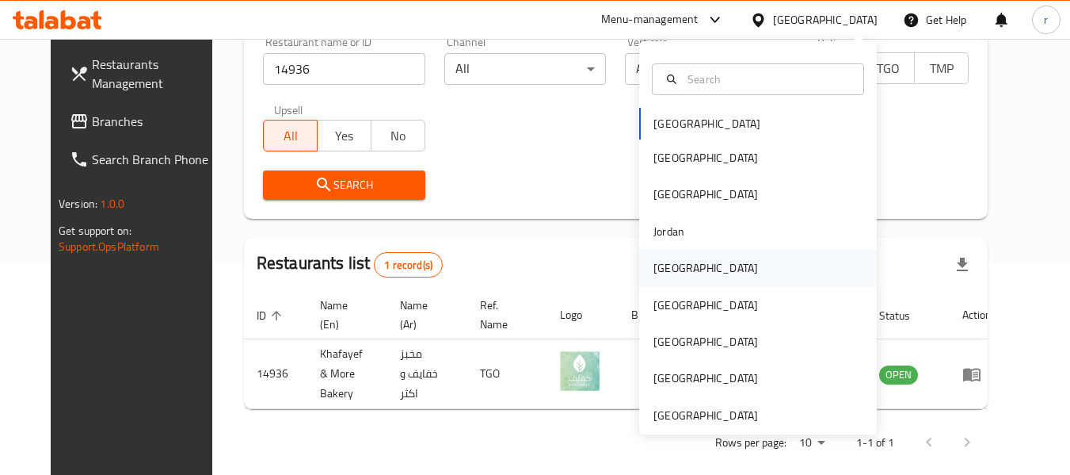
click at [654, 259] on div "[GEOGRAPHIC_DATA]" at bounding box center [706, 267] width 105 height 17
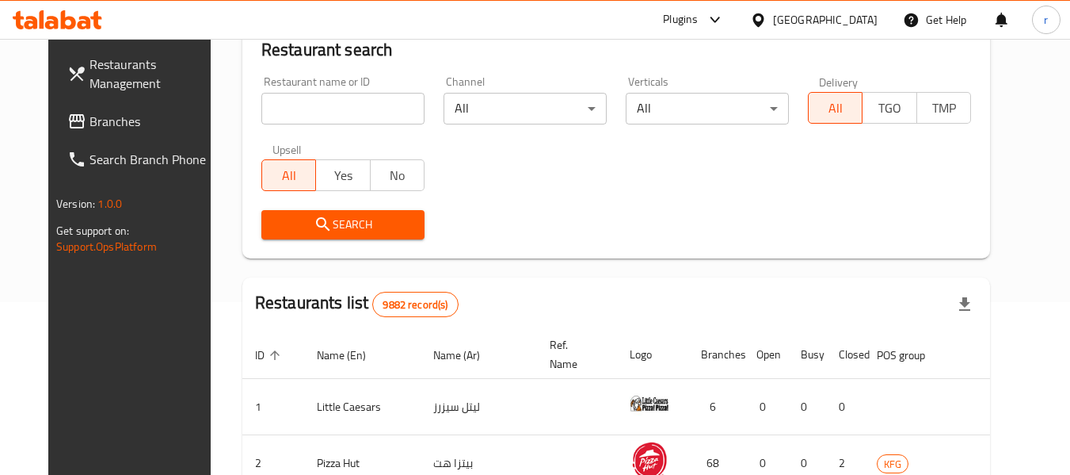
scroll to position [212, 0]
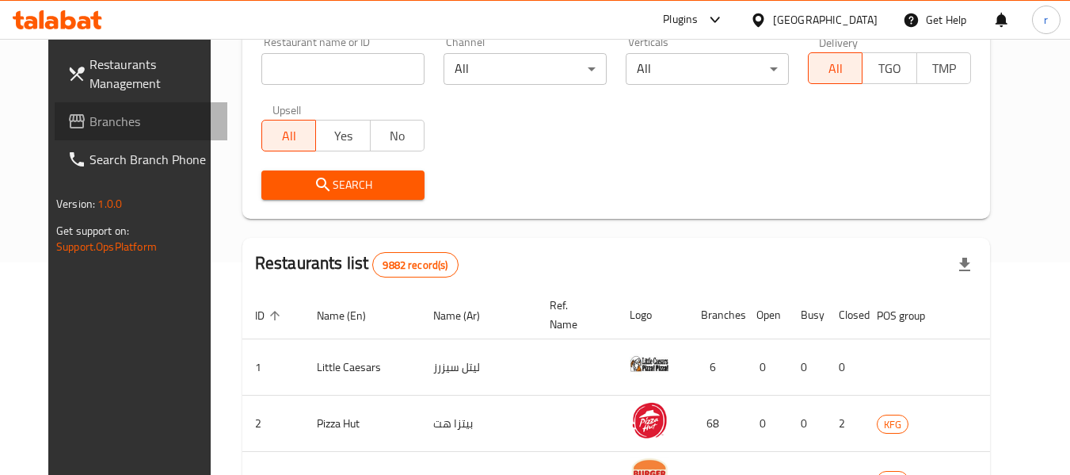
click at [90, 119] on span "Branches" at bounding box center [152, 121] width 125 height 19
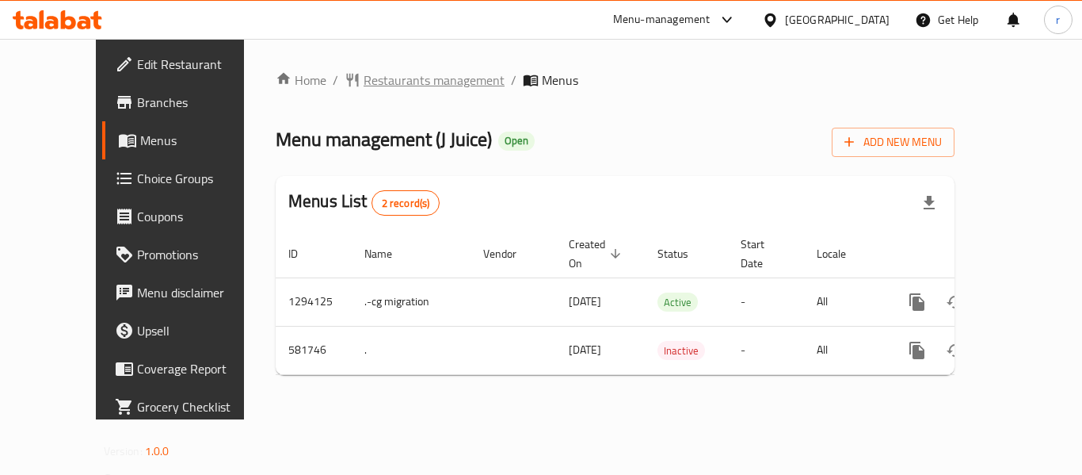
click at [364, 76] on span "Restaurants management" at bounding box center [434, 80] width 141 height 19
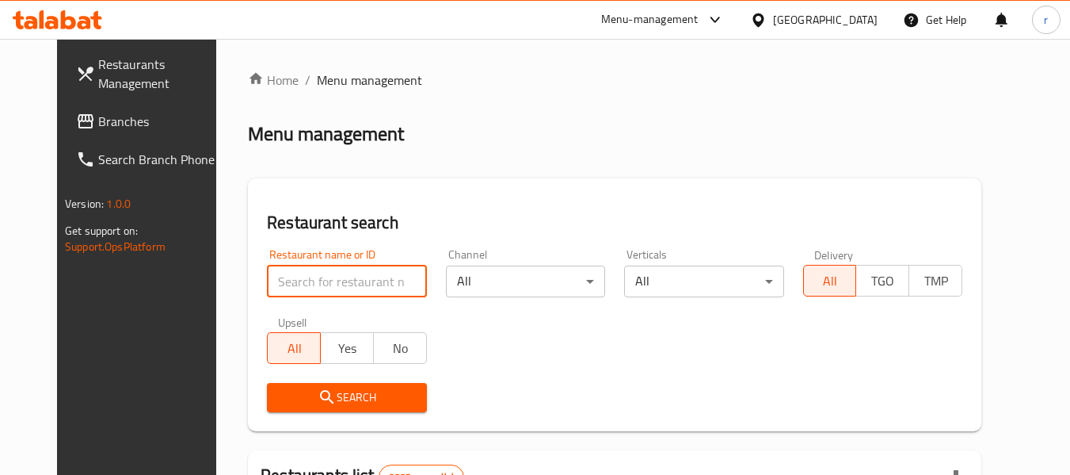
click at [295, 278] on input "search" at bounding box center [346, 281] width 159 height 32
paste input "636874"
type input "636874"
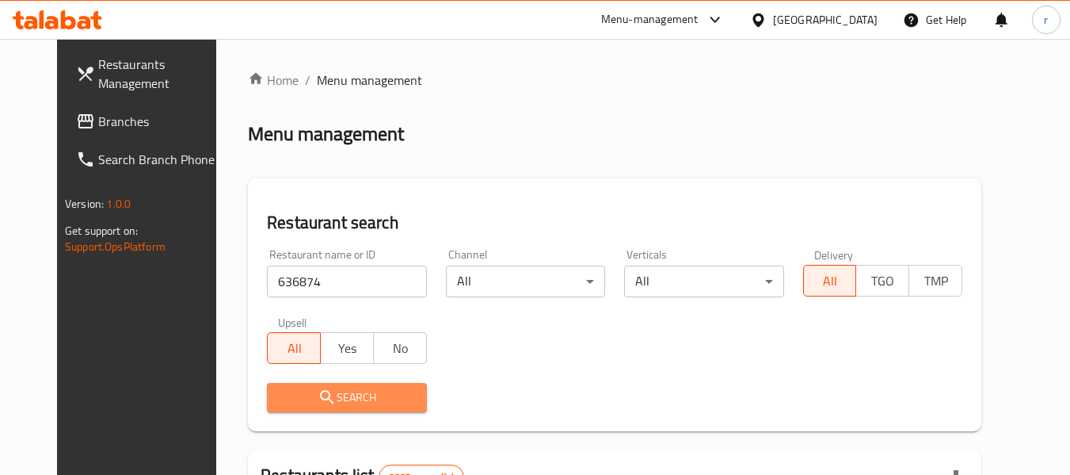
click at [337, 396] on span "Search" at bounding box center [347, 397] width 134 height 20
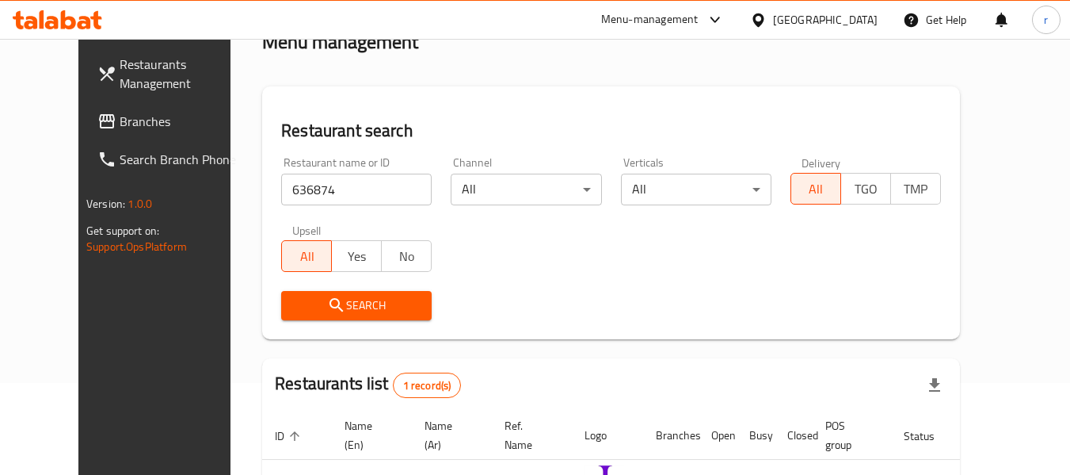
scroll to position [219, 0]
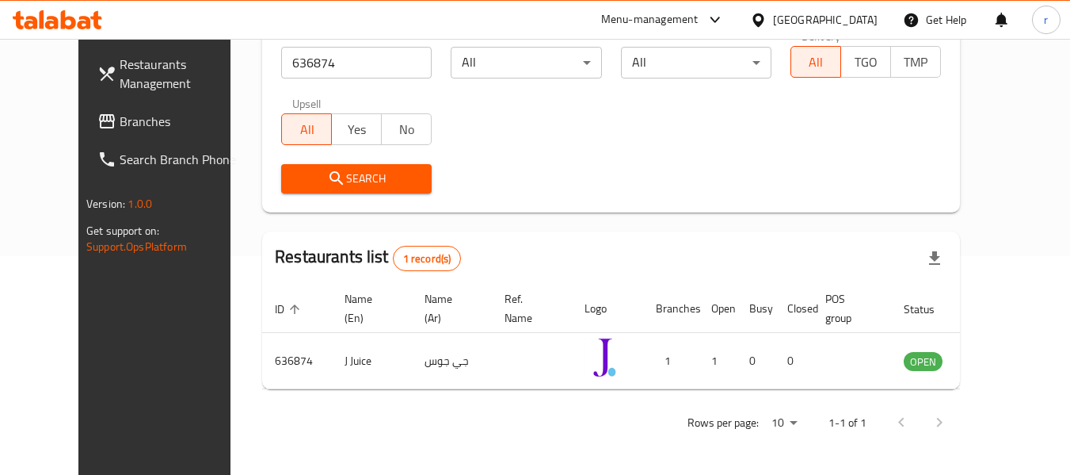
click at [767, 18] on icon at bounding box center [758, 20] width 17 height 17
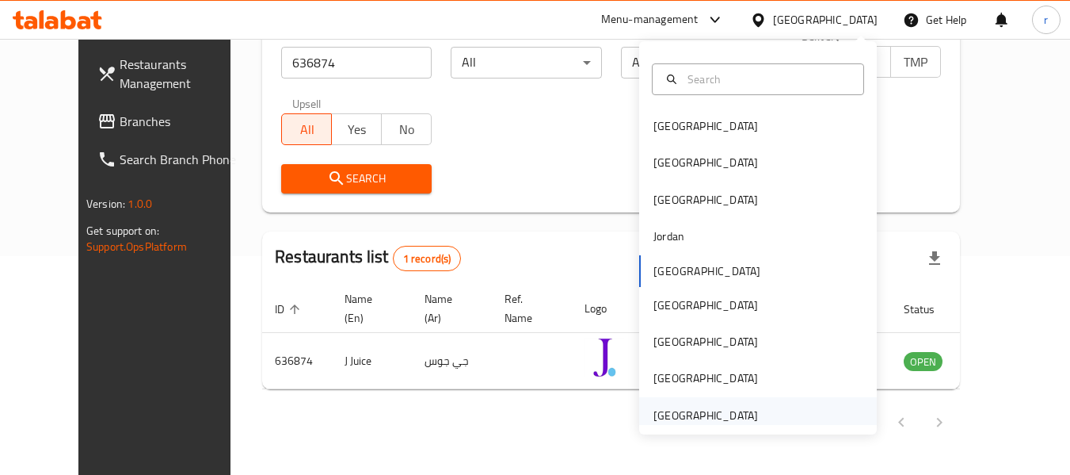
click at [682, 408] on div "[GEOGRAPHIC_DATA]" at bounding box center [706, 414] width 105 height 17
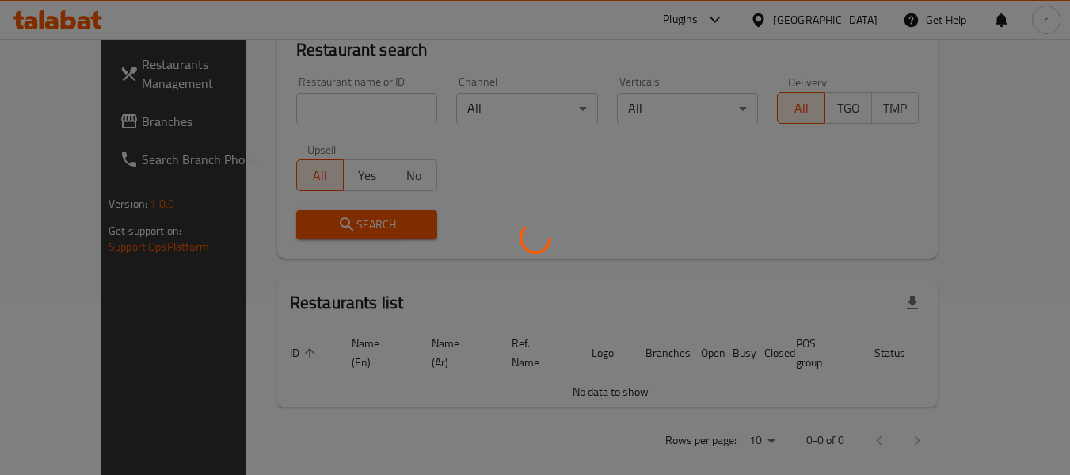
scroll to position [219, 0]
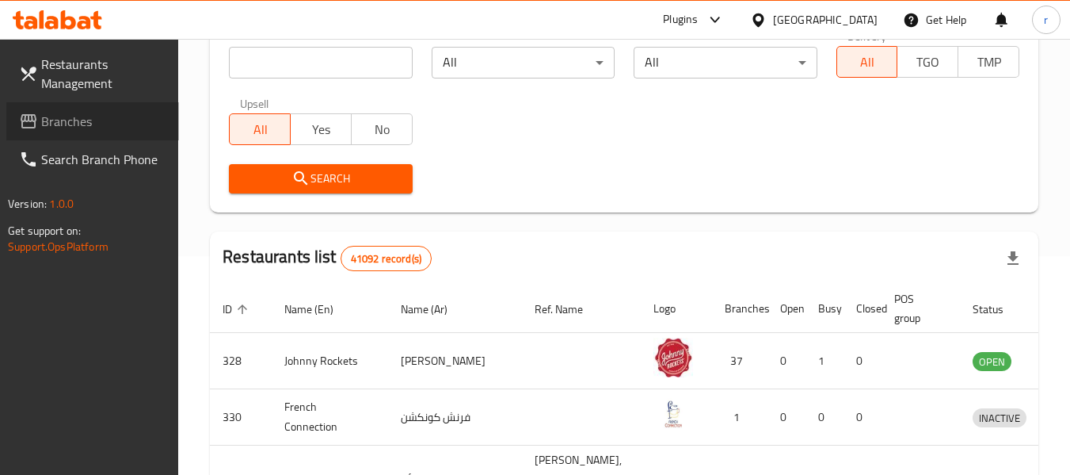
click at [76, 122] on span "Branches" at bounding box center [103, 121] width 125 height 19
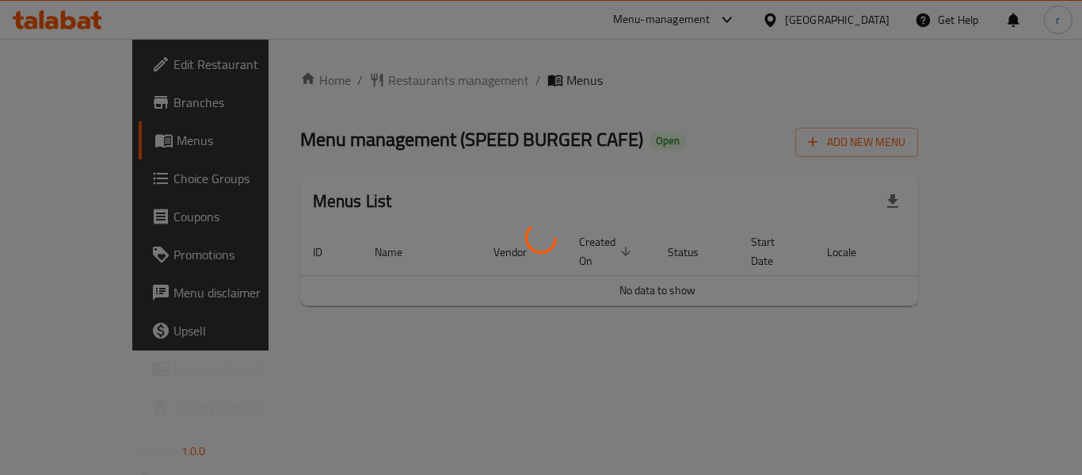
click at [372, 82] on div at bounding box center [541, 237] width 1082 height 475
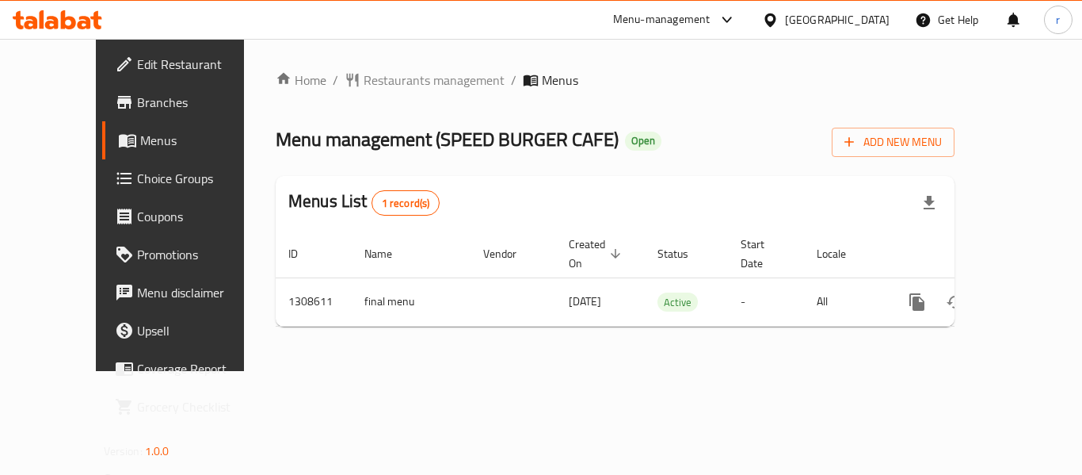
click at [372, 82] on span "Restaurants management" at bounding box center [434, 80] width 141 height 19
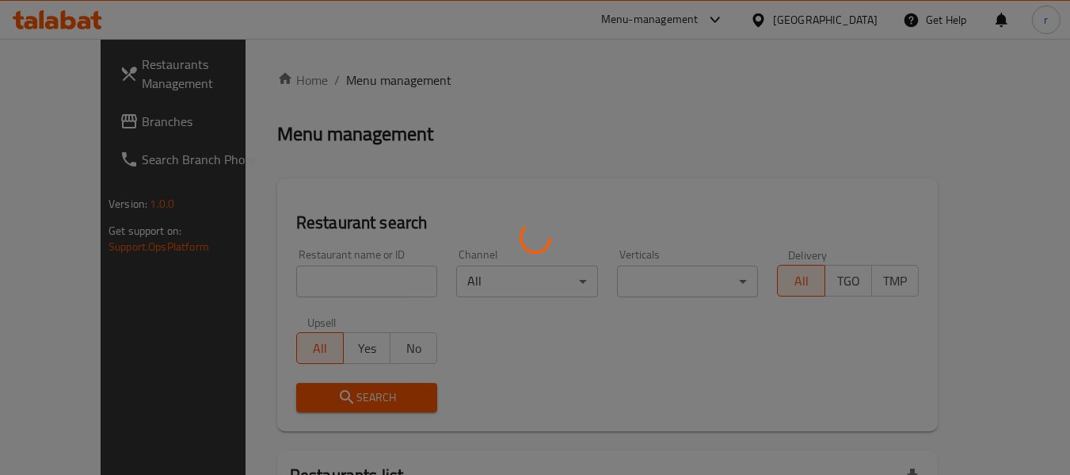
click at [289, 278] on div at bounding box center [535, 237] width 1070 height 475
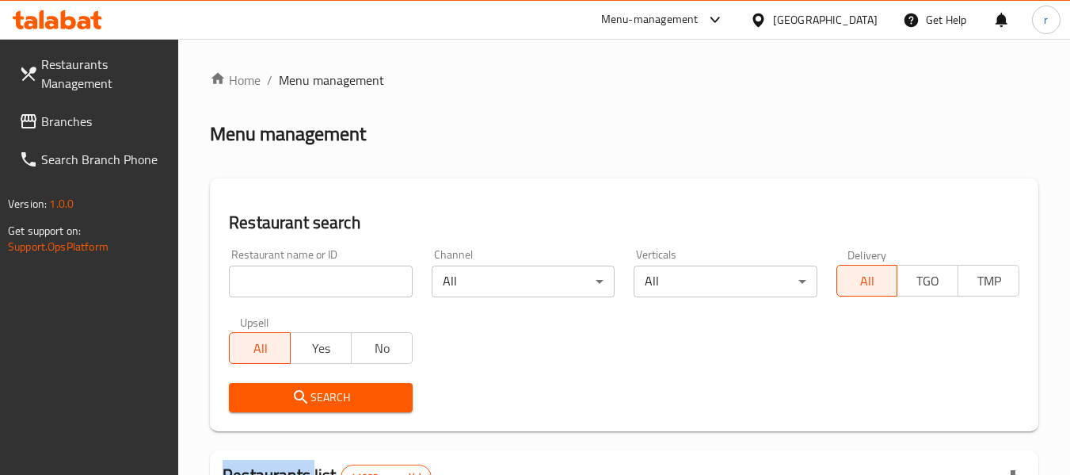
click at [289, 278] on input "search" at bounding box center [320, 281] width 183 height 32
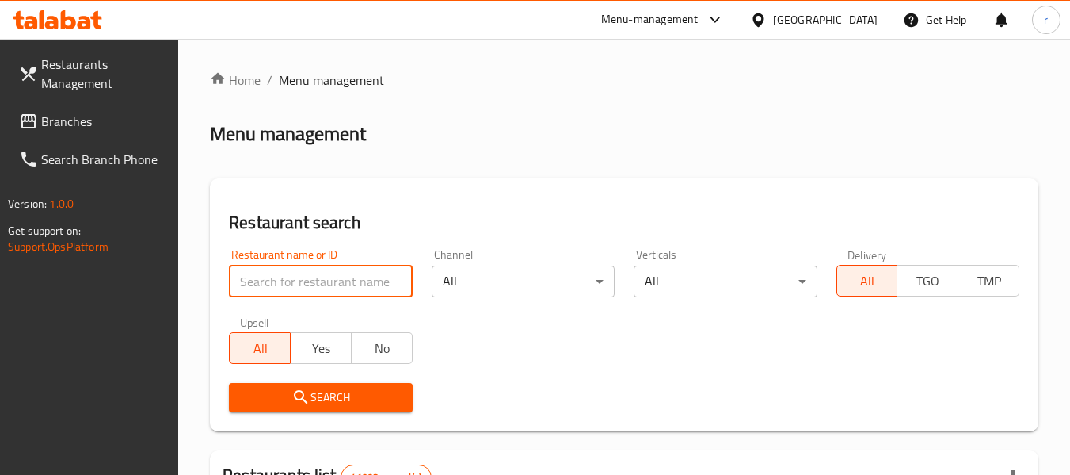
paste input "704954"
type input "704954"
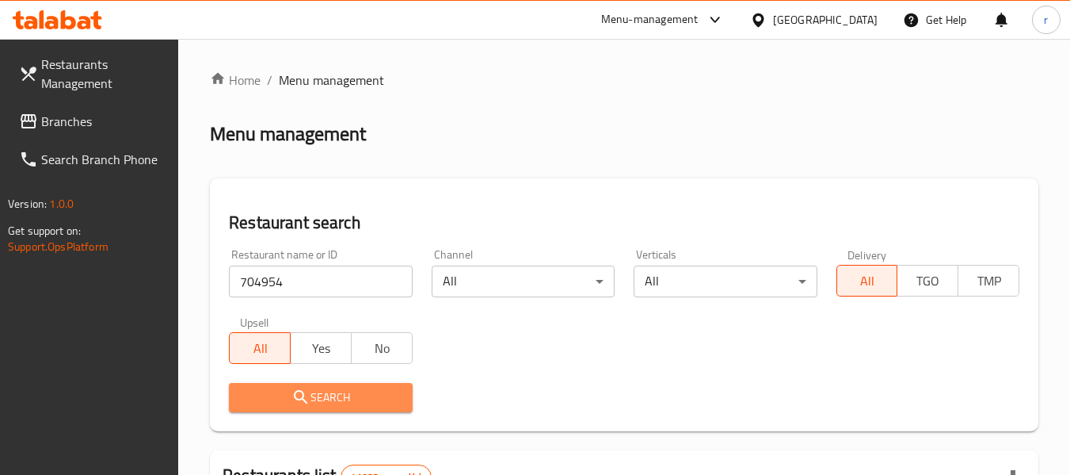
click at [299, 397] on icon "submit" at bounding box center [301, 396] width 19 height 19
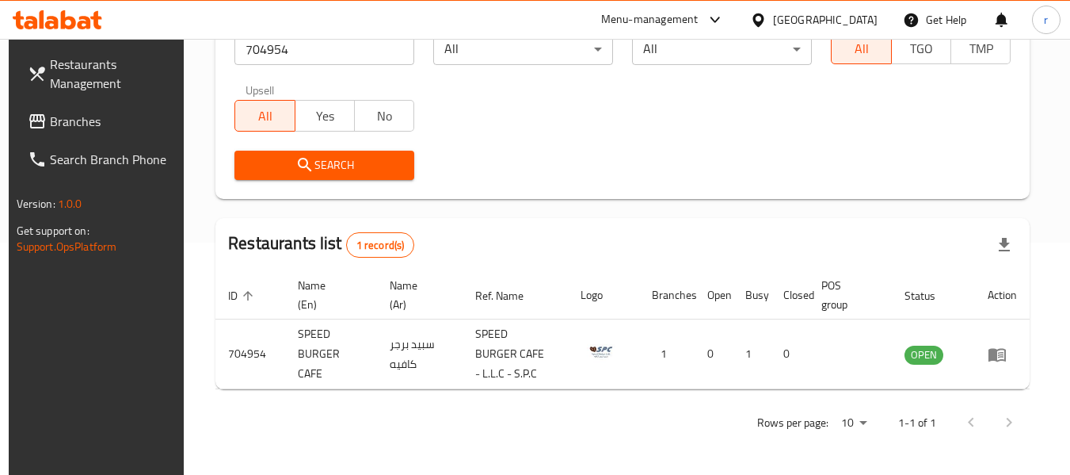
scroll to position [232, 0]
click at [83, 117] on span "Branches" at bounding box center [112, 121] width 125 height 19
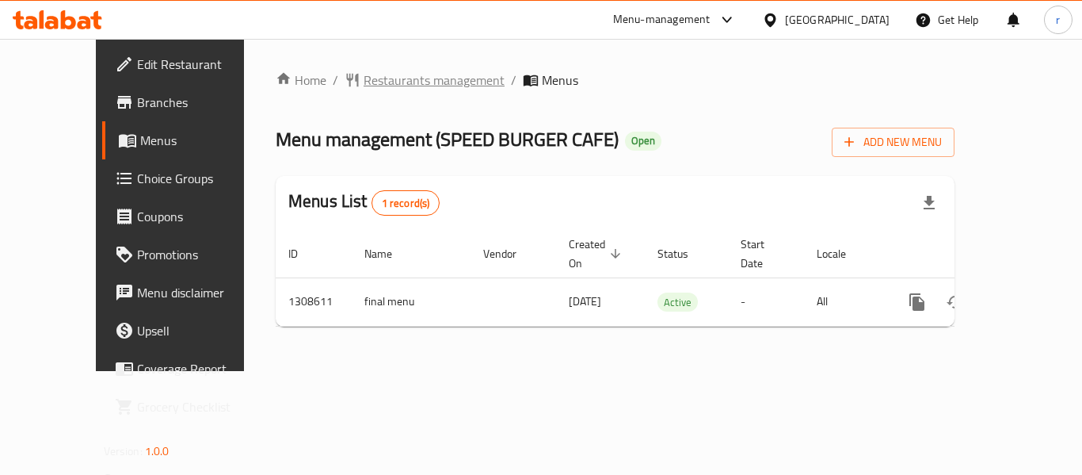
click at [364, 78] on span "Restaurants management" at bounding box center [434, 80] width 141 height 19
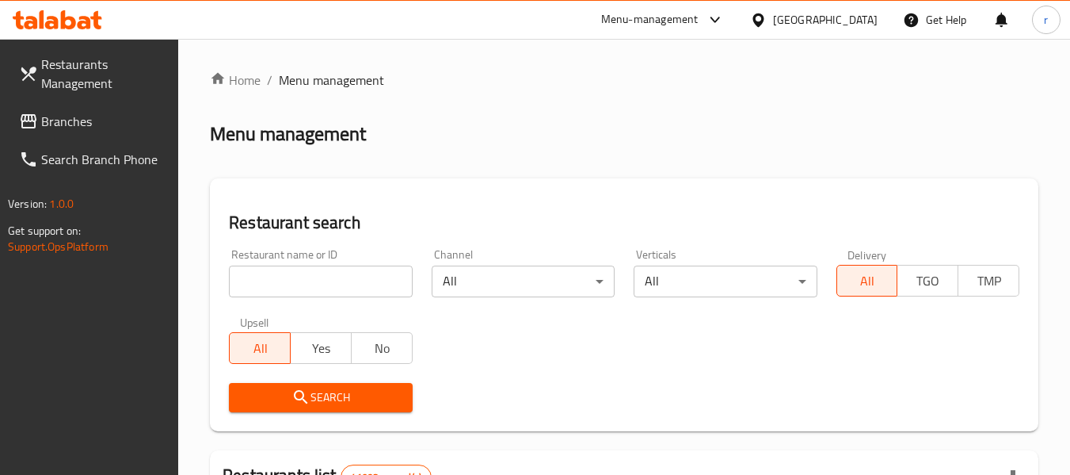
click at [297, 282] on input "search" at bounding box center [320, 281] width 183 height 32
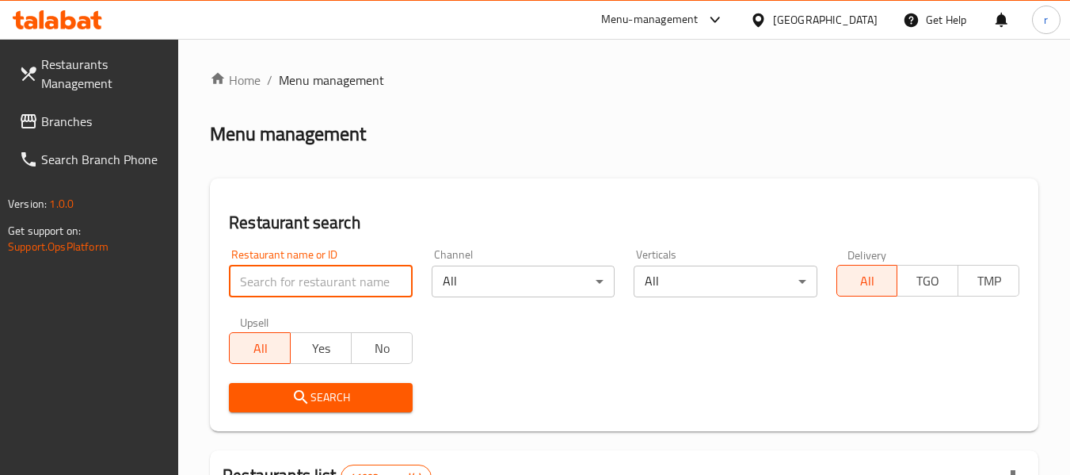
paste input "704954"
type input "704954"
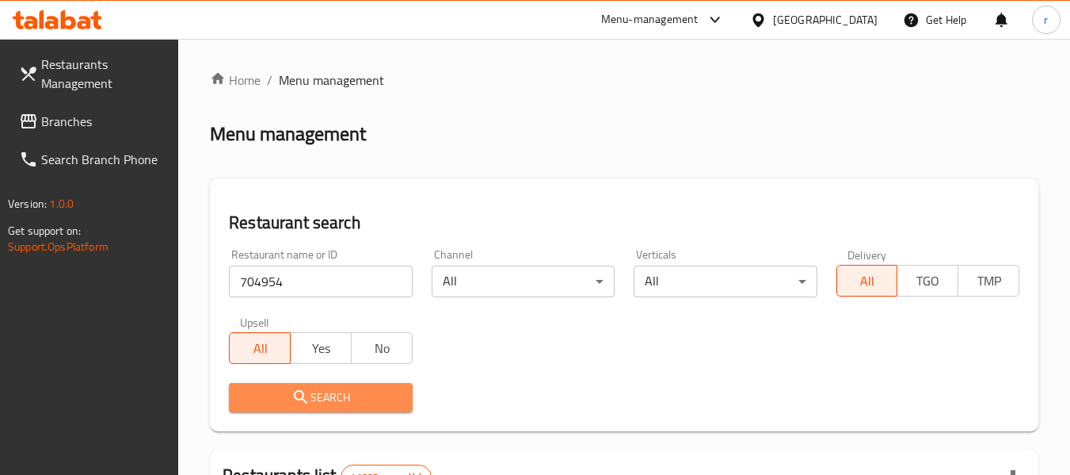
click at [335, 389] on span "Search" at bounding box center [321, 397] width 158 height 20
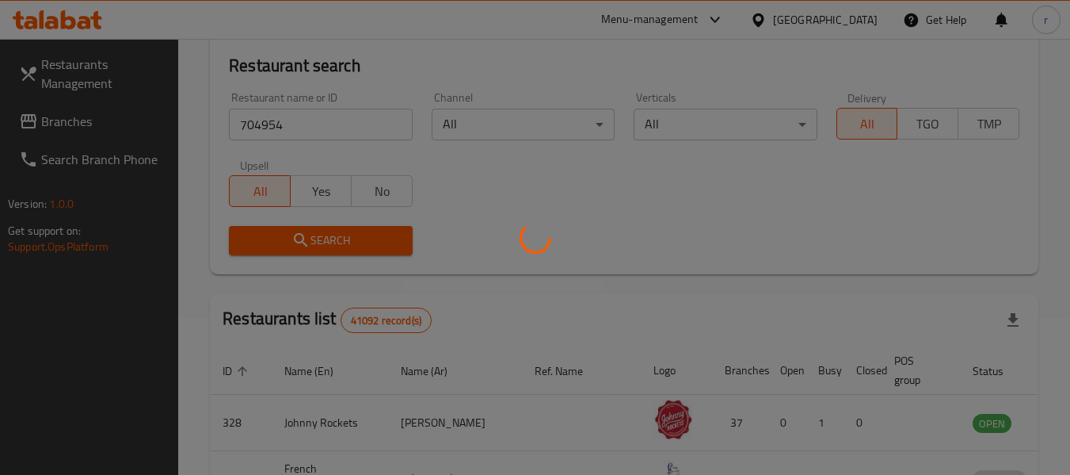
scroll to position [232, 0]
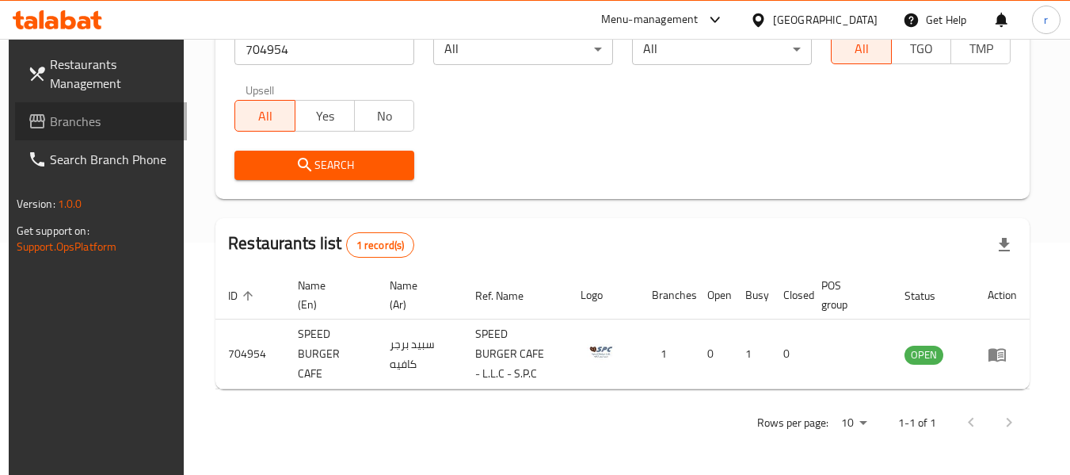
click at [63, 122] on span "Branches" at bounding box center [112, 121] width 125 height 19
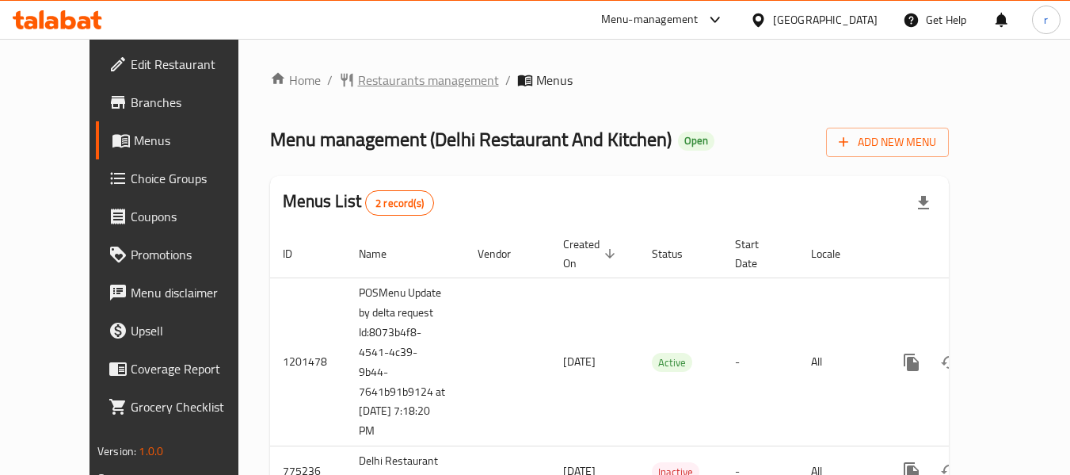
click at [407, 84] on span "Restaurants management" at bounding box center [428, 80] width 141 height 19
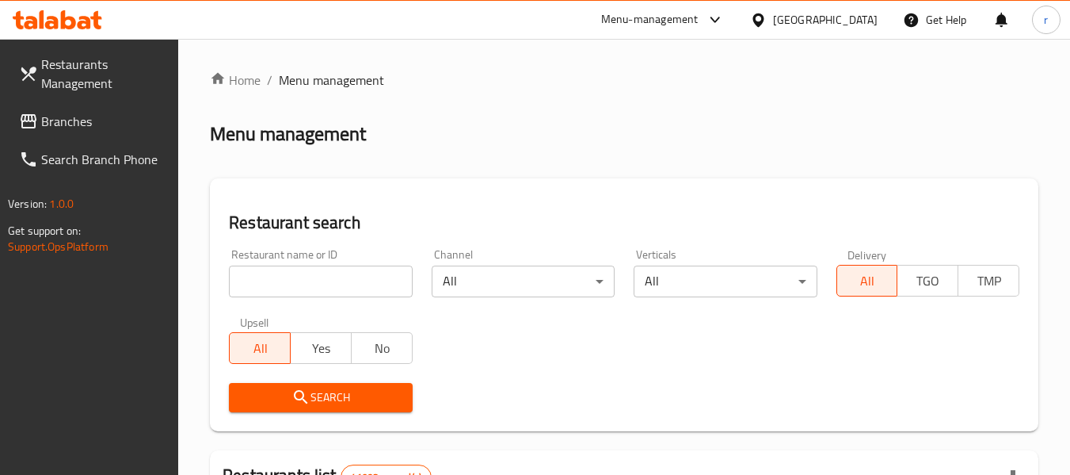
click at [288, 279] on input "search" at bounding box center [320, 281] width 183 height 32
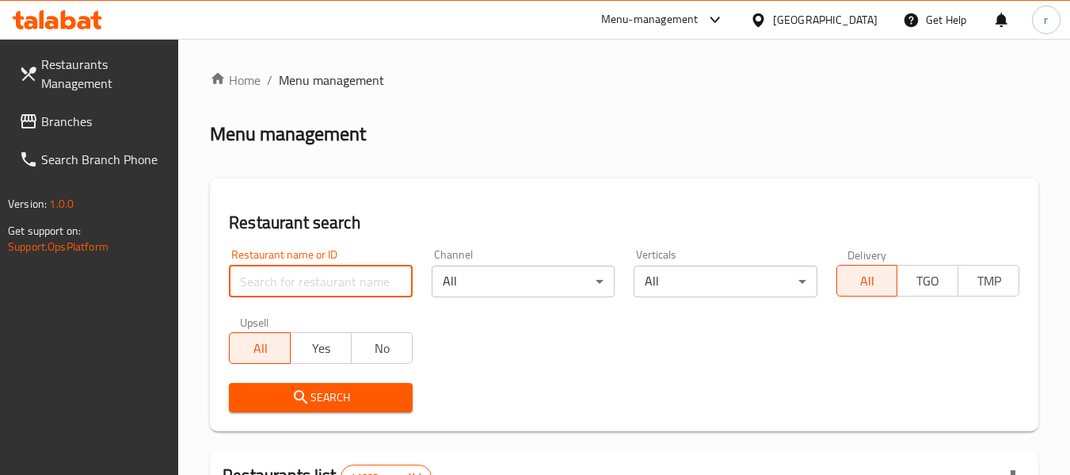
paste input "652122"
type input "652122"
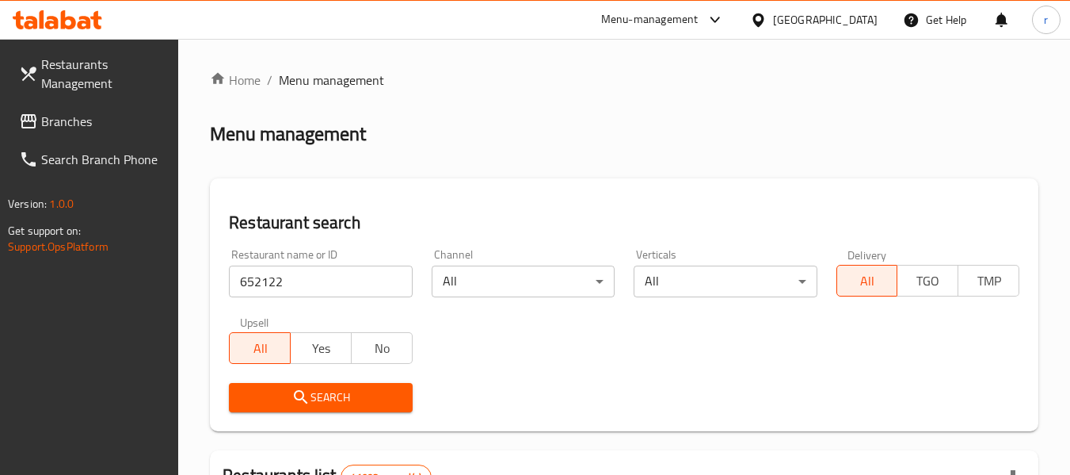
click at [297, 402] on icon "submit" at bounding box center [301, 396] width 19 height 19
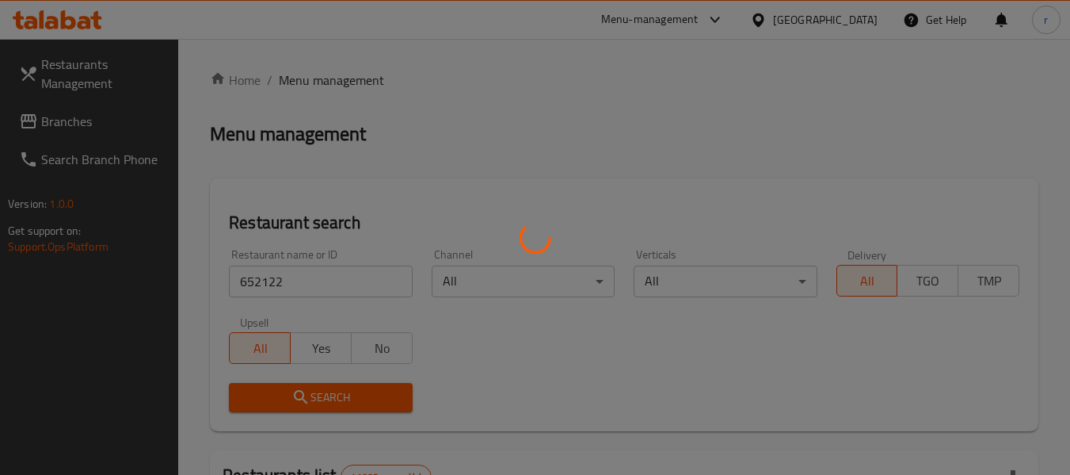
scroll to position [232, 0]
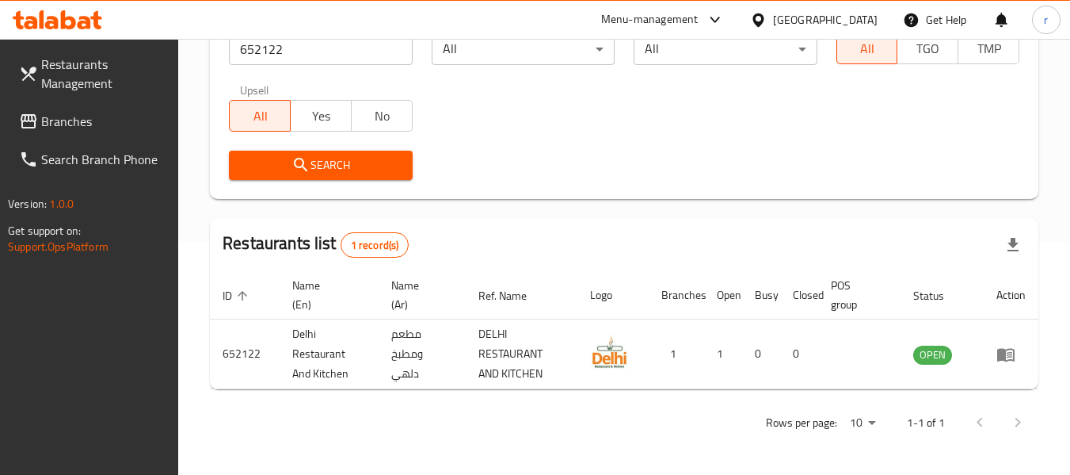
click at [93, 127] on span "Branches" at bounding box center [103, 121] width 125 height 19
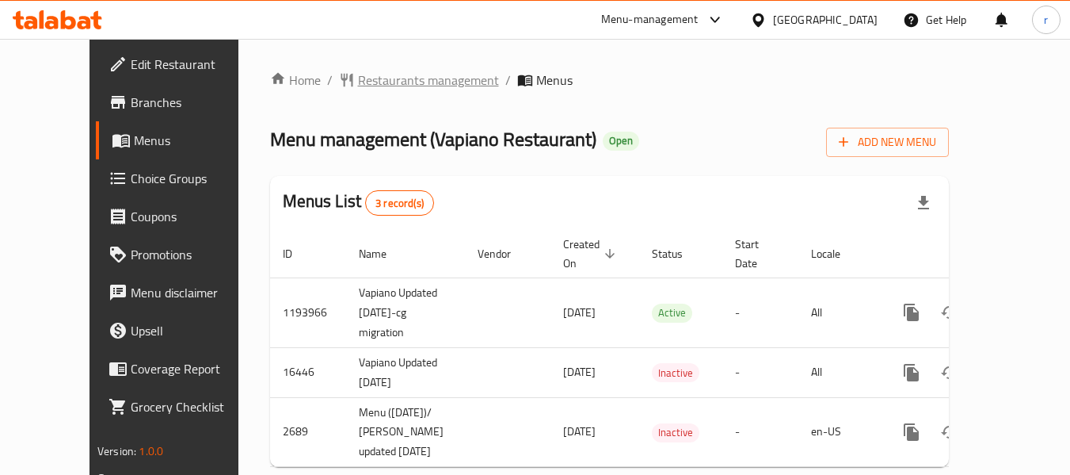
click at [358, 80] on span "Restaurants management" at bounding box center [428, 80] width 141 height 19
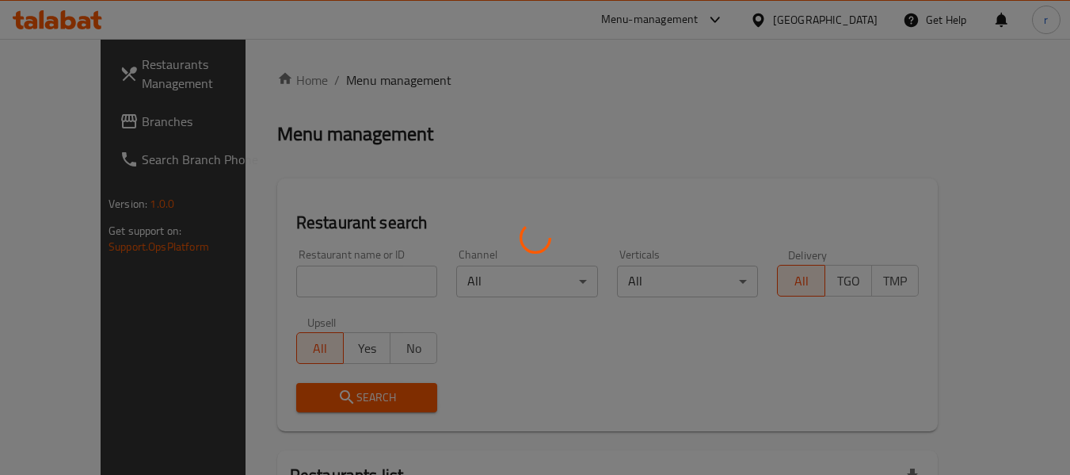
click at [285, 280] on div at bounding box center [535, 237] width 1070 height 475
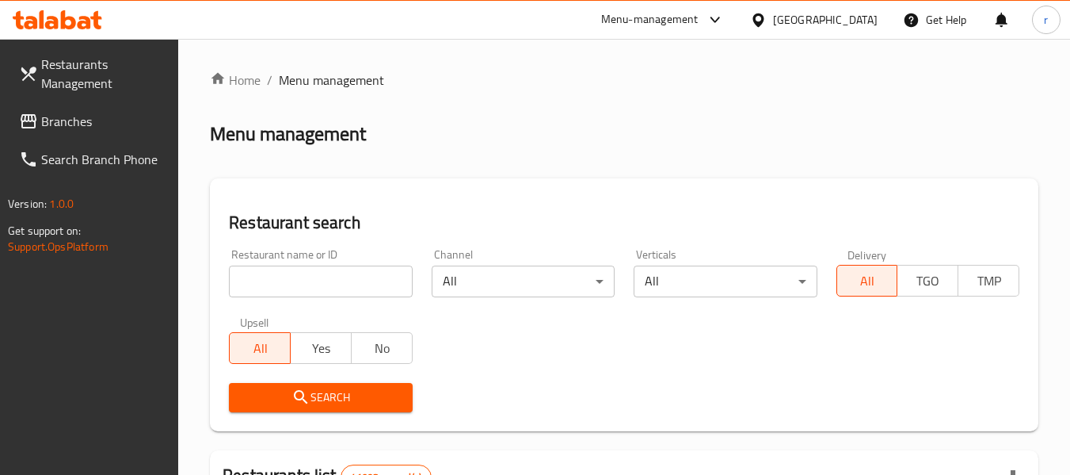
click at [307, 277] on input "search" at bounding box center [320, 281] width 183 height 32
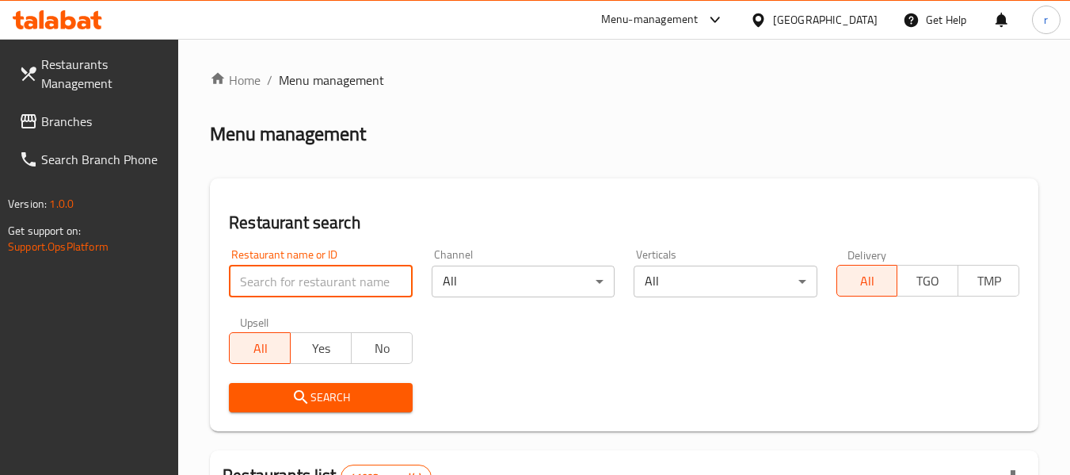
paste input "1804"
type input "1804"
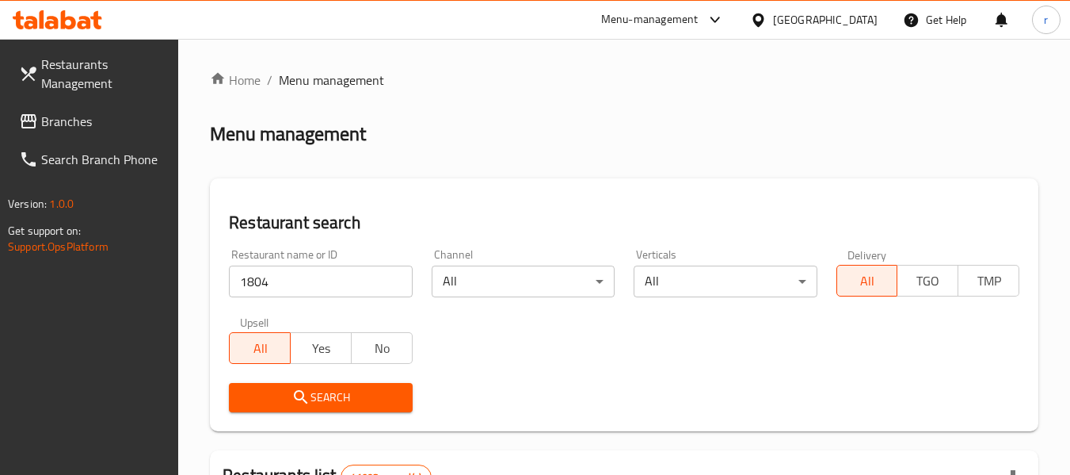
click at [317, 397] on span "Search" at bounding box center [321, 397] width 158 height 20
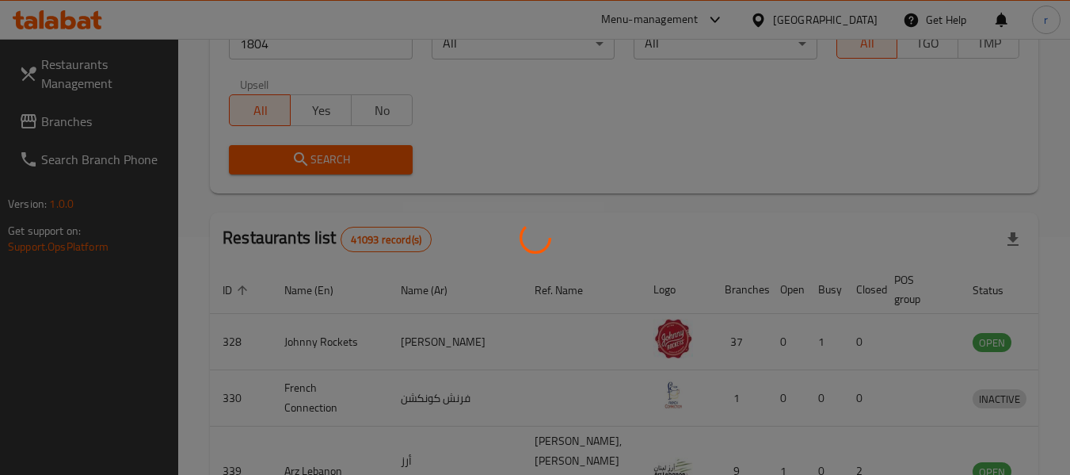
scroll to position [219, 0]
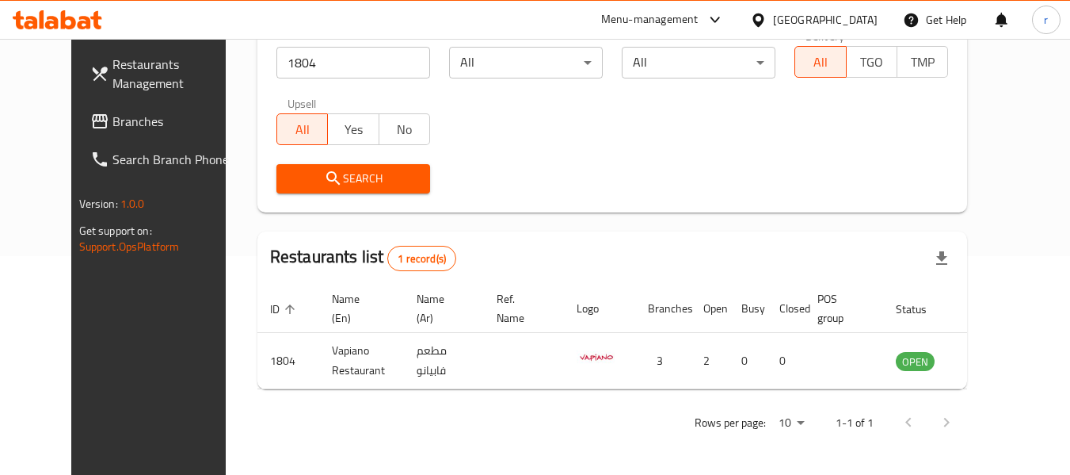
click at [112, 123] on span "Branches" at bounding box center [174, 121] width 125 height 19
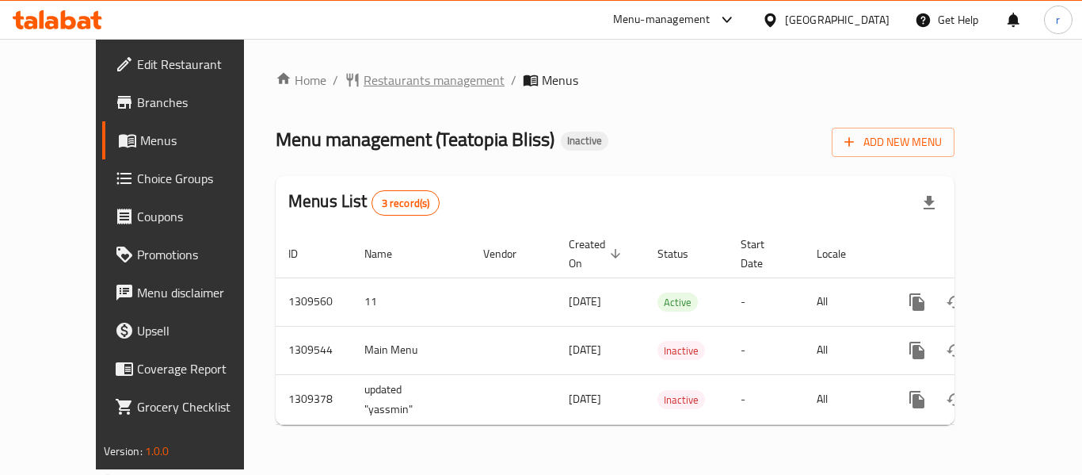
click at [364, 84] on span "Restaurants management" at bounding box center [434, 80] width 141 height 19
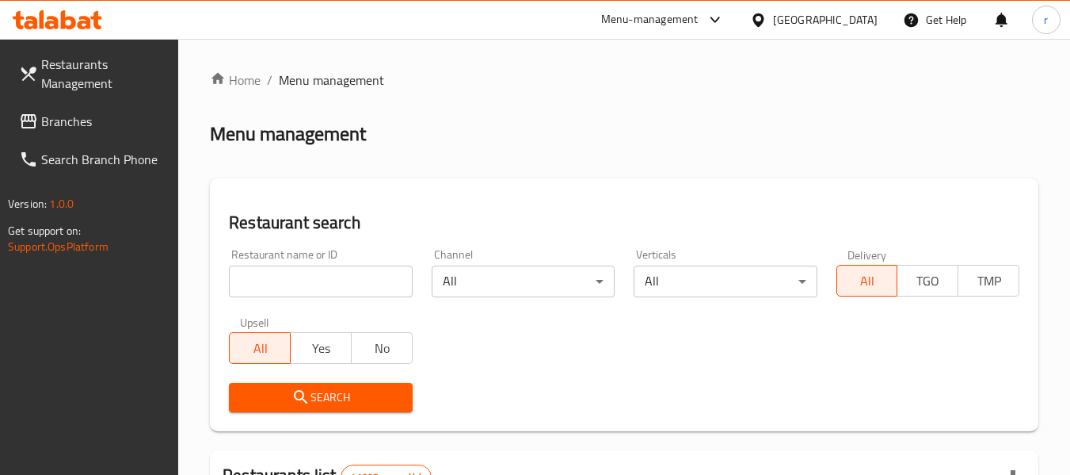
click at [333, 285] on input "search" at bounding box center [320, 281] width 183 height 32
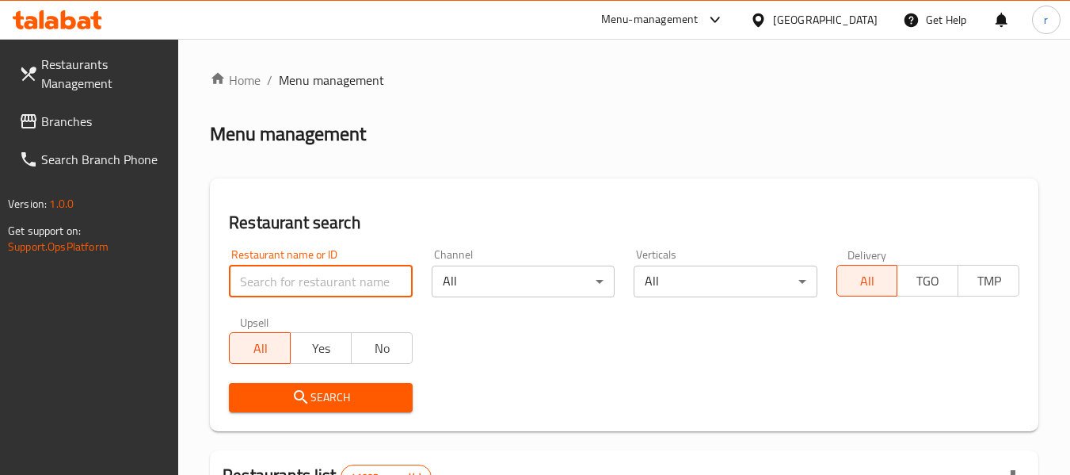
paste input "705159"
type input "705159"
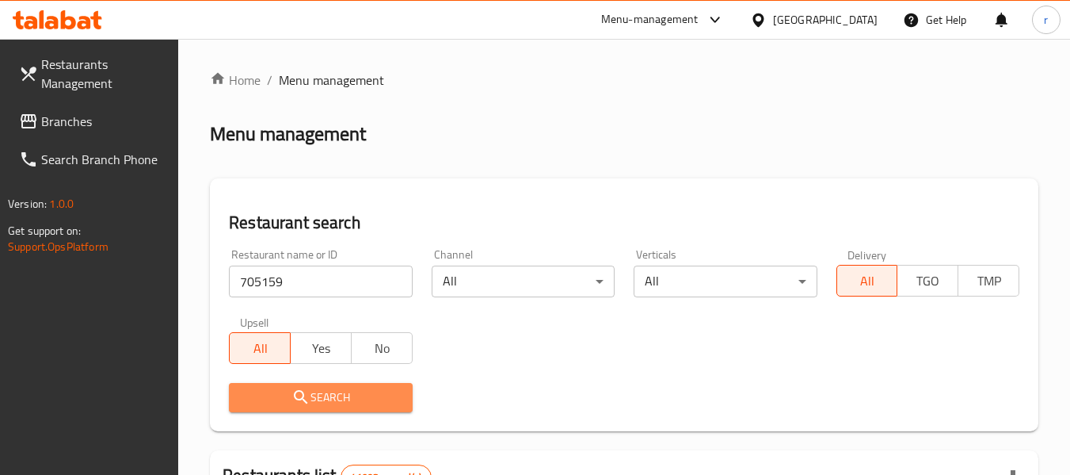
click at [314, 399] on span "Search" at bounding box center [321, 397] width 158 height 20
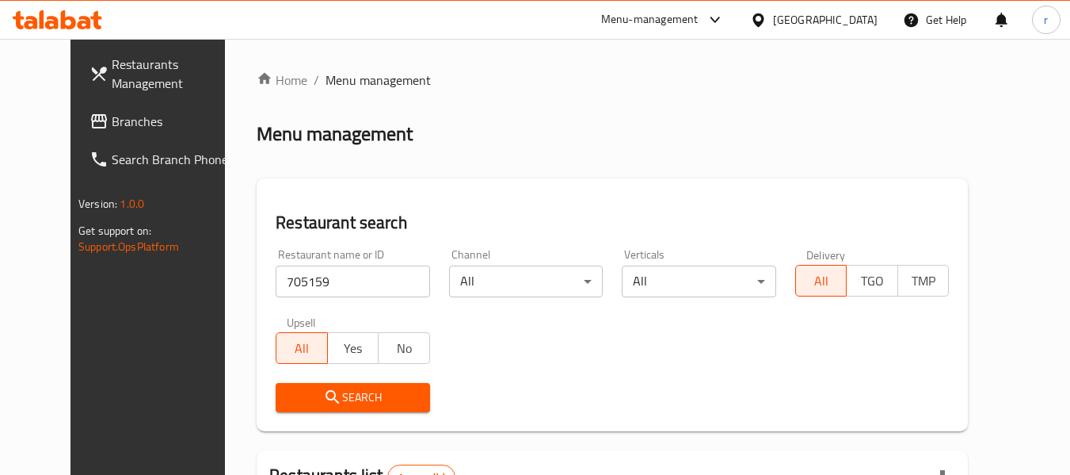
scroll to position [219, 0]
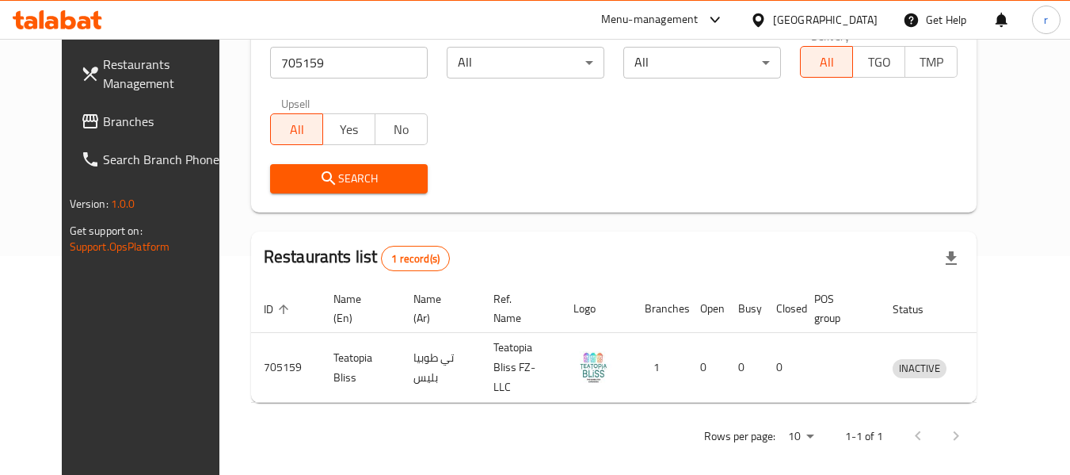
click at [837, 28] on div "[GEOGRAPHIC_DATA]" at bounding box center [825, 19] width 105 height 17
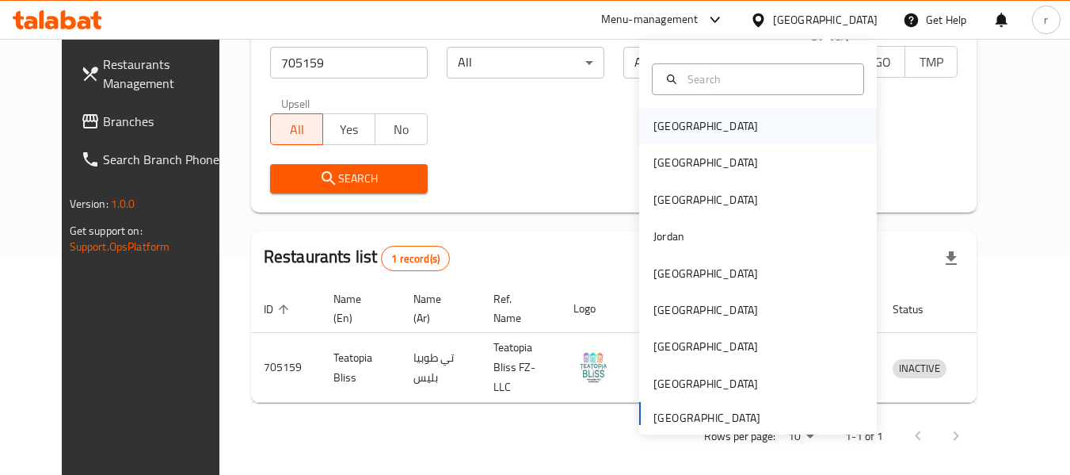
click at [673, 134] on div "[GEOGRAPHIC_DATA]" at bounding box center [706, 125] width 105 height 17
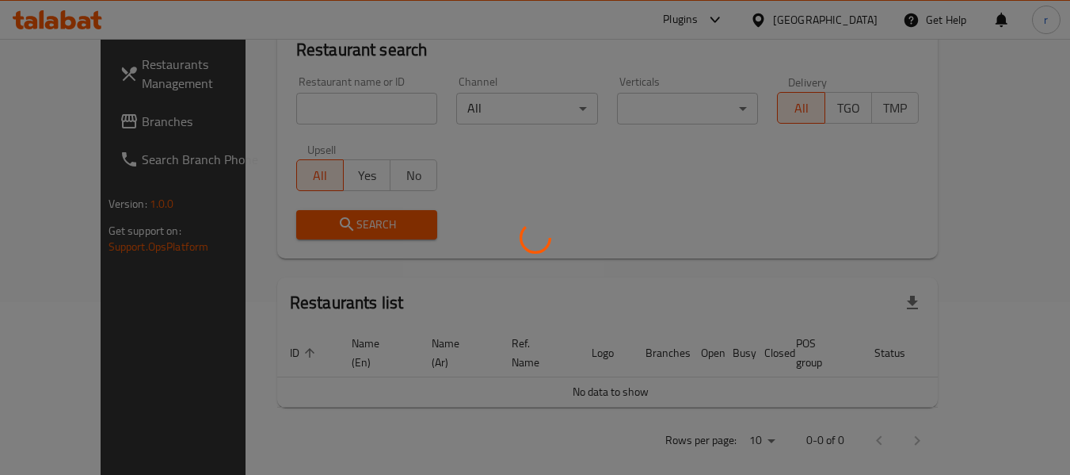
scroll to position [219, 0]
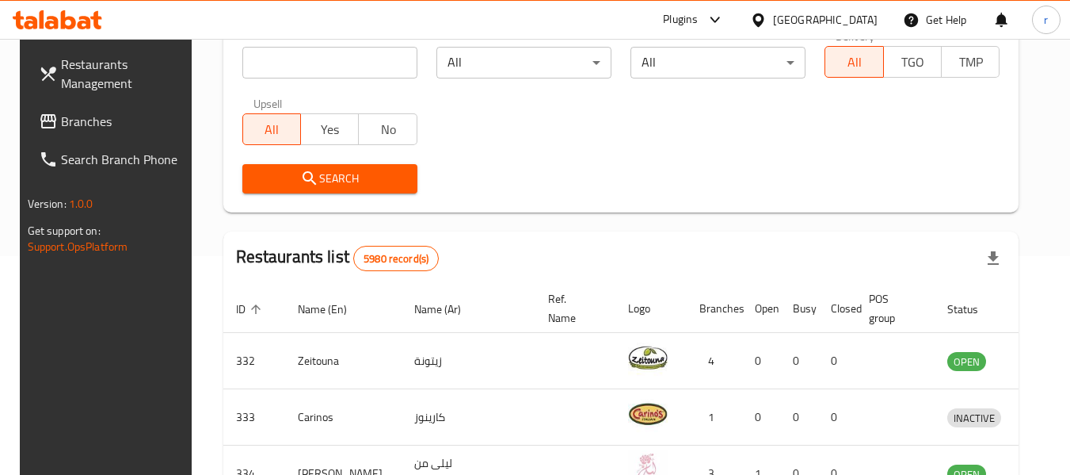
click at [61, 123] on span "Branches" at bounding box center [123, 121] width 125 height 19
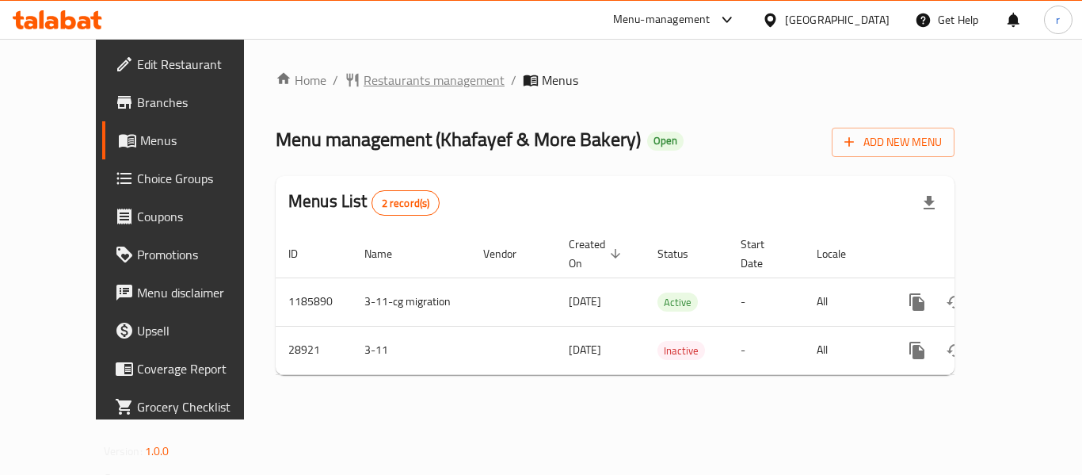
click at [364, 79] on span "Restaurants management" at bounding box center [434, 80] width 141 height 19
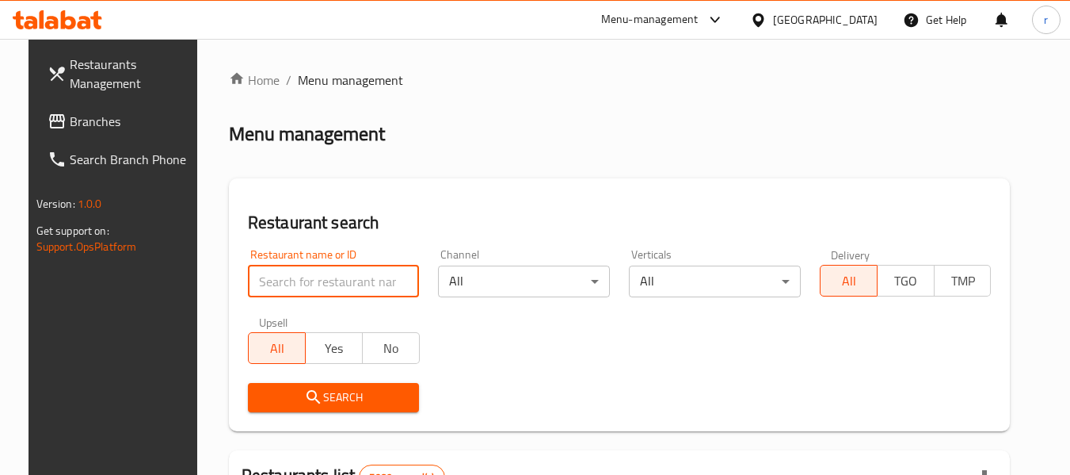
click at [305, 278] on input "search" at bounding box center [334, 281] width 172 height 32
paste input "14936"
type input "14936"
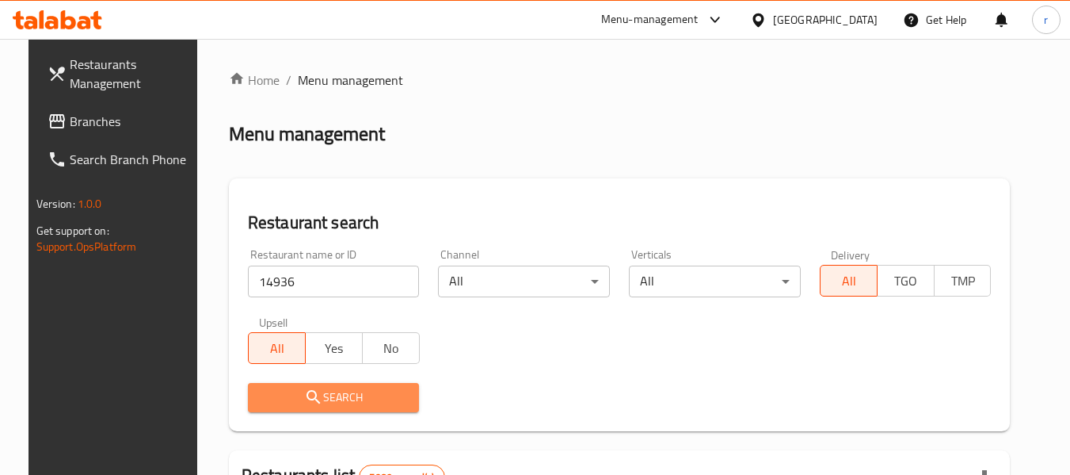
click at [310, 390] on icon "submit" at bounding box center [313, 396] width 19 height 19
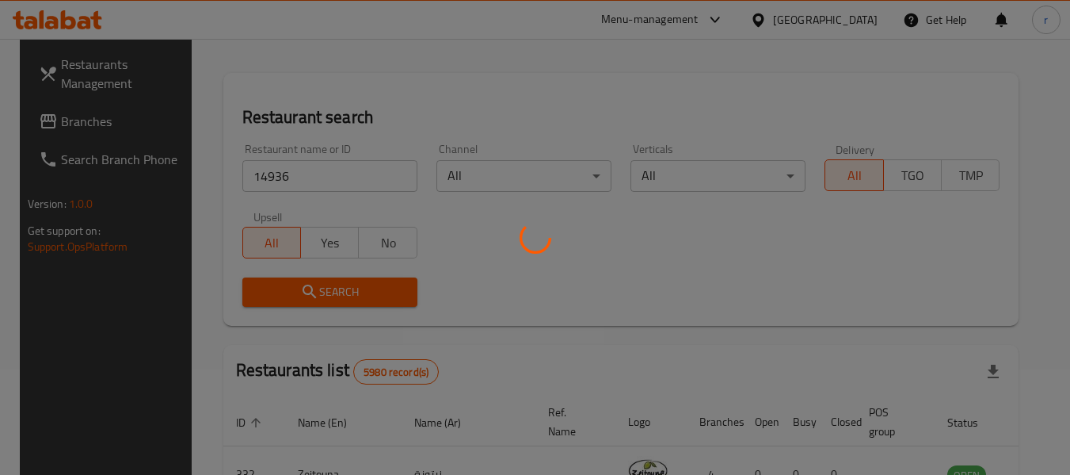
scroll to position [219, 0]
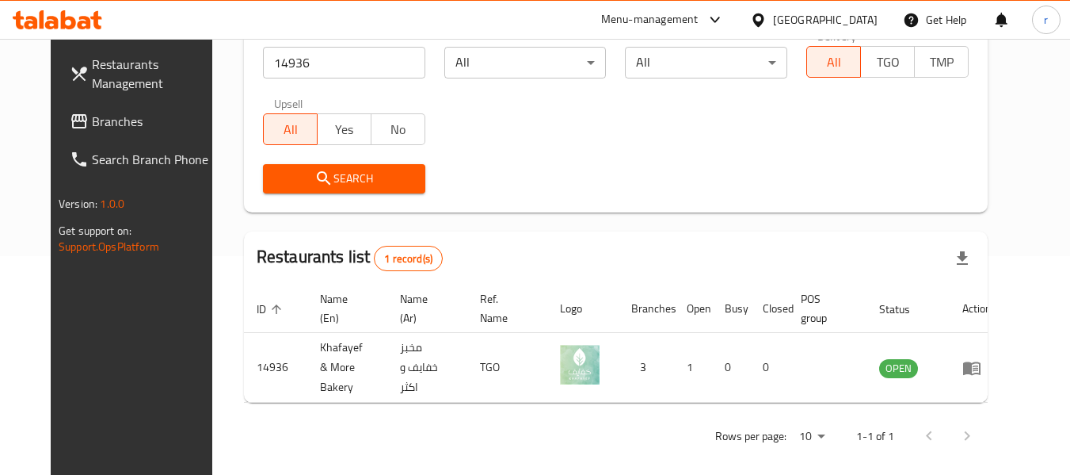
click at [764, 21] on icon at bounding box center [758, 19] width 11 height 13
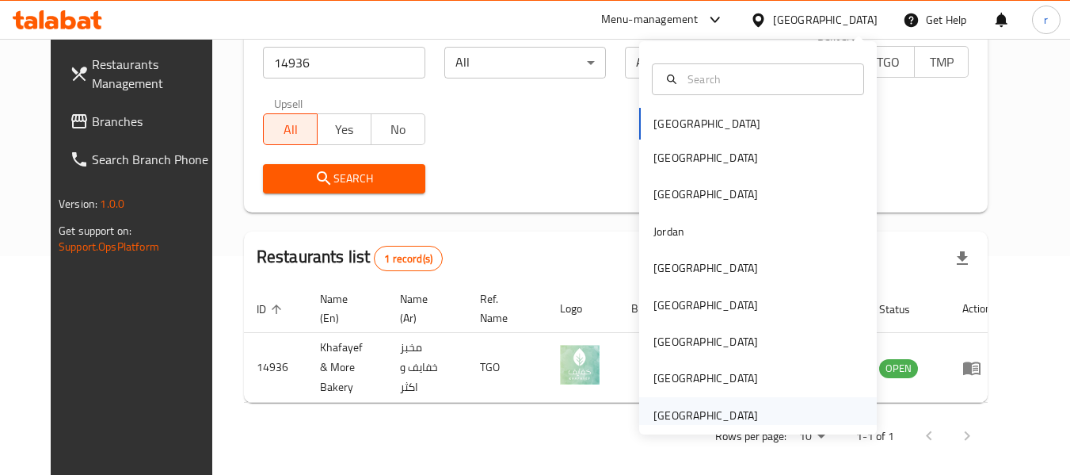
click at [696, 421] on div "[GEOGRAPHIC_DATA]" at bounding box center [706, 414] width 105 height 17
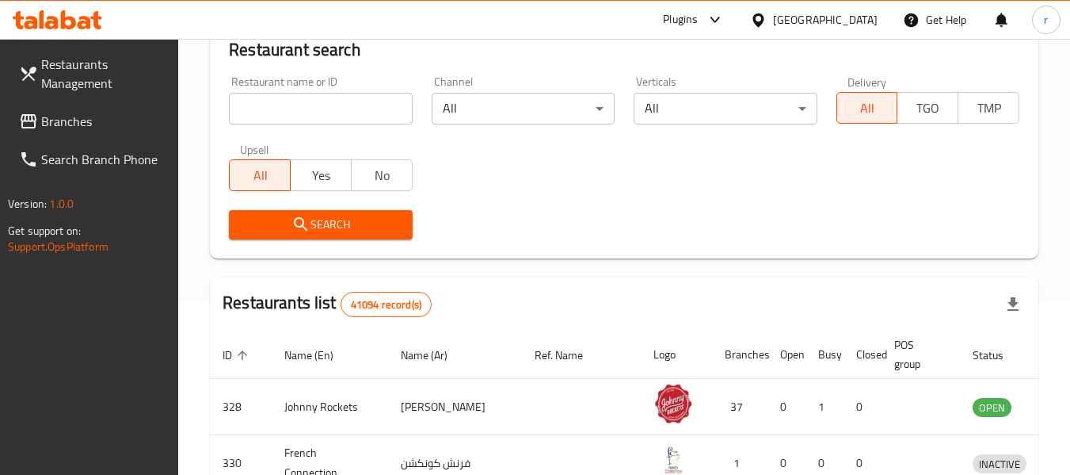
scroll to position [219, 0]
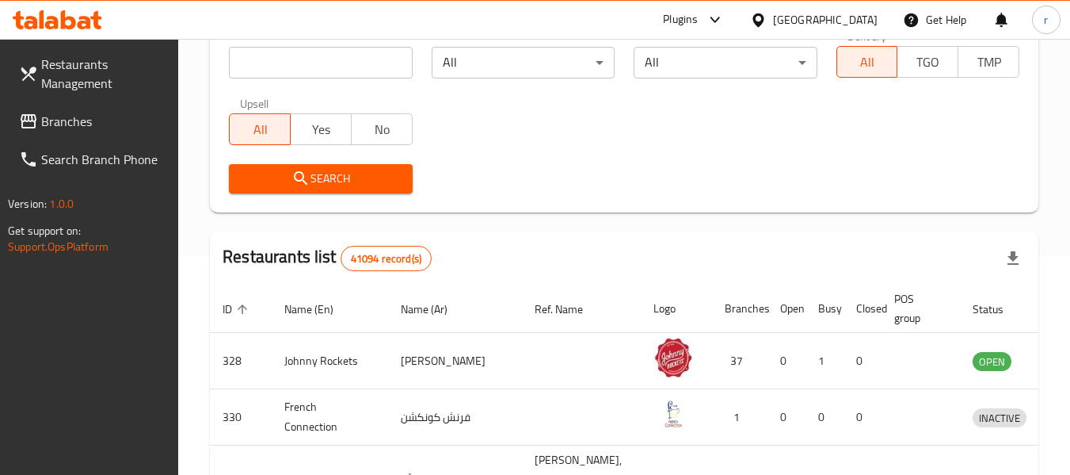
click at [73, 128] on span "Branches" at bounding box center [103, 121] width 125 height 19
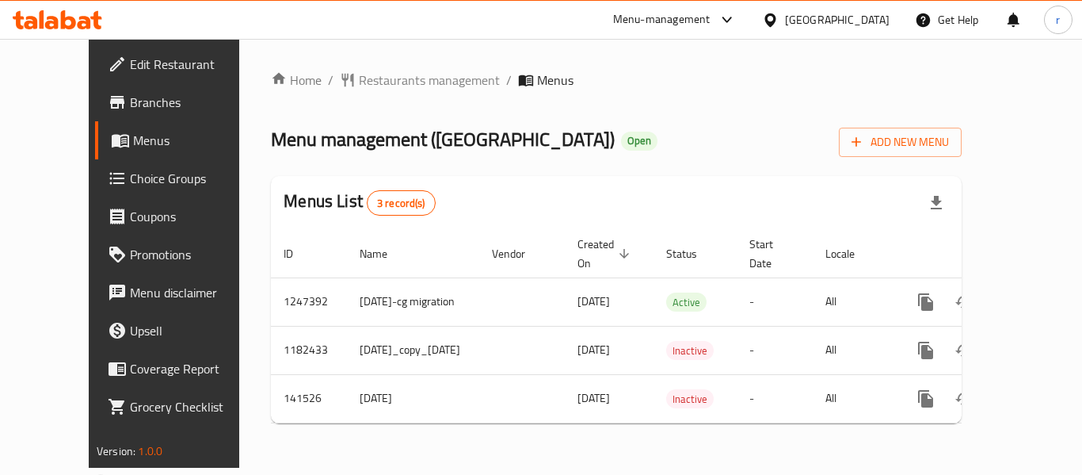
click at [364, 83] on span "Restaurants management" at bounding box center [429, 80] width 141 height 19
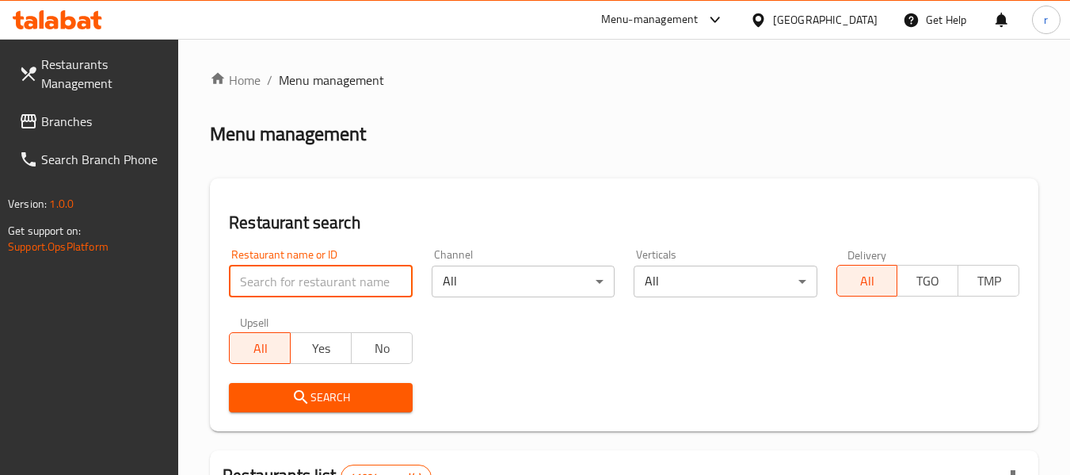
click at [286, 272] on input "search" at bounding box center [320, 281] width 183 height 32
paste input "17508"
type input "17508"
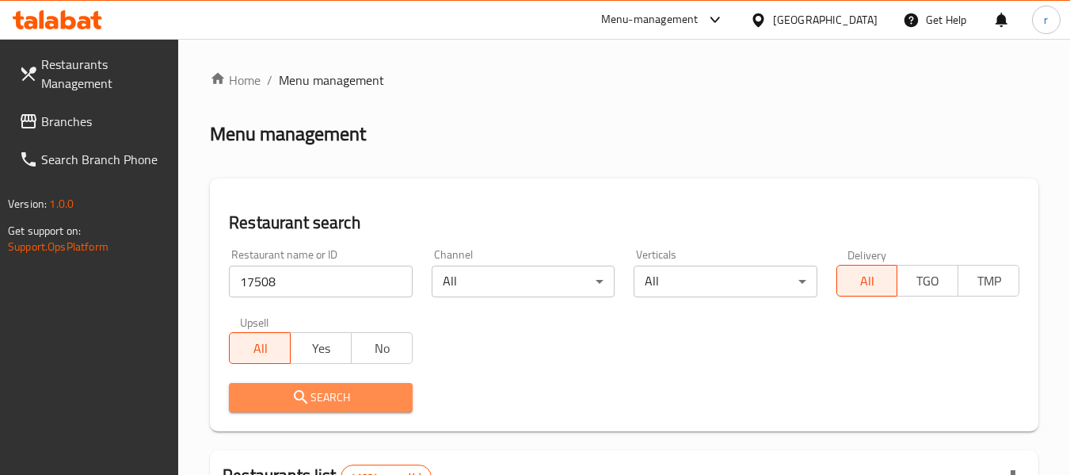
click at [287, 390] on span "Search" at bounding box center [321, 397] width 158 height 20
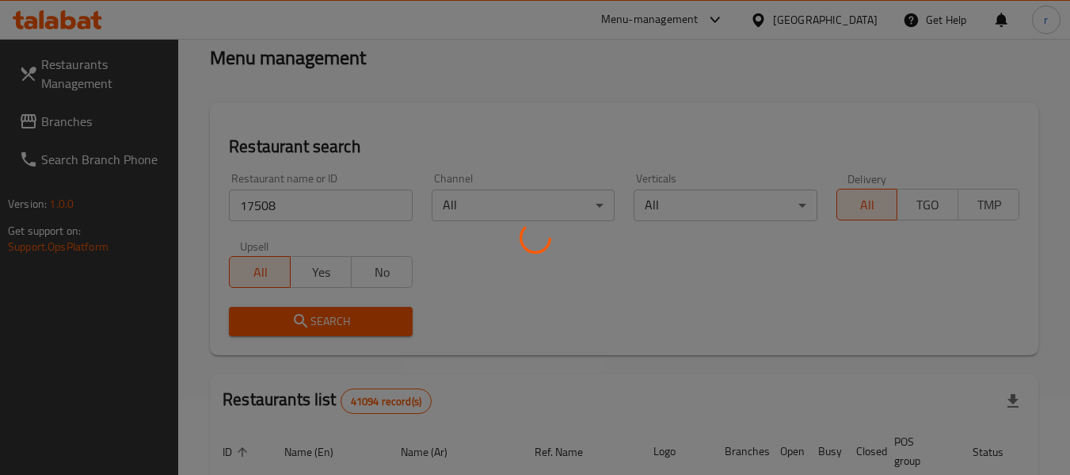
scroll to position [219, 0]
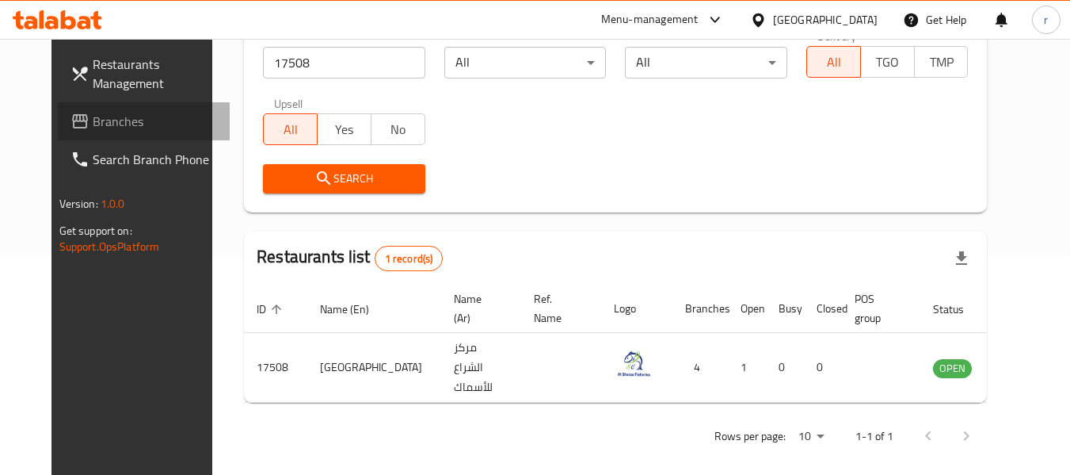
click at [93, 112] on span "Branches" at bounding box center [155, 121] width 125 height 19
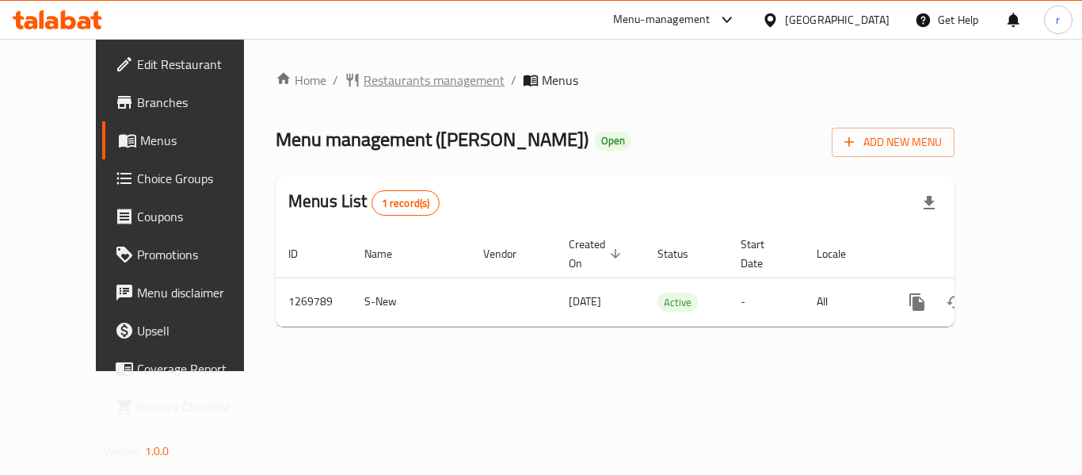
click at [378, 78] on span "Restaurants management" at bounding box center [434, 80] width 141 height 19
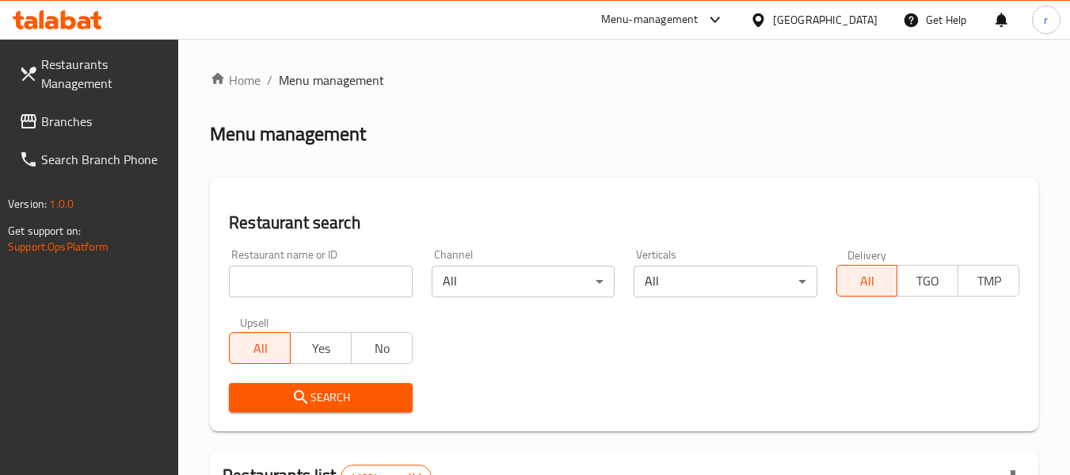
click at [299, 281] on input "search" at bounding box center [320, 281] width 183 height 32
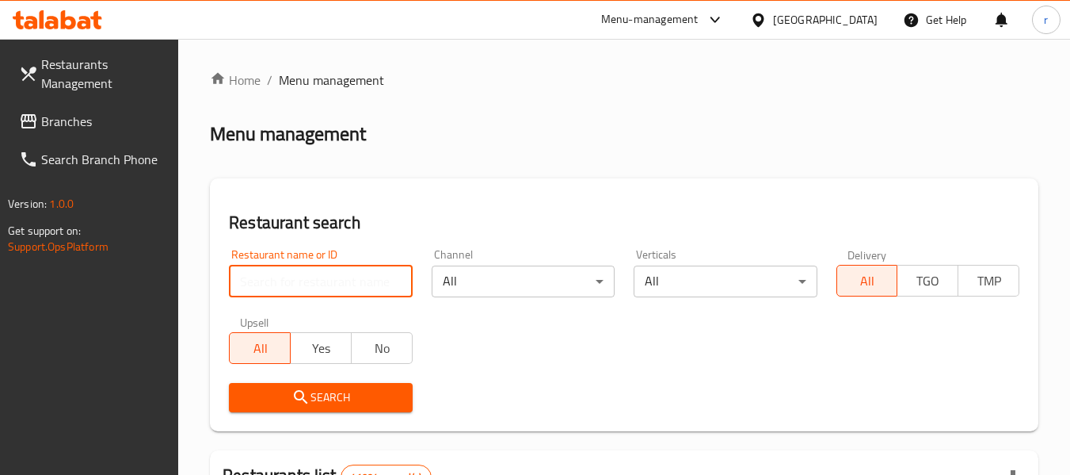
paste input "688687"
type input "688687"
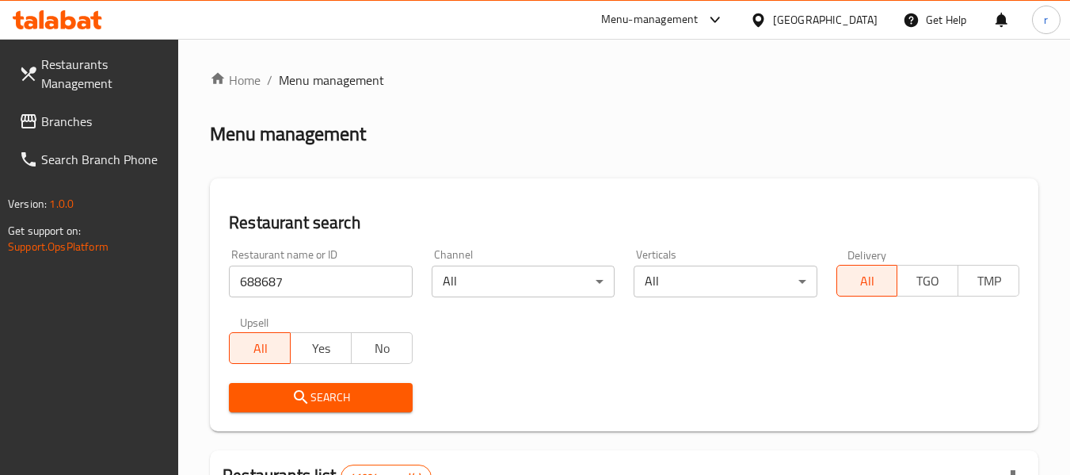
click at [298, 397] on icon "submit" at bounding box center [301, 396] width 19 height 19
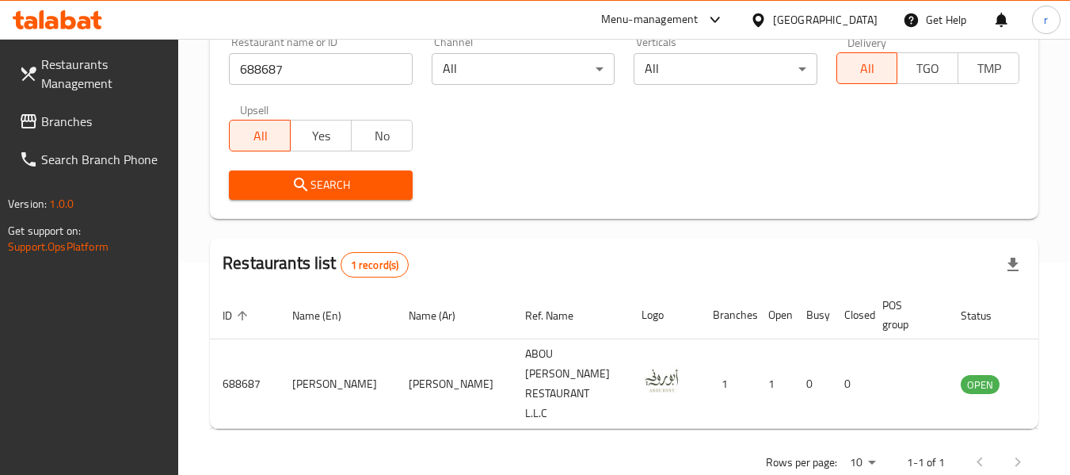
scroll to position [219, 0]
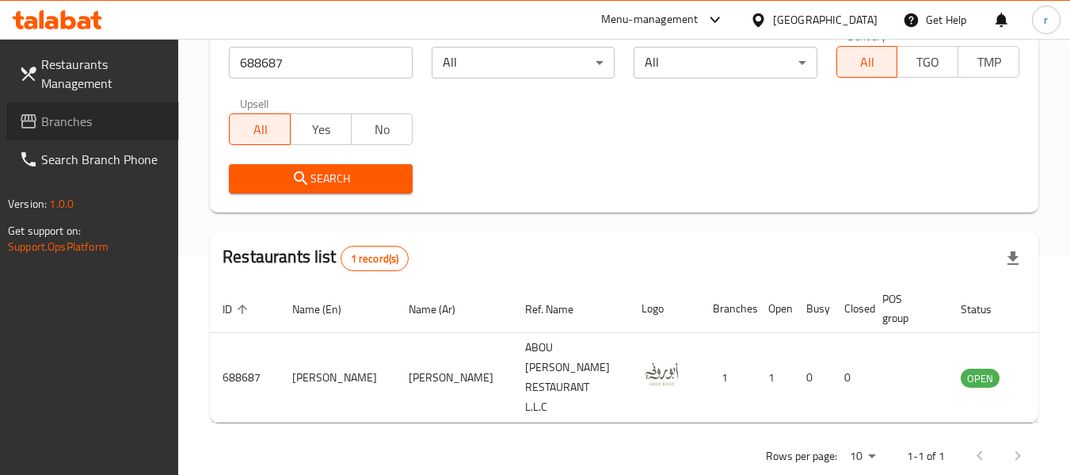
click at [75, 118] on span "Branches" at bounding box center [103, 121] width 125 height 19
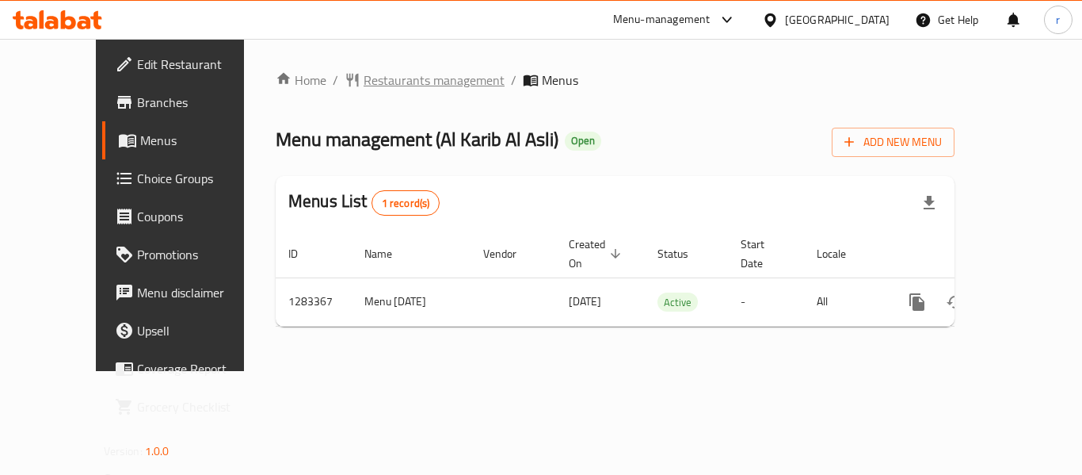
click at [383, 81] on span "Restaurants management" at bounding box center [434, 80] width 141 height 19
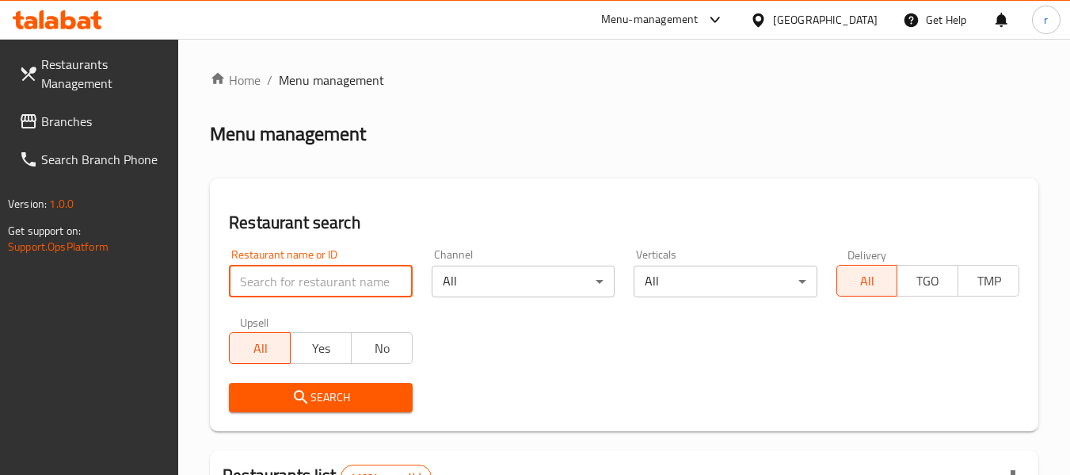
click at [307, 279] on input "search" at bounding box center [320, 281] width 183 height 32
paste input "695017"
type input "695017"
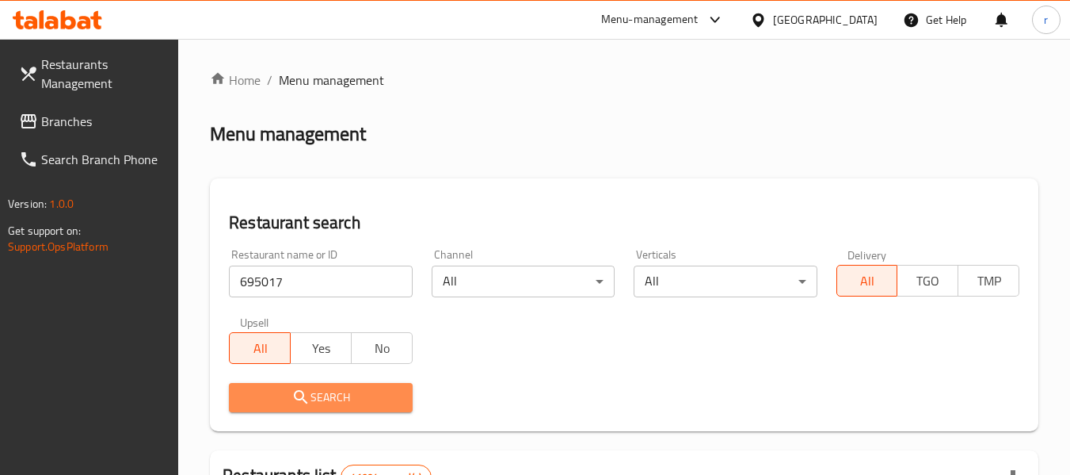
click at [309, 402] on icon "submit" at bounding box center [301, 396] width 19 height 19
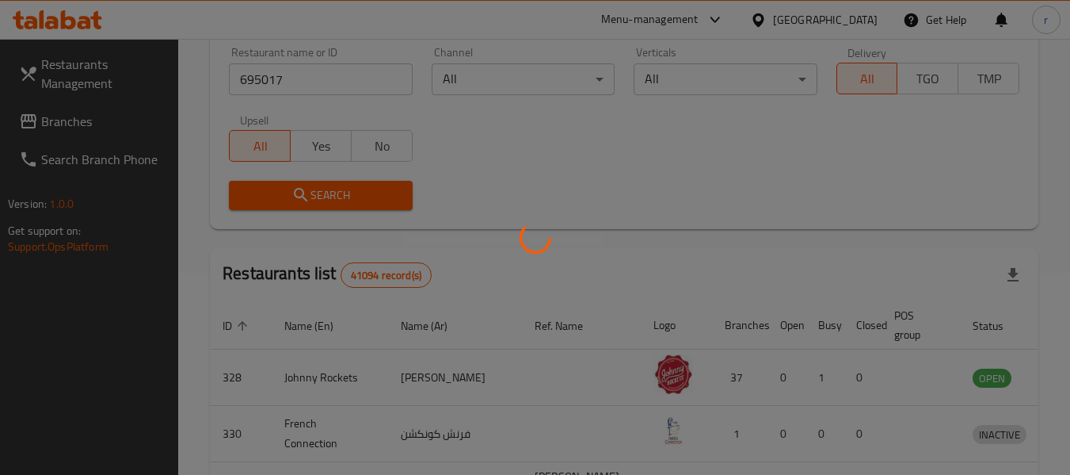
scroll to position [219, 0]
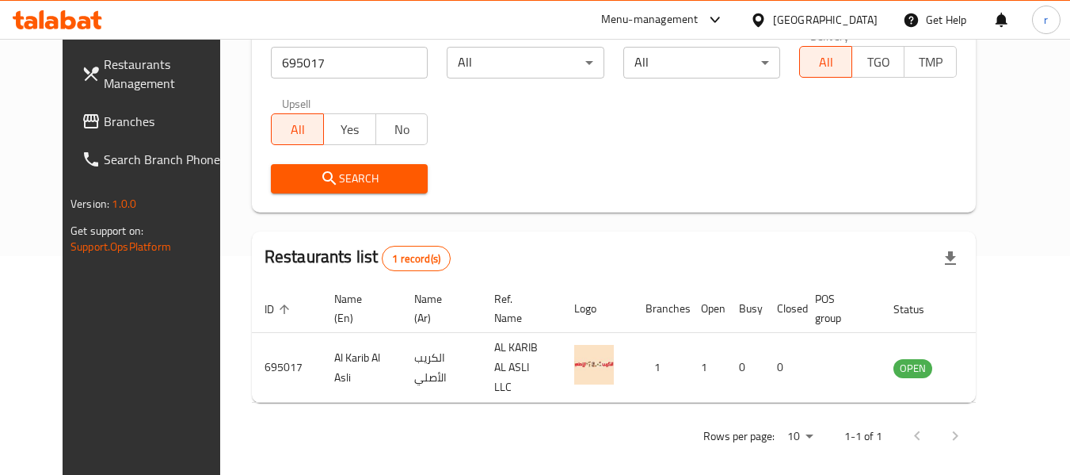
click at [751, 16] on icon at bounding box center [758, 20] width 17 height 17
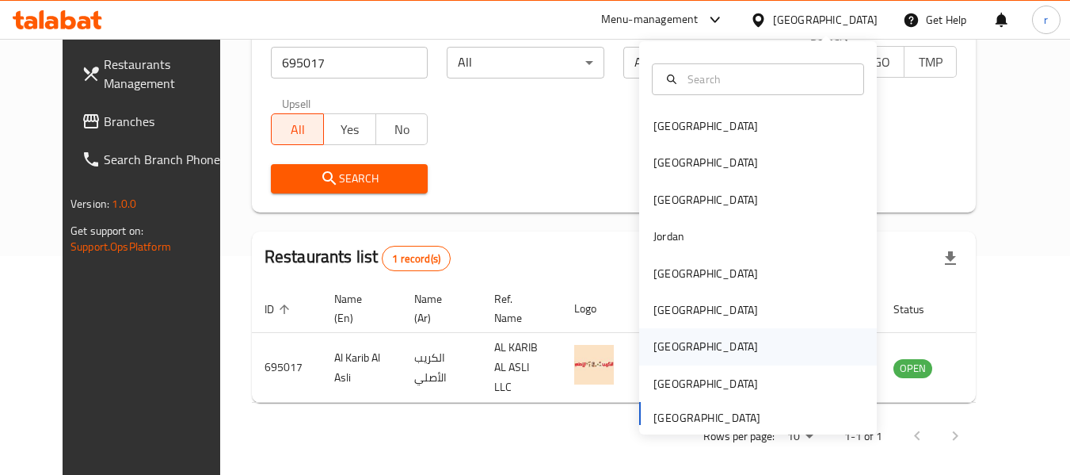
click at [676, 349] on div "[GEOGRAPHIC_DATA]" at bounding box center [706, 346] width 130 height 36
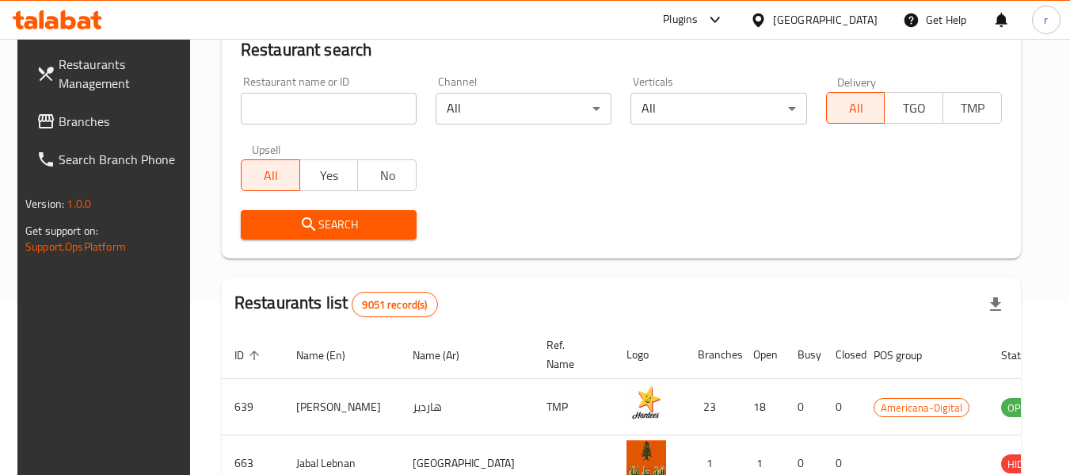
scroll to position [219, 0]
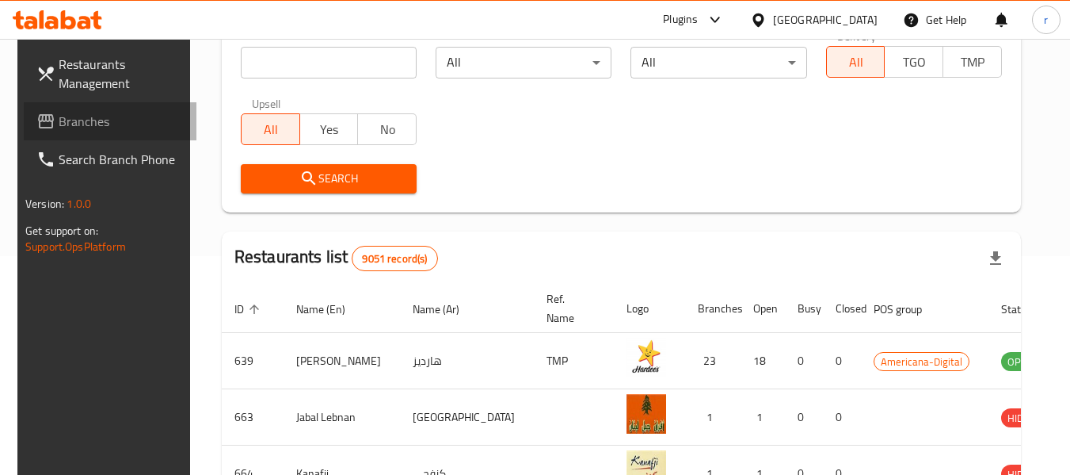
click at [68, 120] on span "Branches" at bounding box center [121, 121] width 125 height 19
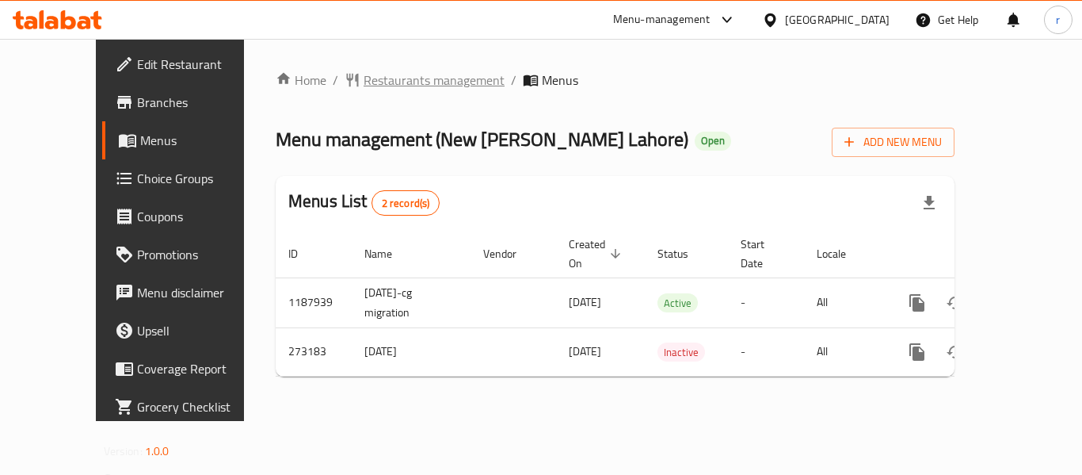
click at [364, 81] on span "Restaurants management" at bounding box center [434, 80] width 141 height 19
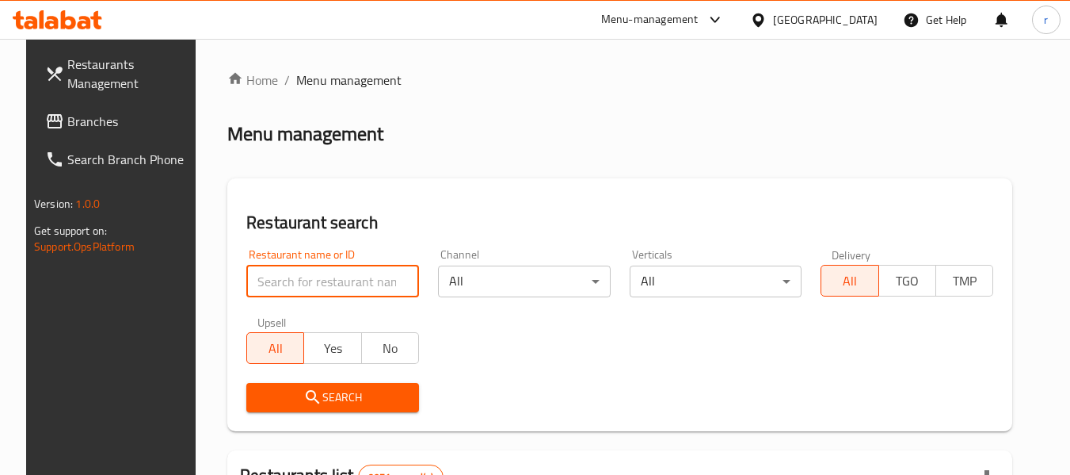
click at [318, 284] on input "search" at bounding box center [332, 281] width 173 height 32
paste input "627854"
type input "627854"
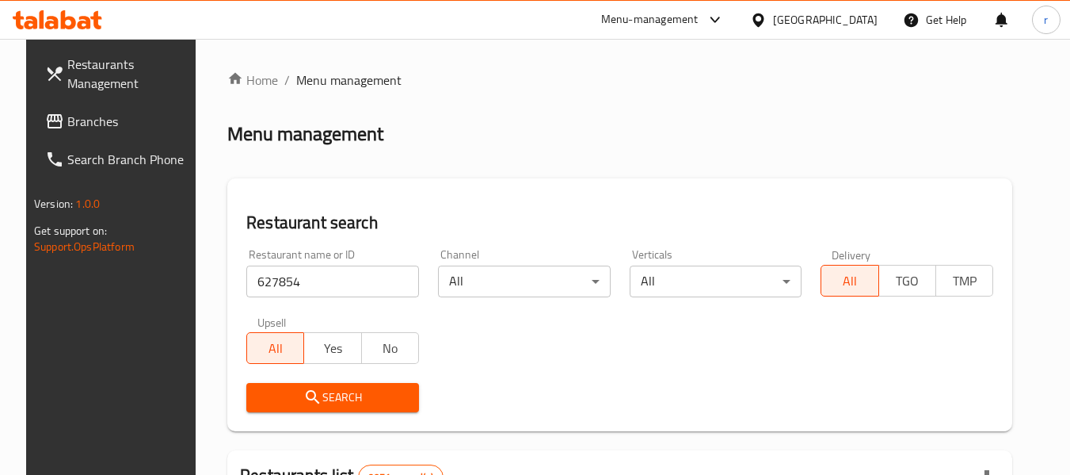
click at [318, 401] on span "Search" at bounding box center [332, 397] width 147 height 20
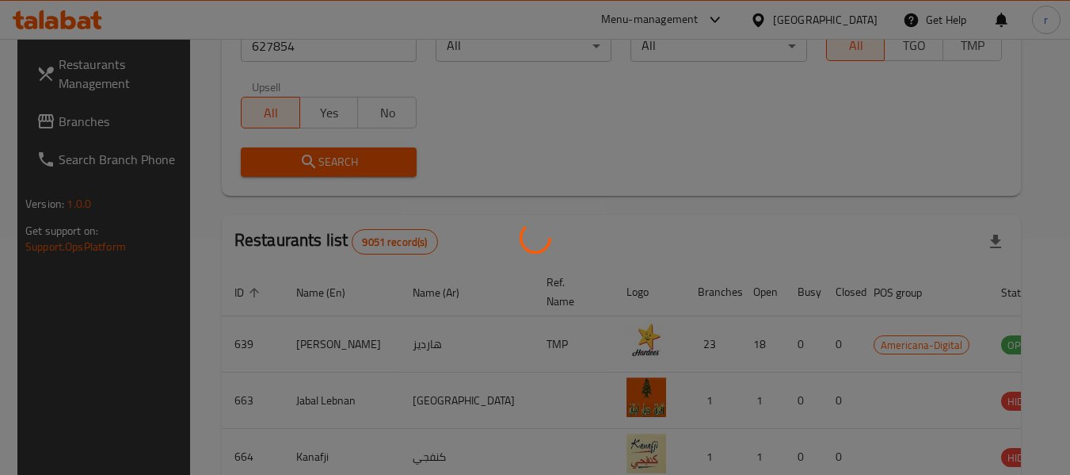
scroll to position [232, 0]
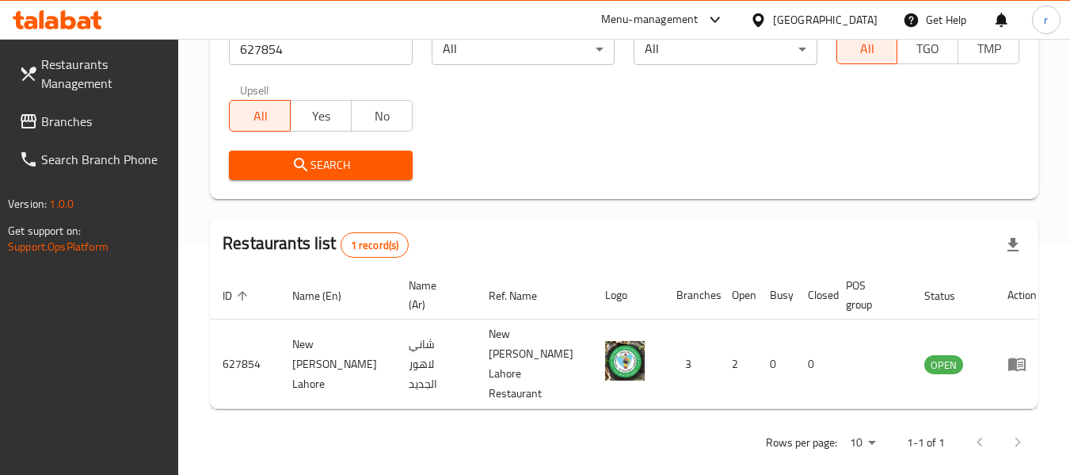
click at [767, 21] on icon at bounding box center [758, 20] width 17 height 17
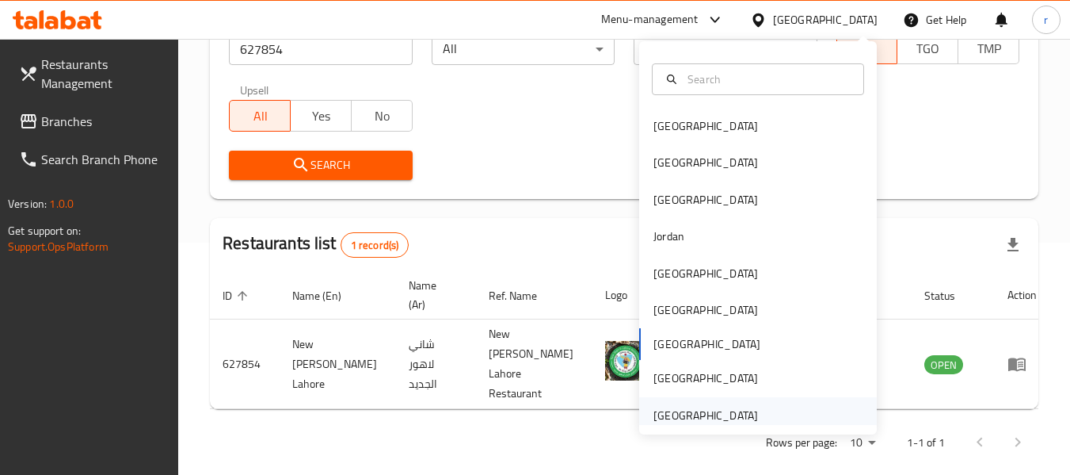
click at [658, 420] on div "[GEOGRAPHIC_DATA]" at bounding box center [706, 414] width 105 height 17
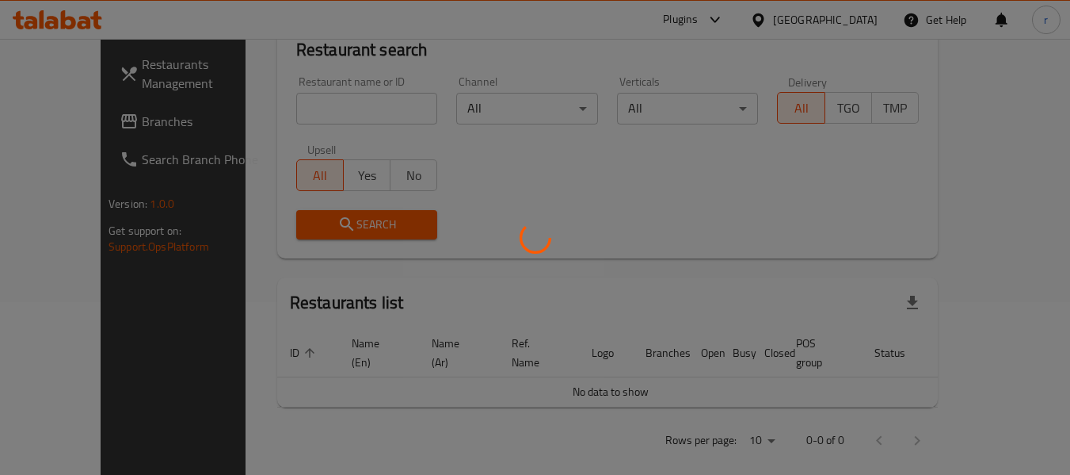
scroll to position [232, 0]
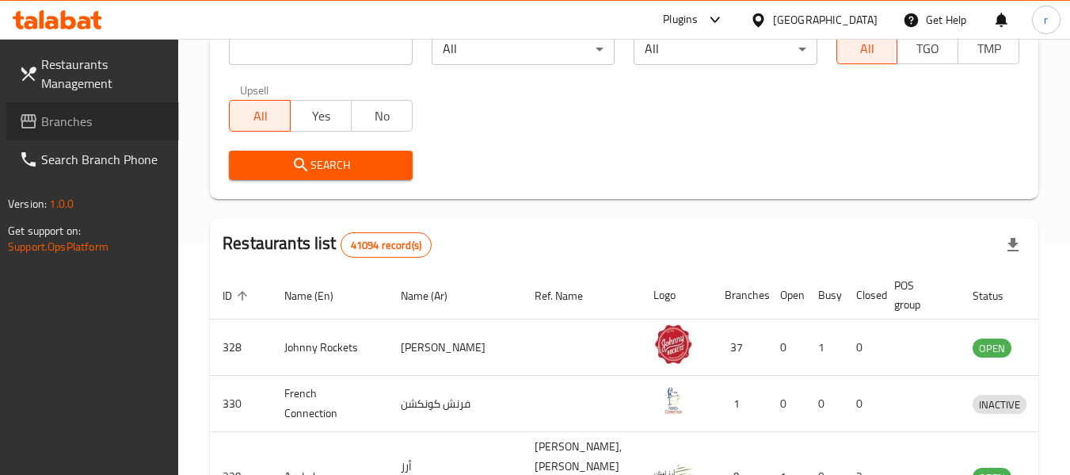
click at [56, 119] on span "Branches" at bounding box center [103, 121] width 125 height 19
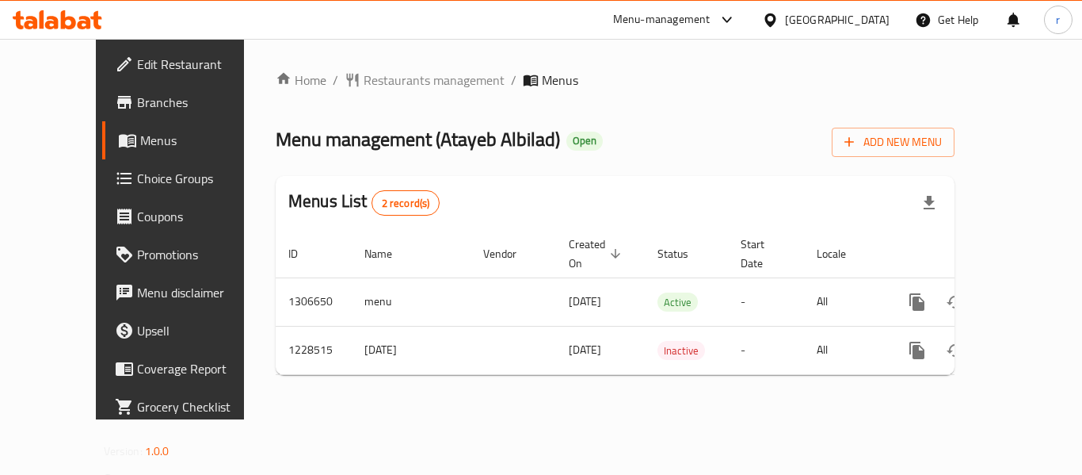
click at [358, 82] on div at bounding box center [541, 237] width 1082 height 475
click at [364, 82] on span "Restaurants management" at bounding box center [434, 80] width 141 height 19
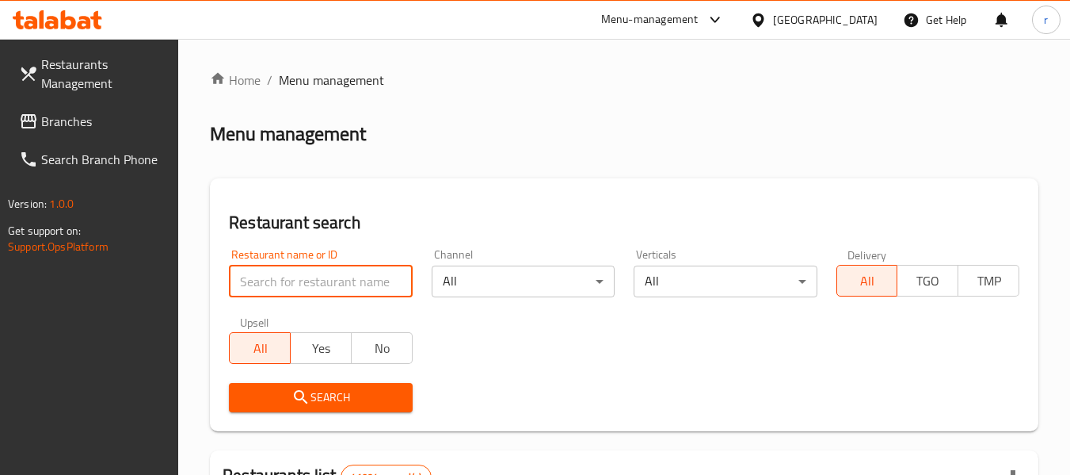
click at [307, 278] on input "search" at bounding box center [320, 281] width 183 height 32
paste input "676456"
type input "676456"
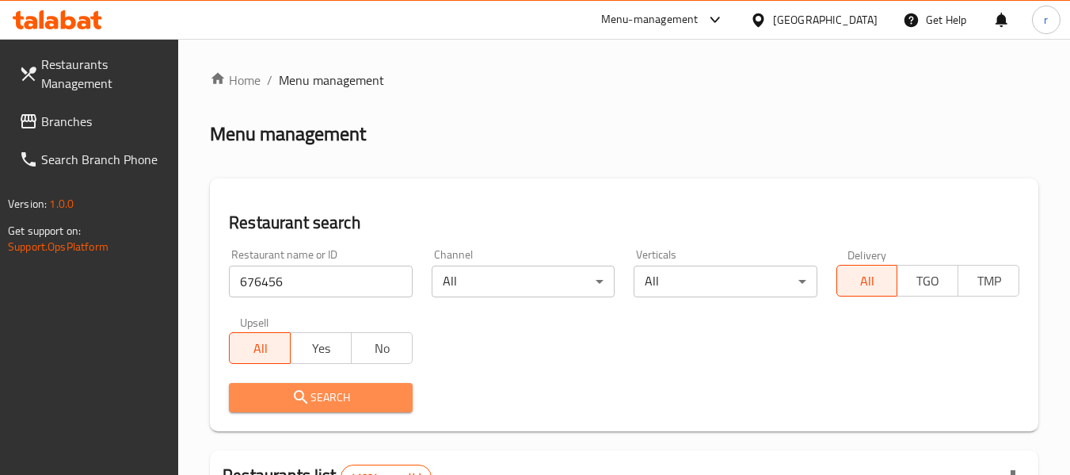
drag, startPoint x: 309, startPoint y: 397, endPoint x: 438, endPoint y: 137, distance: 290.2
click at [310, 393] on icon "submit" at bounding box center [301, 396] width 19 height 19
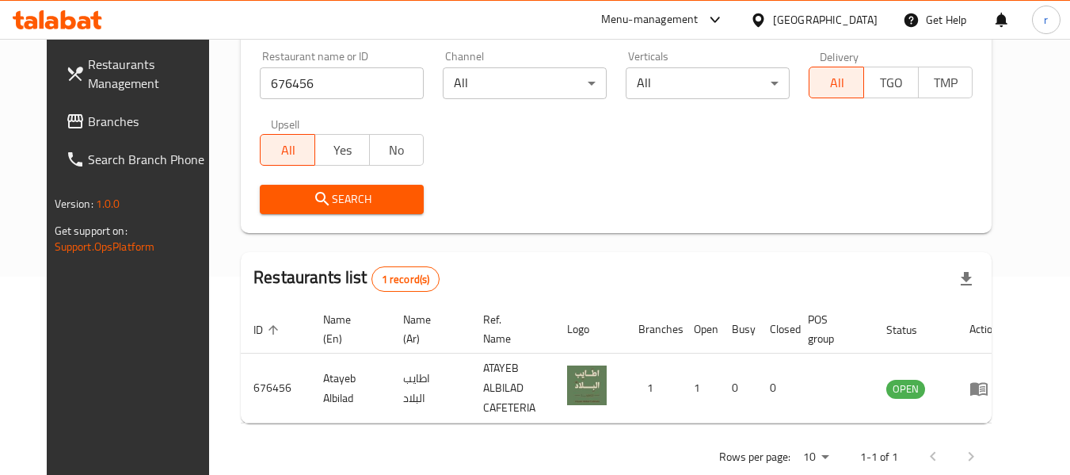
scroll to position [219, 0]
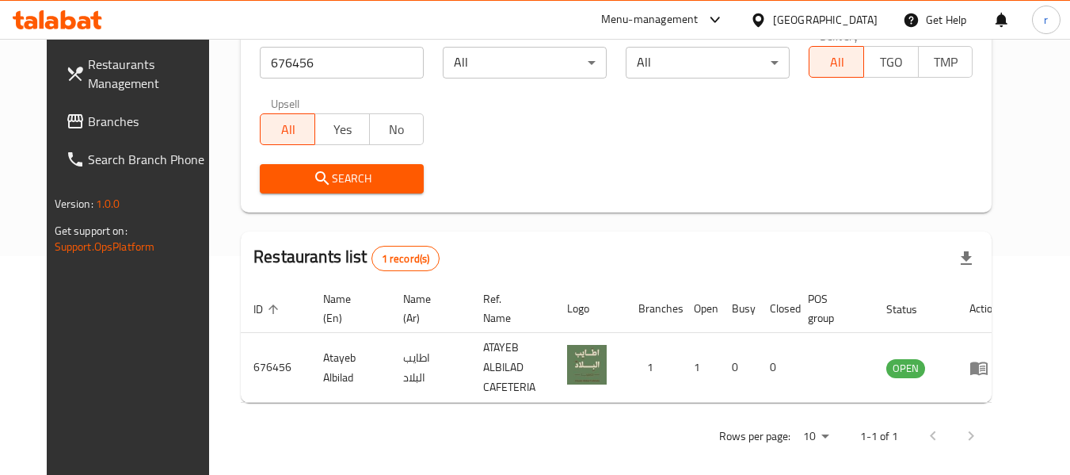
click at [88, 117] on span "Branches" at bounding box center [150, 121] width 125 height 19
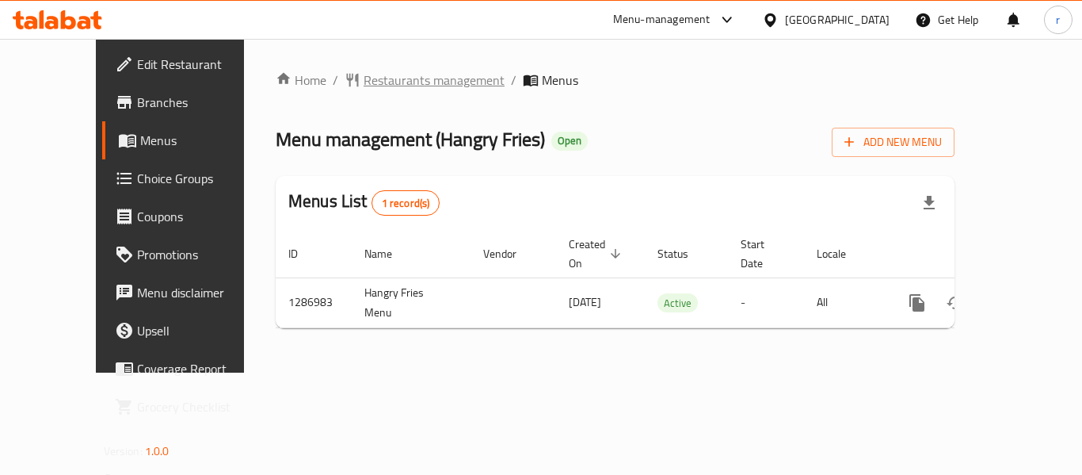
click at [364, 80] on span "Restaurants management" at bounding box center [434, 80] width 141 height 19
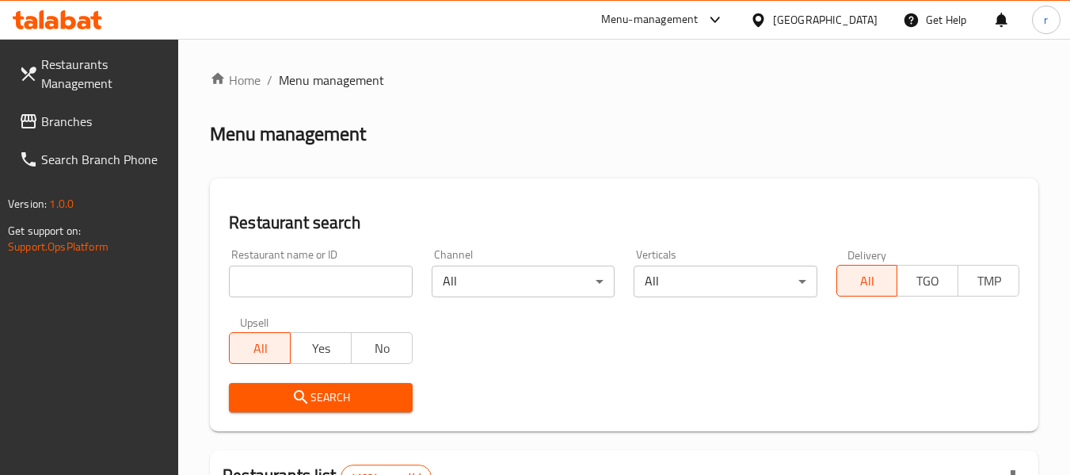
click at [294, 284] on input "search" at bounding box center [320, 281] width 183 height 32
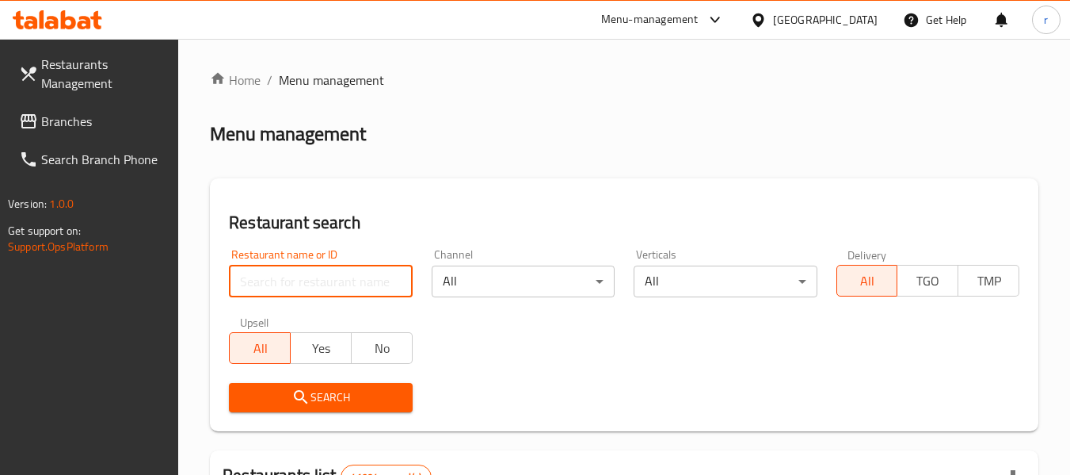
paste input "696522"
type input "696522"
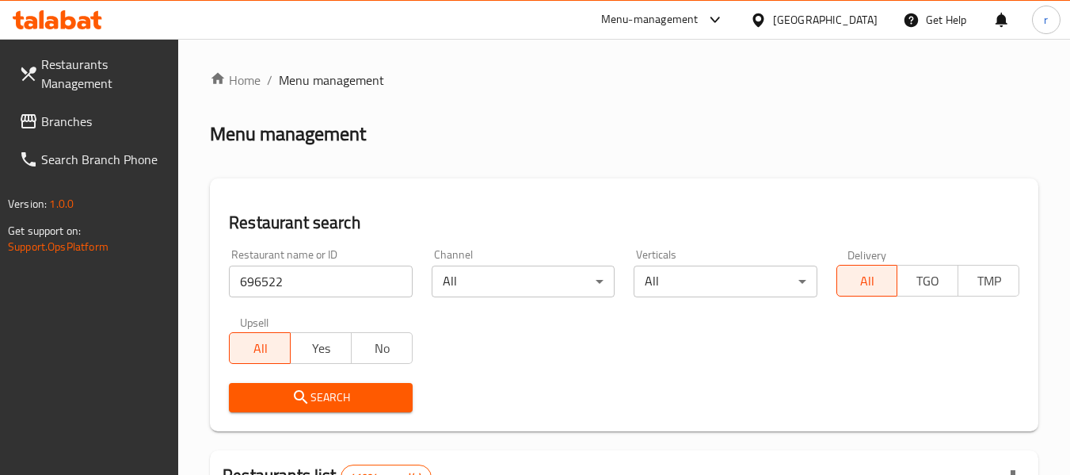
click at [315, 392] on span "Search" at bounding box center [321, 397] width 158 height 20
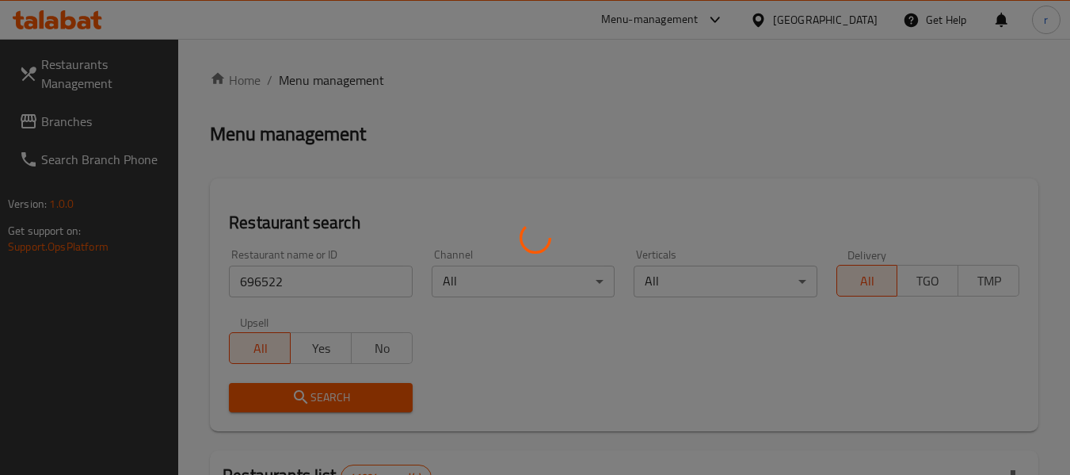
scroll to position [238, 0]
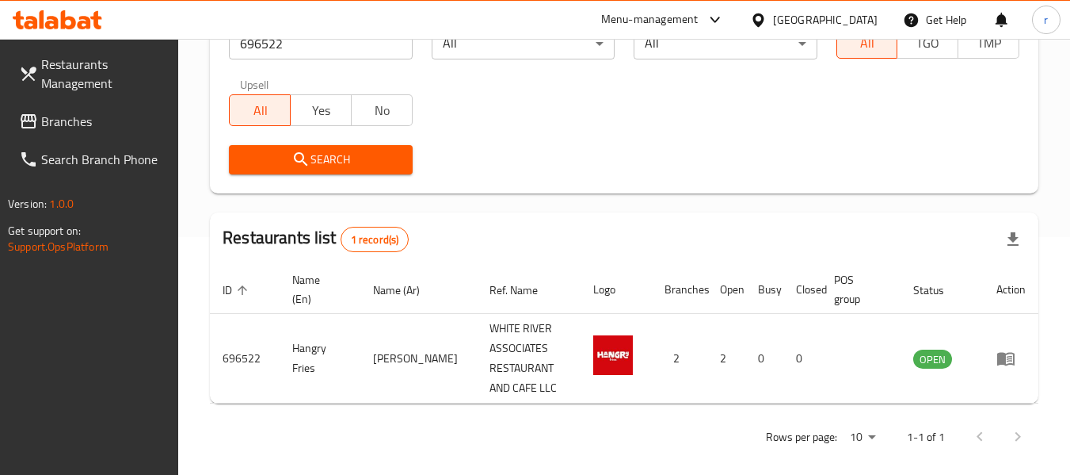
click at [794, 24] on div "[GEOGRAPHIC_DATA]" at bounding box center [825, 19] width 105 height 17
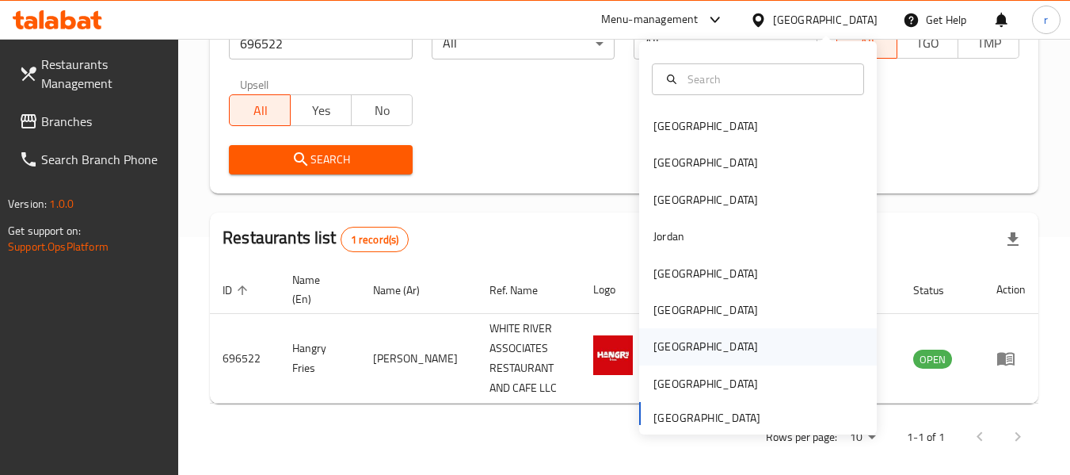
click at [661, 343] on div "[GEOGRAPHIC_DATA]" at bounding box center [706, 345] width 105 height 17
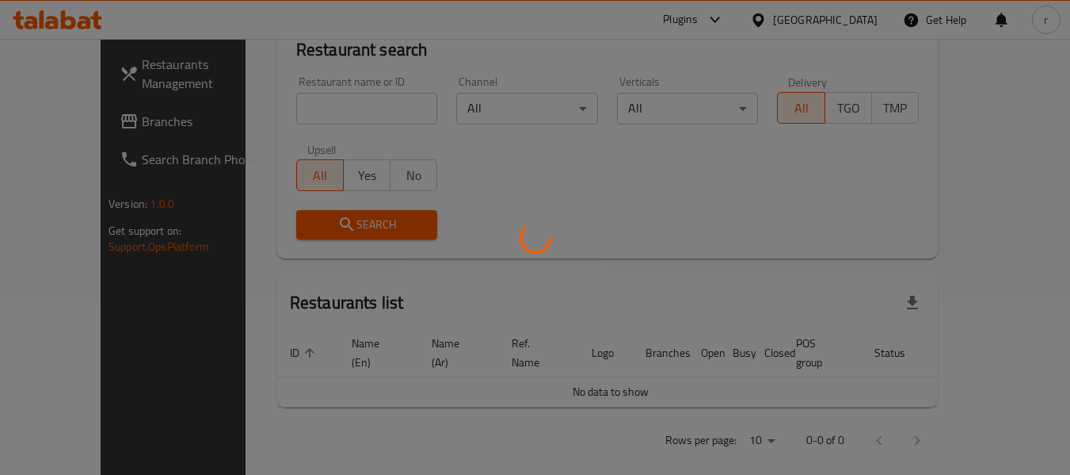
scroll to position [238, 0]
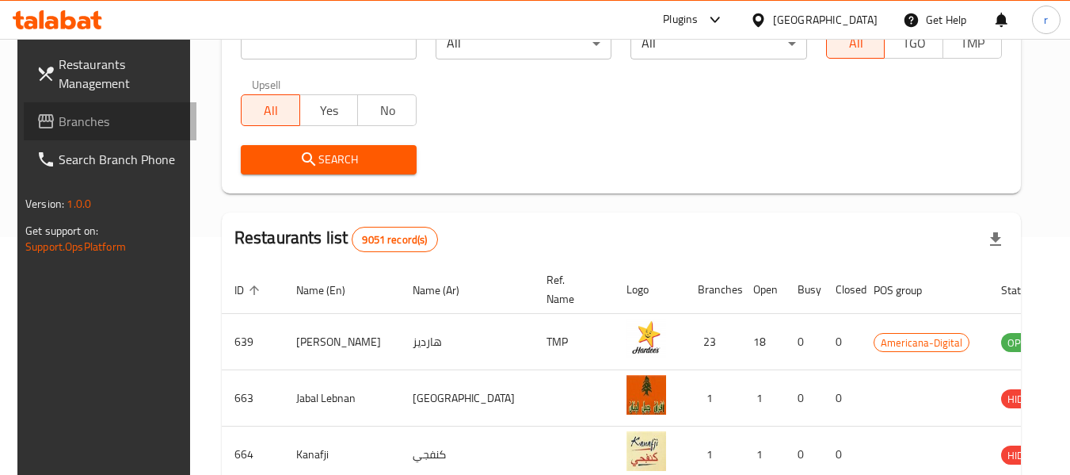
click at [62, 124] on span "Branches" at bounding box center [121, 121] width 125 height 19
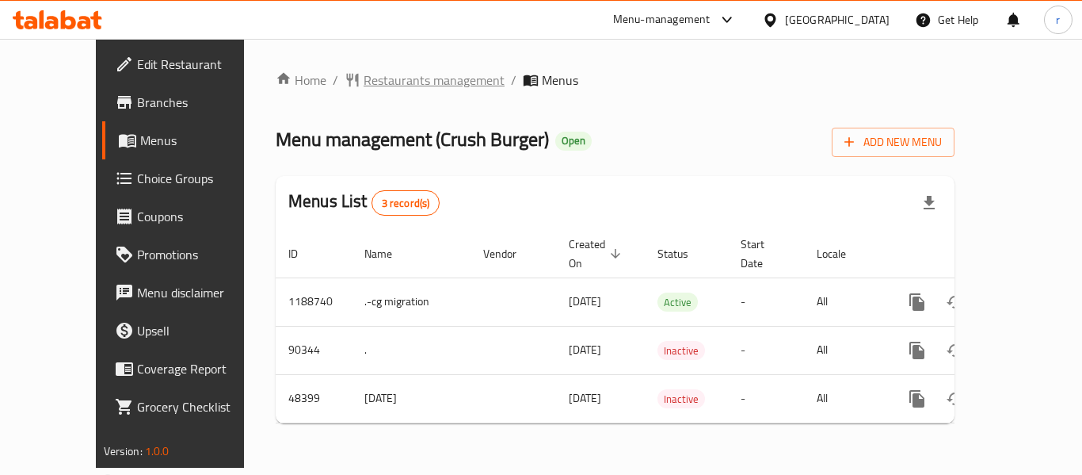
click at [364, 74] on span "Restaurants management" at bounding box center [434, 80] width 141 height 19
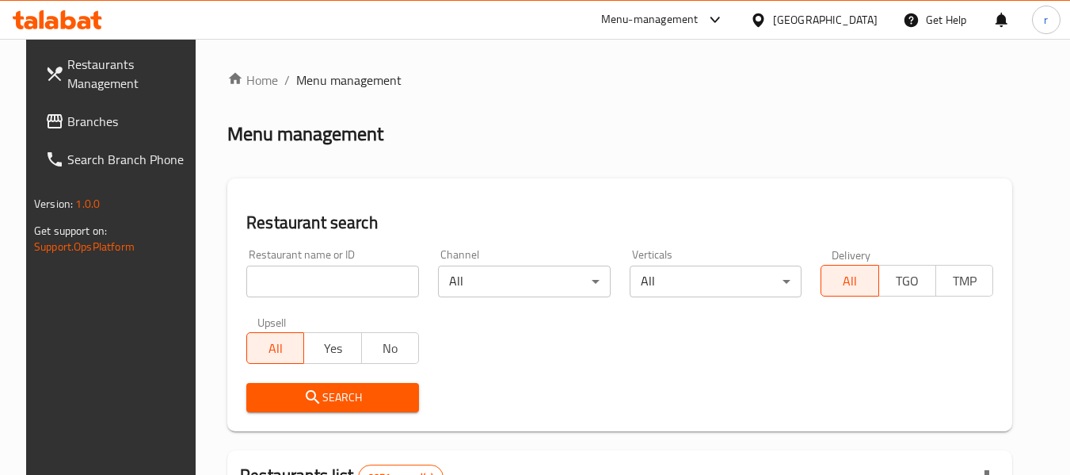
click at [285, 288] on input "search" at bounding box center [332, 281] width 173 height 32
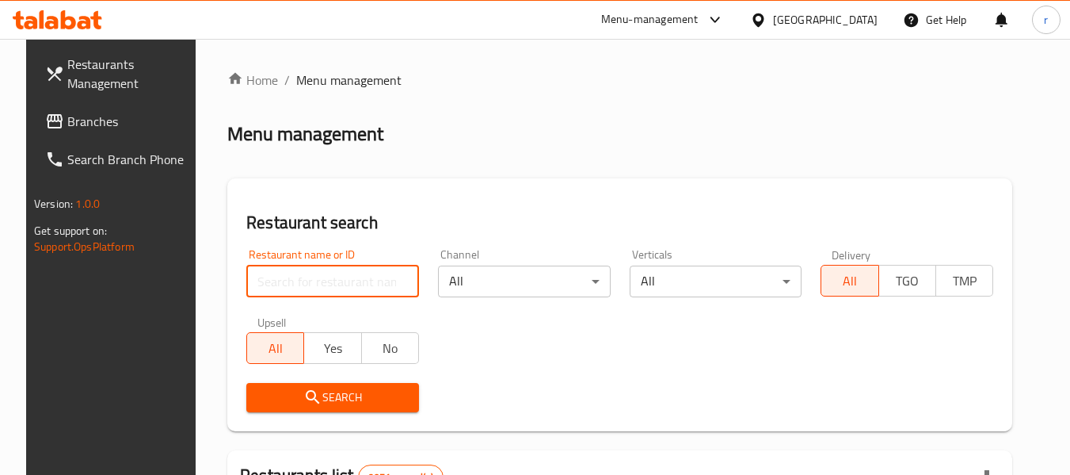
paste input "24423"
type input "24423"
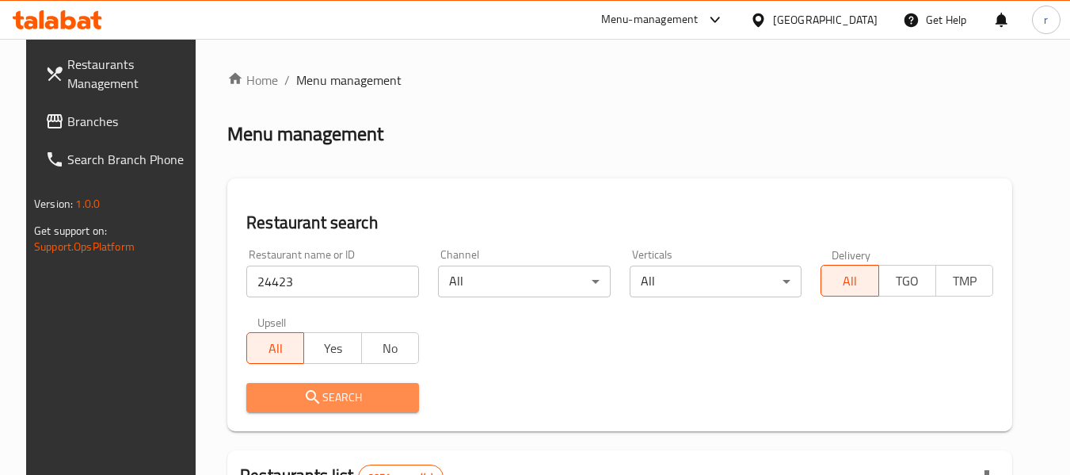
click at [306, 398] on icon "submit" at bounding box center [312, 396] width 19 height 19
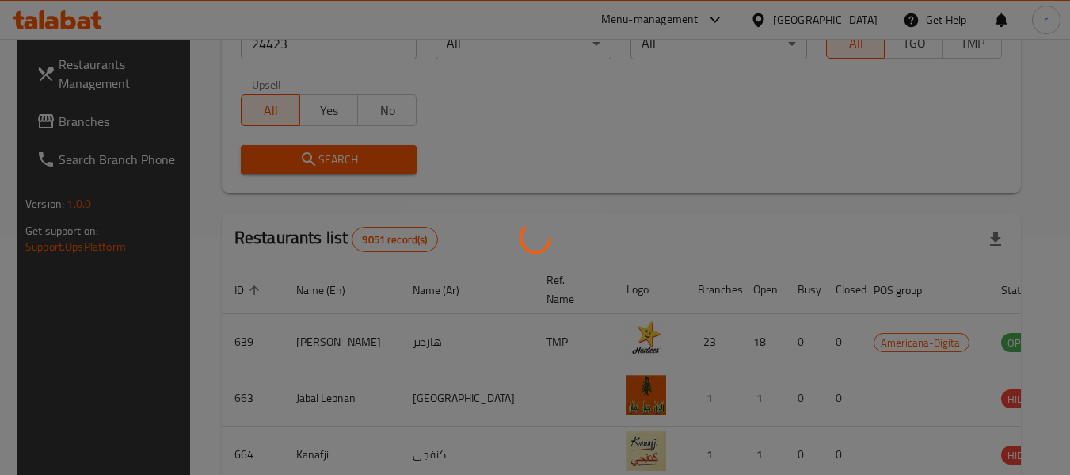
scroll to position [219, 0]
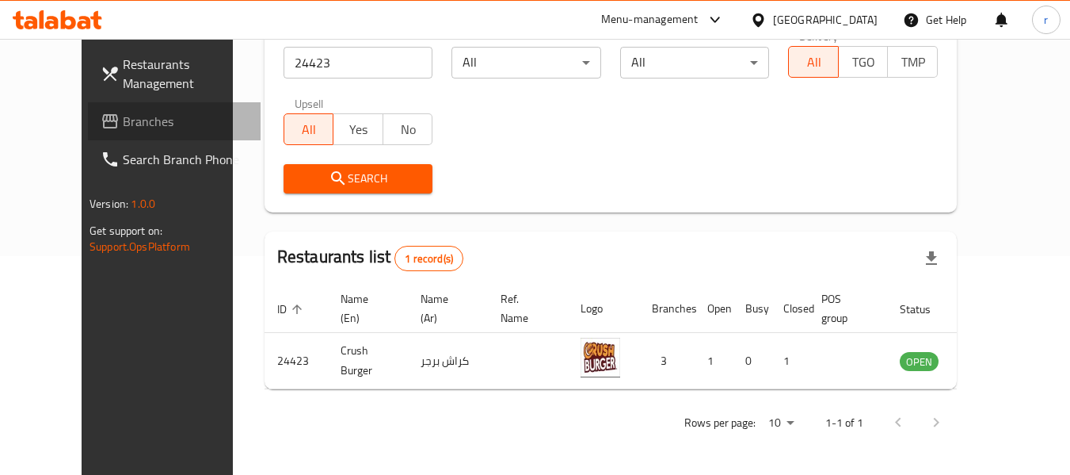
click at [88, 109] on link "Branches" at bounding box center [174, 121] width 173 height 38
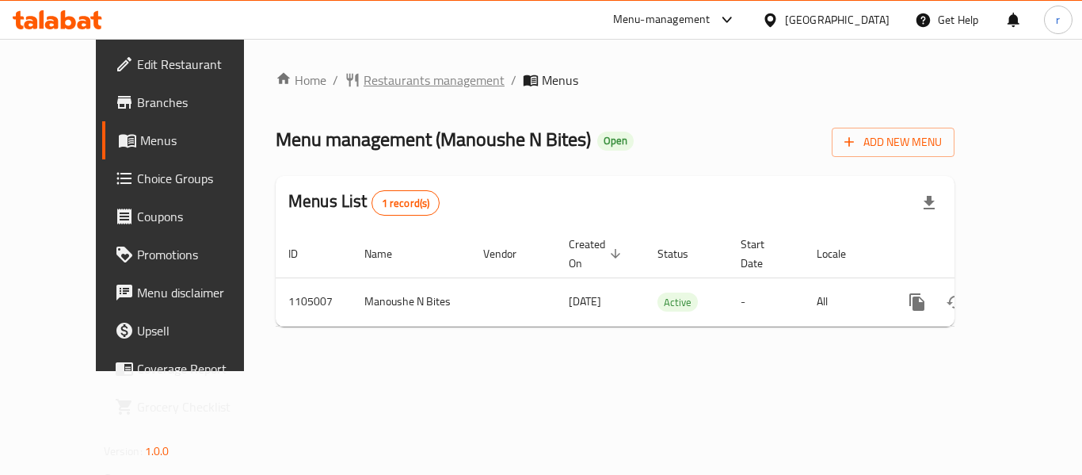
click at [364, 71] on span "Restaurants management" at bounding box center [434, 80] width 141 height 19
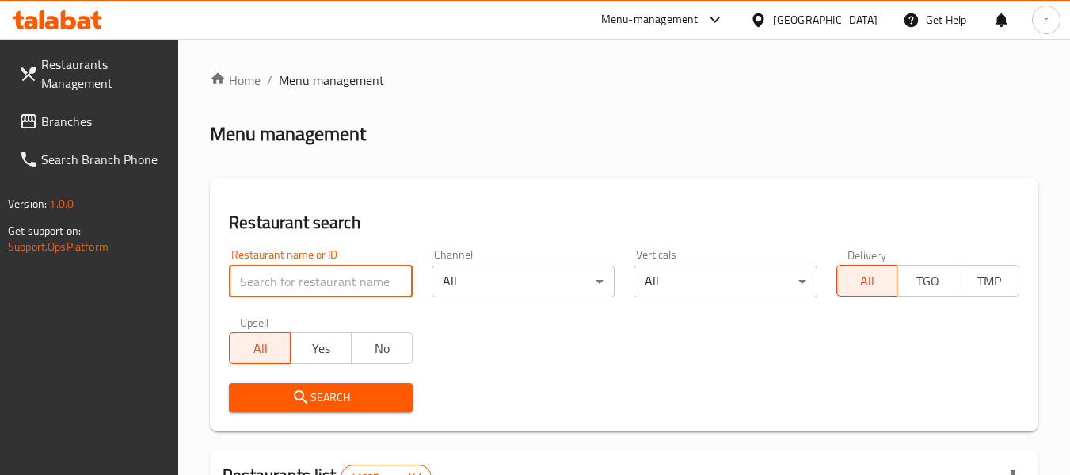
click at [299, 288] on input "search" at bounding box center [320, 281] width 183 height 32
paste input "665351"
type input "665351"
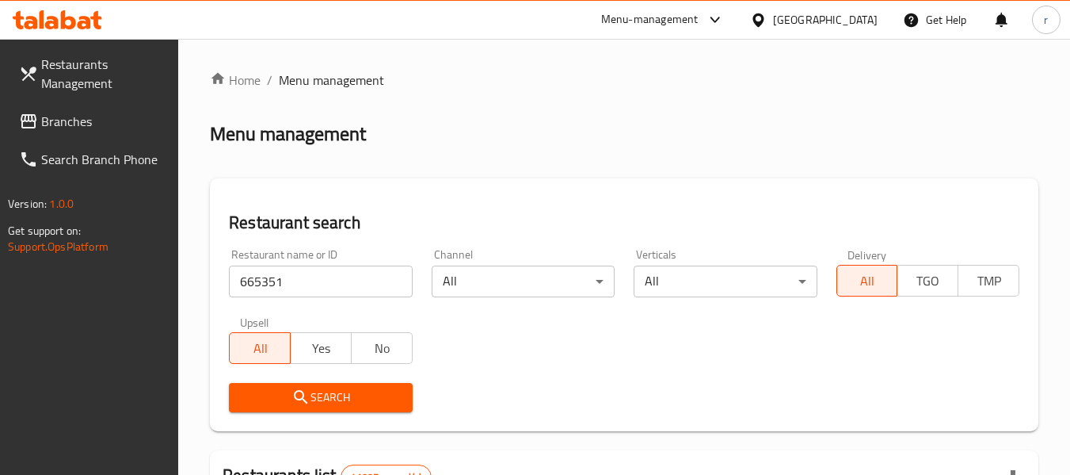
click at [312, 388] on span "Search" at bounding box center [321, 397] width 158 height 20
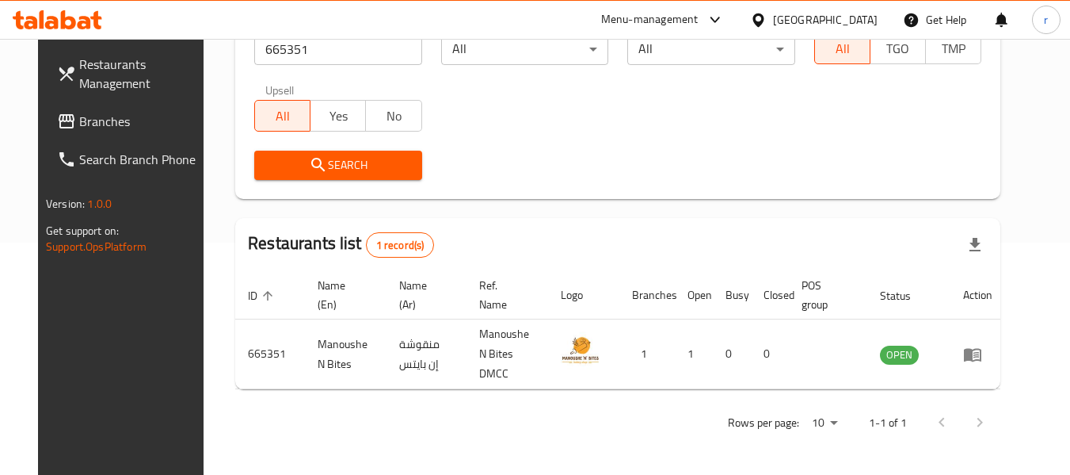
scroll to position [219, 0]
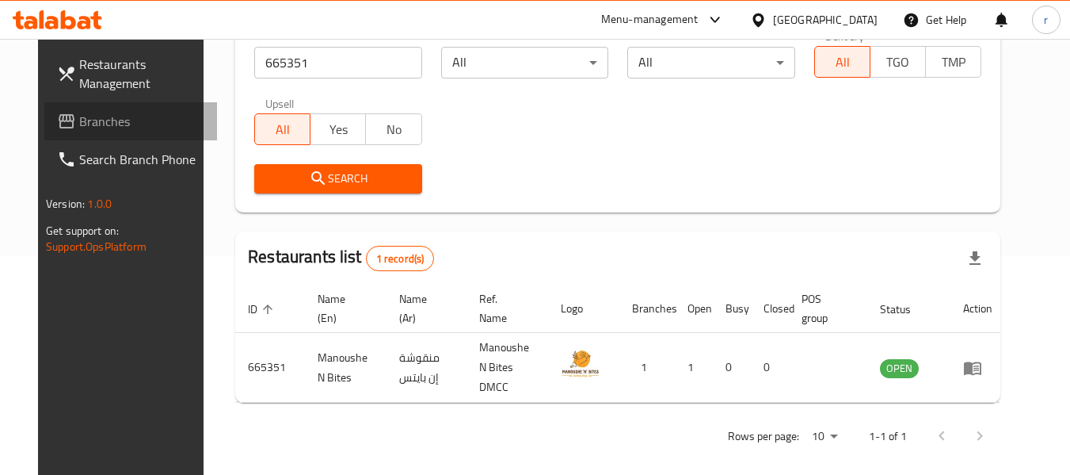
click at [79, 121] on span "Branches" at bounding box center [141, 121] width 125 height 19
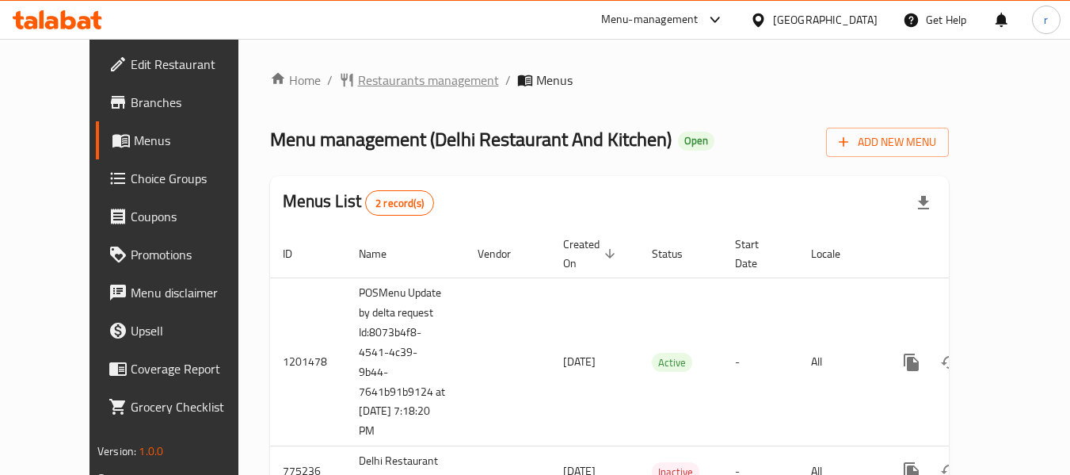
click at [368, 81] on span "Restaurants management" at bounding box center [428, 80] width 141 height 19
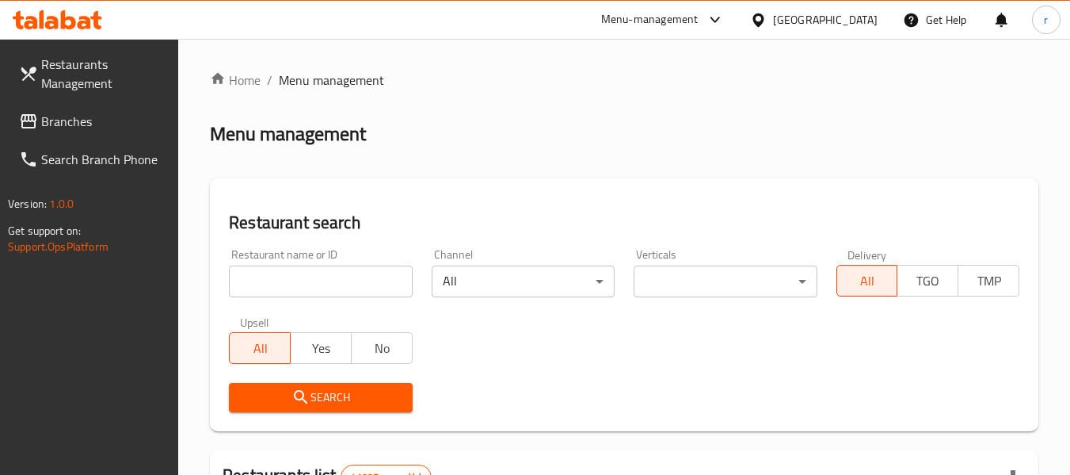
click at [307, 282] on input "search" at bounding box center [320, 281] width 183 height 32
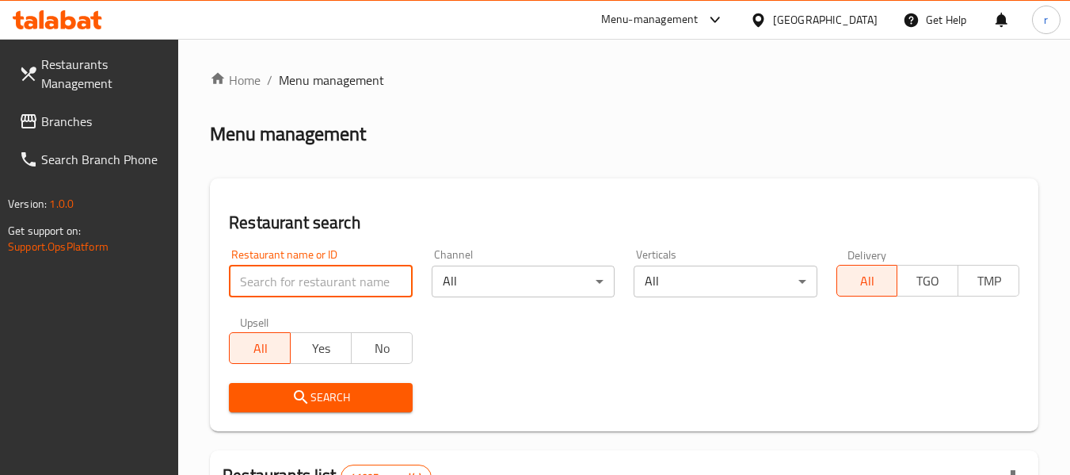
paste input "652122"
type input "652122"
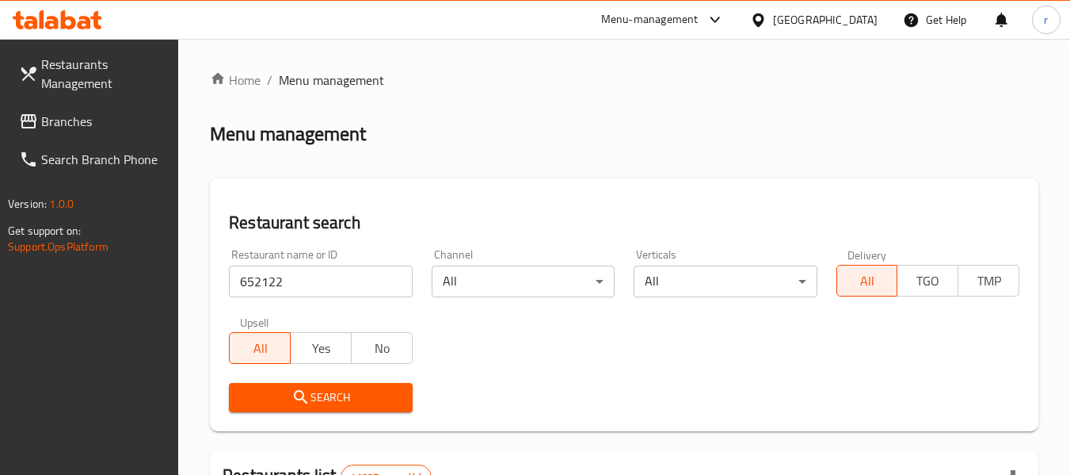
click at [299, 396] on icon "submit" at bounding box center [301, 396] width 19 height 19
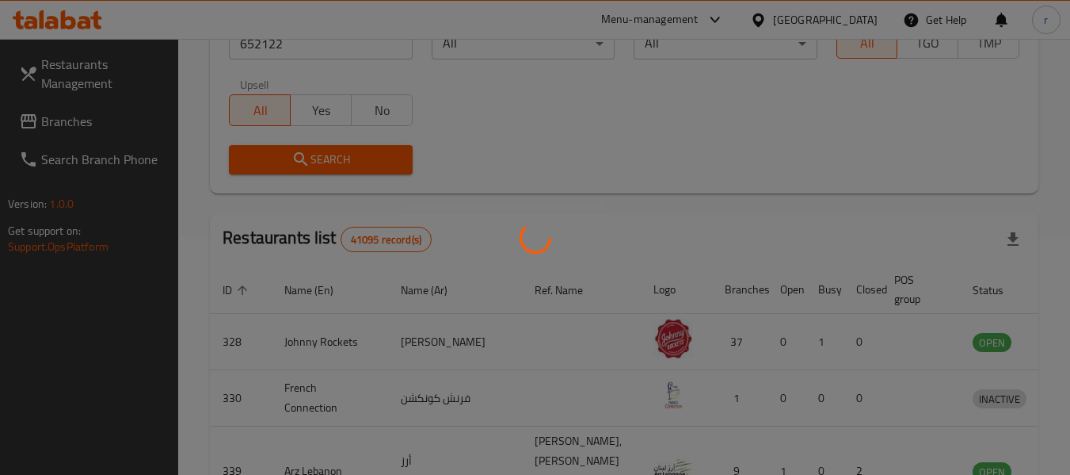
scroll to position [232, 0]
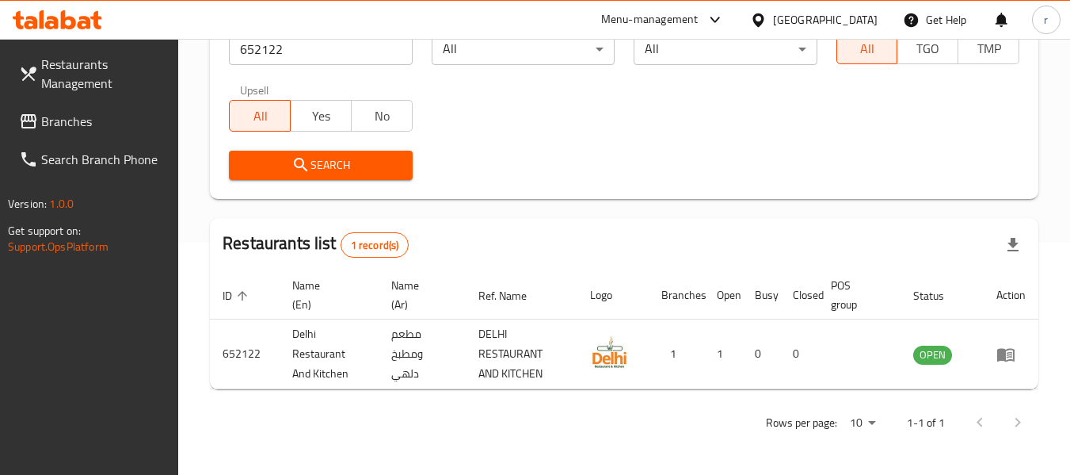
click at [805, 21] on div "[GEOGRAPHIC_DATA]" at bounding box center [825, 19] width 105 height 17
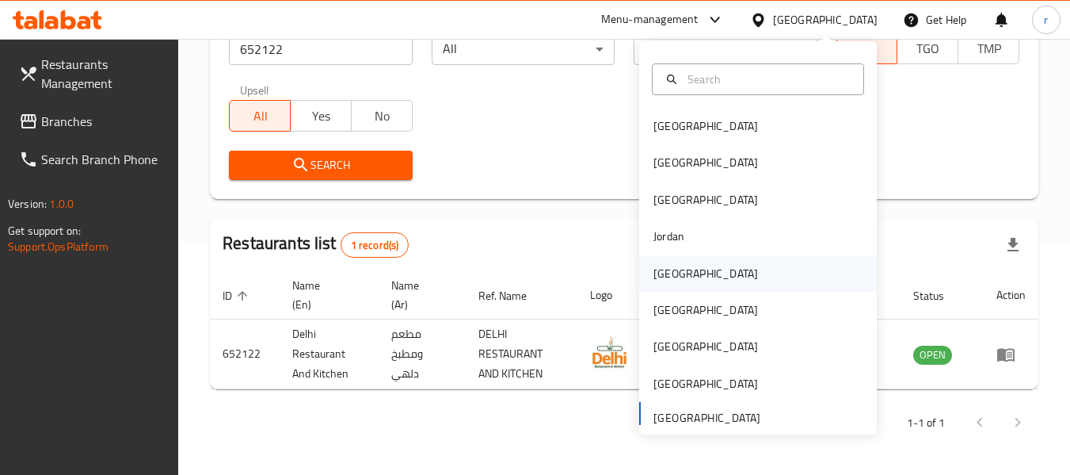
click at [654, 265] on div "[GEOGRAPHIC_DATA]" at bounding box center [706, 273] width 105 height 17
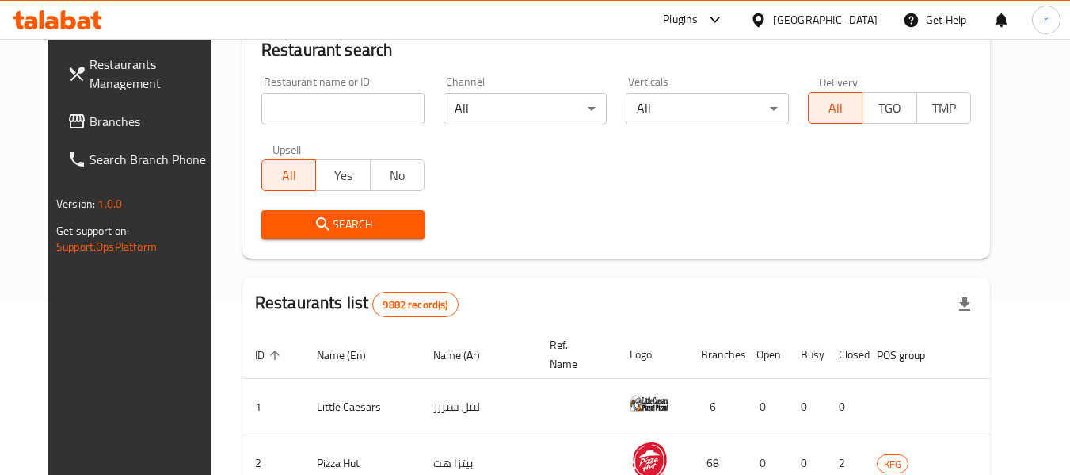
scroll to position [232, 0]
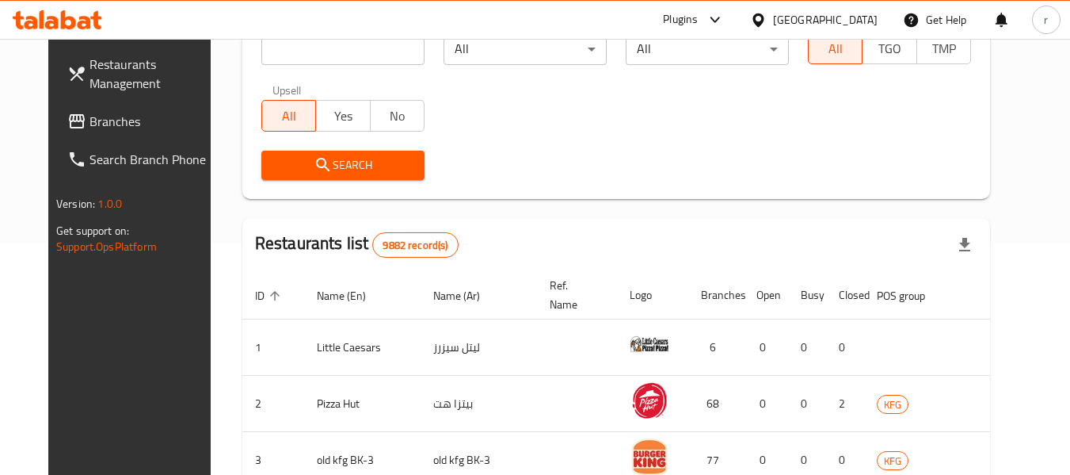
click at [90, 131] on span "Branches" at bounding box center [152, 121] width 125 height 19
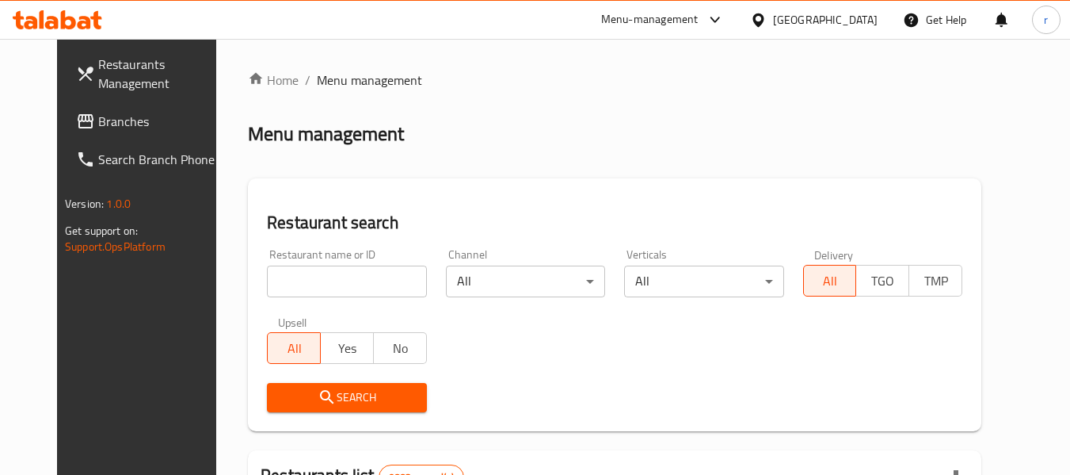
click at [287, 270] on input "search" at bounding box center [346, 281] width 159 height 32
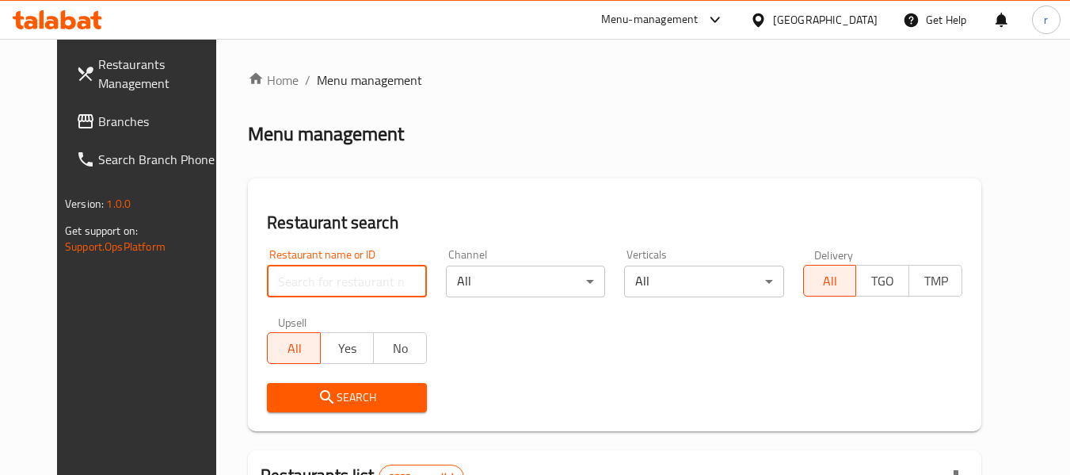
paste input "15999"
type input "15999"
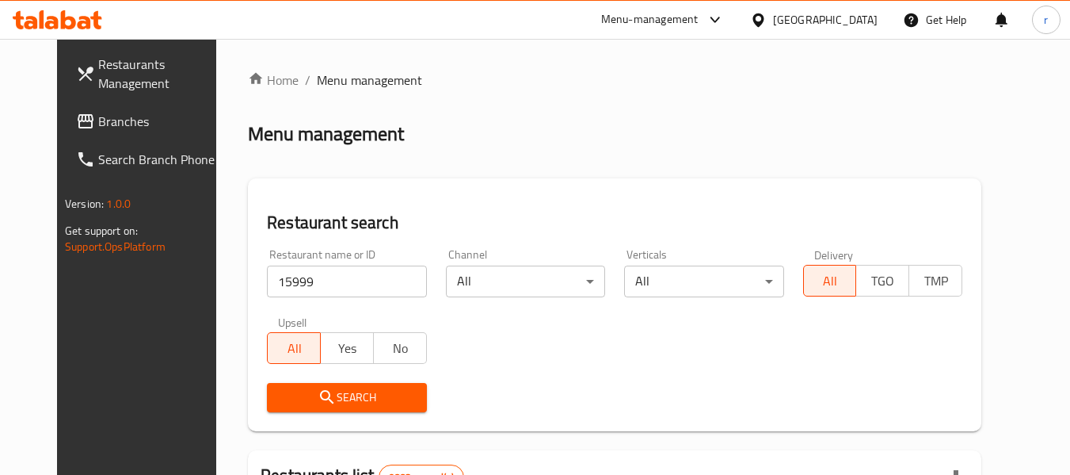
click at [318, 388] on icon "submit" at bounding box center [327, 396] width 19 height 19
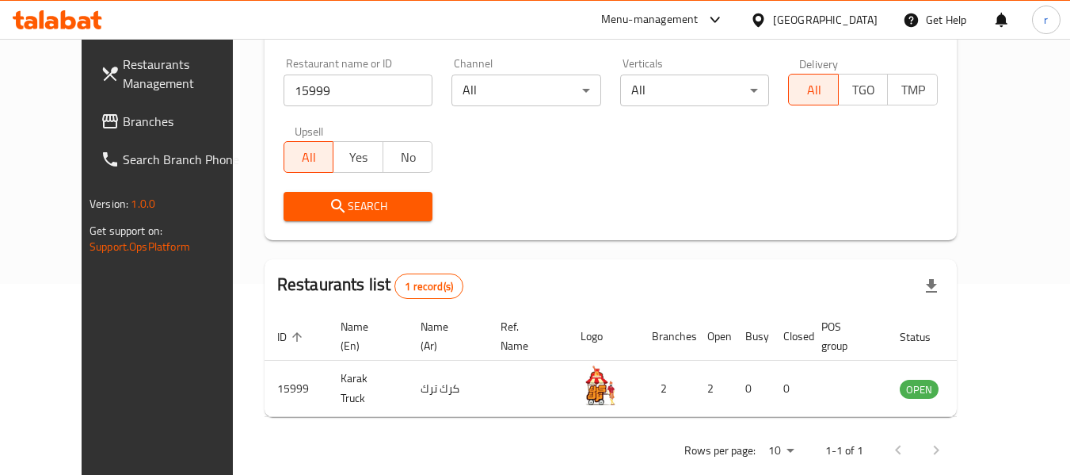
scroll to position [219, 0]
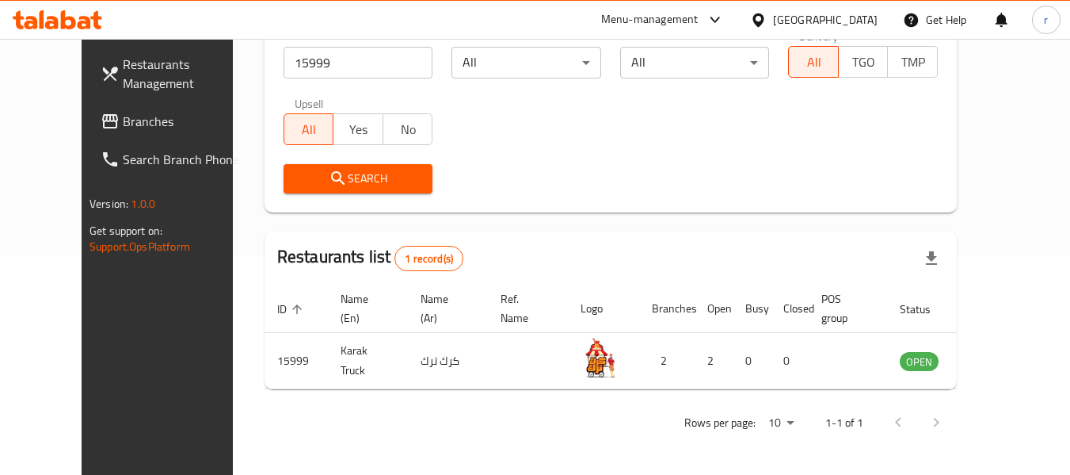
click at [767, 20] on icon at bounding box center [758, 20] width 17 height 17
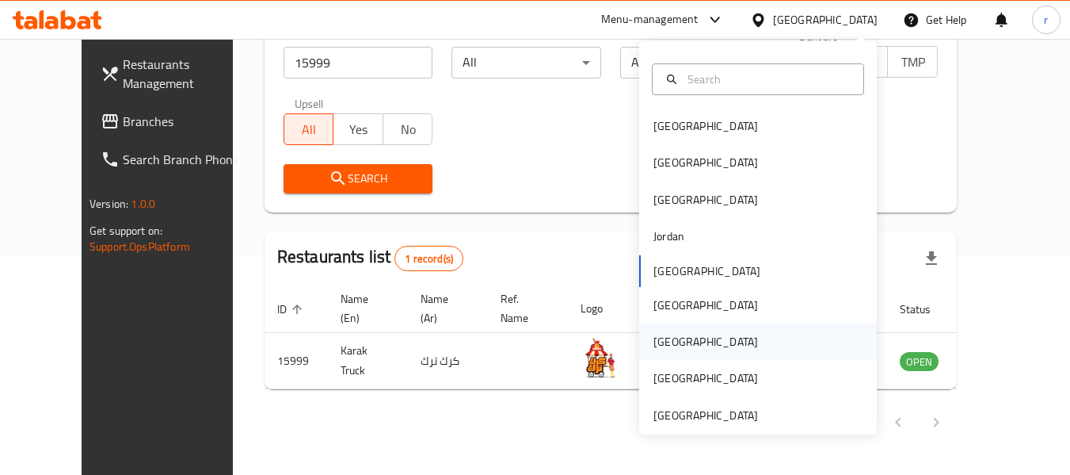
click at [662, 336] on div "[GEOGRAPHIC_DATA]" at bounding box center [706, 341] width 105 height 17
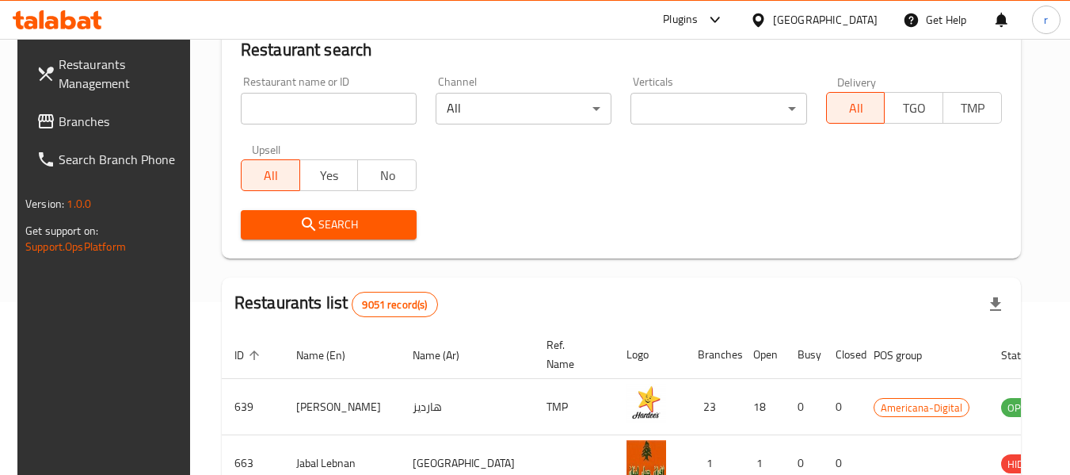
scroll to position [219, 0]
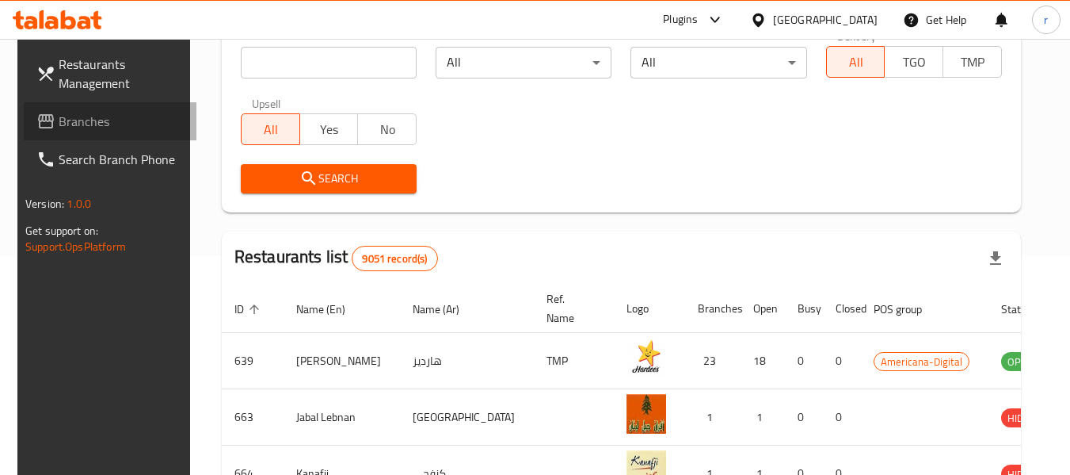
click at [92, 133] on link "Branches" at bounding box center [110, 121] width 173 height 38
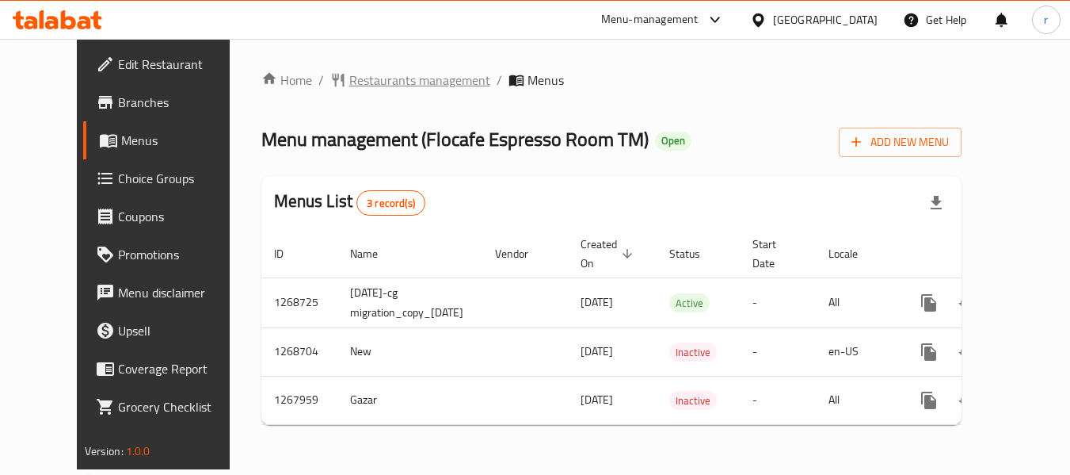
click at [349, 87] on span "Restaurants management" at bounding box center [419, 80] width 141 height 19
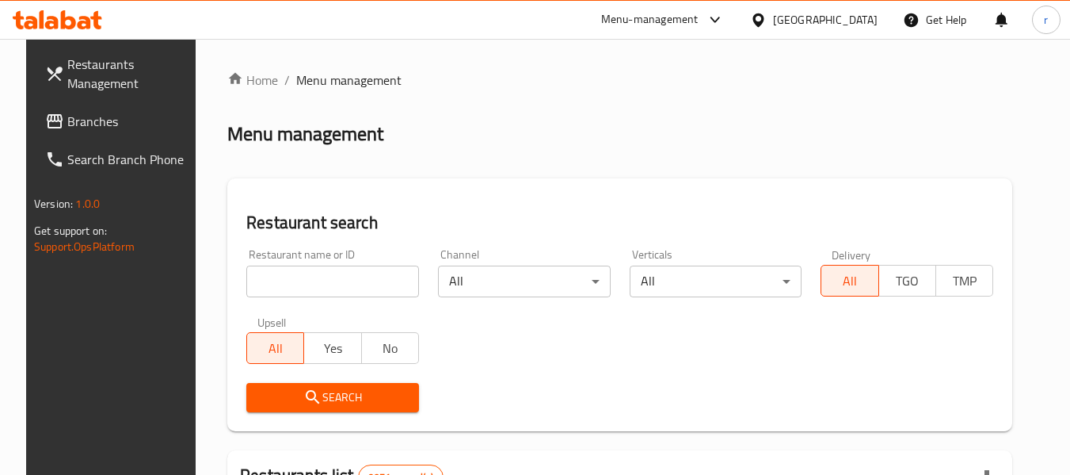
click at [303, 281] on input "search" at bounding box center [332, 281] width 173 height 32
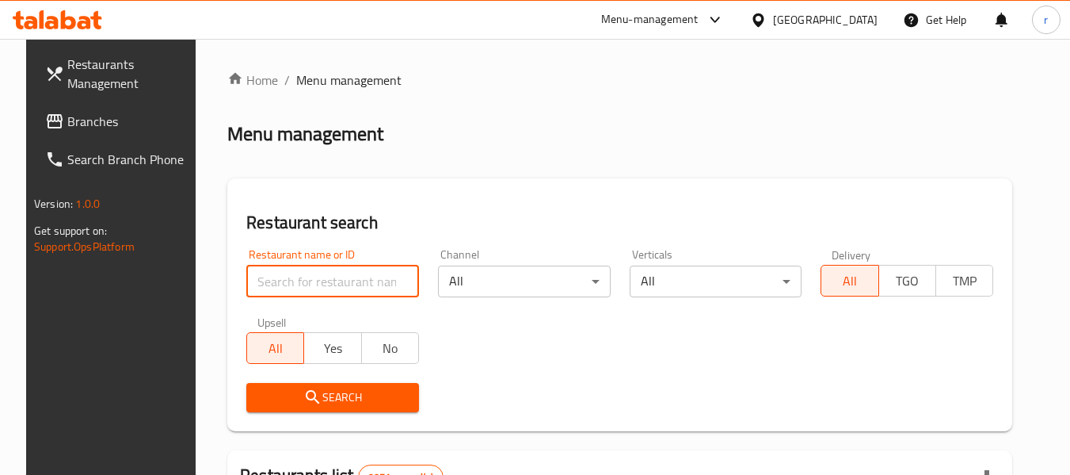
paste input "687878"
type input "687878"
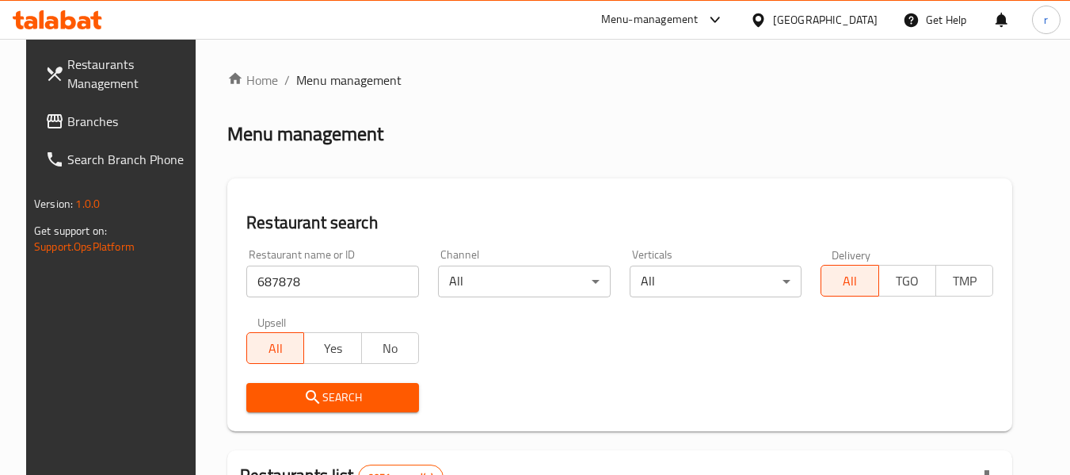
click at [315, 395] on span "Search" at bounding box center [332, 397] width 147 height 20
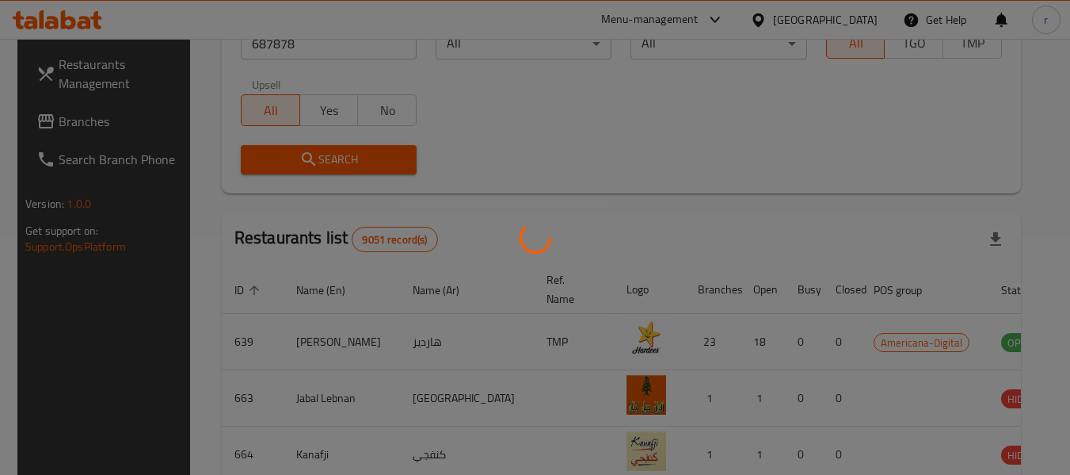
scroll to position [232, 0]
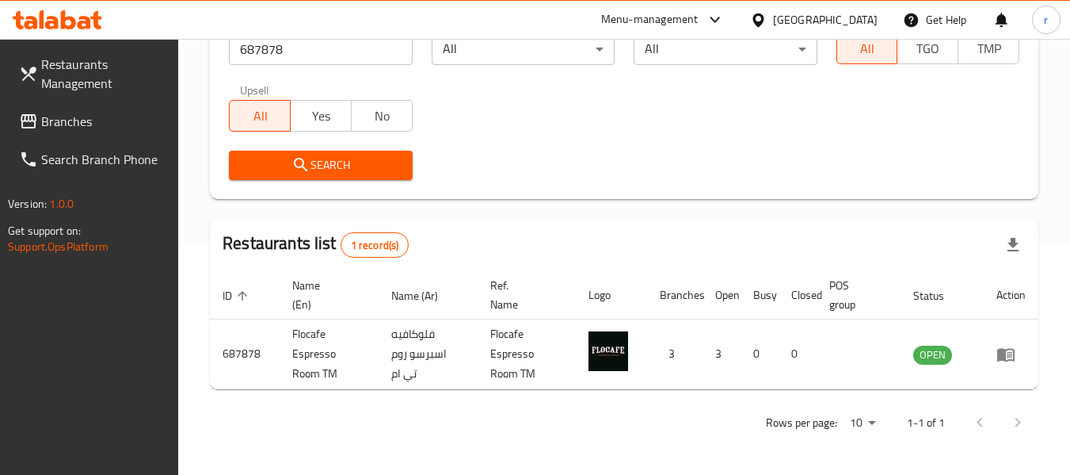
click at [764, 17] on icon at bounding box center [758, 19] width 11 height 13
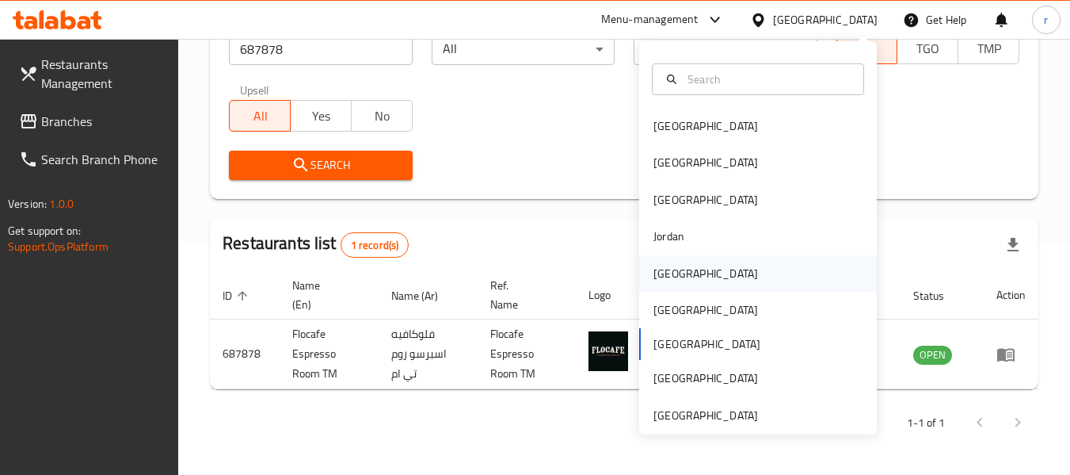
click at [661, 277] on div "Kuwait" at bounding box center [706, 273] width 105 height 17
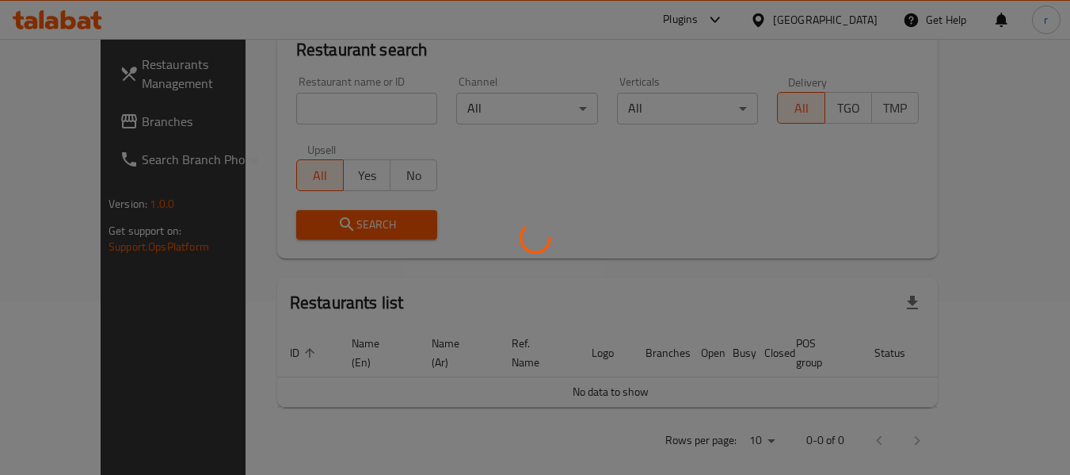
scroll to position [232, 0]
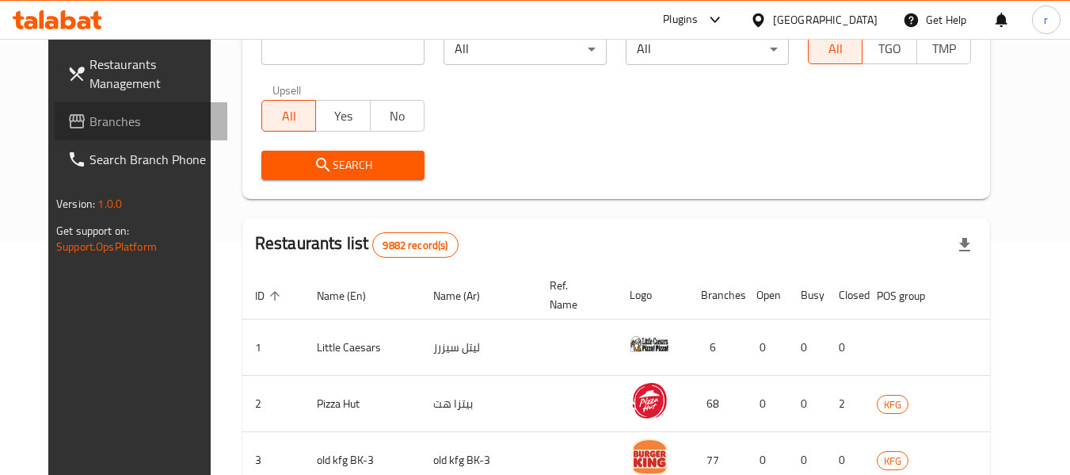
click at [90, 118] on span "Branches" at bounding box center [152, 121] width 125 height 19
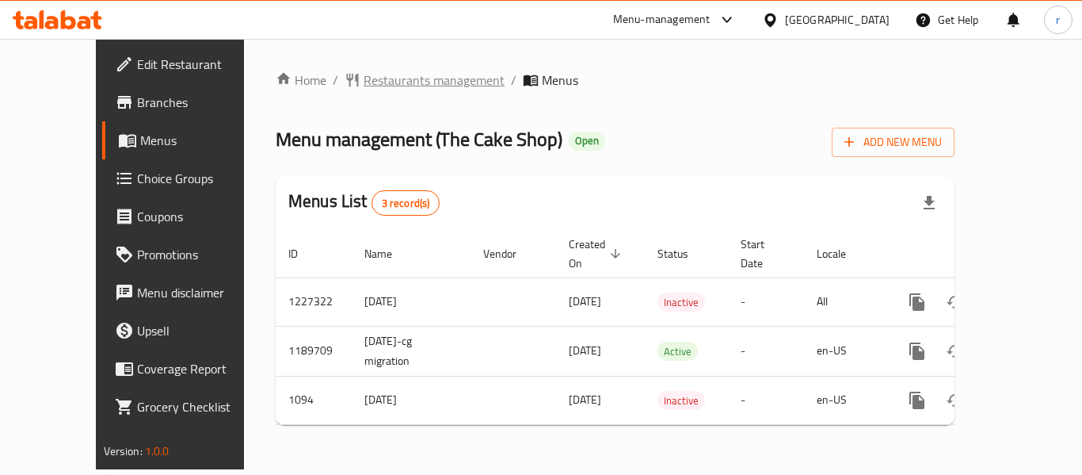
click at [364, 74] on span "Restaurants management" at bounding box center [434, 80] width 141 height 19
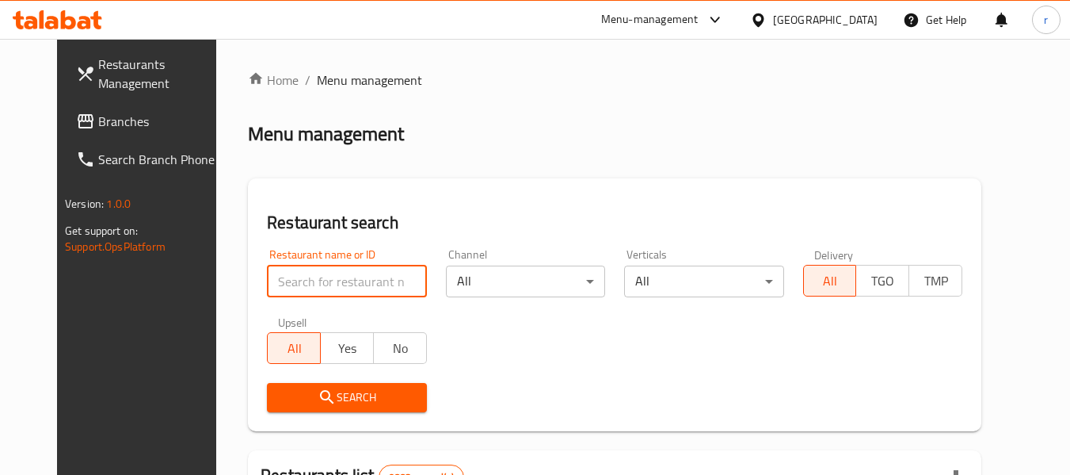
click at [290, 277] on input "search" at bounding box center [346, 281] width 159 height 32
paste input "323"
type input "323"
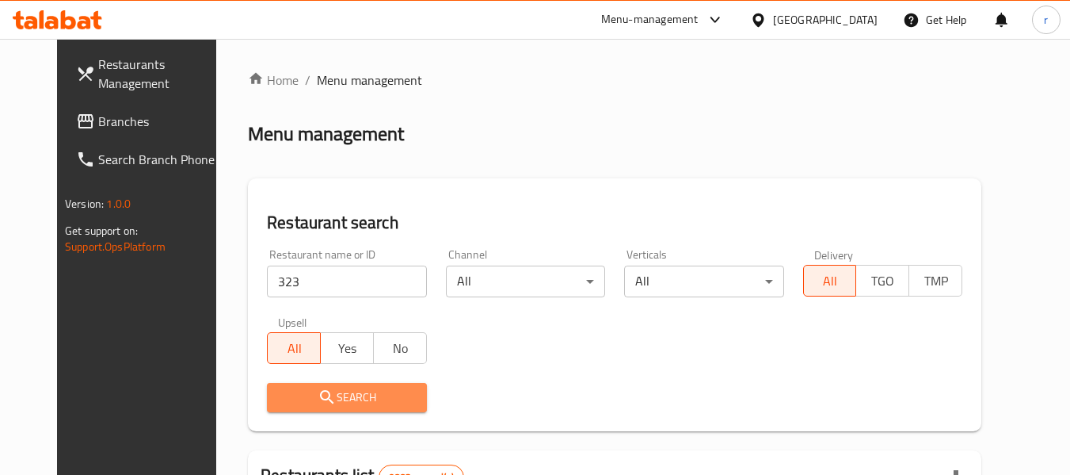
click at [325, 389] on span "Search" at bounding box center [347, 397] width 134 height 20
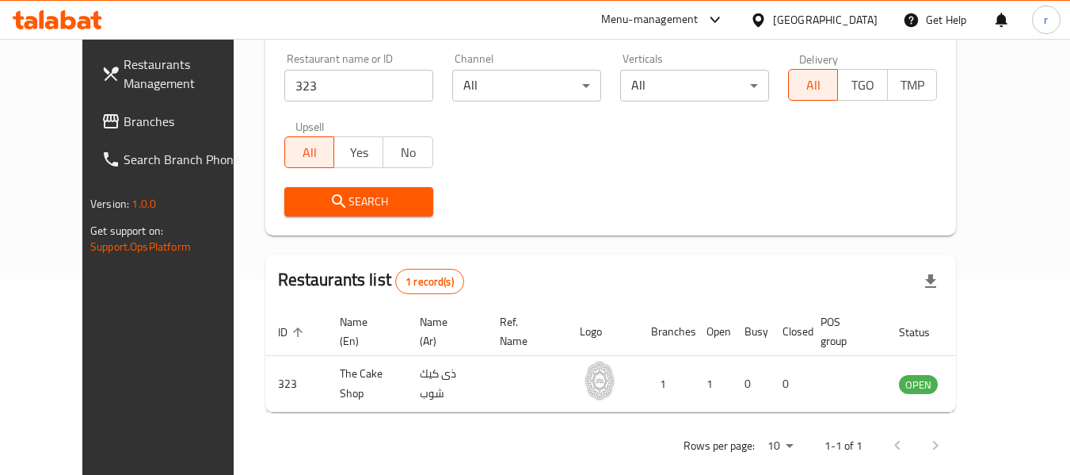
scroll to position [219, 0]
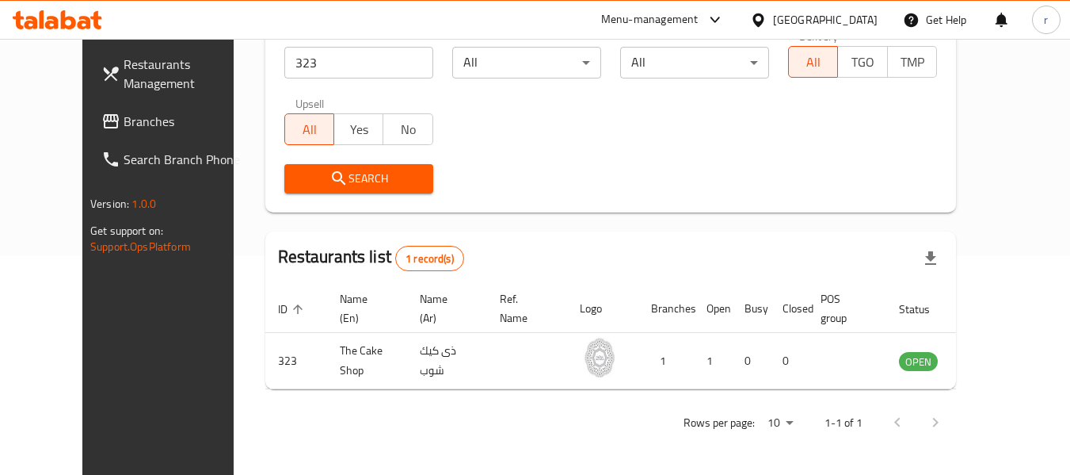
click at [767, 17] on icon at bounding box center [758, 20] width 17 height 17
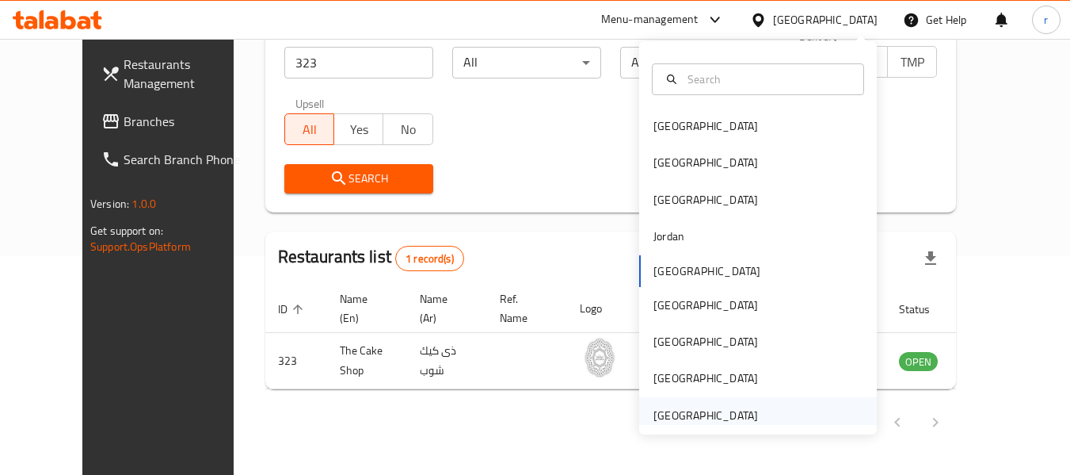
click at [696, 412] on div "[GEOGRAPHIC_DATA]" at bounding box center [706, 414] width 105 height 17
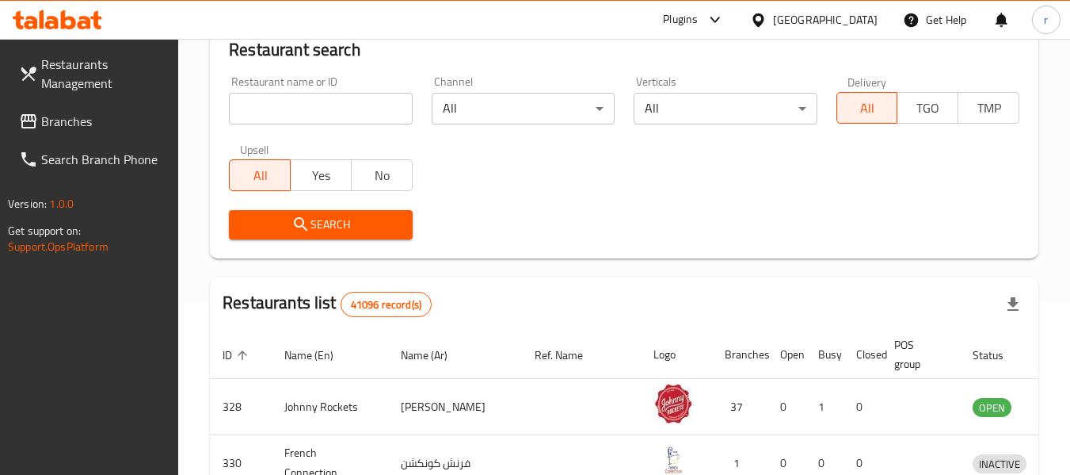
scroll to position [219, 0]
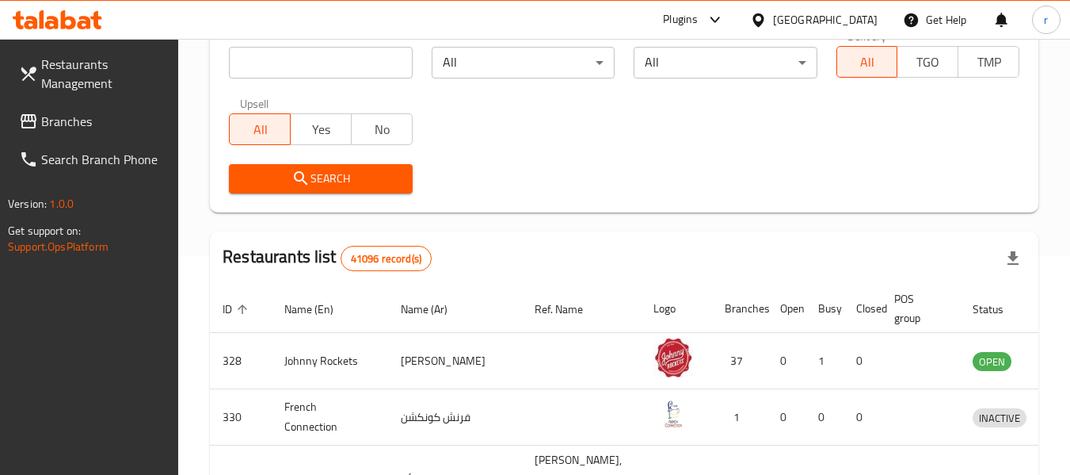
click at [70, 128] on span "Branches" at bounding box center [103, 121] width 125 height 19
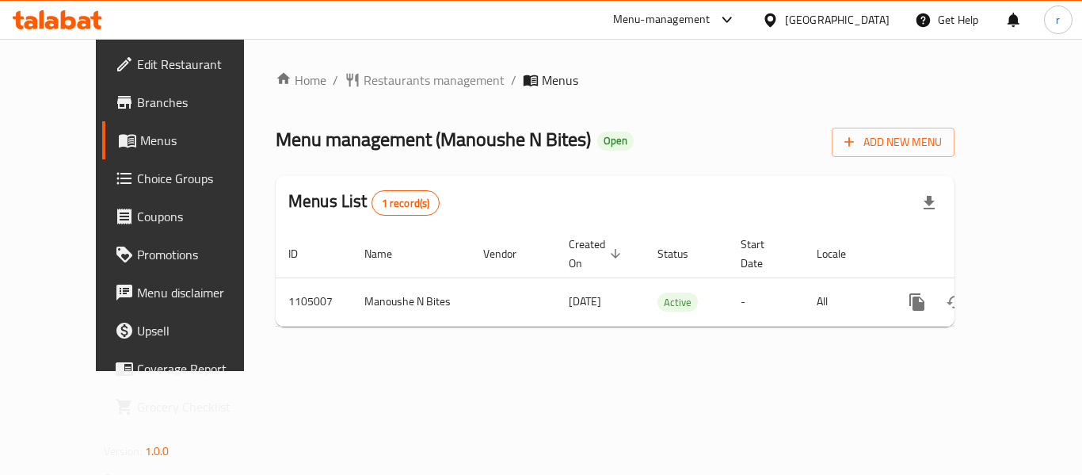
click at [366, 78] on span "Restaurants management" at bounding box center [434, 80] width 141 height 19
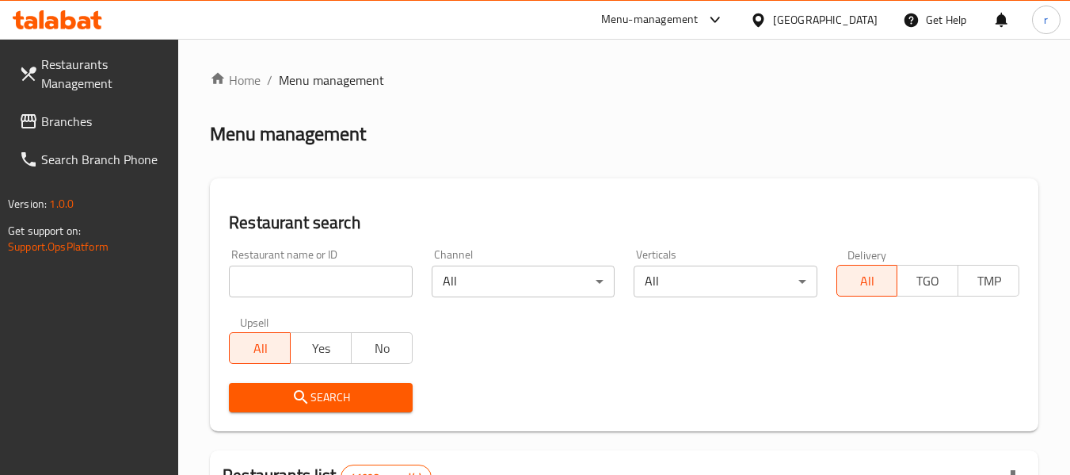
click at [309, 282] on input "search" at bounding box center [320, 281] width 183 height 32
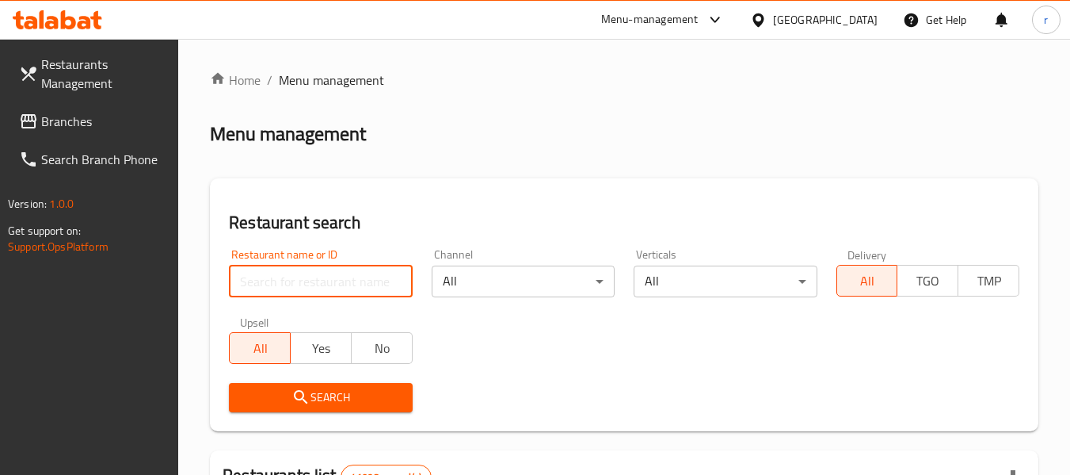
paste input "665351"
type input "665351"
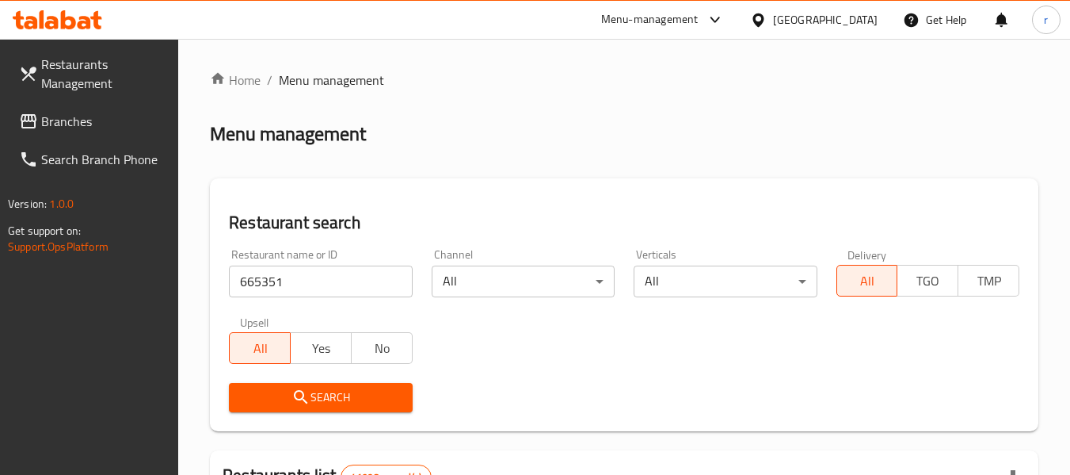
click at [308, 392] on icon "submit" at bounding box center [301, 396] width 19 height 19
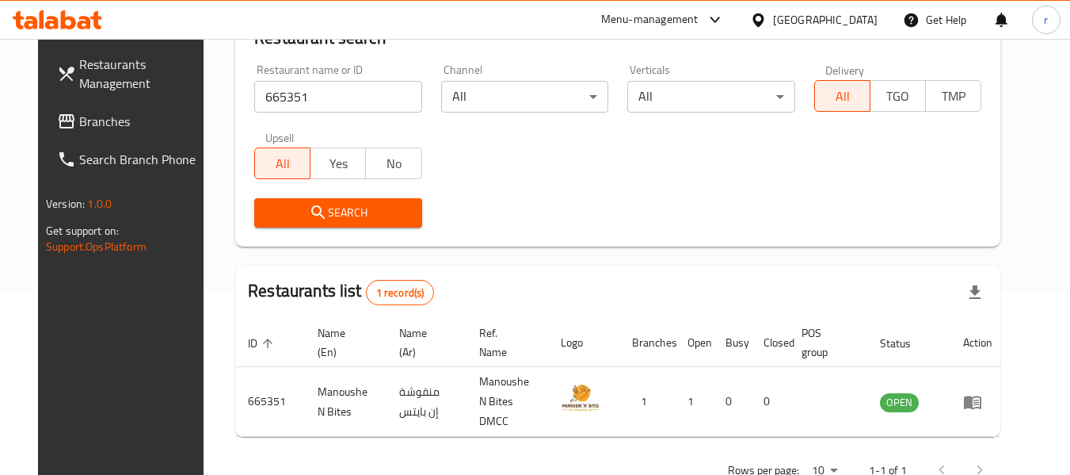
scroll to position [219, 0]
